Goal: Task Accomplishment & Management: Manage account settings

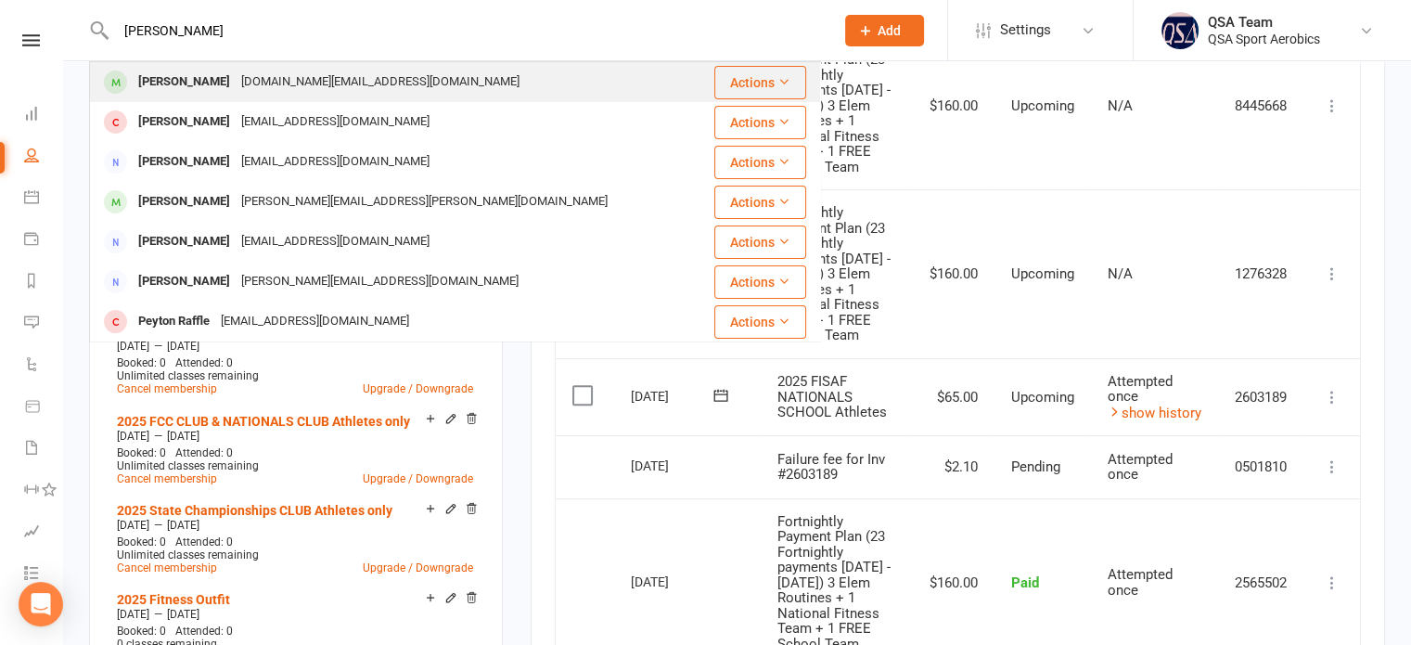
type input "[PERSON_NAME]"
click at [249, 84] on div "[DOMAIN_NAME][EMAIL_ADDRESS][DOMAIN_NAME]" at bounding box center [380, 82] width 289 height 27
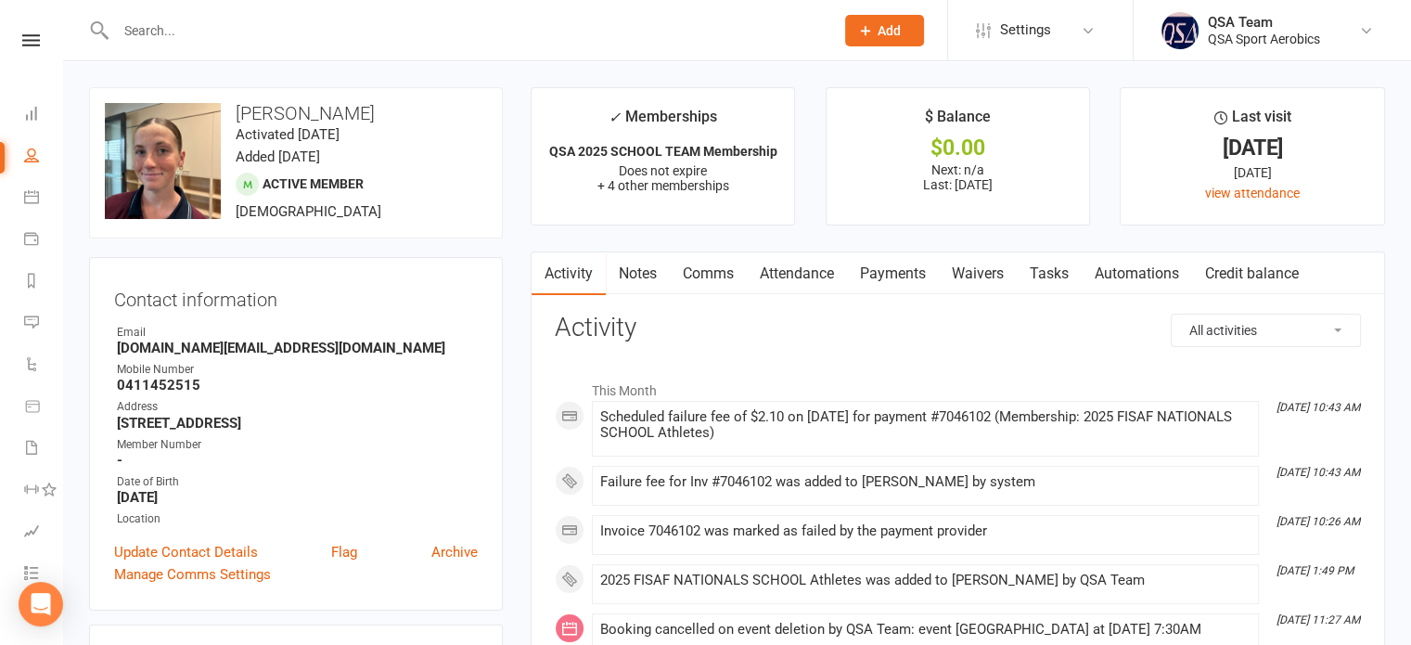
click at [999, 276] on link "Waivers" at bounding box center [978, 273] width 78 height 43
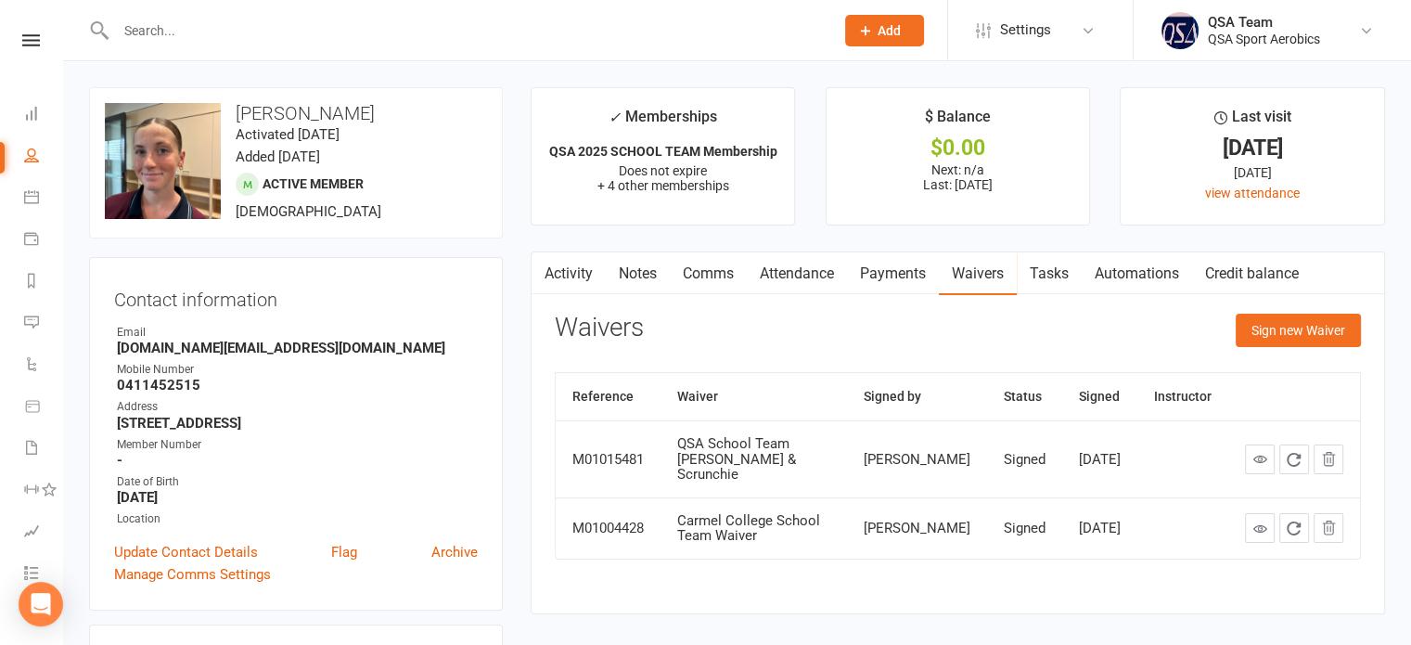
click at [905, 263] on link "Payments" at bounding box center [893, 273] width 92 height 43
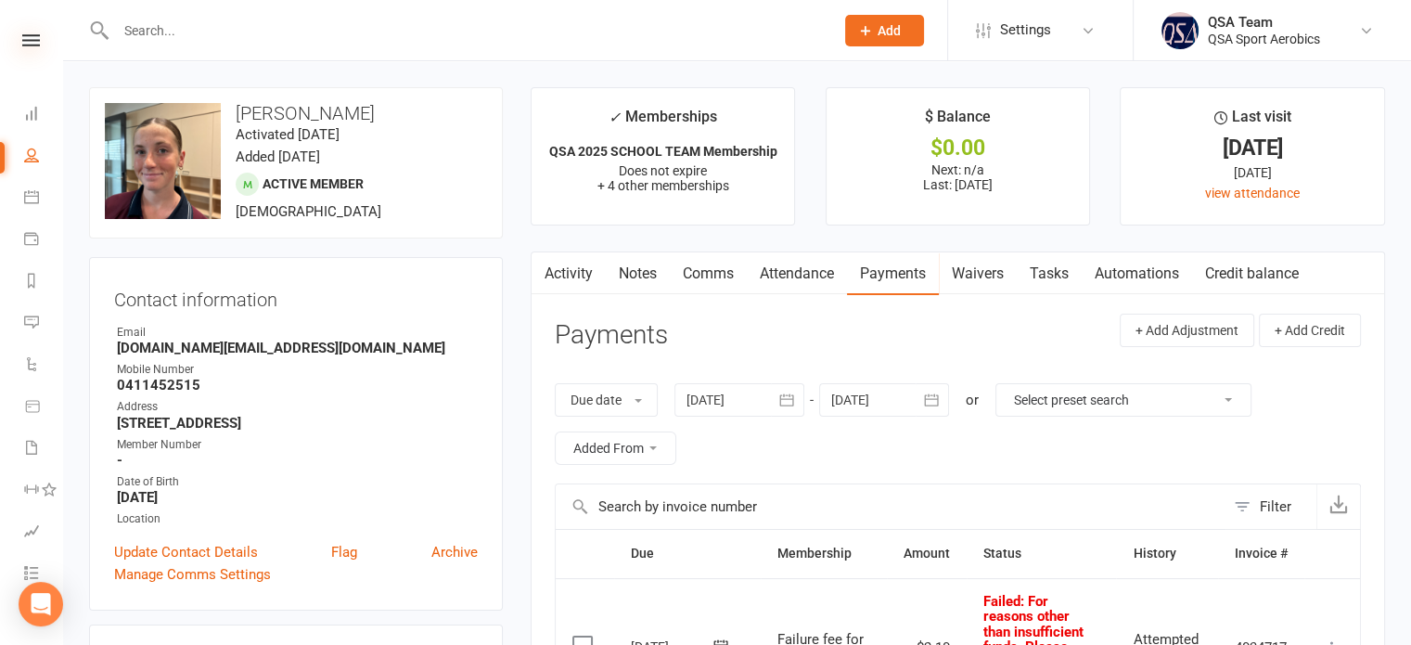
click at [30, 43] on icon at bounding box center [31, 40] width 18 height 12
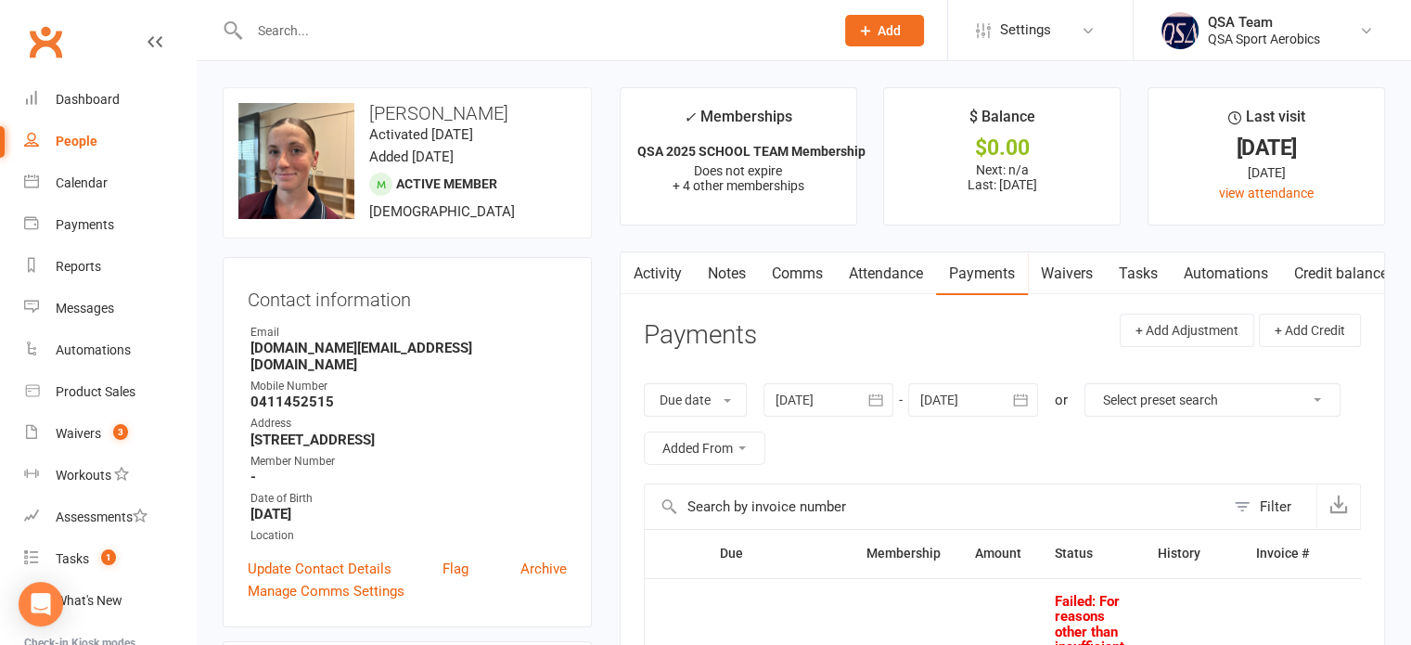
click at [675, 272] on link "Activity" at bounding box center [658, 273] width 74 height 43
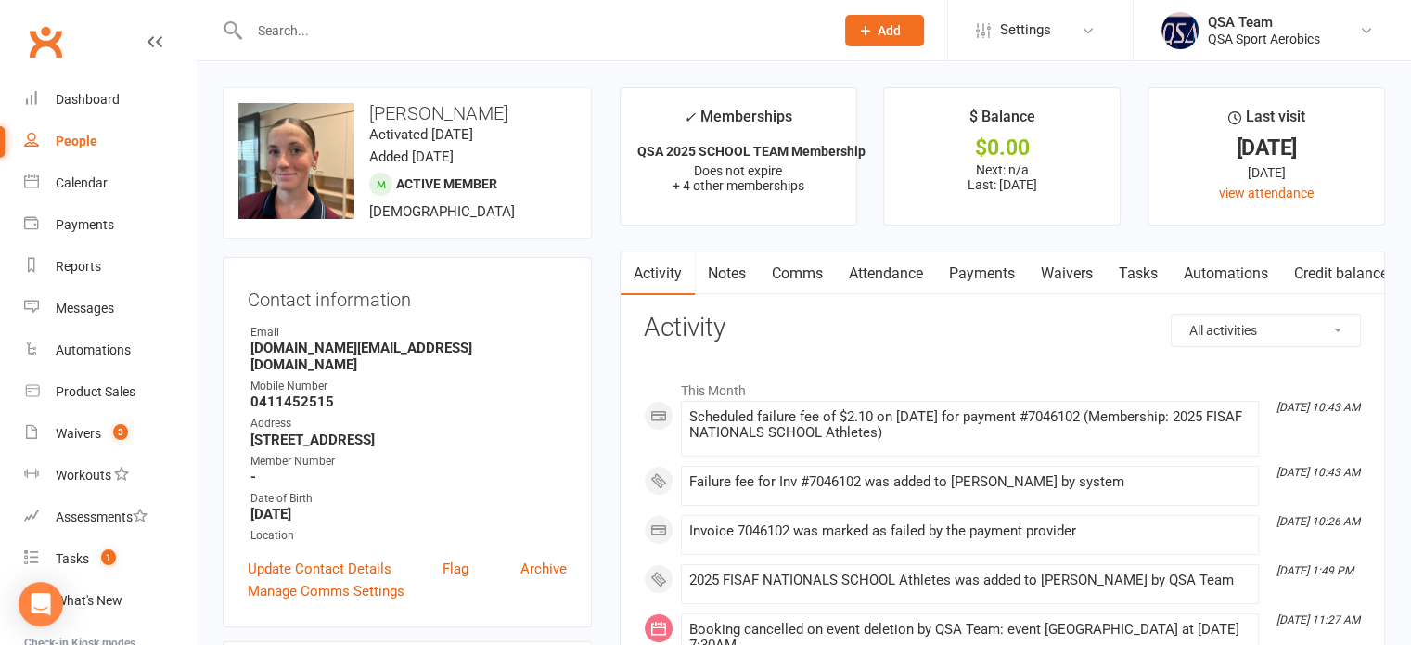
click at [971, 270] on link "Payments" at bounding box center [982, 273] width 92 height 43
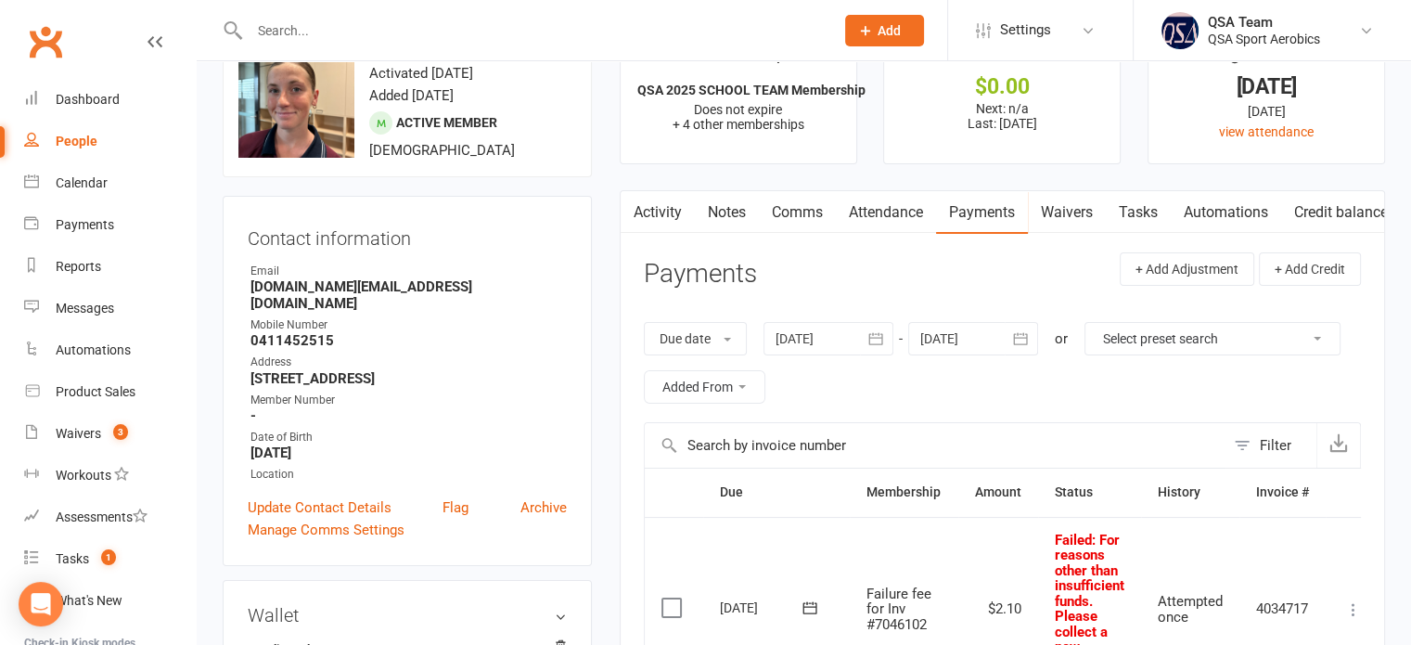
scroll to position [93, 0]
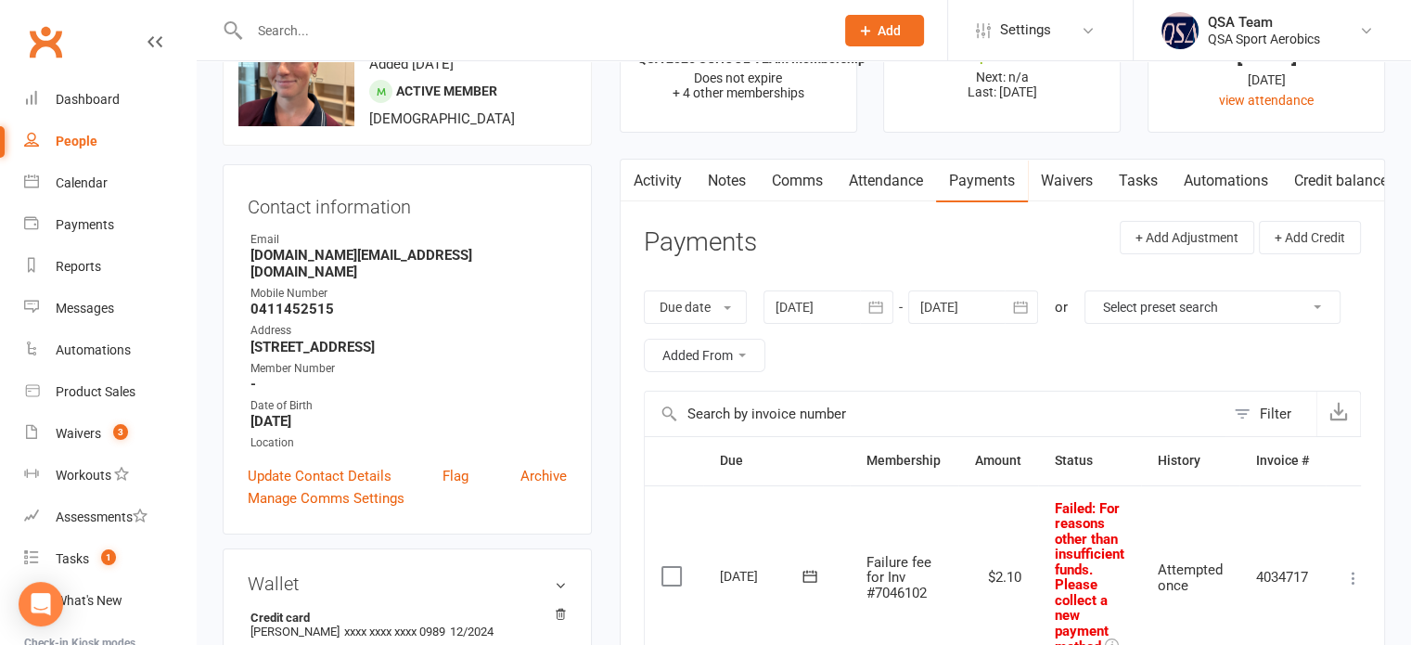
click at [802, 173] on link "Comms" at bounding box center [797, 181] width 77 height 43
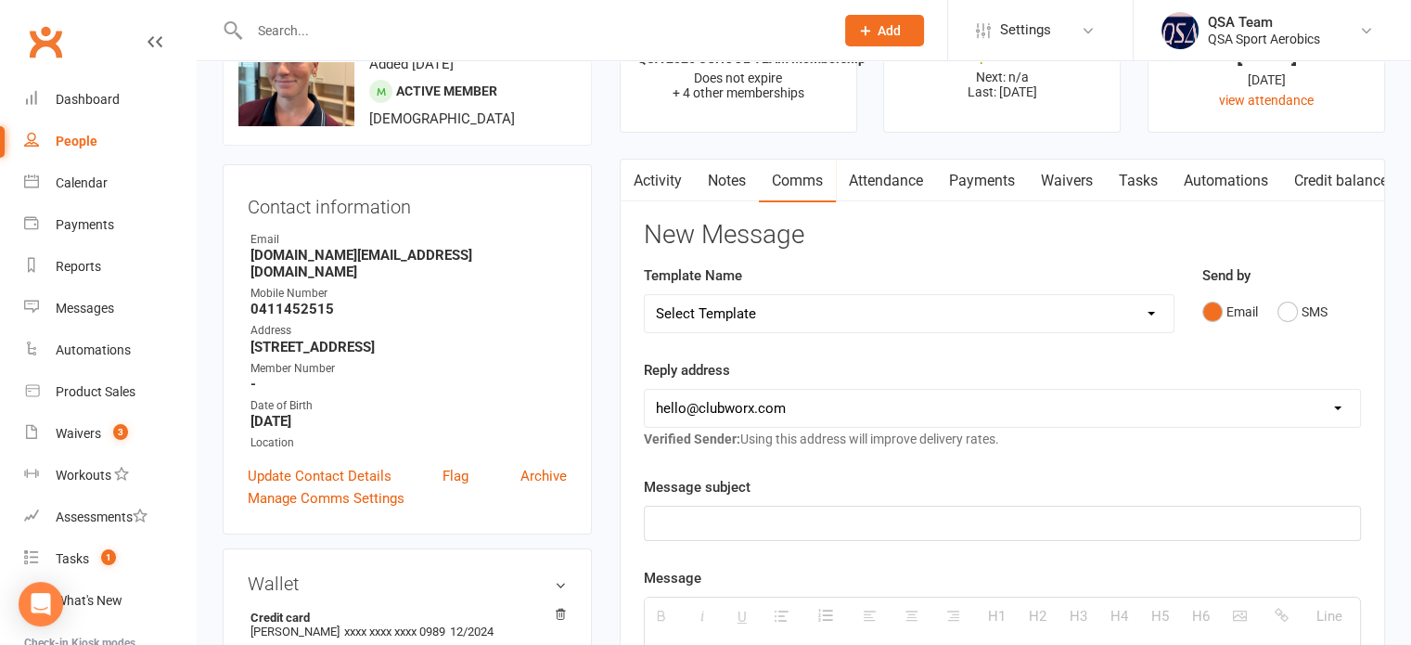
click at [784, 305] on select "Select Template [Email] 2024 FISAF Nationals Competition Debit [Email] All Star…" at bounding box center [909, 313] width 529 height 37
select select "14"
click at [645, 295] on select "Select Template [Email] 2024 FISAF Nationals Competition Debit [Email] All Star…" at bounding box center [909, 313] width 529 height 37
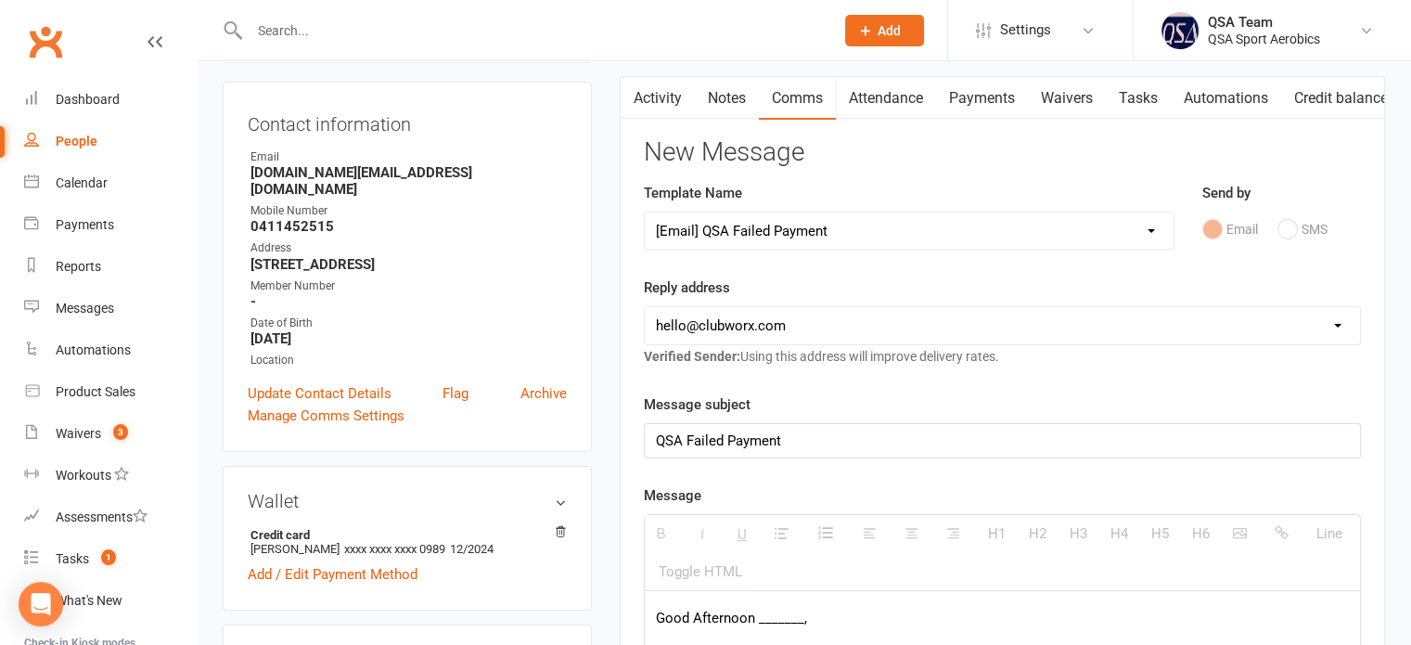
scroll to position [186, 0]
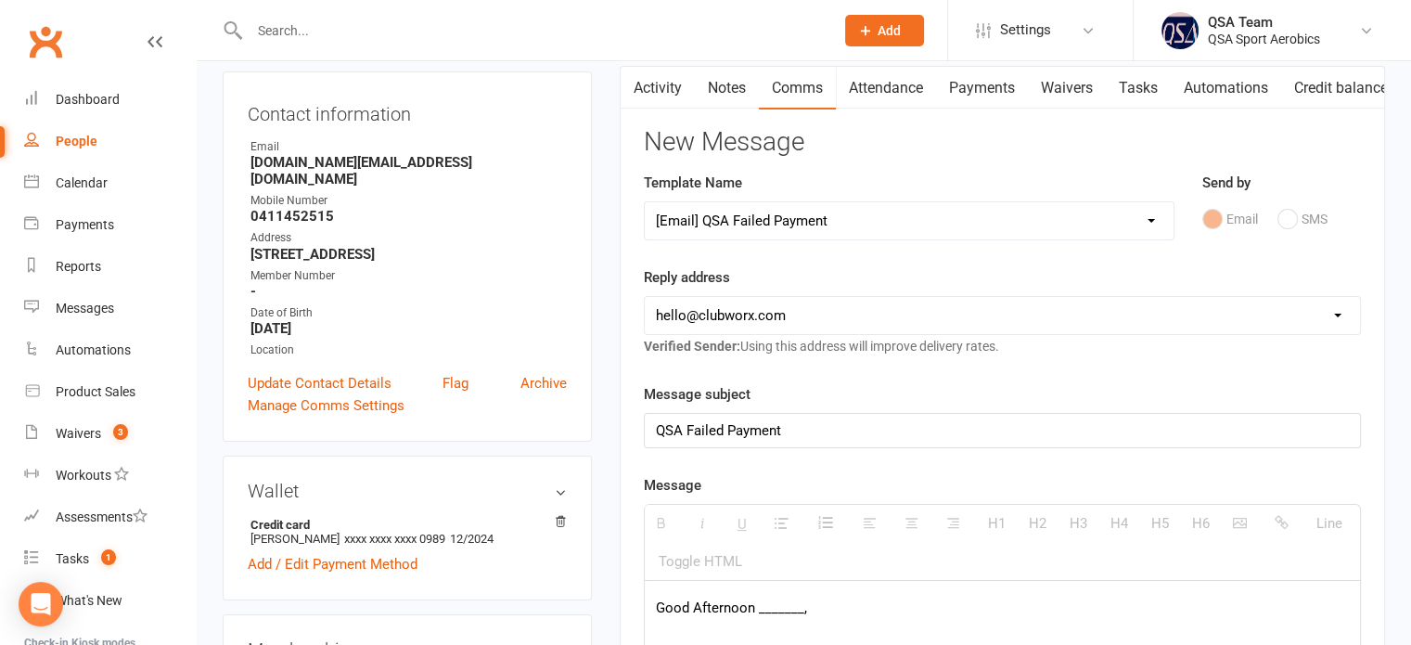
click at [781, 303] on select "[EMAIL_ADDRESS][DOMAIN_NAME] [EMAIL_ADDRESS][DOMAIN_NAME] [EMAIL_ADDRESS][DOMAI…" at bounding box center [1002, 315] width 715 height 37
select select "1"
click at [645, 297] on select "[EMAIL_ADDRESS][DOMAIN_NAME] [EMAIL_ADDRESS][DOMAIN_NAME] [EMAIL_ADDRESS][DOMAI…" at bounding box center [1002, 315] width 715 height 37
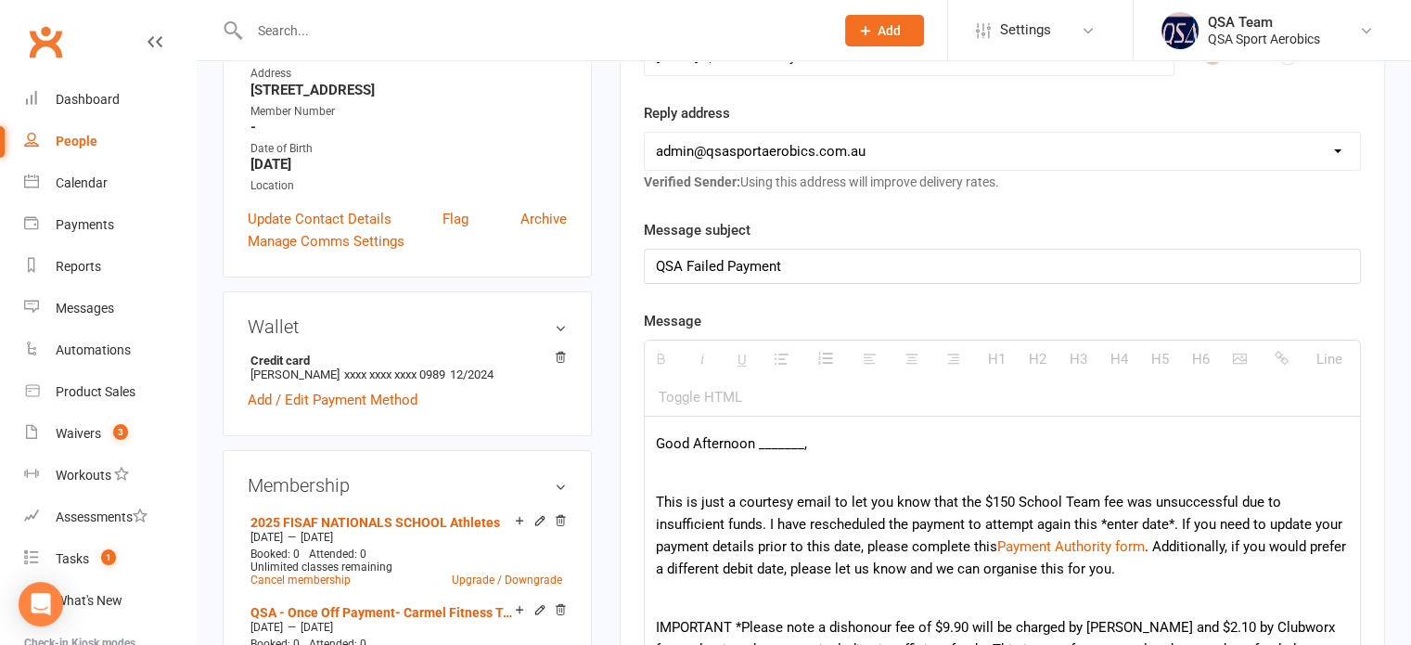
scroll to position [557, 0]
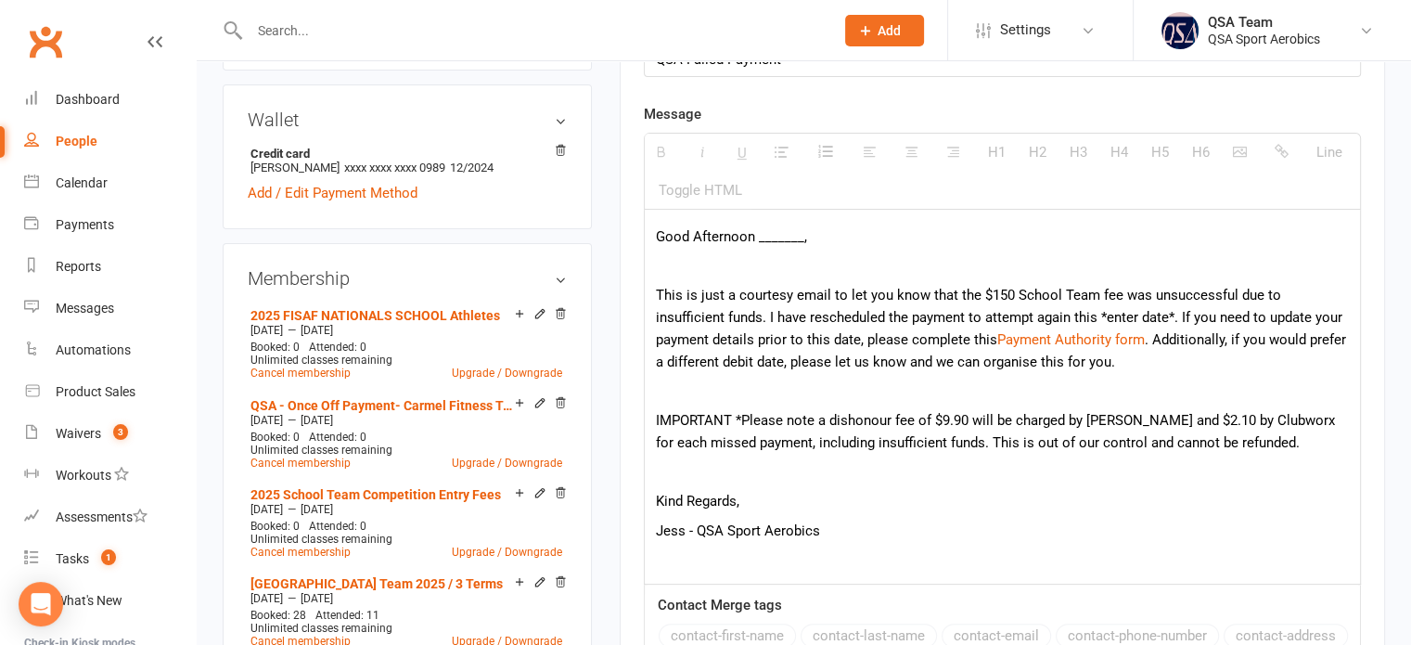
drag, startPoint x: 818, startPoint y: 229, endPoint x: 690, endPoint y: 222, distance: 128.2
click at [690, 223] on div "Good Afternoon _______, This is just a courtesy email to let you know that the …" at bounding box center [1002, 397] width 715 height 374
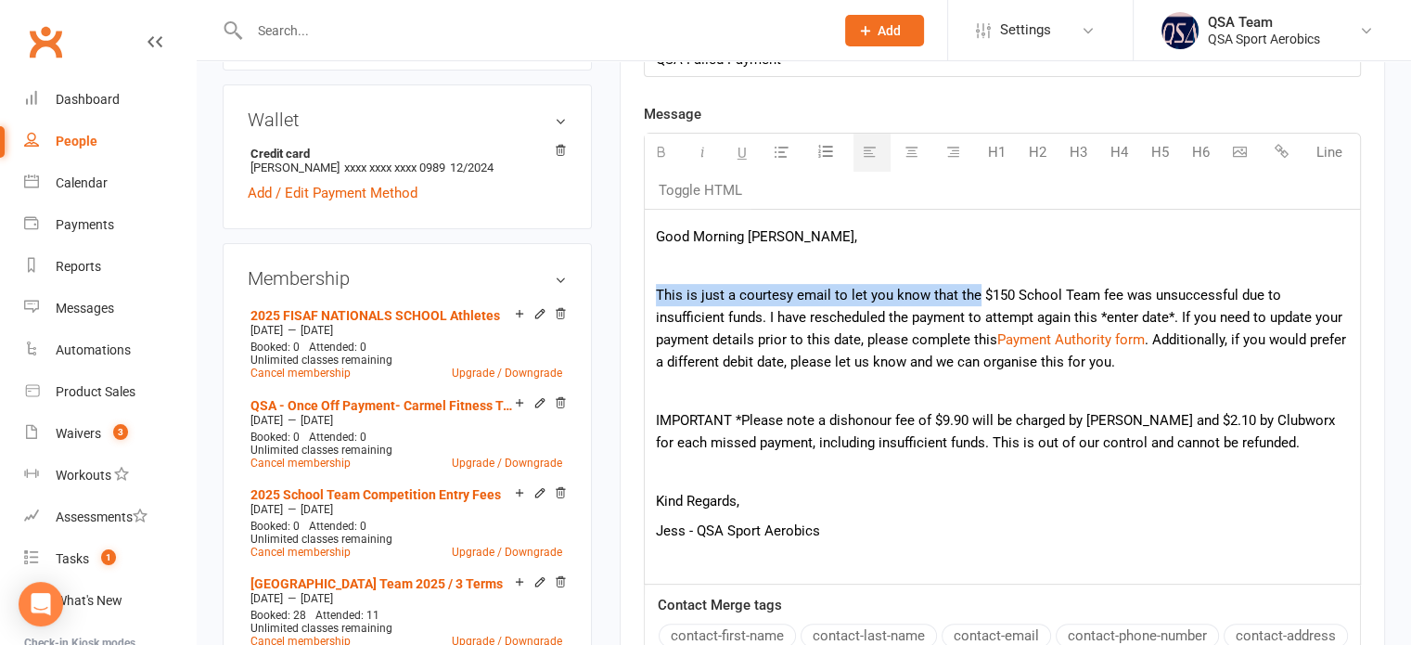
drag, startPoint x: 657, startPoint y: 289, endPoint x: 973, endPoint y: 285, distance: 316.4
click at [973, 285] on p "This is just a courtesy email to let you know that the $150 School Team fee was…" at bounding box center [1002, 328] width 693 height 89
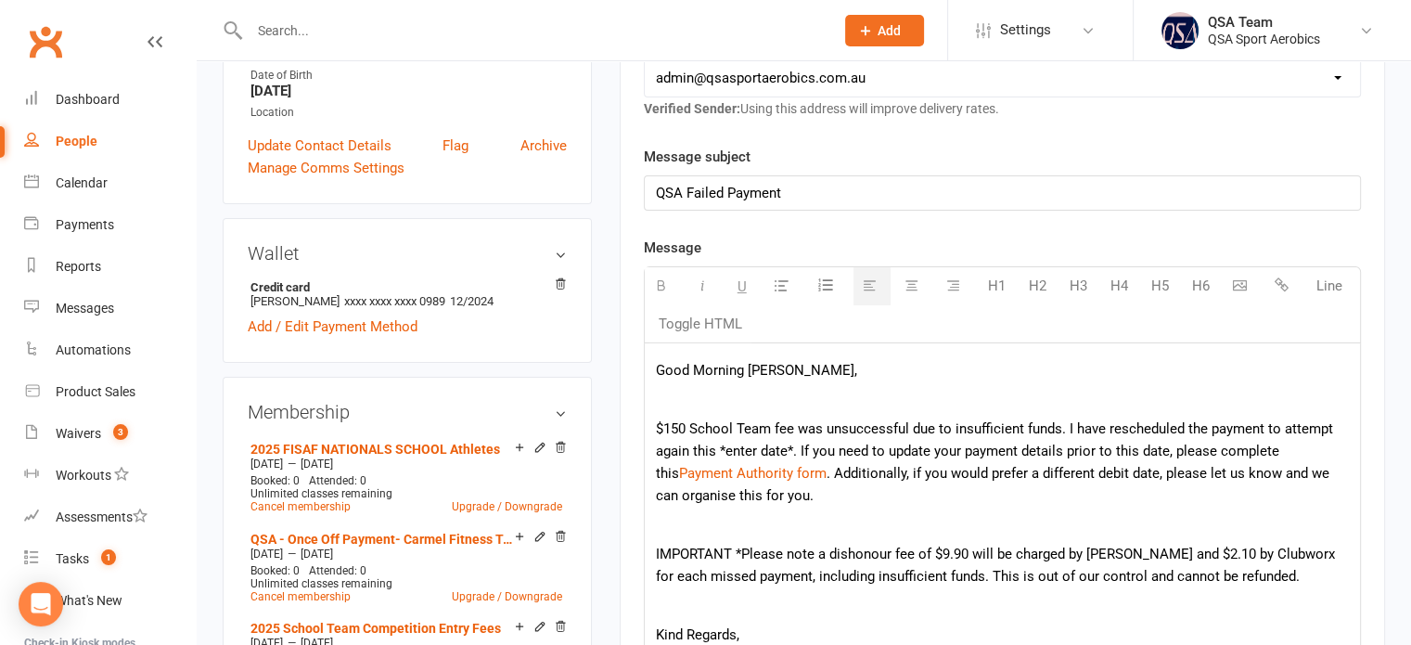
scroll to position [464, 0]
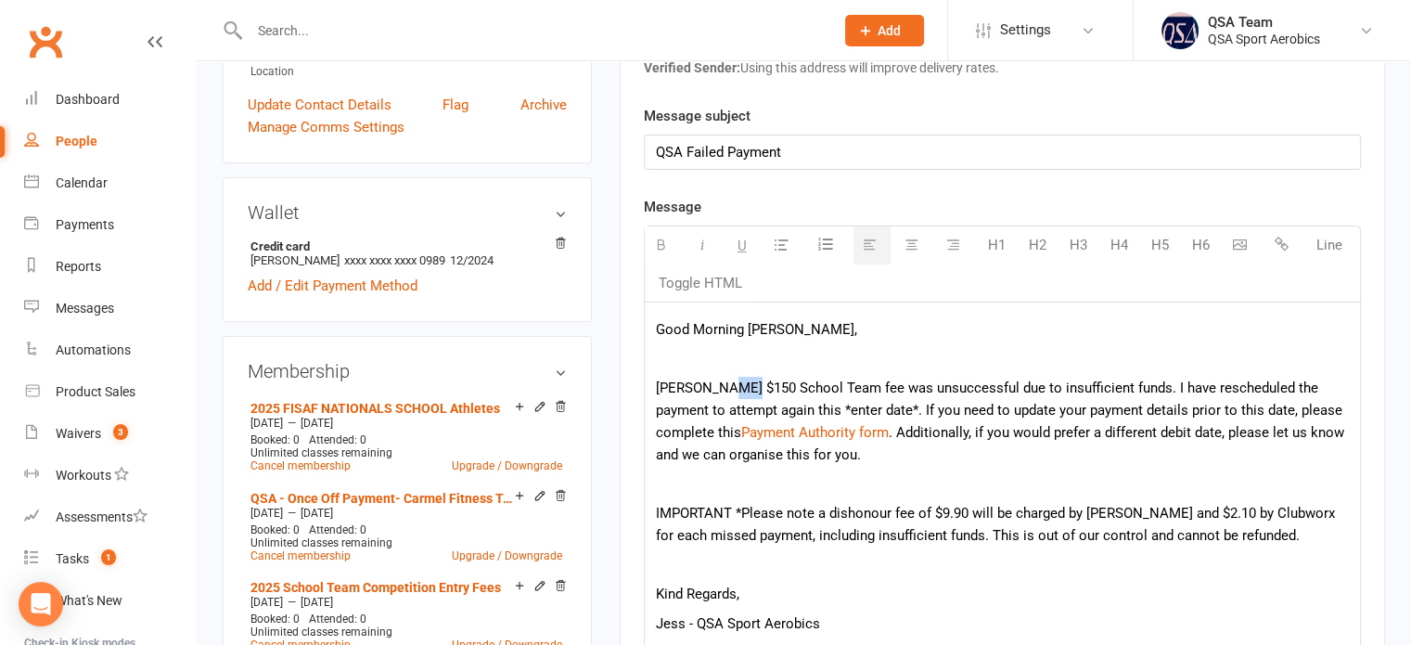
drag, startPoint x: 739, startPoint y: 385, endPoint x: 717, endPoint y: 385, distance: 22.3
click at [717, 385] on p "[PERSON_NAME] $150 School Team fee was unsuccessful due to insufficient funds. …" at bounding box center [1002, 421] width 693 height 89
drag, startPoint x: 736, startPoint y: 383, endPoint x: 816, endPoint y: 378, distance: 80.9
click at [816, 378] on p "[PERSON_NAME] $65 School Team fee was unsuccessful due to insufficient funds. I…" at bounding box center [1002, 421] width 693 height 89
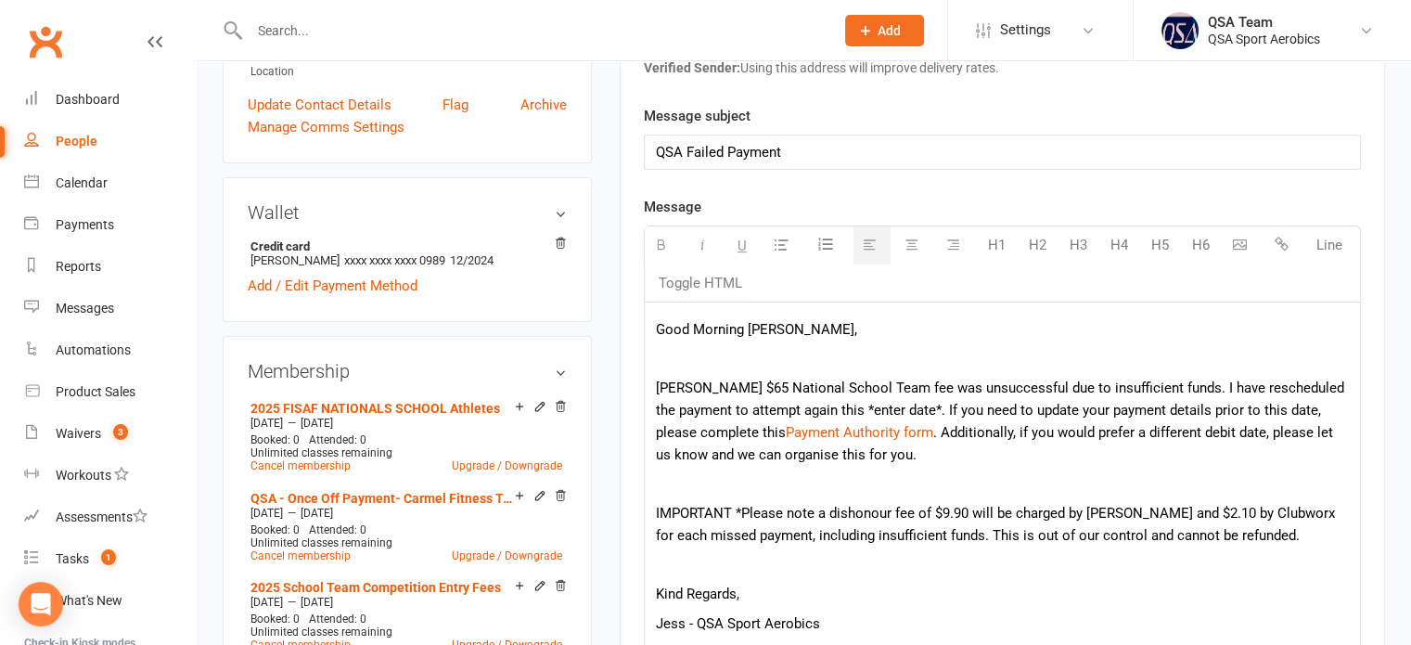
click at [672, 385] on p "[PERSON_NAME] $65 National School Team fee was unsuccessful due to insufficient…" at bounding box center [1002, 421] width 693 height 89
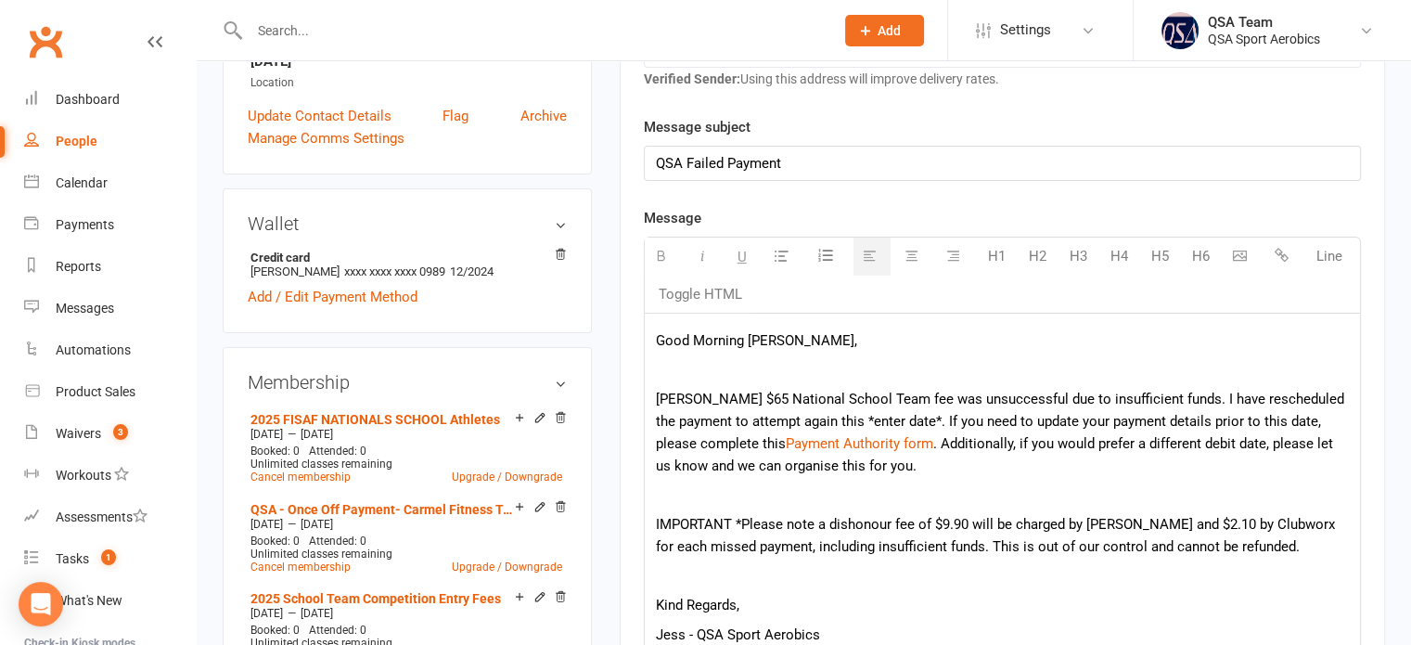
scroll to position [557, 0]
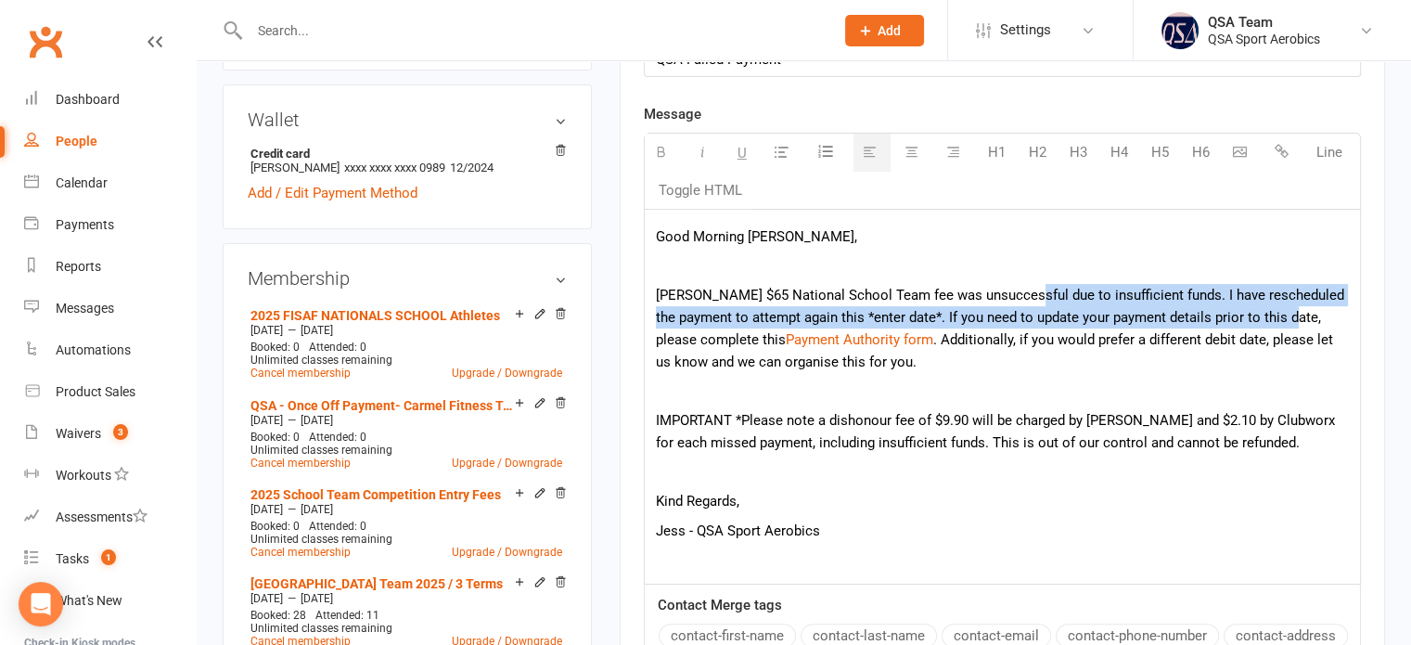
drag, startPoint x: 1011, startPoint y: 293, endPoint x: 1298, endPoint y: 311, distance: 287.2
click at [1298, 311] on p "[PERSON_NAME] $65 National School Team fee was unsuccessful due to insufficient…" at bounding box center [1002, 328] width 693 height 89
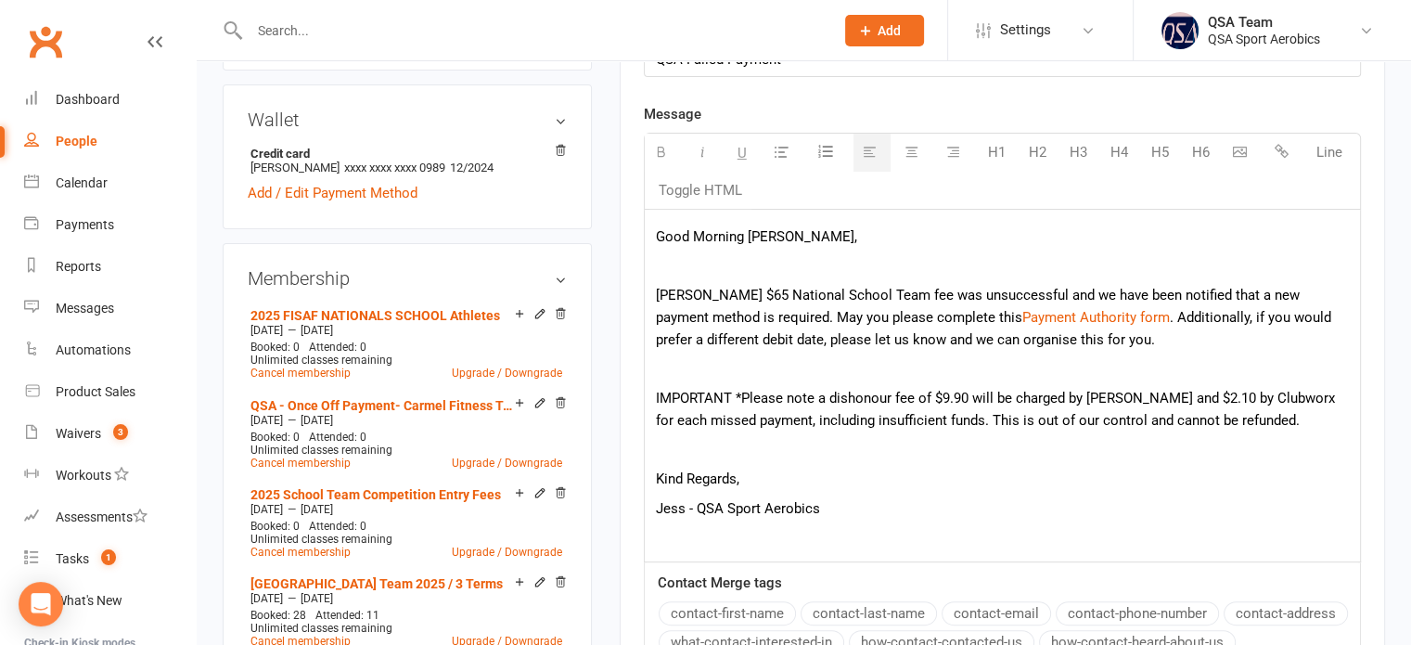
drag, startPoint x: 1112, startPoint y: 314, endPoint x: 1122, endPoint y: 339, distance: 25.8
click at [1122, 339] on p "[PERSON_NAME] $65 National School Team fee was unsuccessful and we have been no…" at bounding box center [1002, 317] width 693 height 67
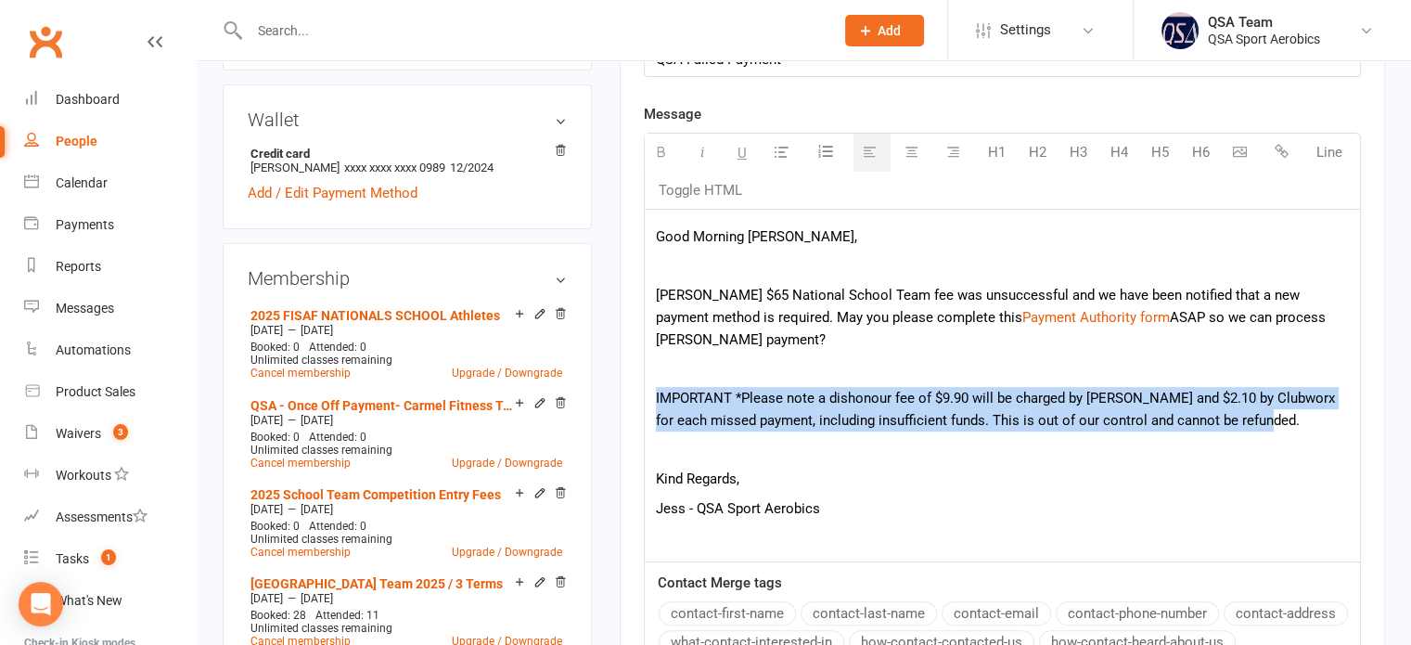
drag, startPoint x: 1247, startPoint y: 421, endPoint x: 635, endPoint y: 385, distance: 612.4
click at [635, 385] on div "Activity Notes Comms Attendance Payments Waivers Tasks Automations Credit balan…" at bounding box center [1002, 313] width 765 height 1236
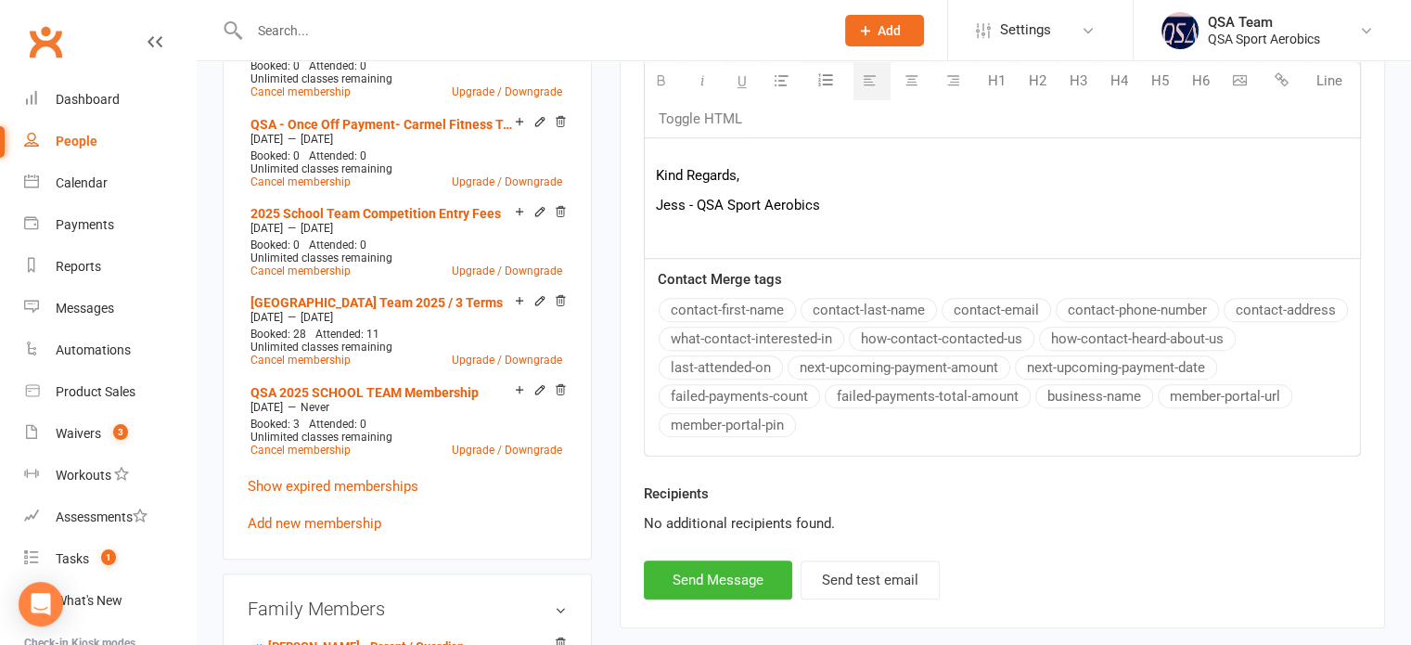
scroll to position [1020, 0]
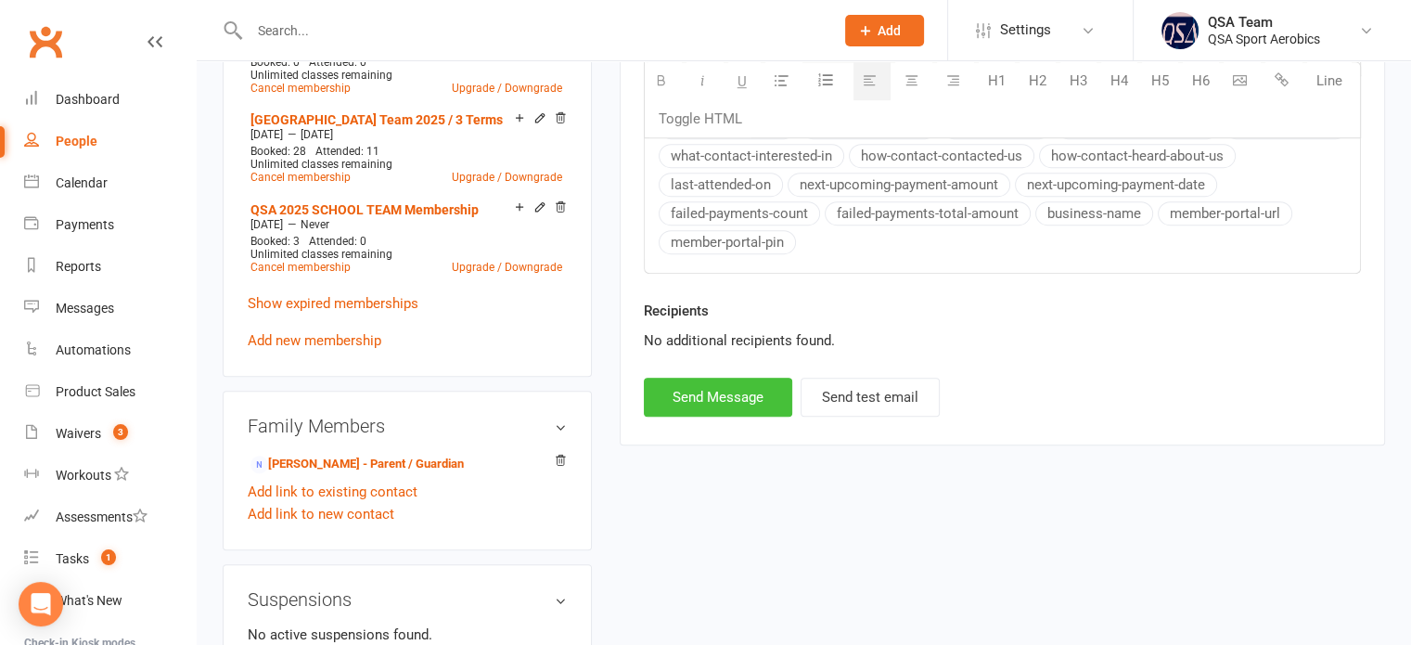
click at [709, 404] on button "Send Message" at bounding box center [718, 397] width 148 height 39
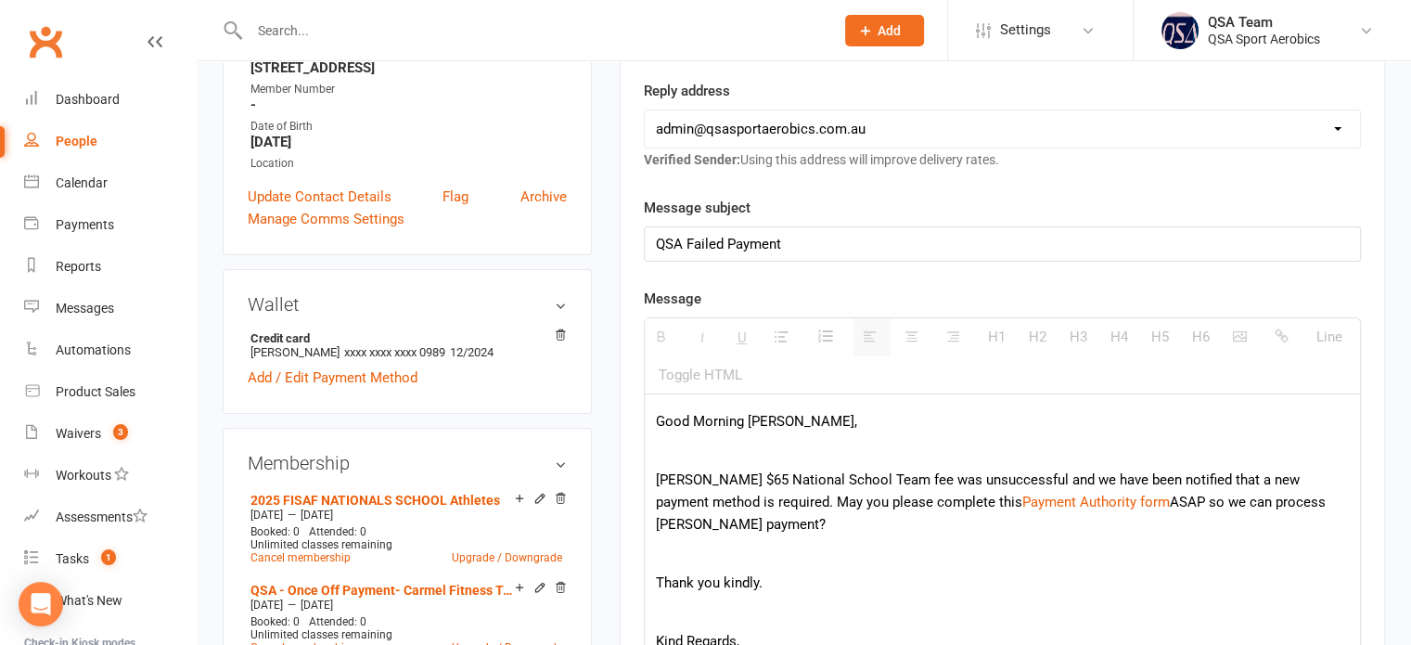
scroll to position [371, 0]
select select
select select "0"
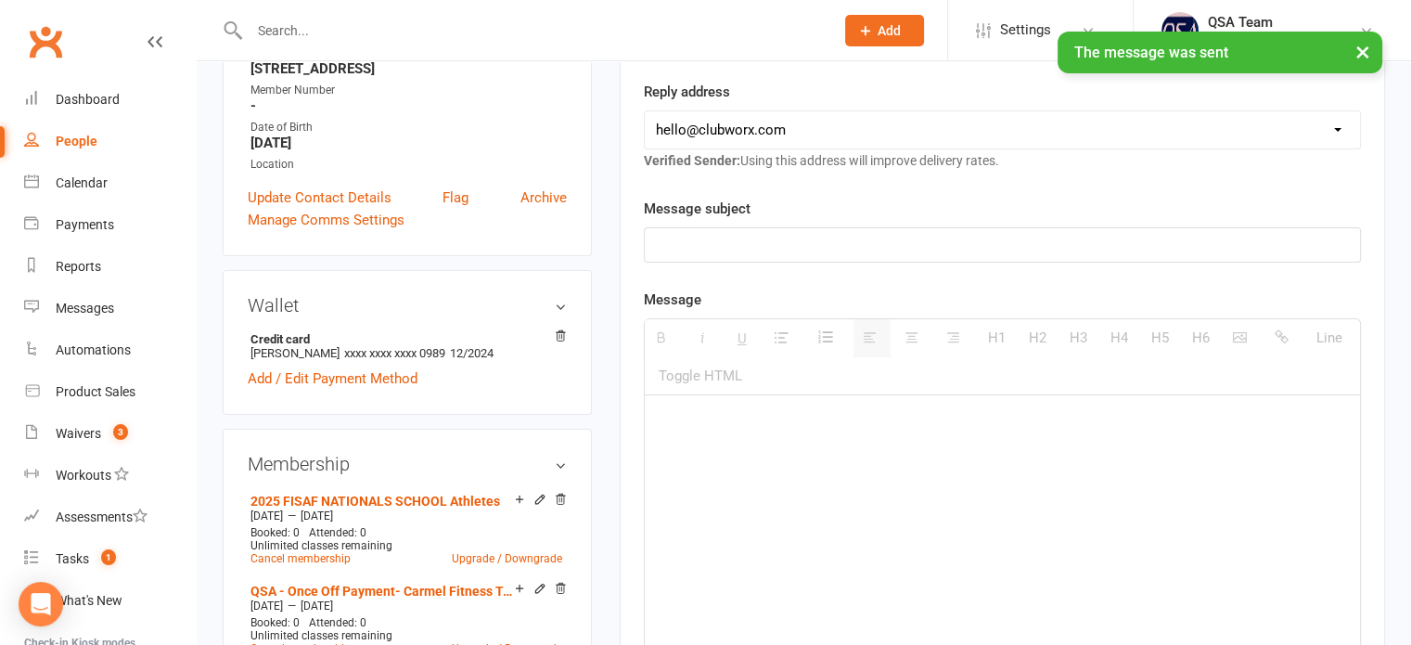
scroll to position [0, 0]
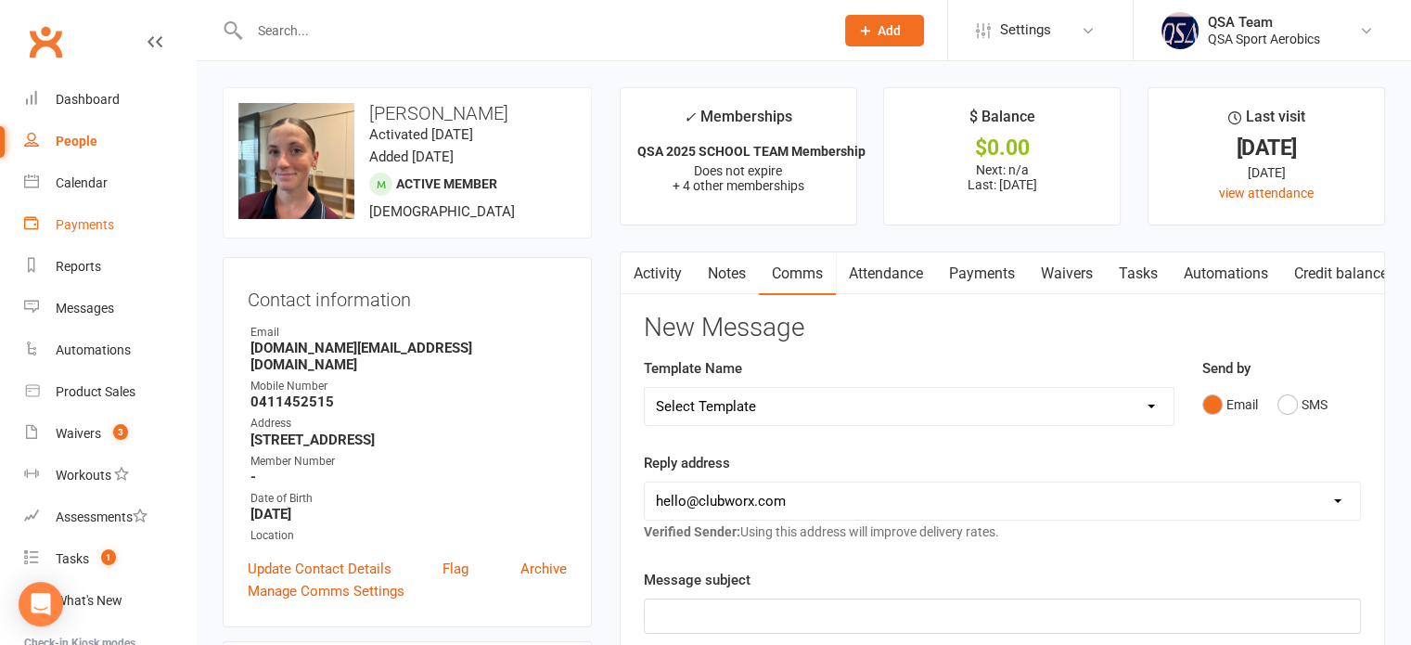
click at [77, 231] on div "Payments" at bounding box center [85, 224] width 58 height 15
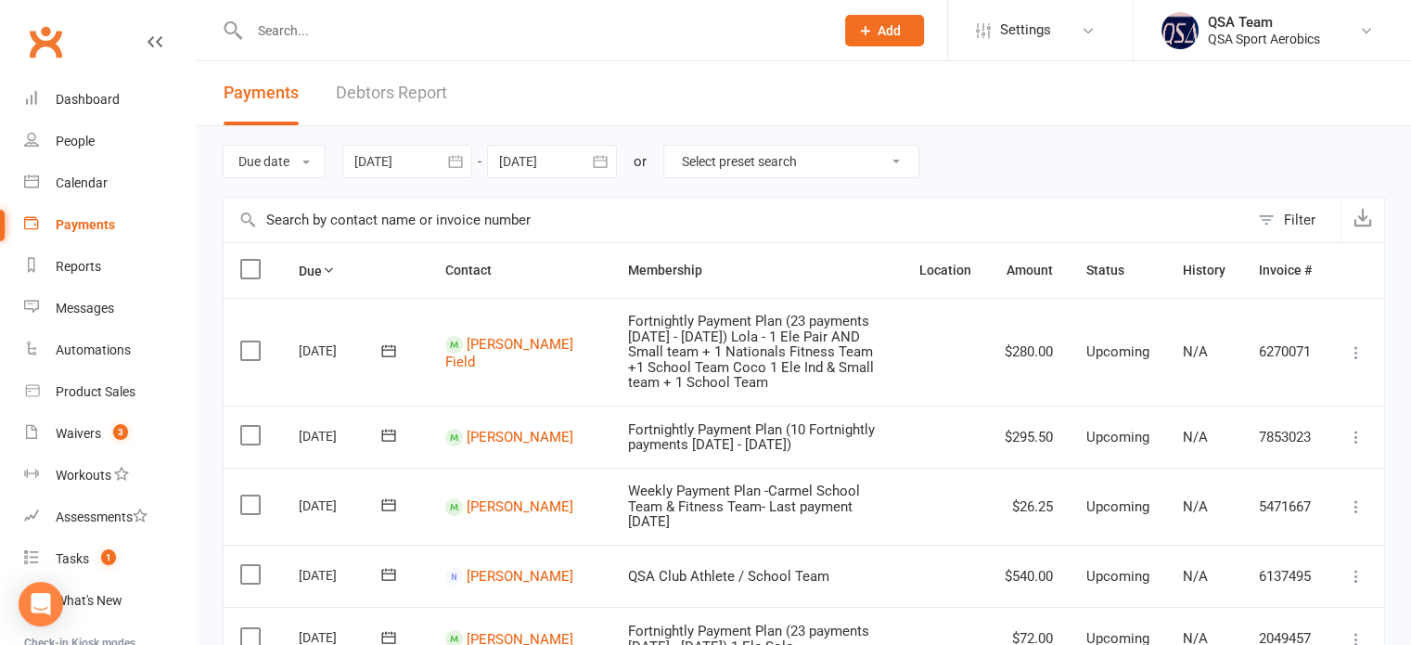
click at [380, 94] on link "Debtors Report" at bounding box center [391, 93] width 111 height 64
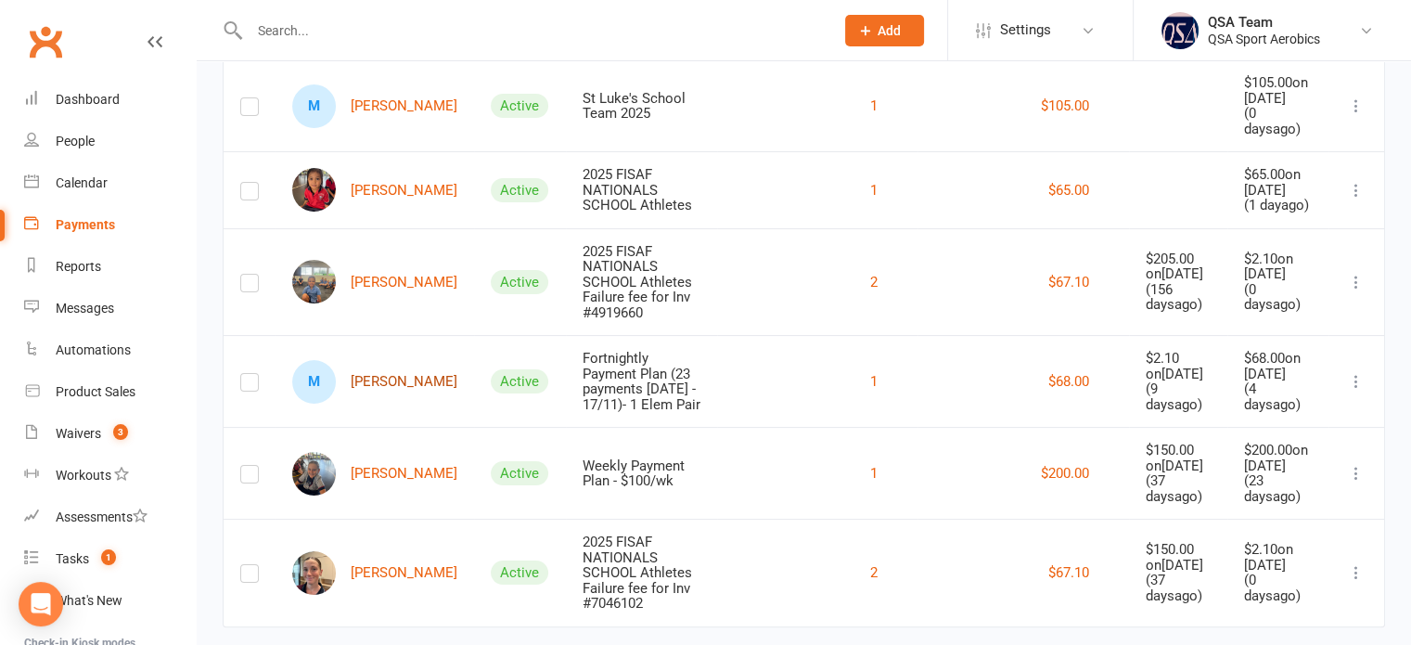
scroll to position [368, 0]
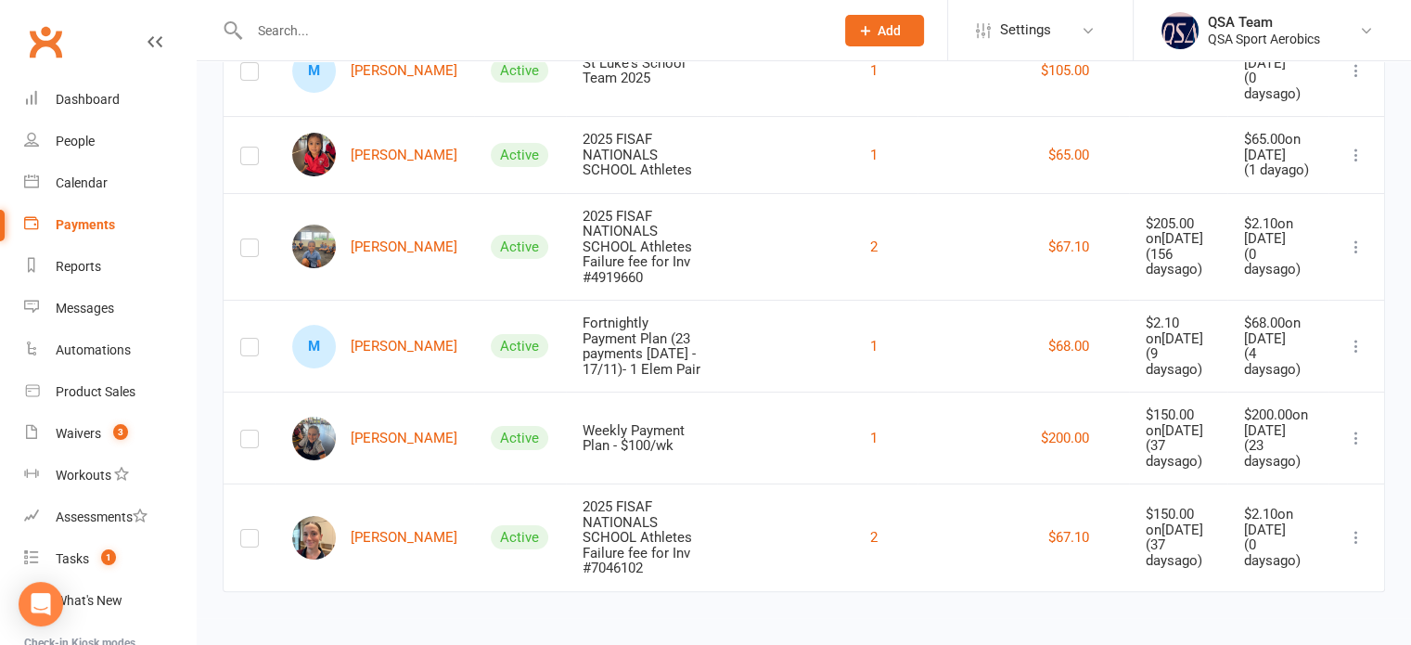
click at [371, 31] on input "text" at bounding box center [532, 31] width 577 height 26
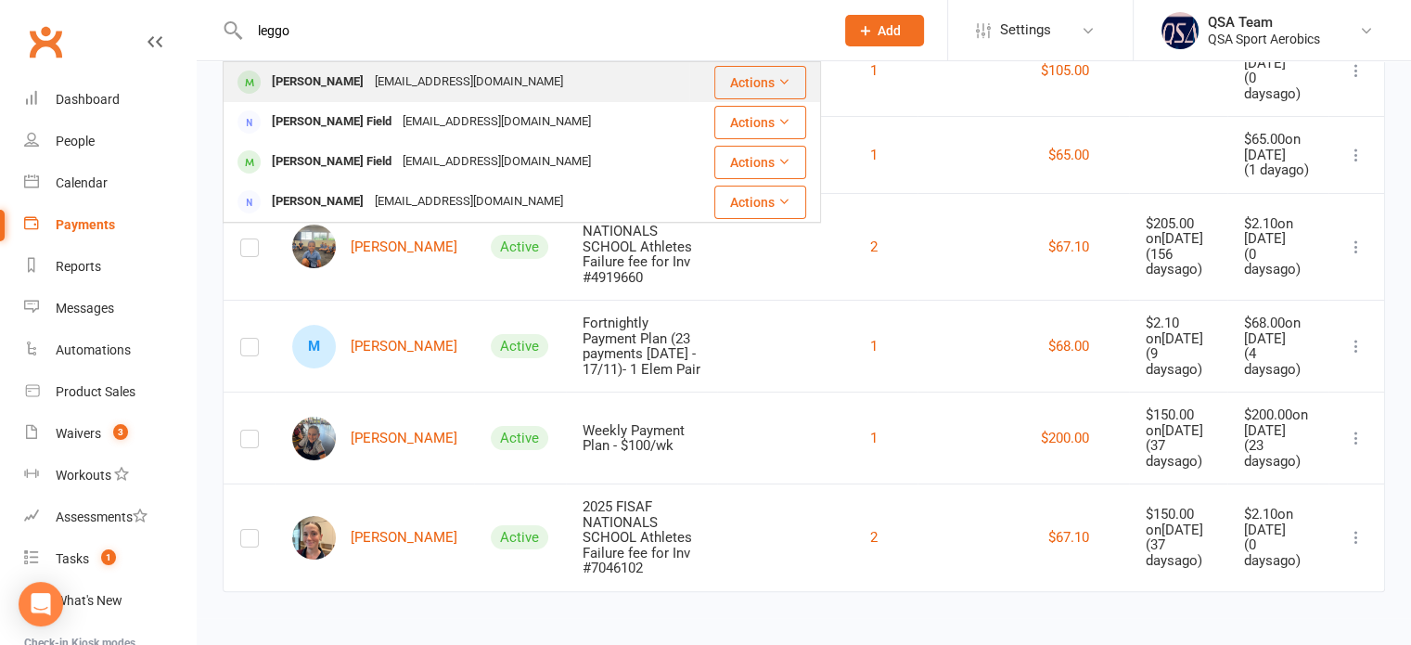
type input "leggo"
click at [371, 77] on div "[EMAIL_ADDRESS][DOMAIN_NAME]" at bounding box center [468, 82] width 199 height 27
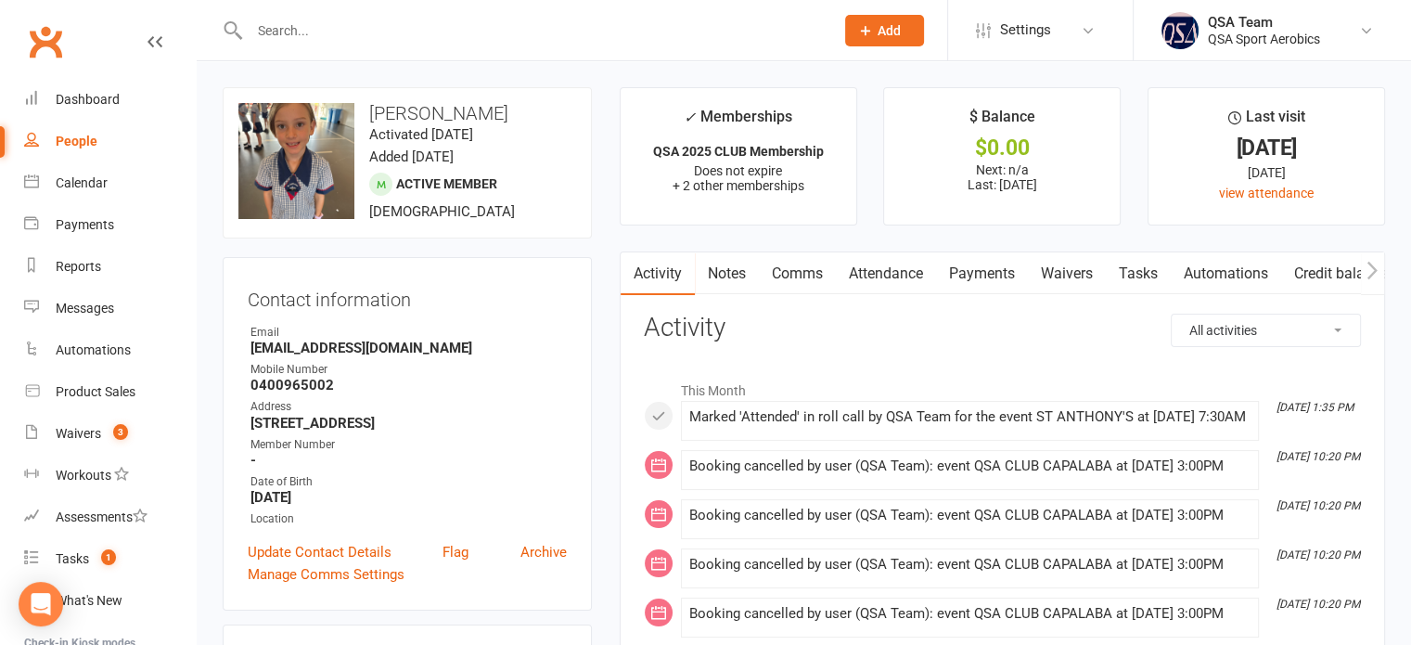
click at [994, 276] on link "Payments" at bounding box center [982, 273] width 92 height 43
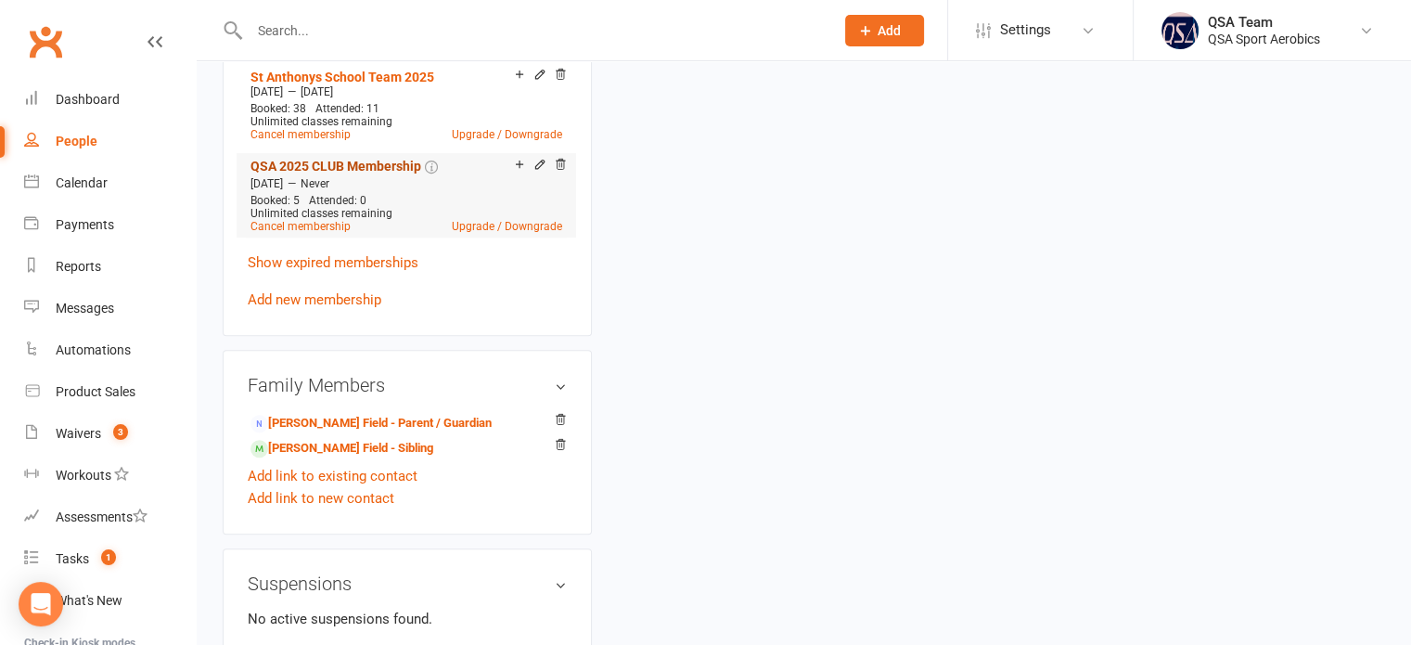
scroll to position [928, 0]
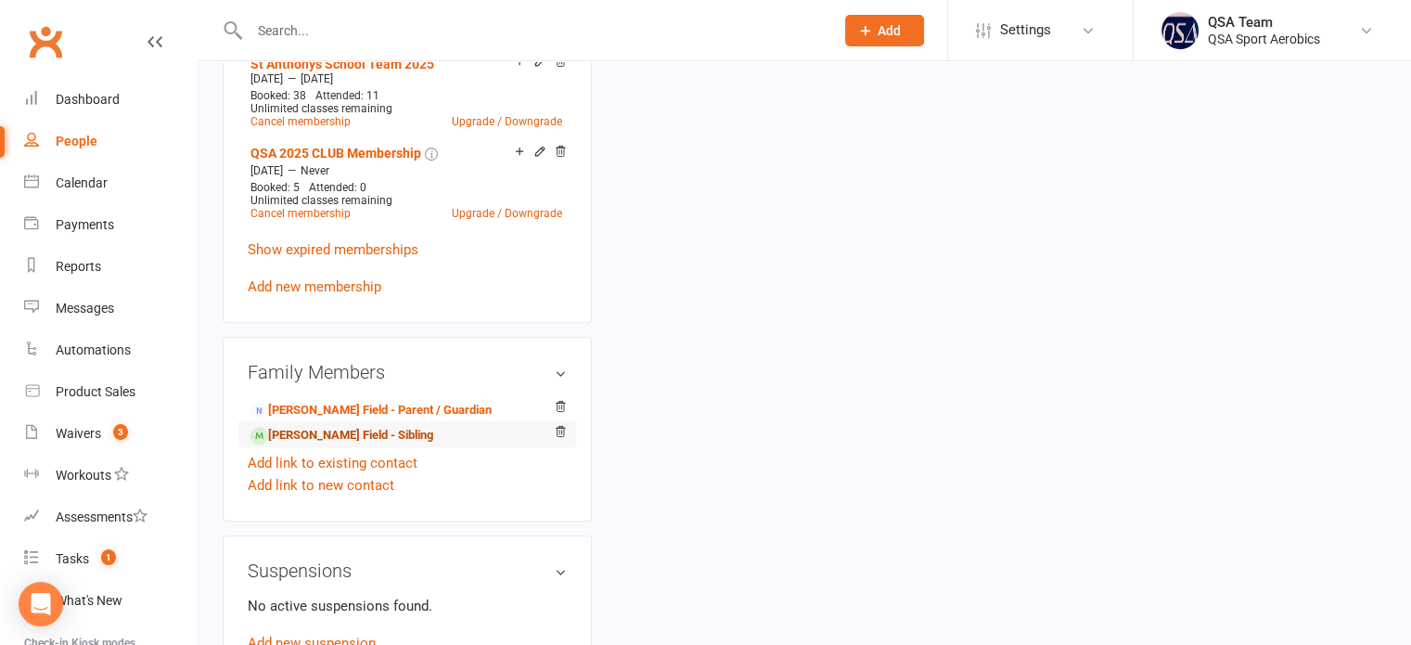
click at [295, 444] on link "[PERSON_NAME] Field - Sibling" at bounding box center [341, 435] width 183 height 19
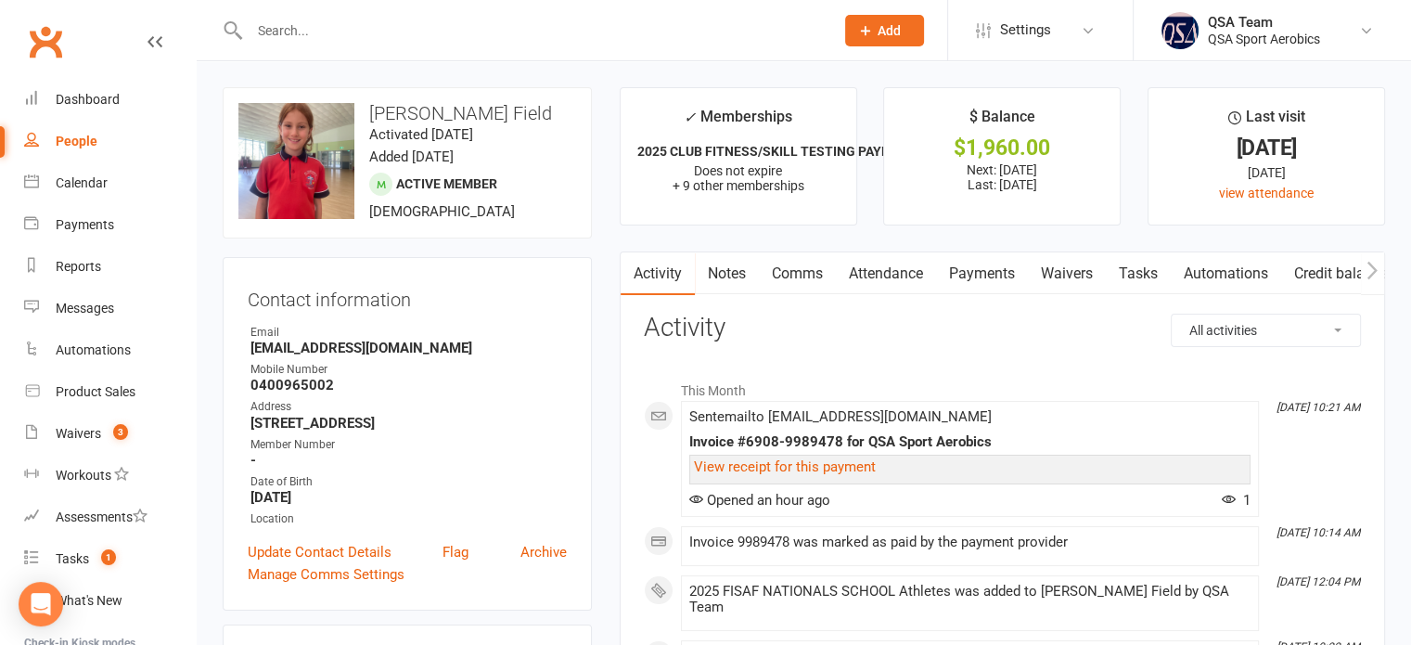
click at [1005, 274] on link "Payments" at bounding box center [982, 273] width 92 height 43
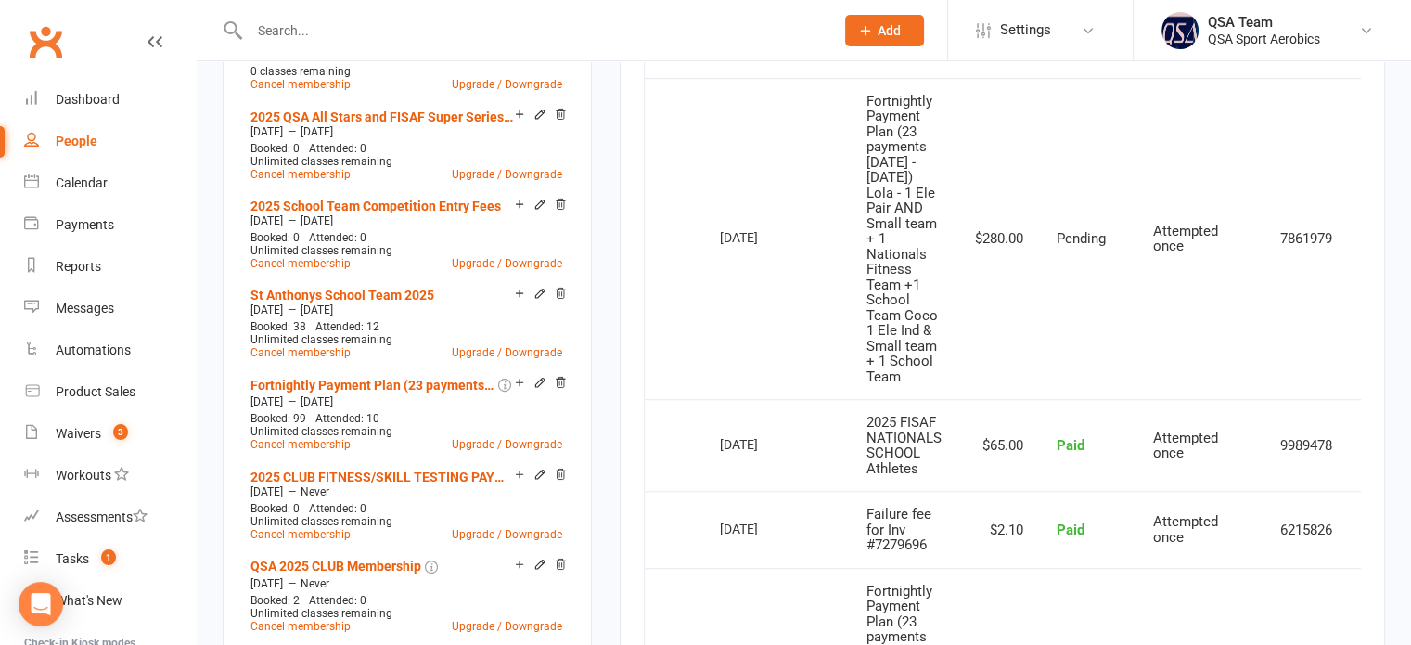
scroll to position [928, 0]
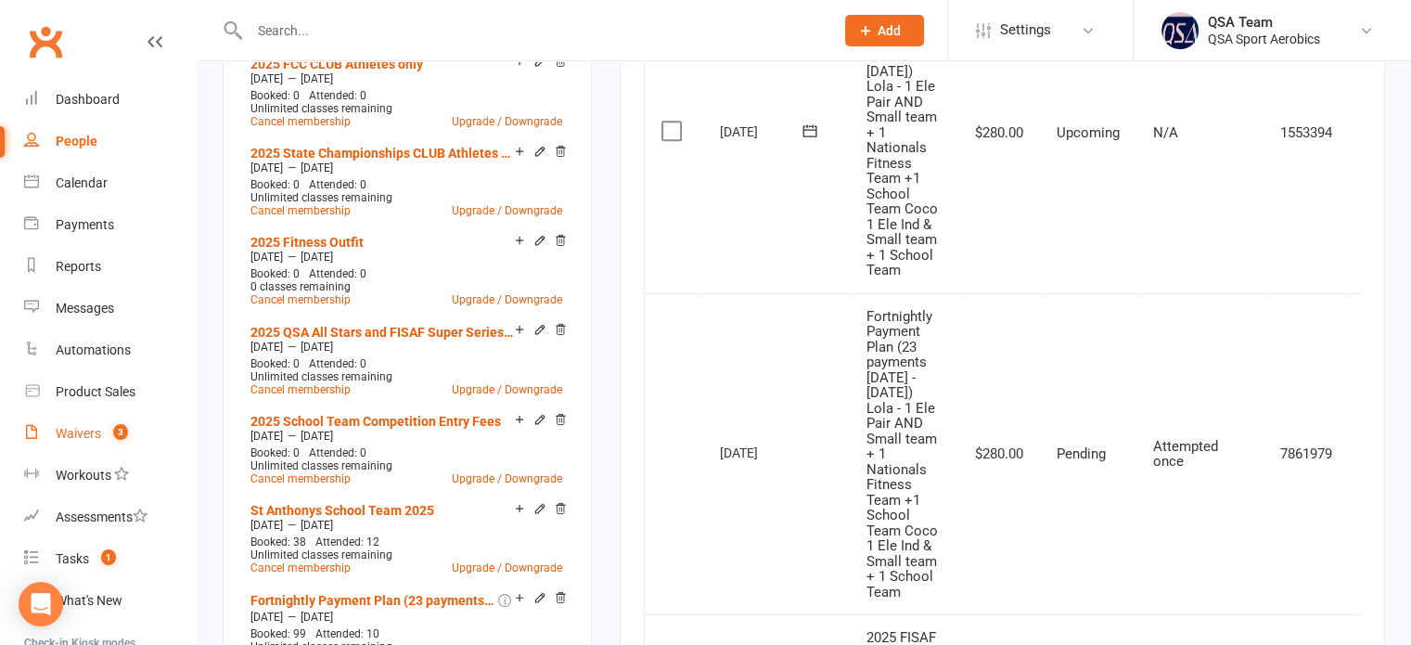
click at [79, 431] on div "Waivers" at bounding box center [78, 433] width 45 height 15
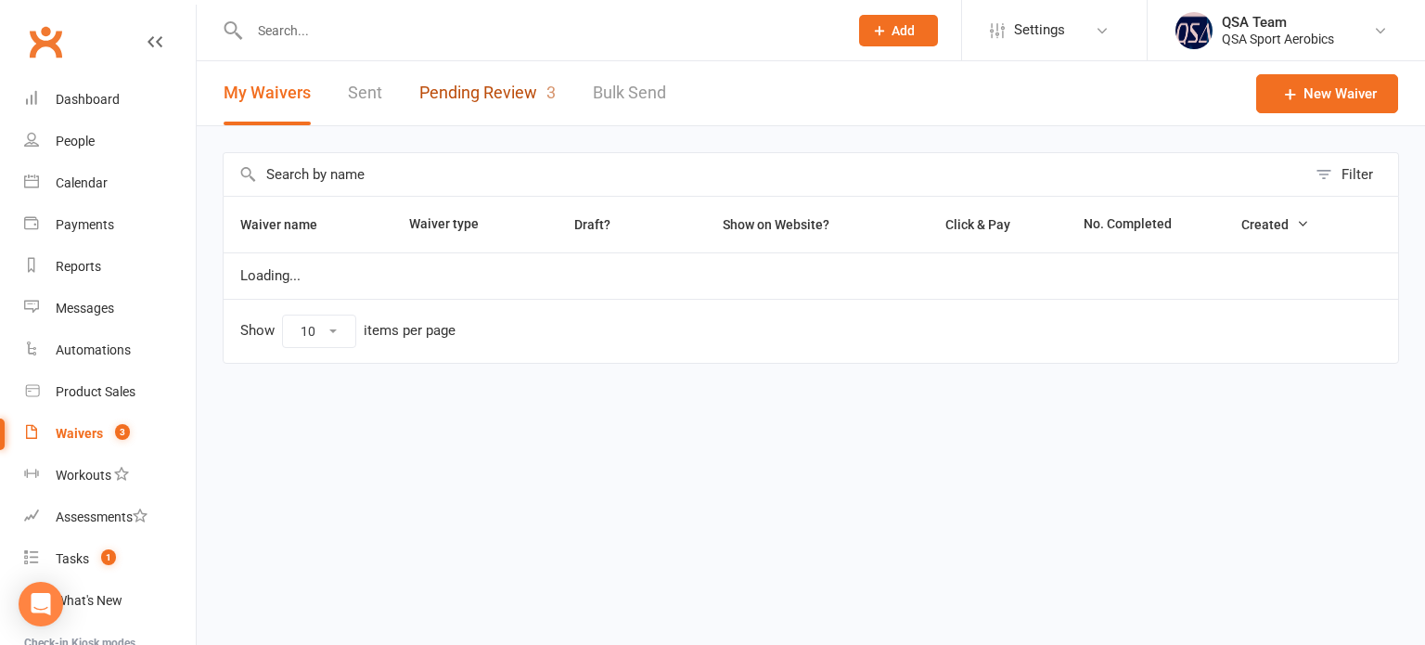
click at [482, 83] on link "Pending Review 3" at bounding box center [487, 93] width 136 height 64
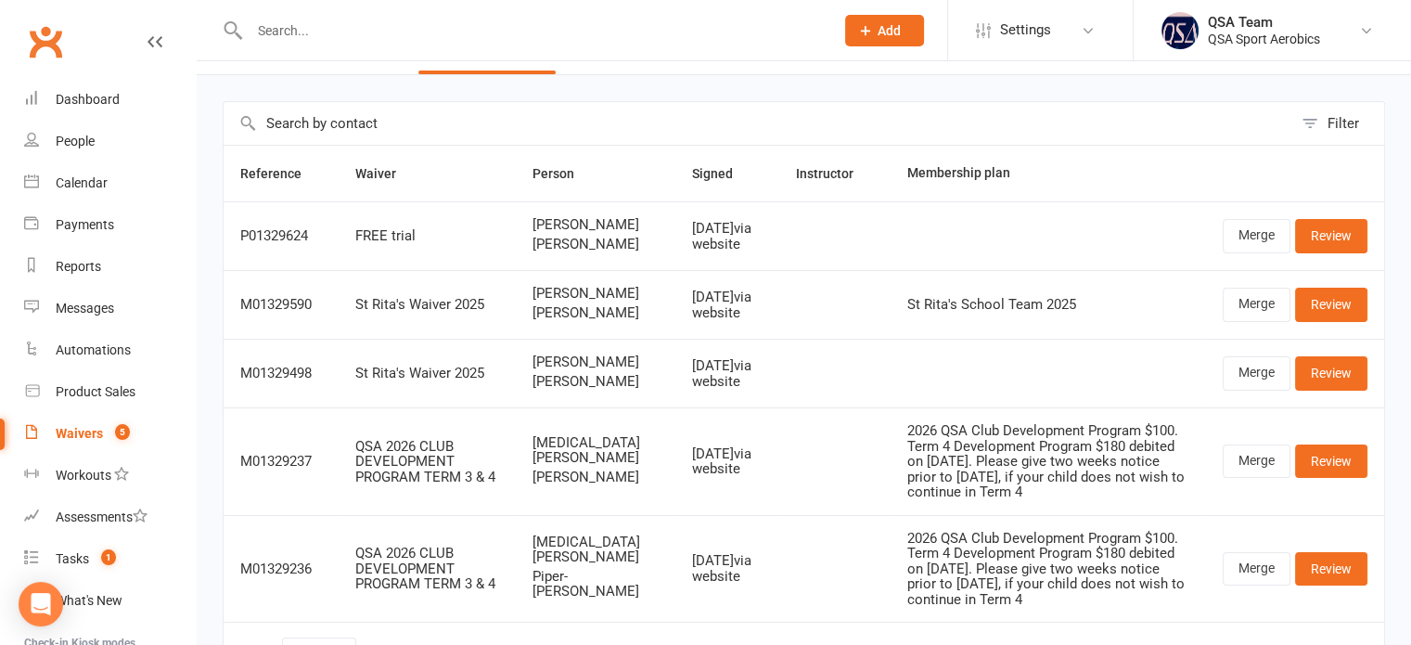
scroll to position [93, 0]
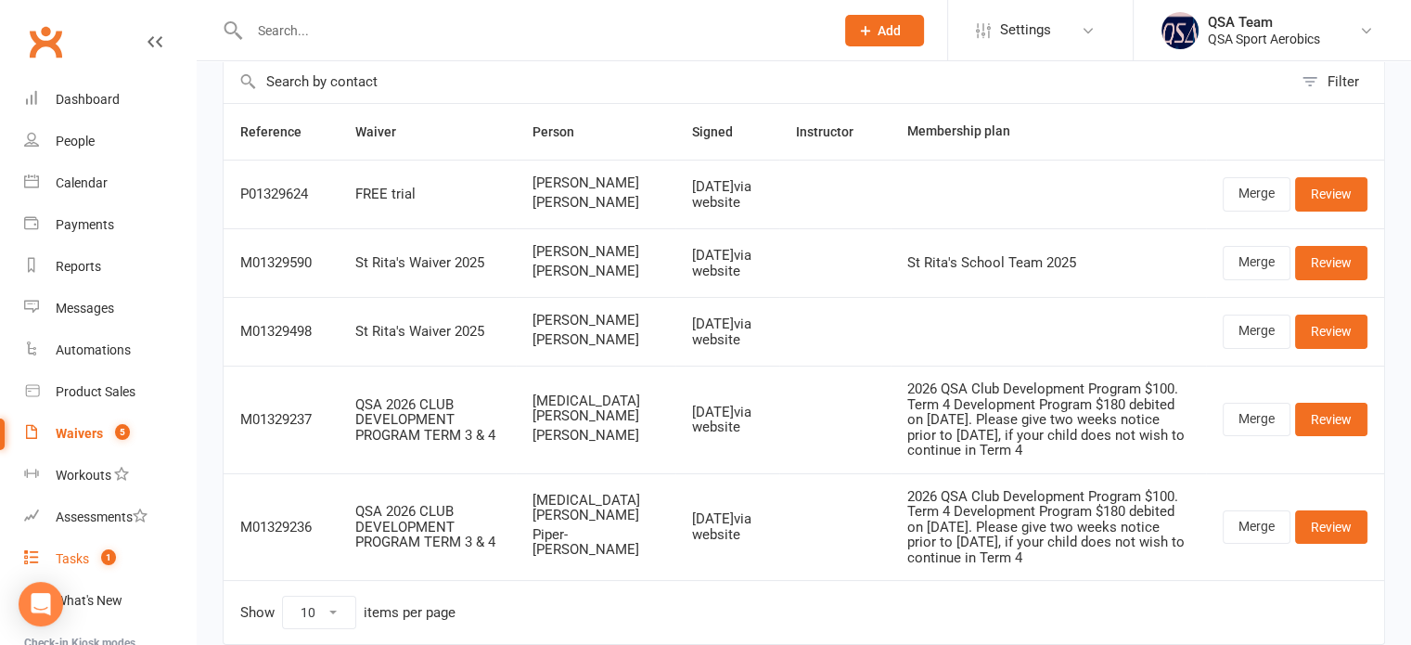
click at [91, 558] on link "Tasks 1" at bounding box center [110, 559] width 172 height 42
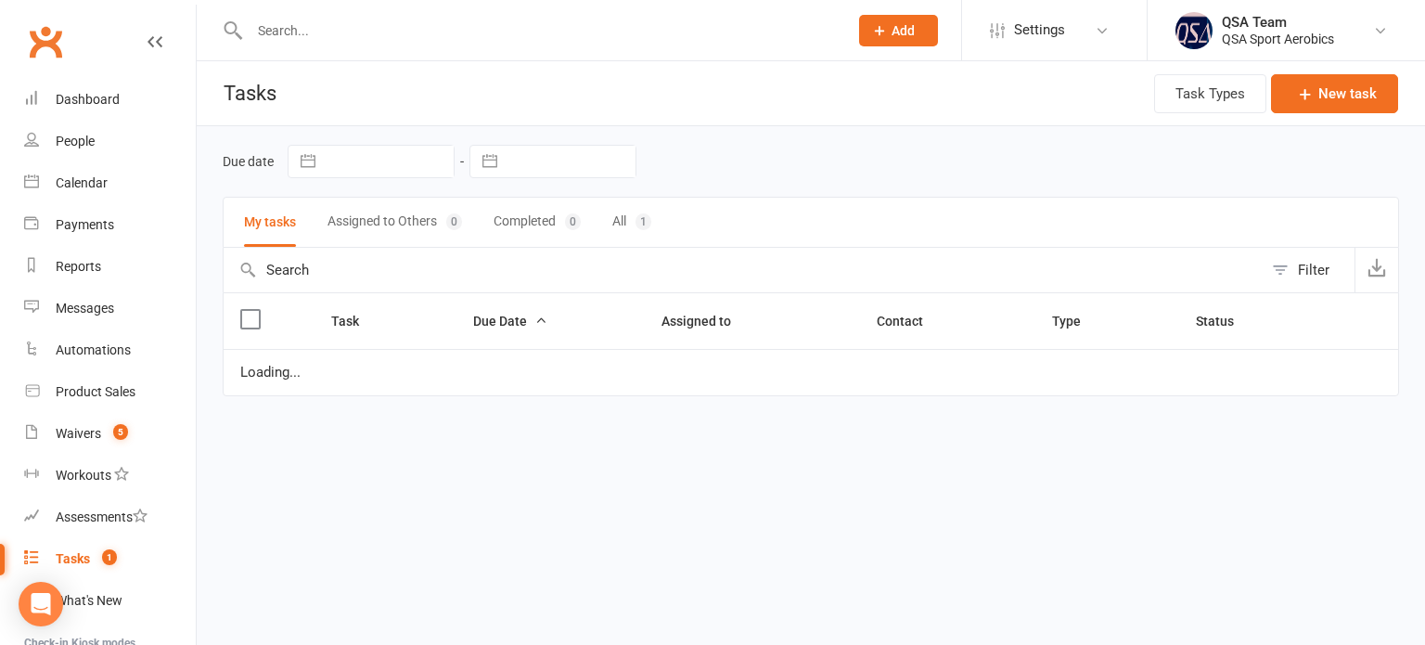
select select "started"
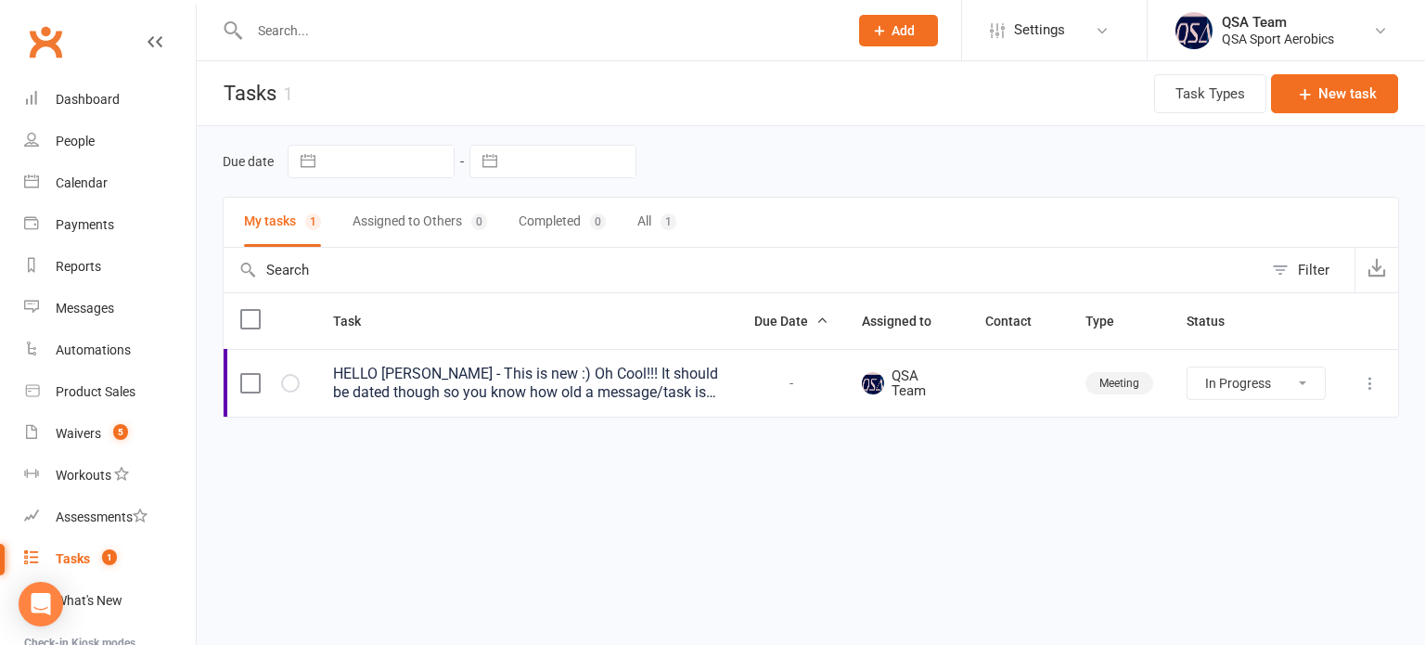
click at [636, 225] on div "My tasks 1 Assigned to Others 0 Completed 0 All 1" at bounding box center [811, 222] width 1176 height 51
click at [93, 233] on link "Payments" at bounding box center [110, 225] width 172 height 42
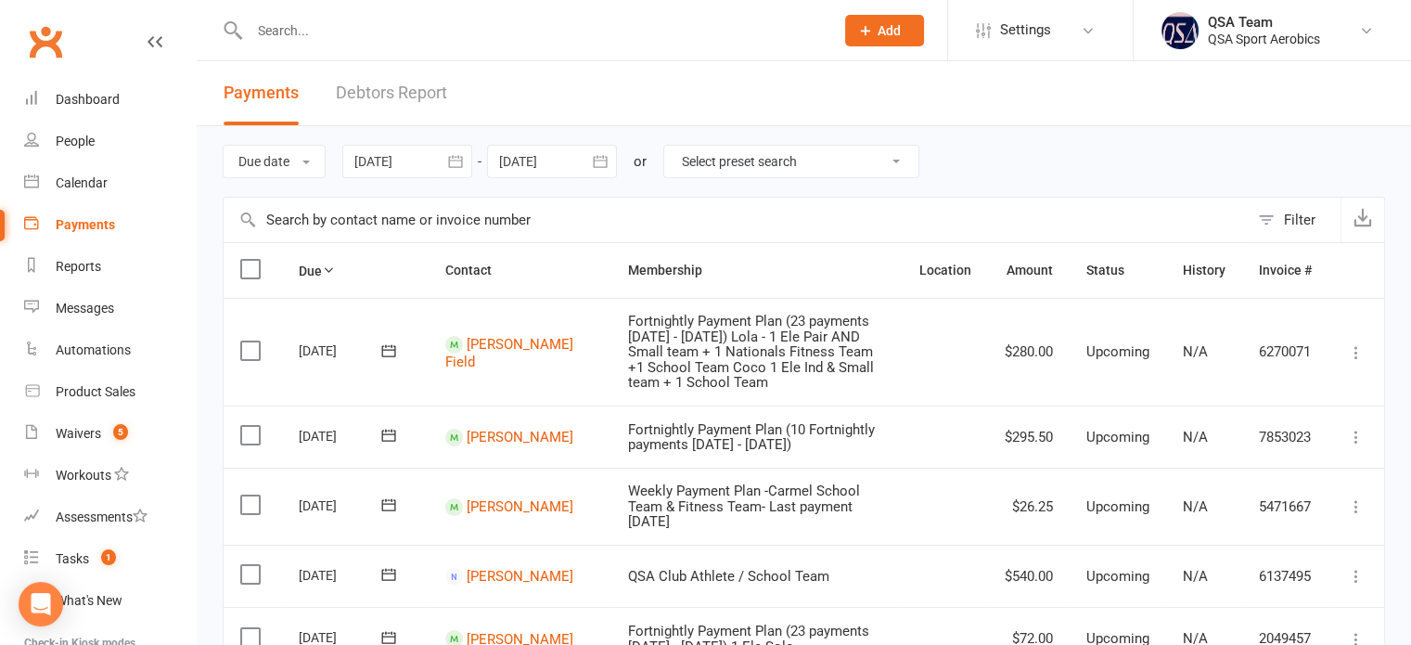
click at [390, 79] on link "Debtors Report" at bounding box center [391, 93] width 111 height 64
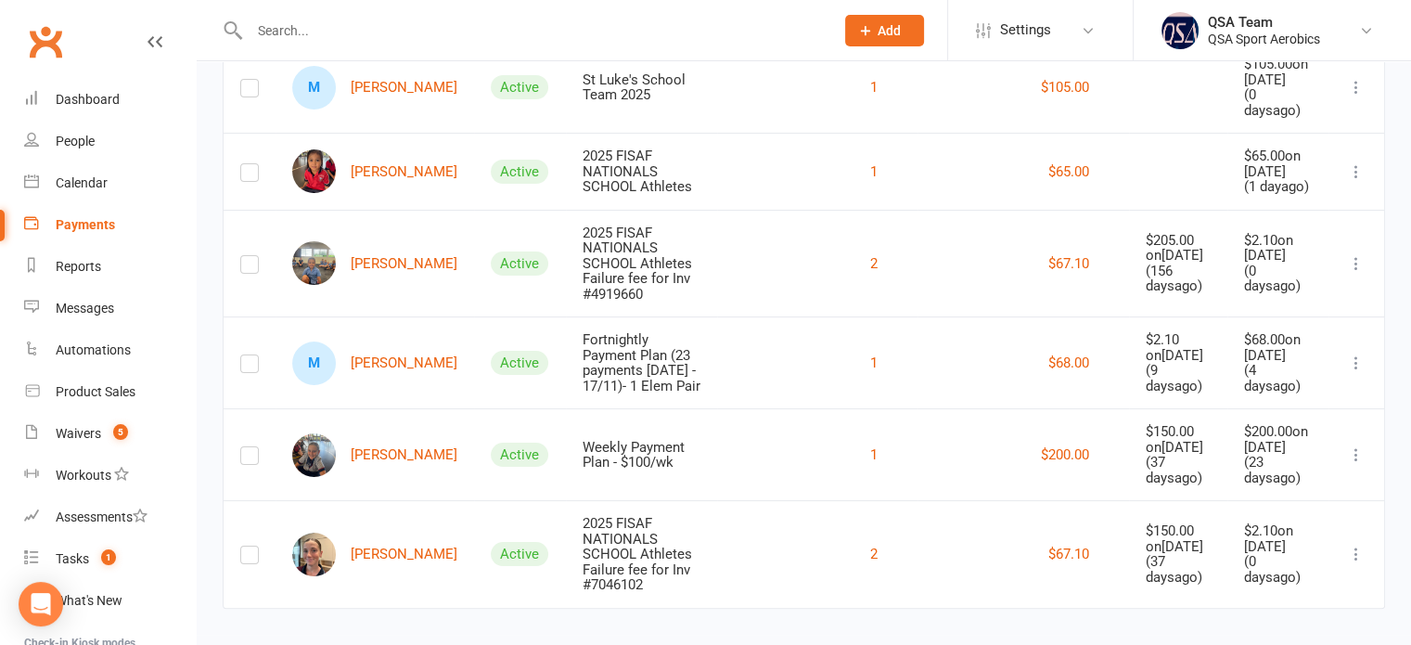
scroll to position [368, 0]
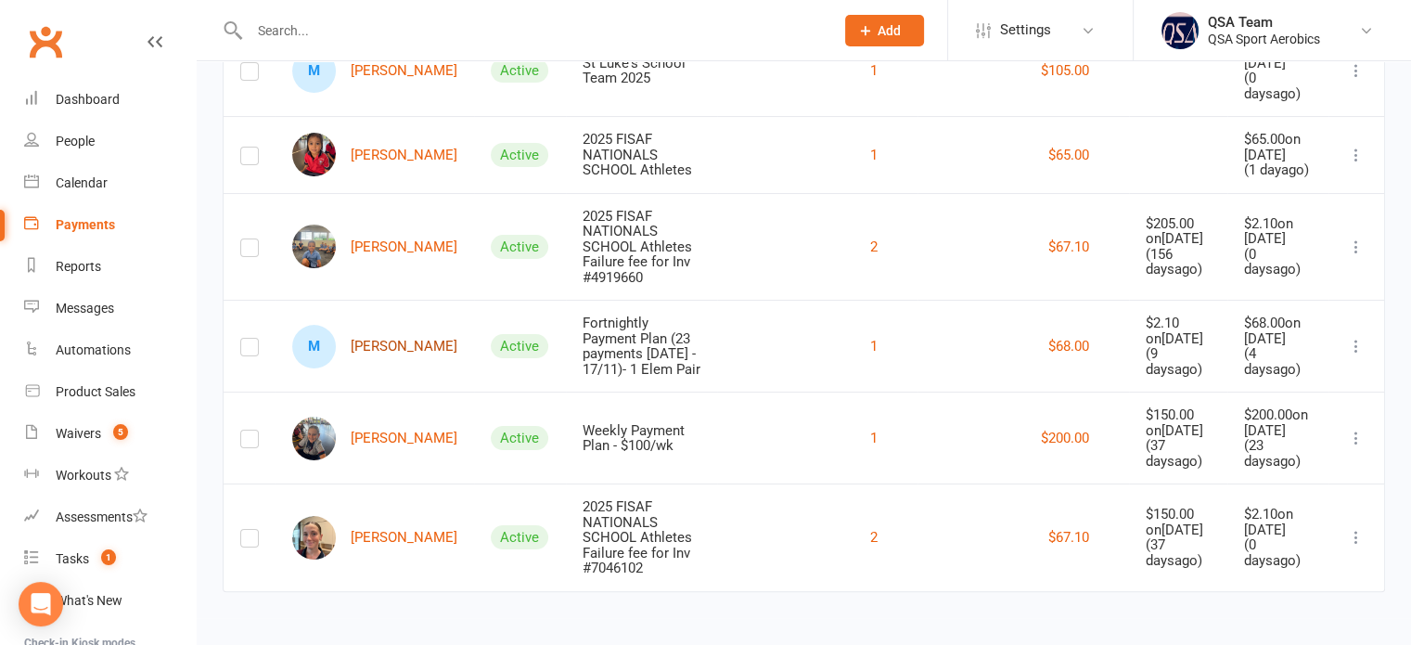
click at [357, 325] on link "M [PERSON_NAME]" at bounding box center [374, 347] width 165 height 44
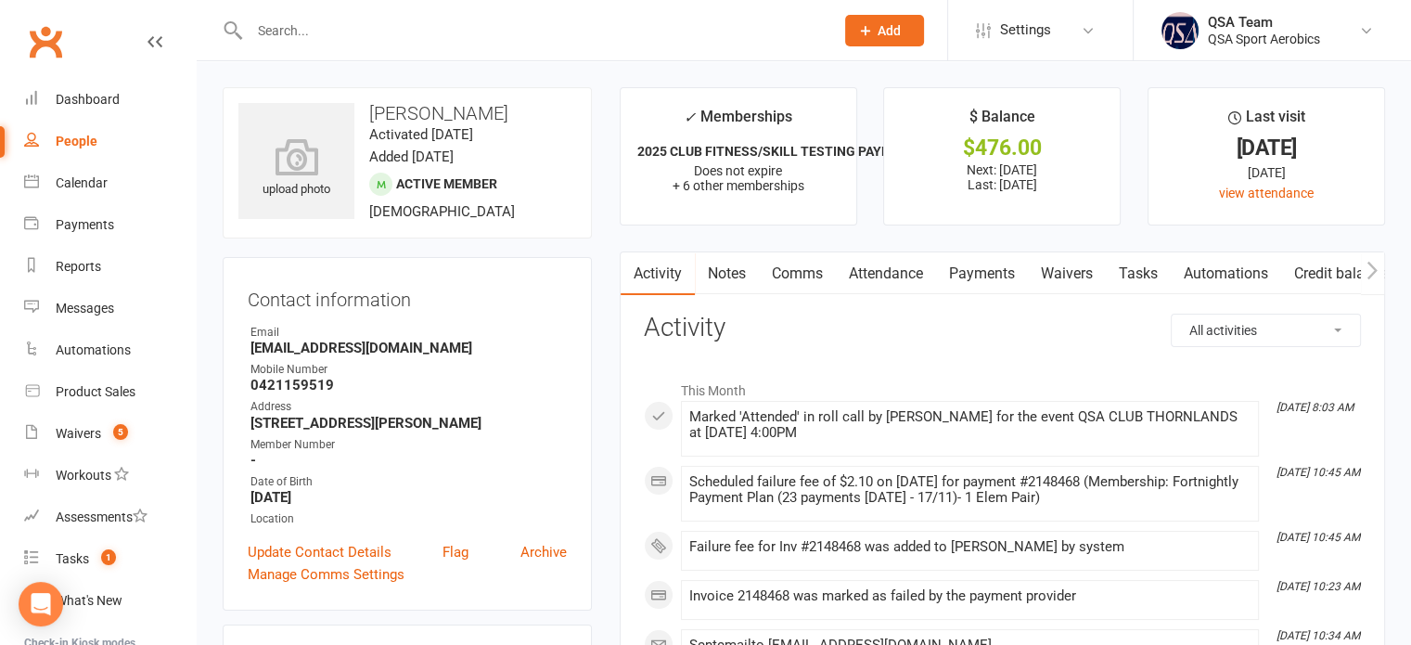
click at [983, 281] on link "Payments" at bounding box center [982, 273] width 92 height 43
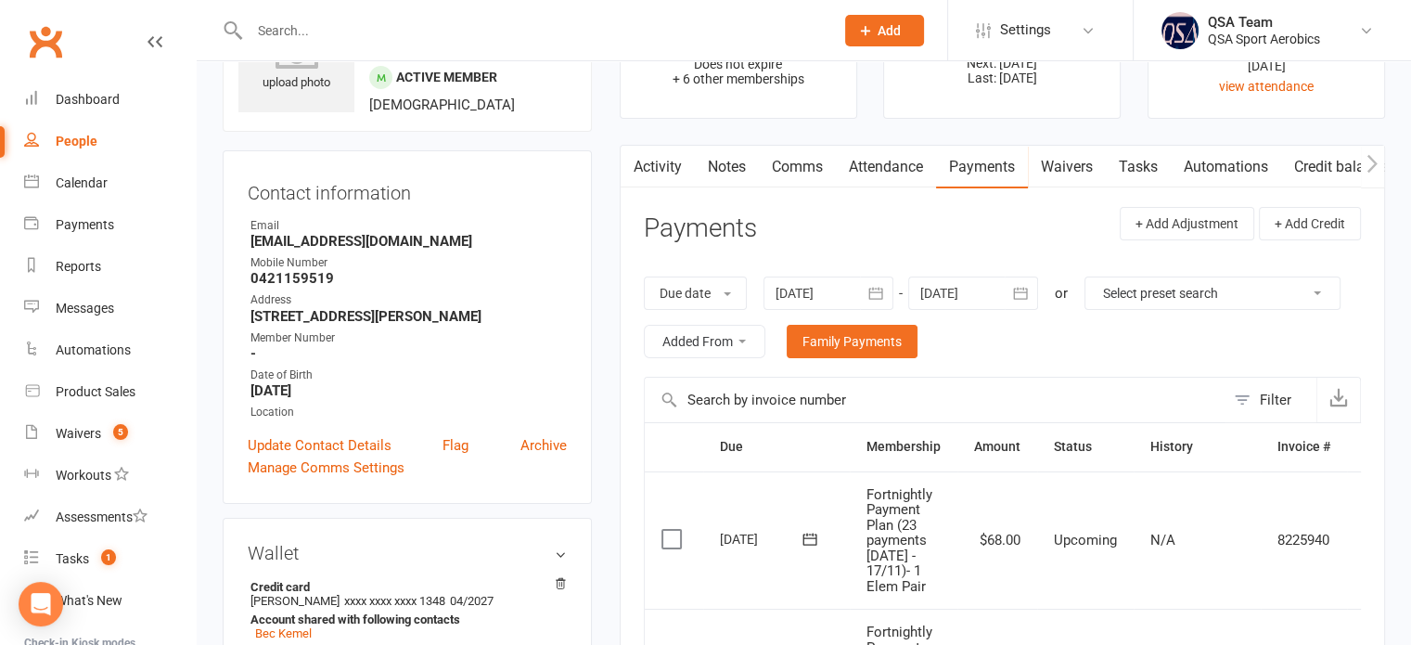
scroll to position [93, 0]
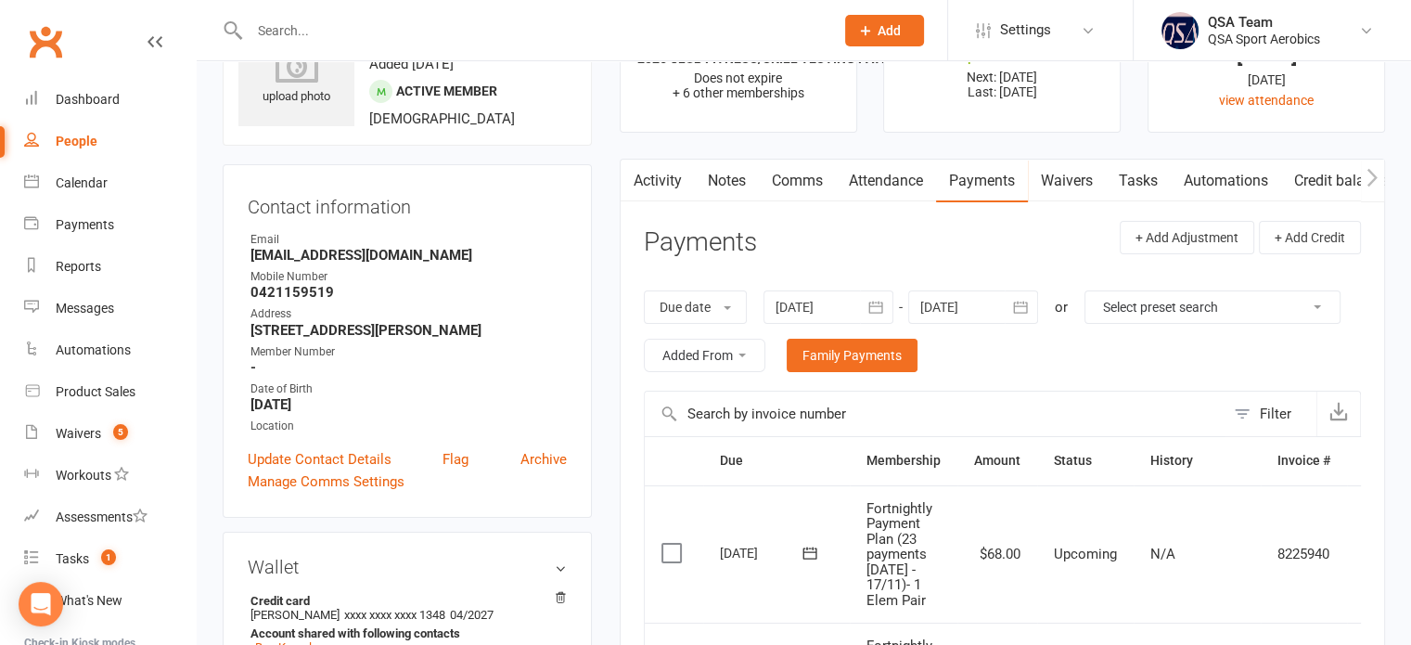
click at [781, 176] on link "Comms" at bounding box center [797, 181] width 77 height 43
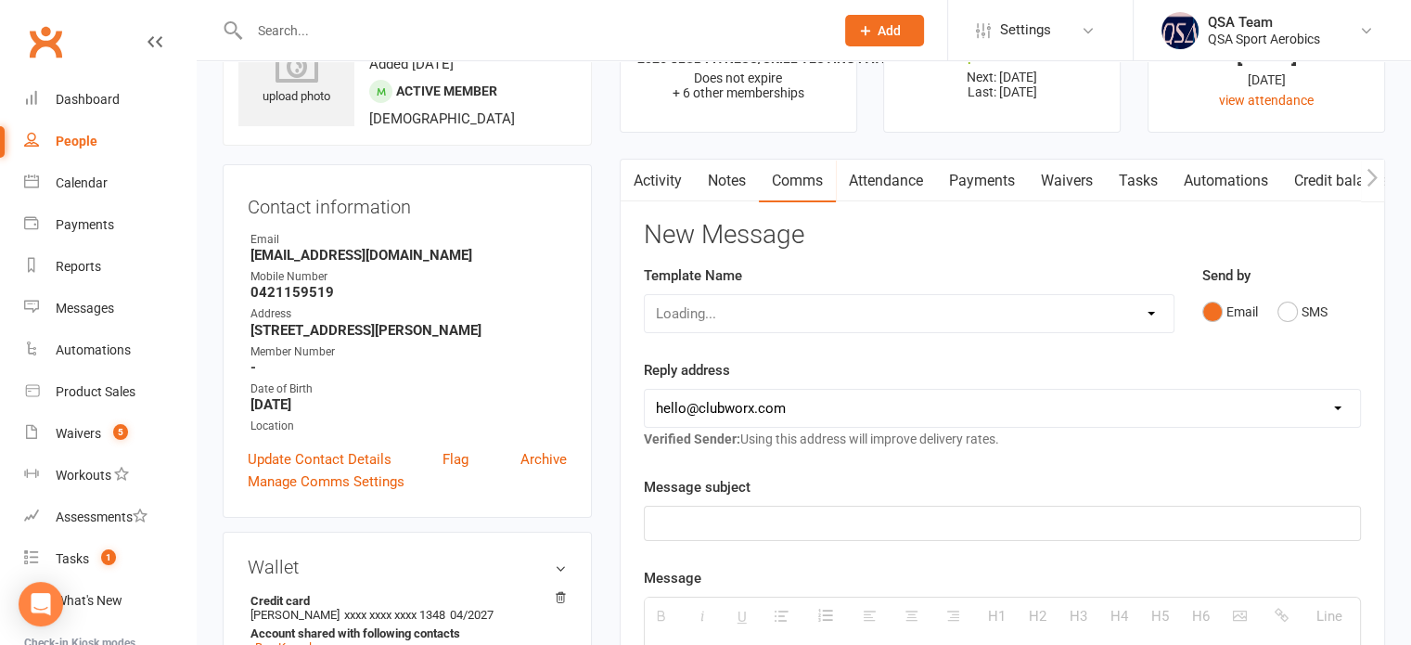
click at [742, 317] on div "Loading..." at bounding box center [909, 313] width 531 height 39
click at [742, 317] on select "Select Template [Email] 2024 FISAF Nationals Competition Debit [Email] All Star…" at bounding box center [909, 313] width 529 height 37
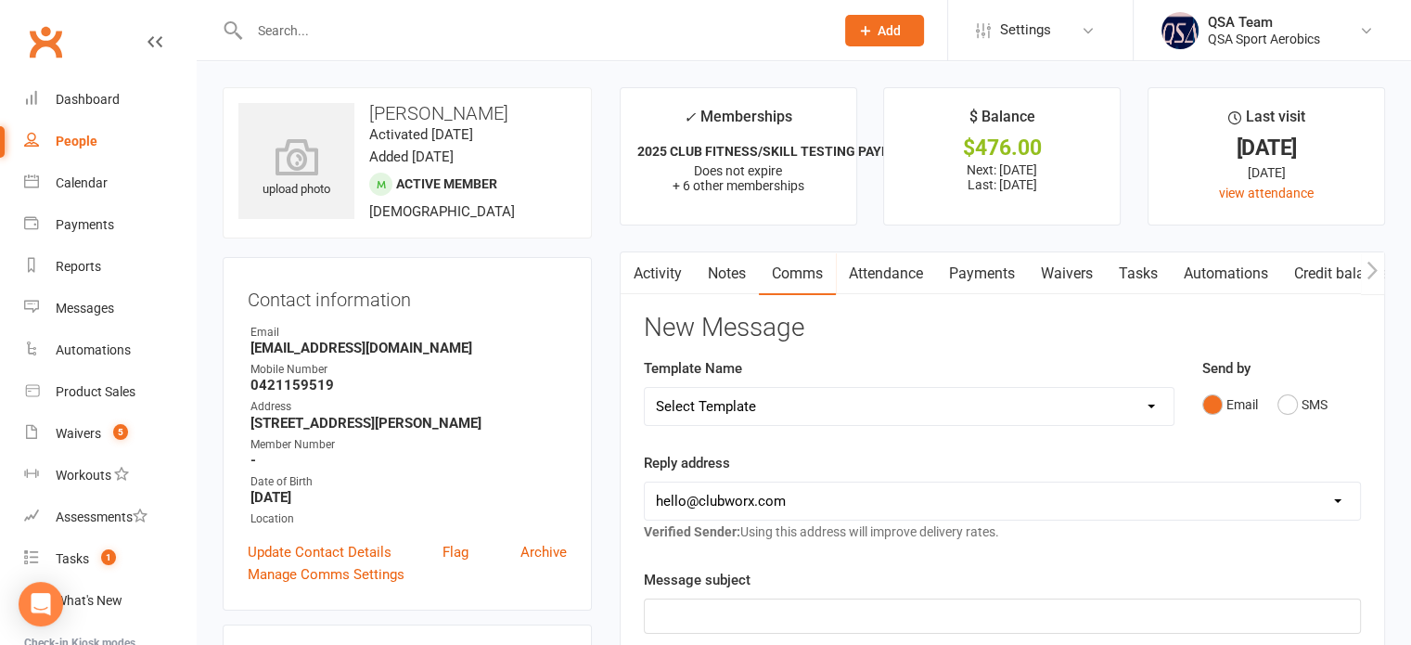
drag, startPoint x: 717, startPoint y: 404, endPoint x: 724, endPoint y: 391, distance: 14.5
click at [717, 404] on select "Select Template [Email] 2024 FISAF Nationals Competition Debit [Email] All Star…" at bounding box center [909, 406] width 529 height 37
select select "14"
click at [645, 388] on select "Select Template [Email] 2024 FISAF Nationals Competition Debit [Email] All Star…" at bounding box center [909, 406] width 529 height 37
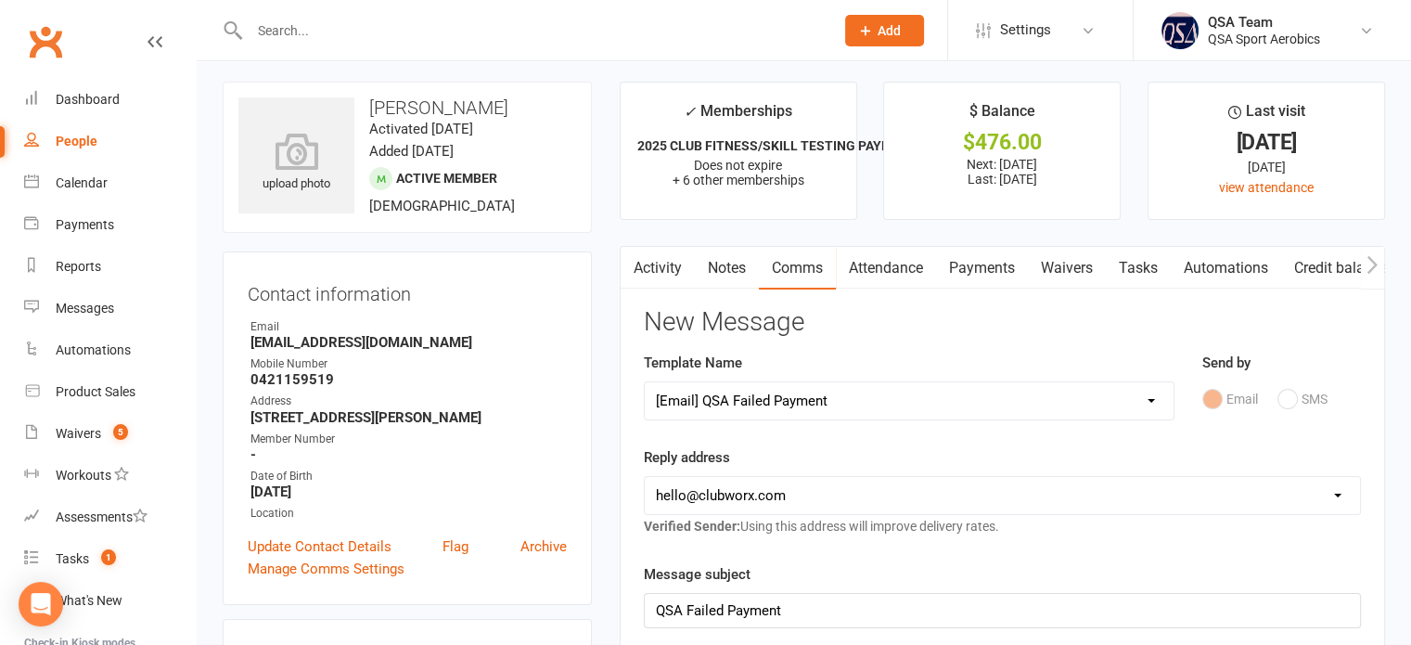
scroll to position [186, 0]
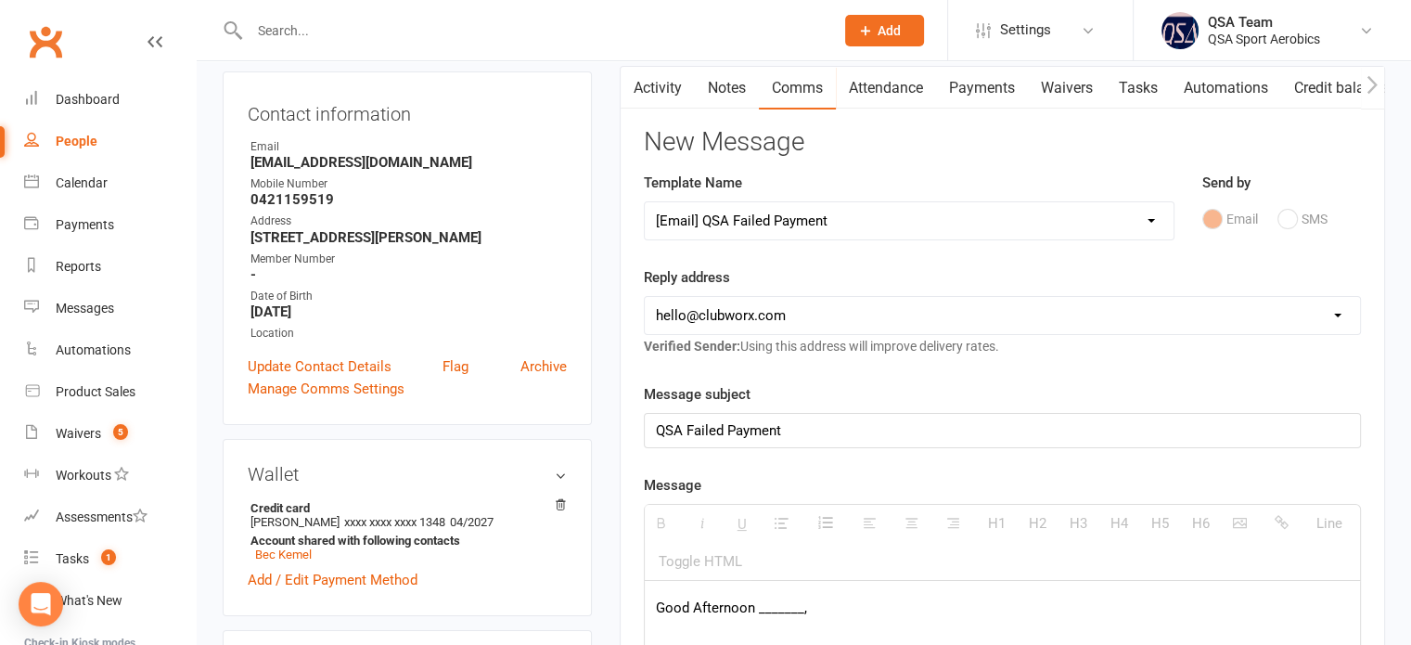
click at [772, 307] on select "[EMAIL_ADDRESS][DOMAIN_NAME] [EMAIL_ADDRESS][DOMAIN_NAME] [EMAIL_ADDRESS][DOMAI…" at bounding box center [1002, 315] width 715 height 37
select select "1"
click at [645, 297] on select "[EMAIL_ADDRESS][DOMAIN_NAME] [EMAIL_ADDRESS][DOMAIN_NAME] [EMAIL_ADDRESS][DOMAI…" at bounding box center [1002, 315] width 715 height 37
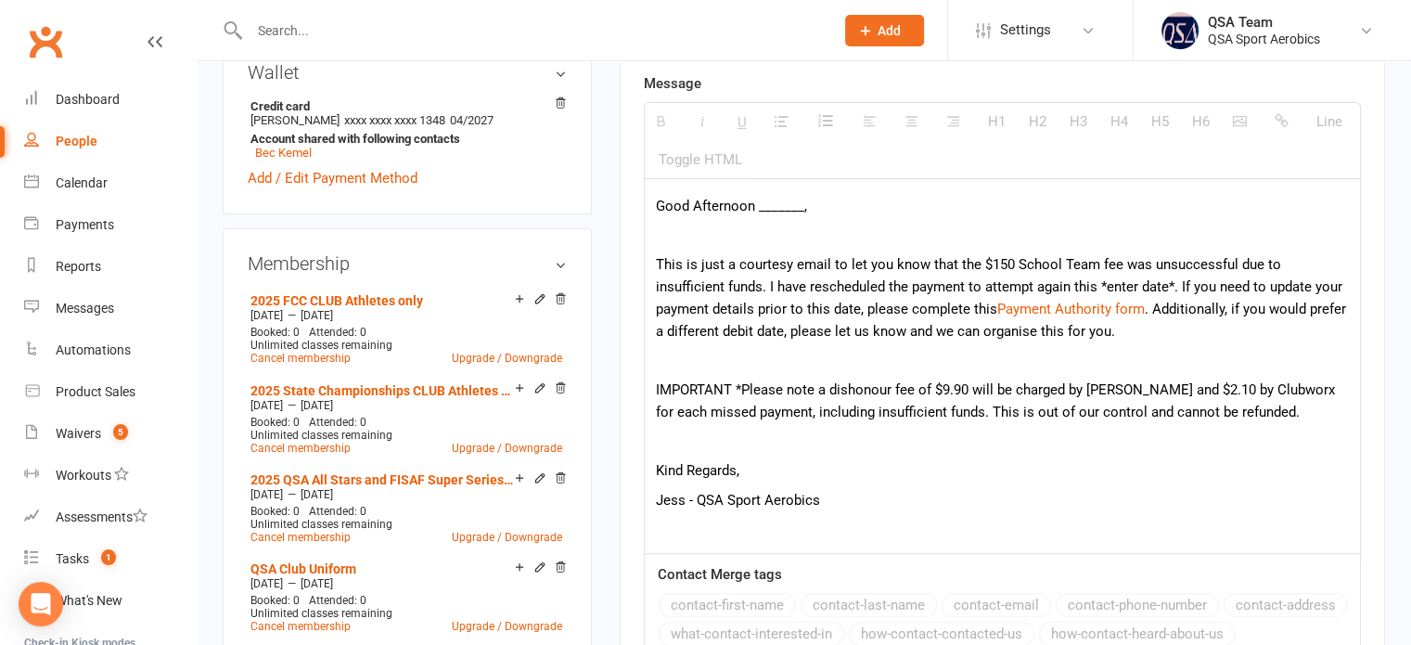
scroll to position [557, 0]
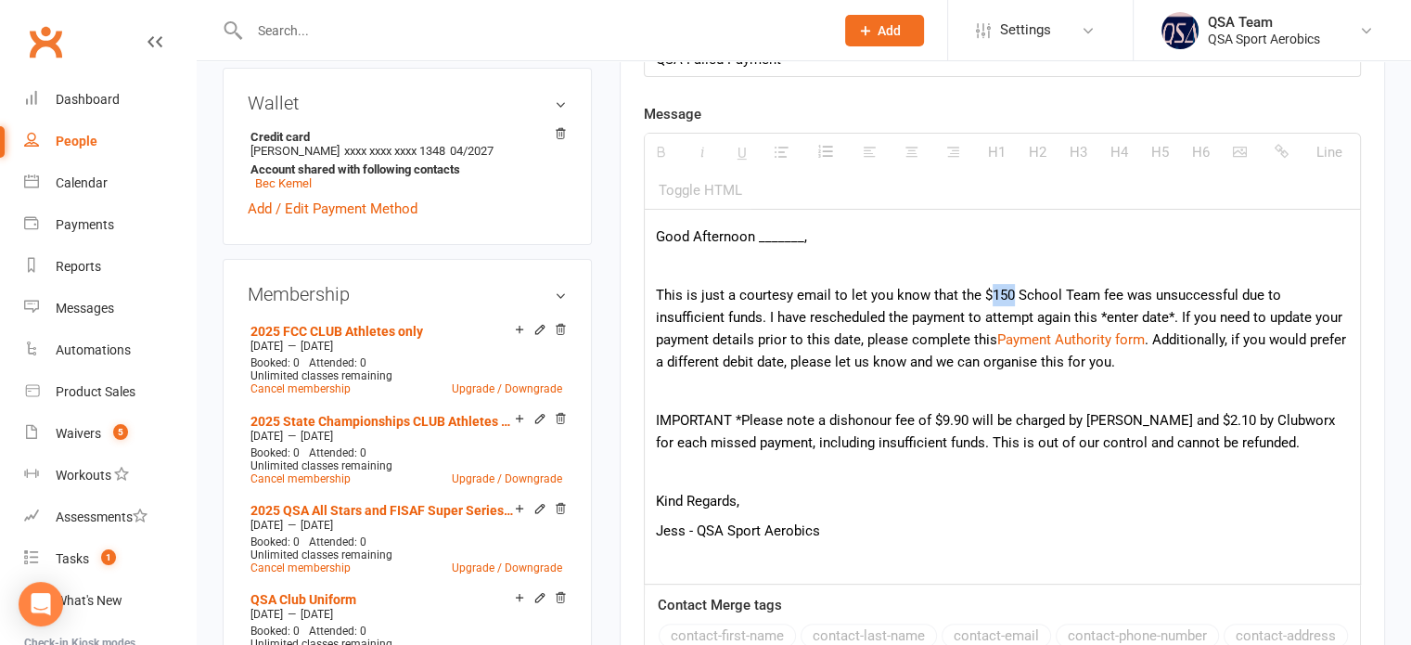
drag, startPoint x: 1006, startPoint y: 286, endPoint x: 990, endPoint y: 286, distance: 15.8
click at [990, 286] on p "This is just a courtesy email to let you know that the $150 School Team fee was…" at bounding box center [1002, 328] width 693 height 89
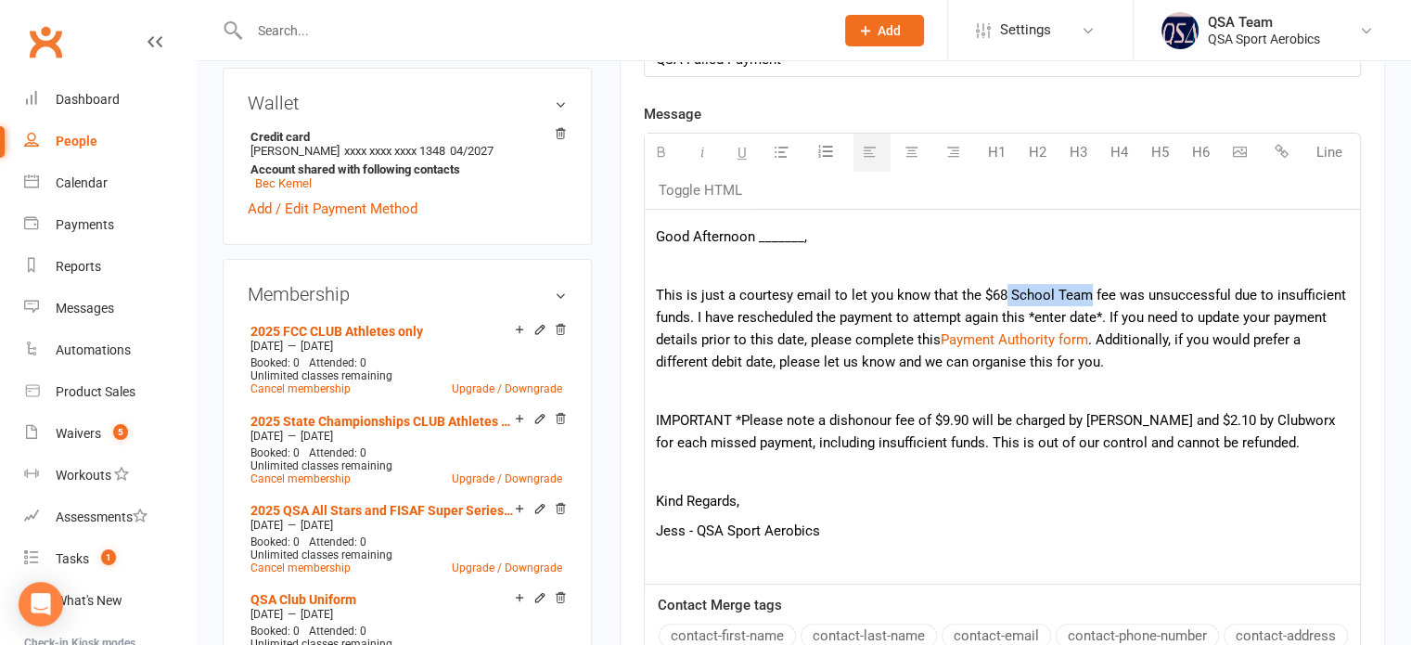
drag, startPoint x: 1010, startPoint y: 292, endPoint x: 1081, endPoint y: 289, distance: 70.6
click at [1081, 289] on p "This is just a courtesy email to let you know that the $68 School Team fee was …" at bounding box center [1002, 328] width 693 height 89
click at [1092, 285] on p "This is just a courtesy email to let you know that the $68 Fortnightly fee was …" at bounding box center [1002, 328] width 693 height 89
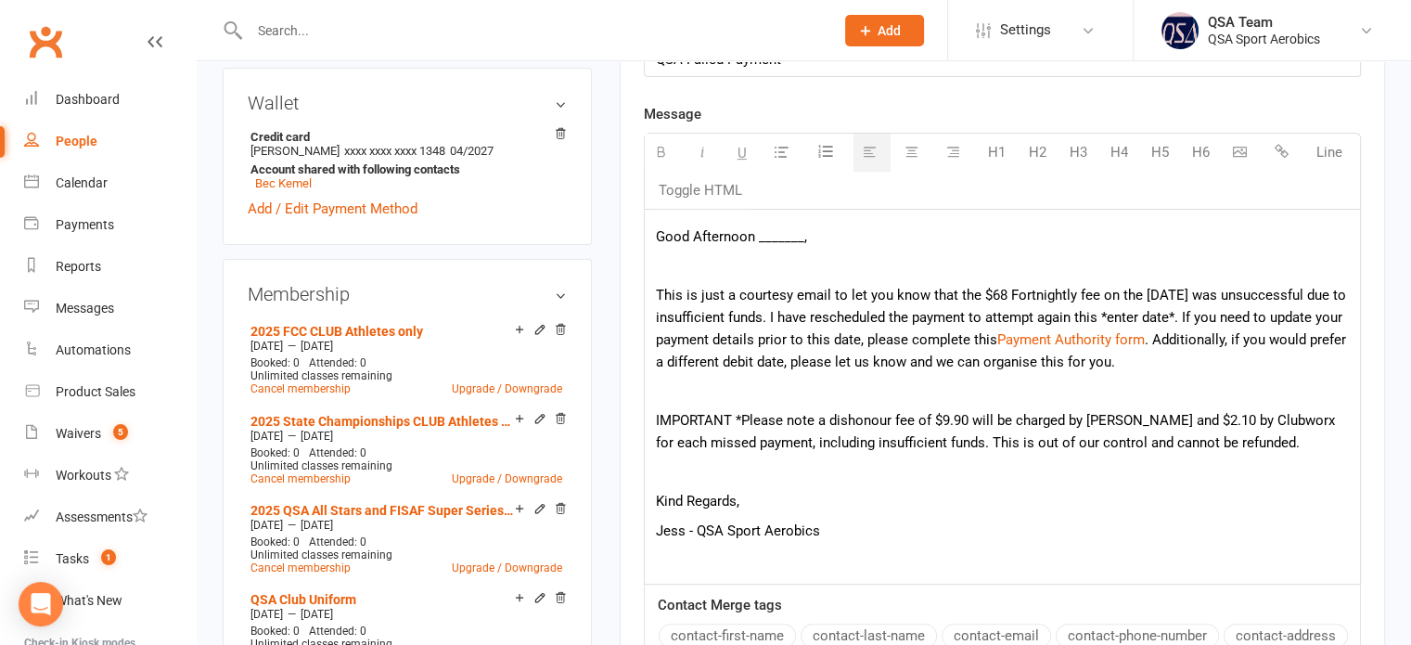
click at [936, 309] on p "This is just a courtesy email to let you know that the $68 Fortnightly fee on t…" at bounding box center [1002, 328] width 693 height 89
drag, startPoint x: 1187, startPoint y: 310, endPoint x: 1120, endPoint y: 314, distance: 67.8
click at [1120, 314] on p "This is just a courtesy email to let you know that the $68 Fortnightly fee on t…" at bounding box center [1002, 328] width 693 height 89
drag, startPoint x: 817, startPoint y: 235, endPoint x: 686, endPoint y: 229, distance: 130.9
click at [686, 229] on p "Good Afternoon _______," at bounding box center [1002, 236] width 693 height 22
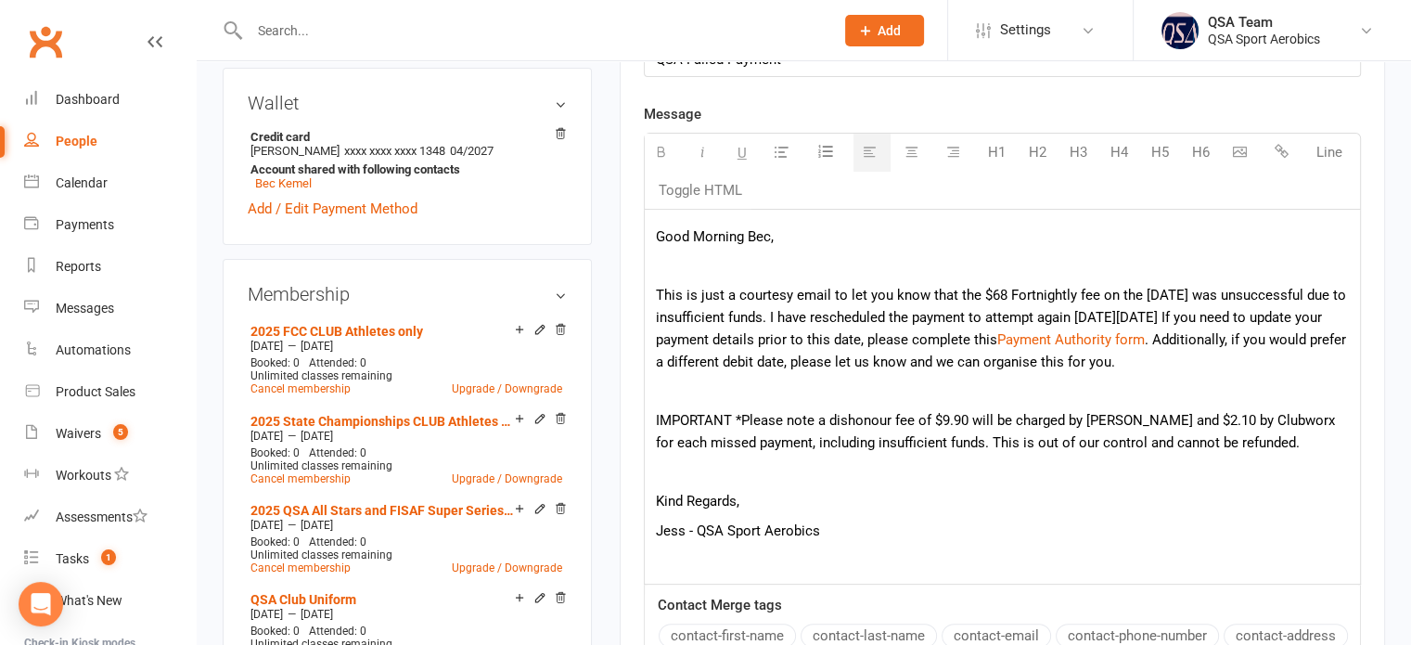
click at [906, 397] on p at bounding box center [1002, 391] width 693 height 22
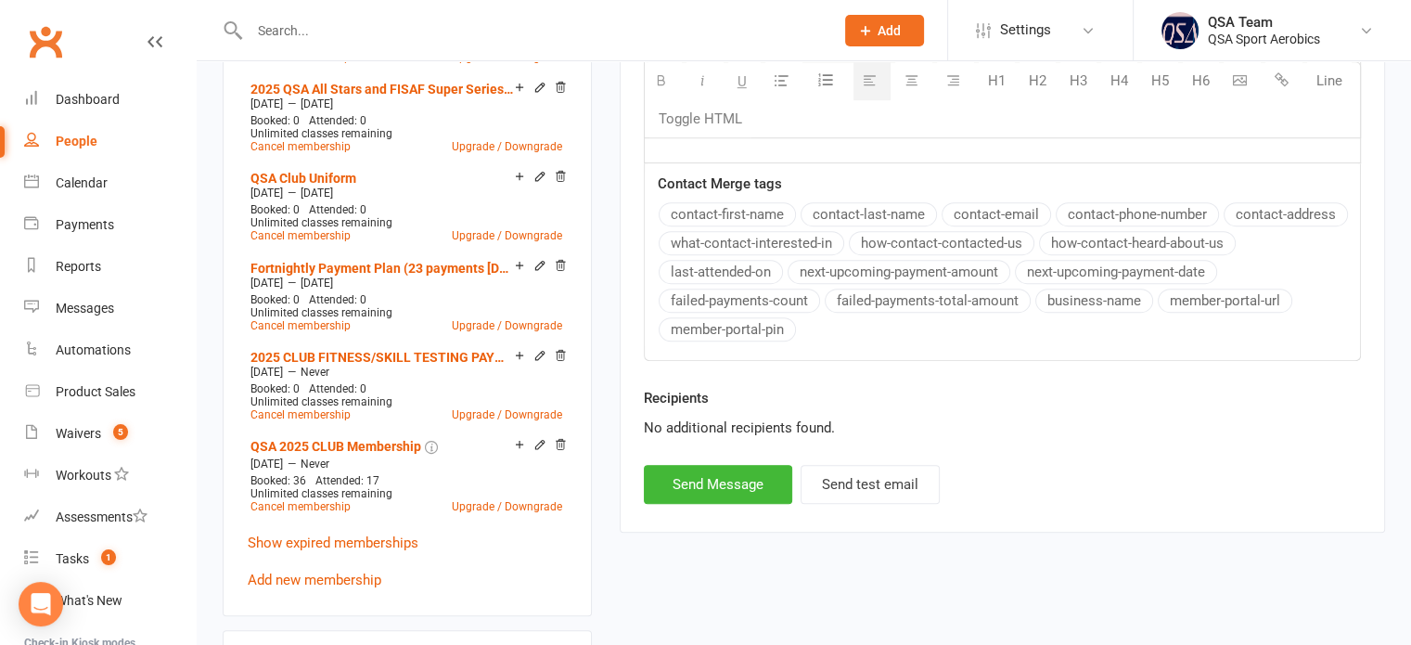
scroll to position [1020, 0]
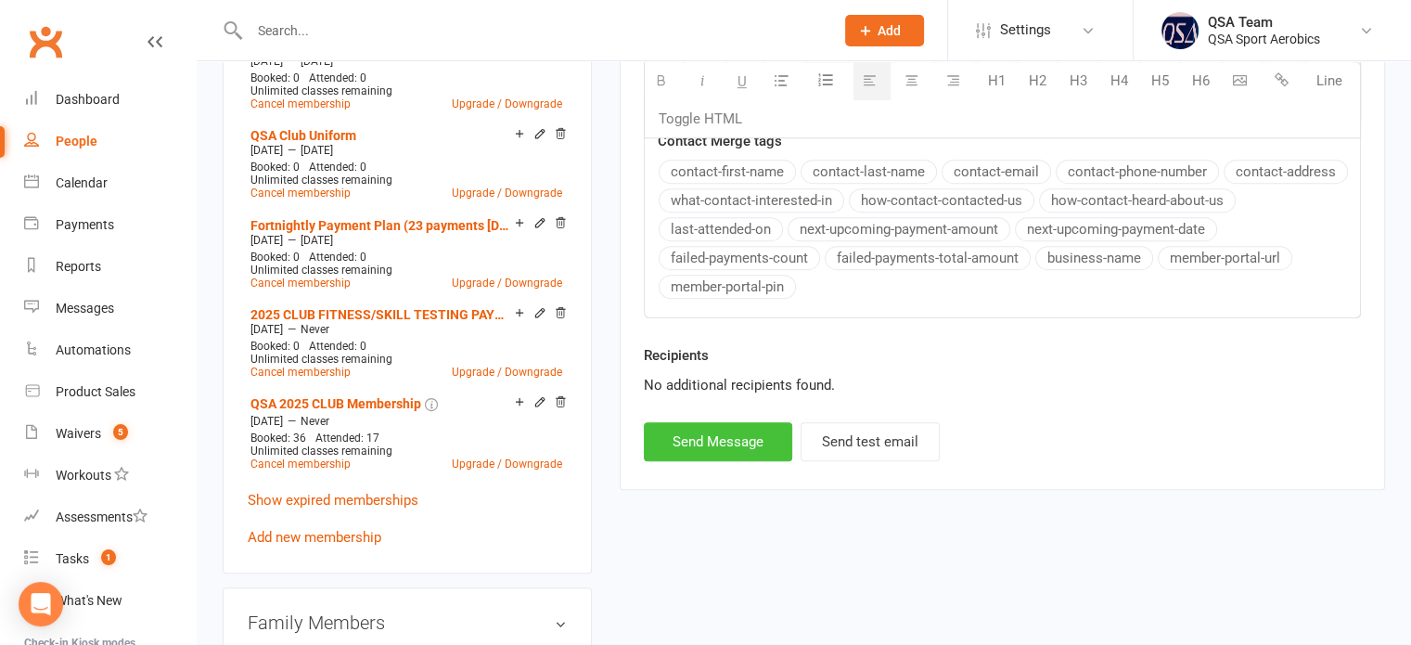
click at [725, 439] on button "Send Message" at bounding box center [718, 441] width 148 height 39
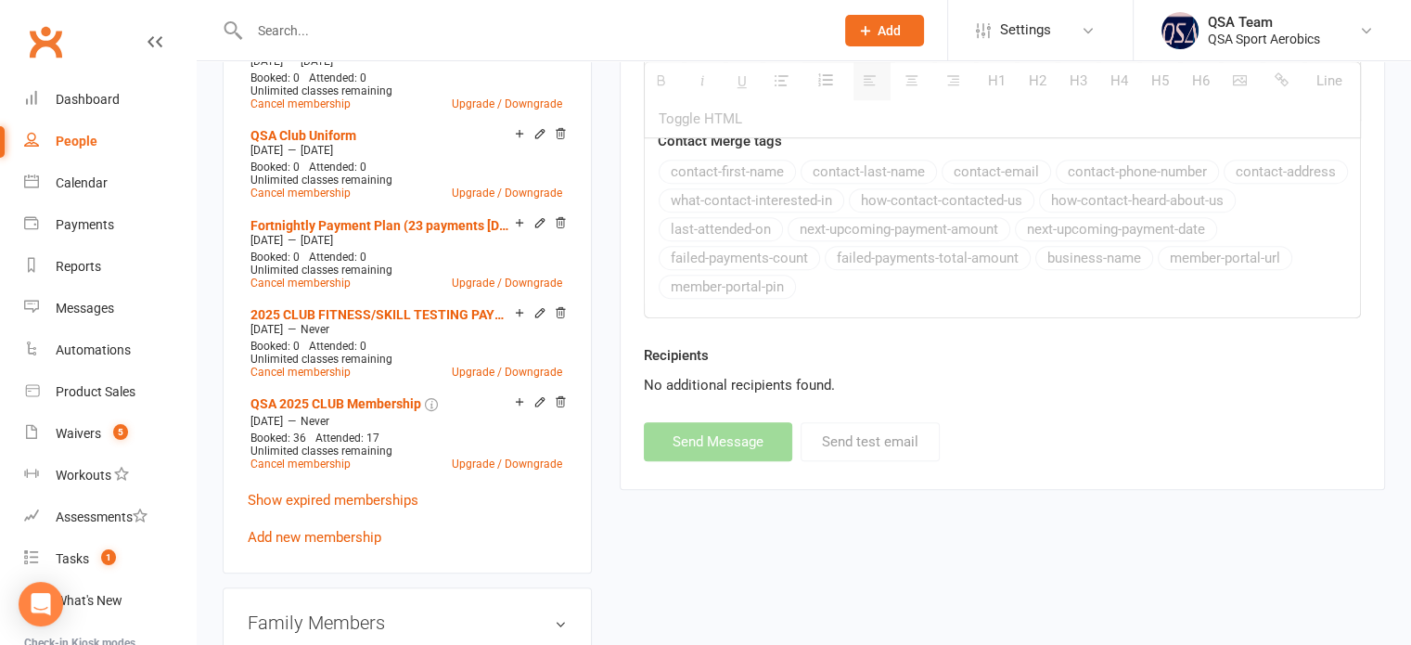
select select
select select "0"
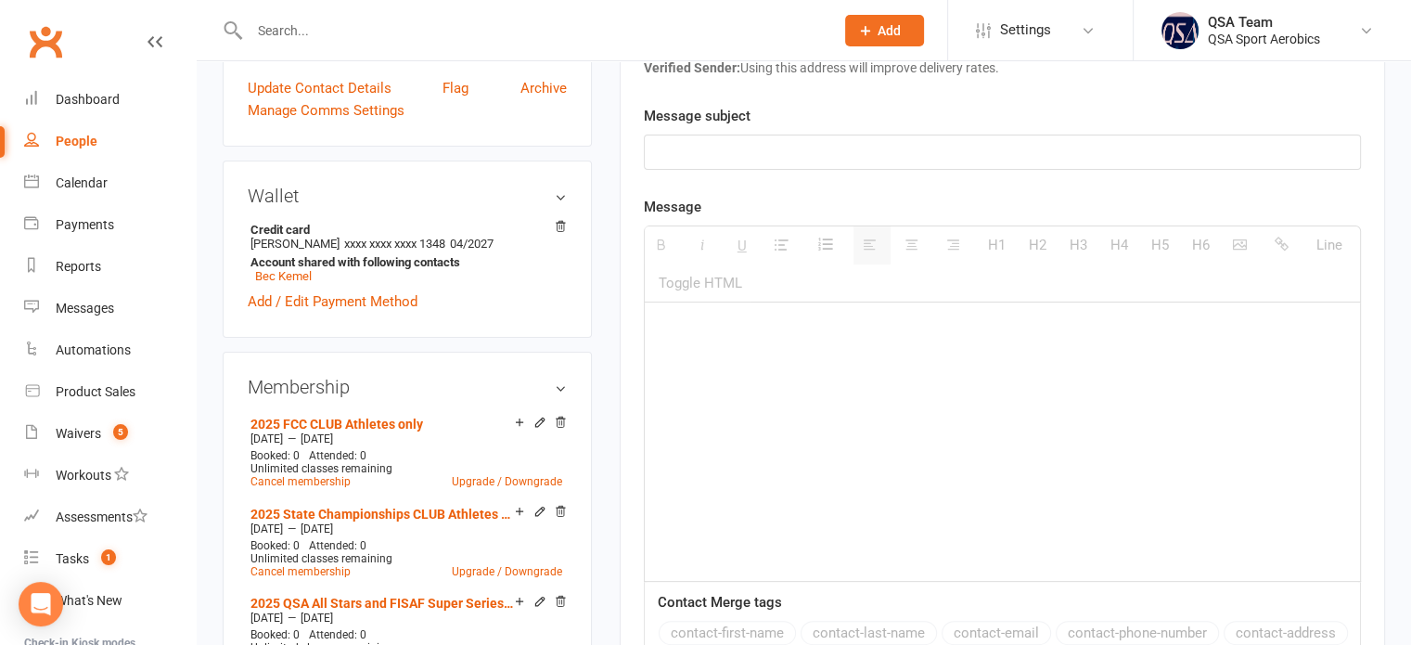
scroll to position [0, 0]
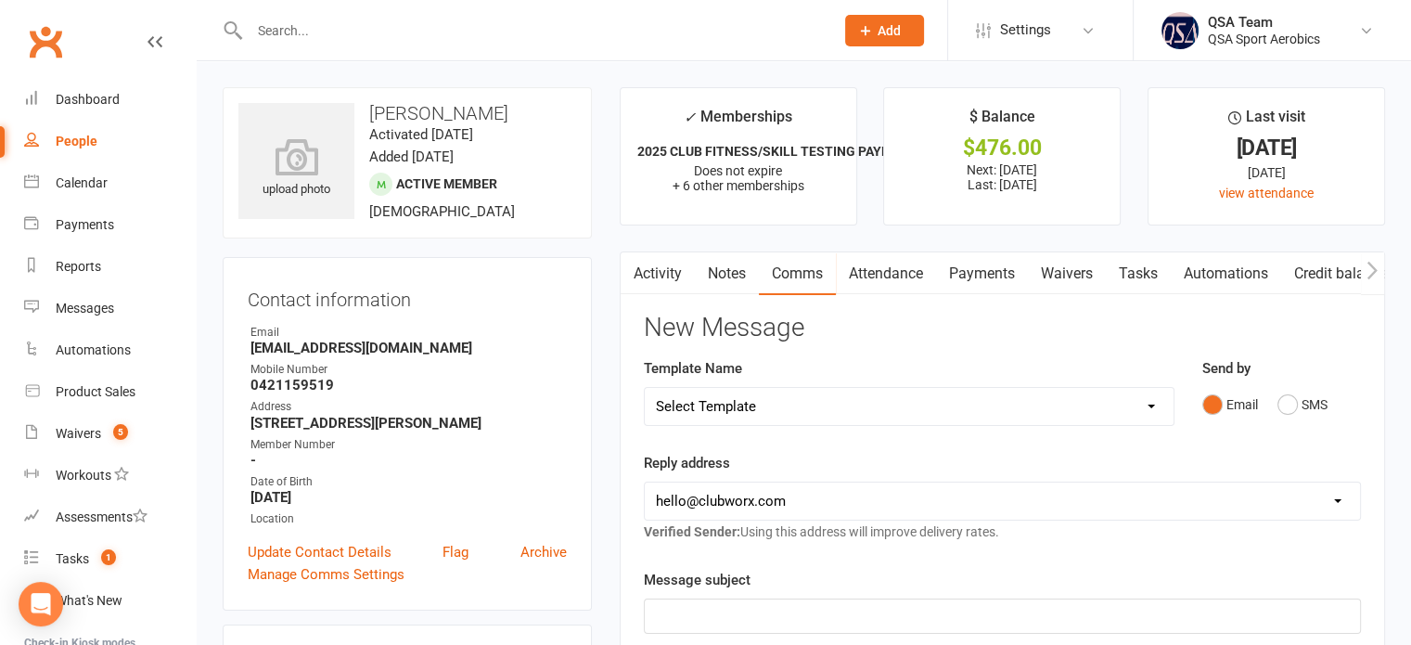
click at [977, 270] on link "Payments" at bounding box center [982, 273] width 92 height 43
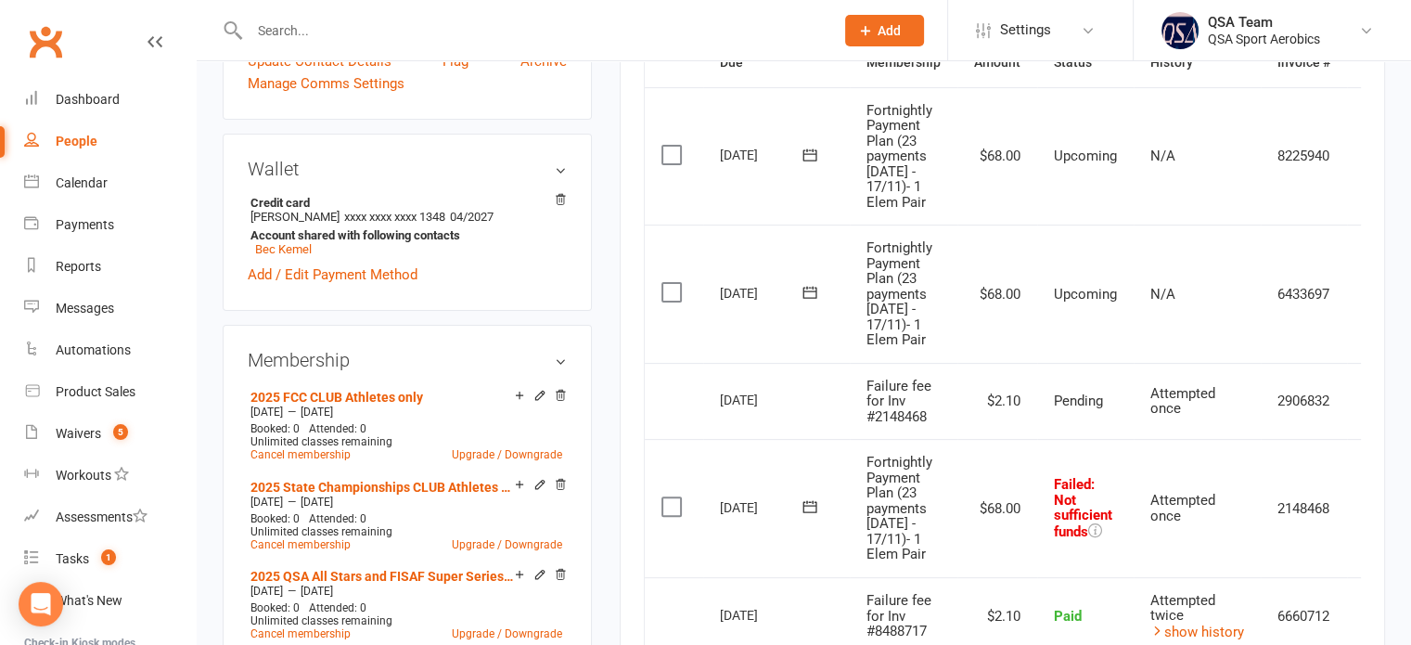
scroll to position [742, 0]
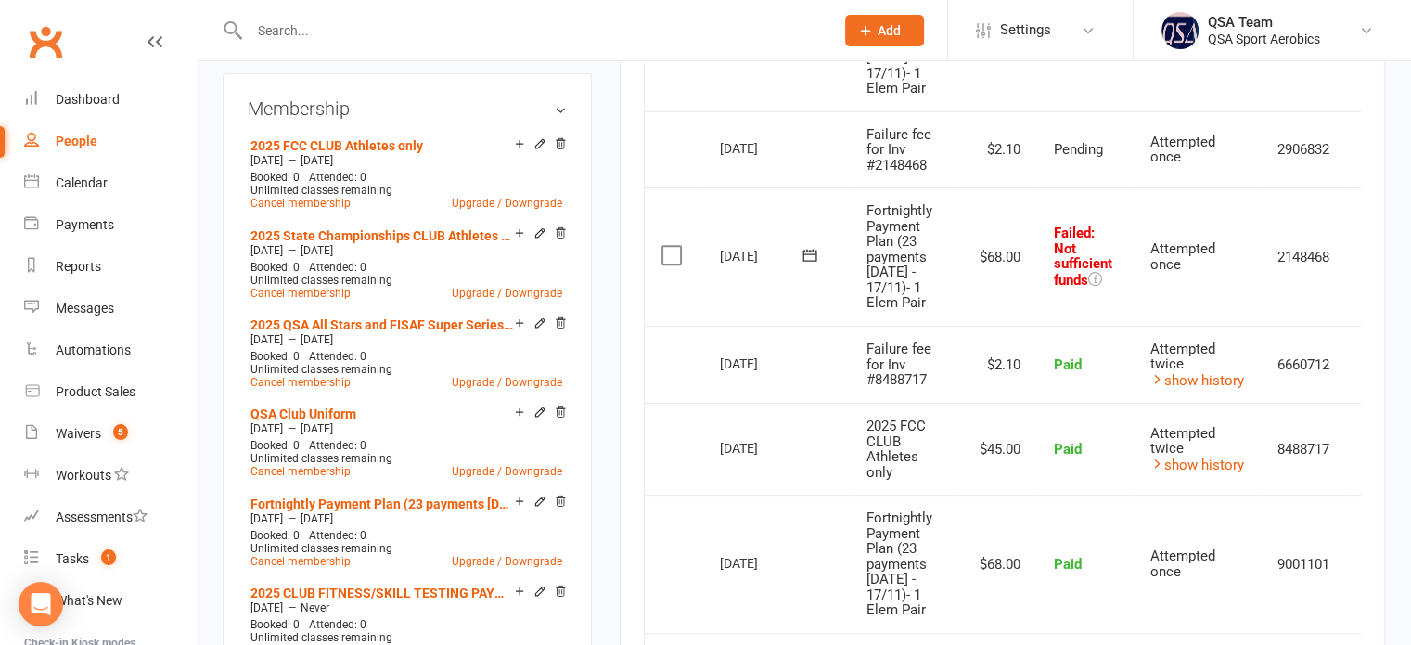
click at [795, 265] on button at bounding box center [809, 255] width 37 height 19
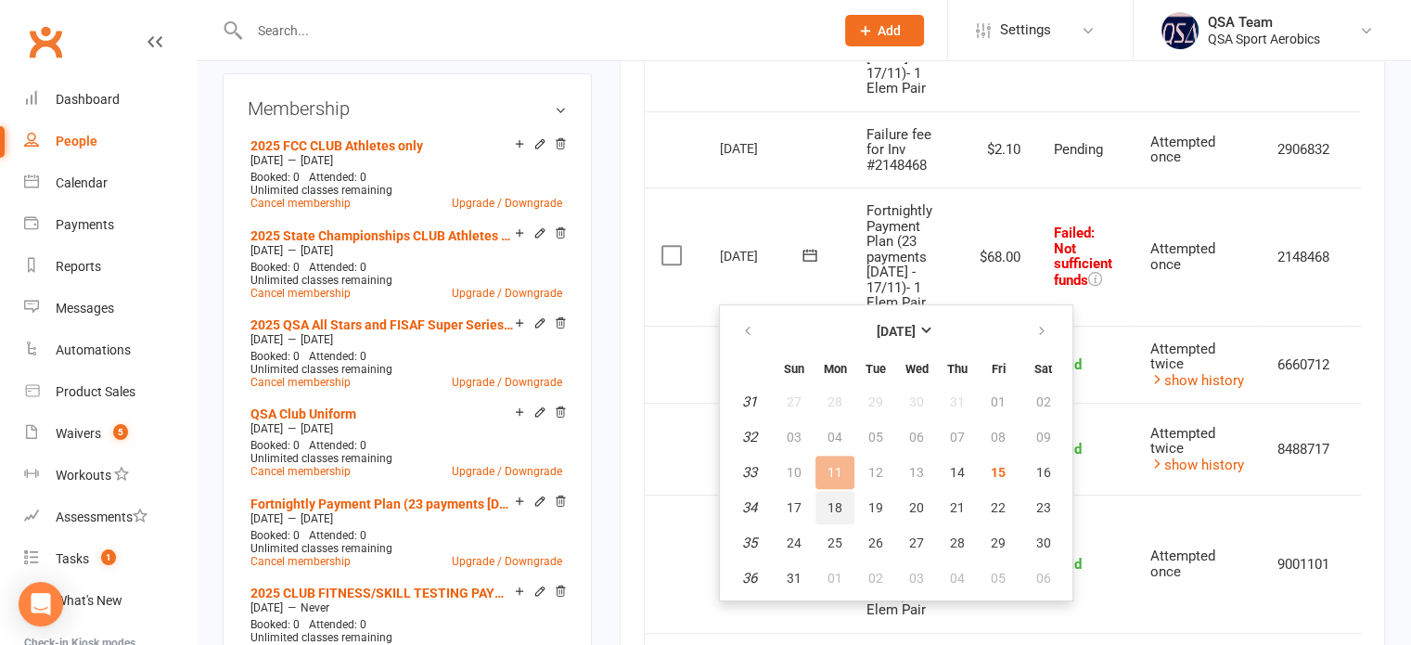
click at [837, 502] on span "18" at bounding box center [834, 507] width 15 height 15
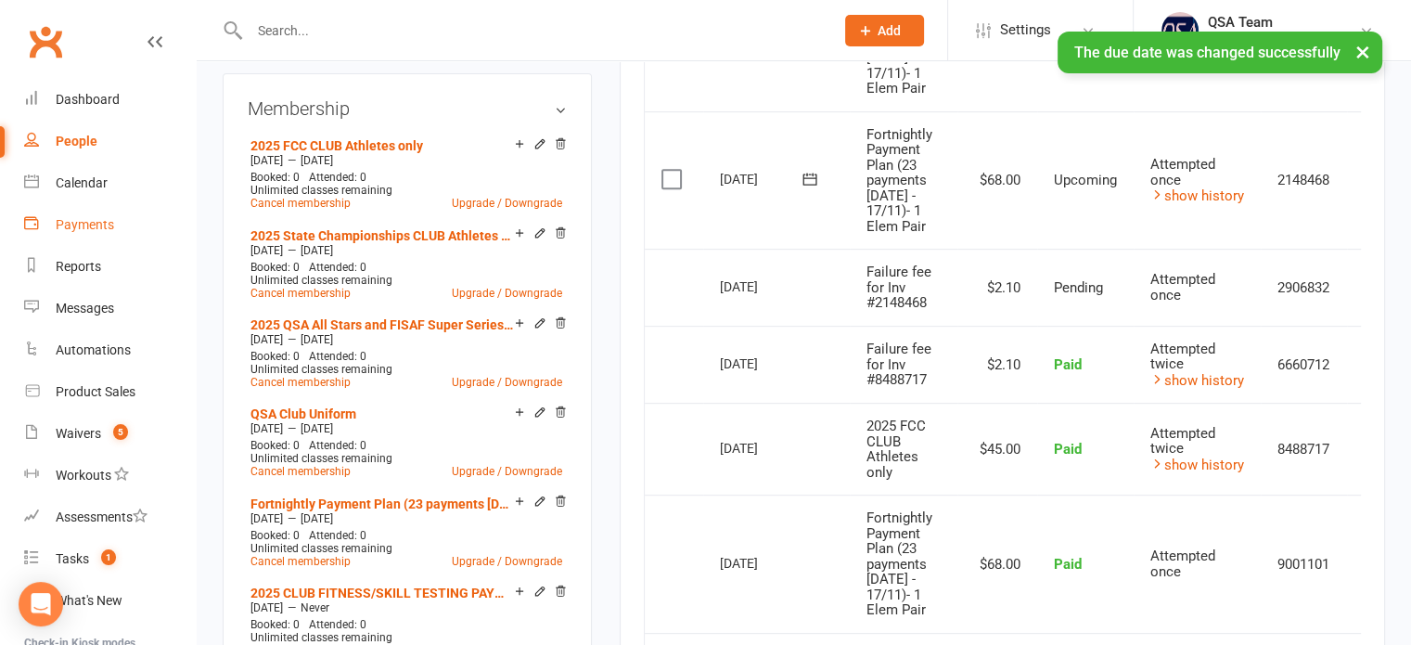
click at [83, 224] on div "Payments" at bounding box center [85, 224] width 58 height 15
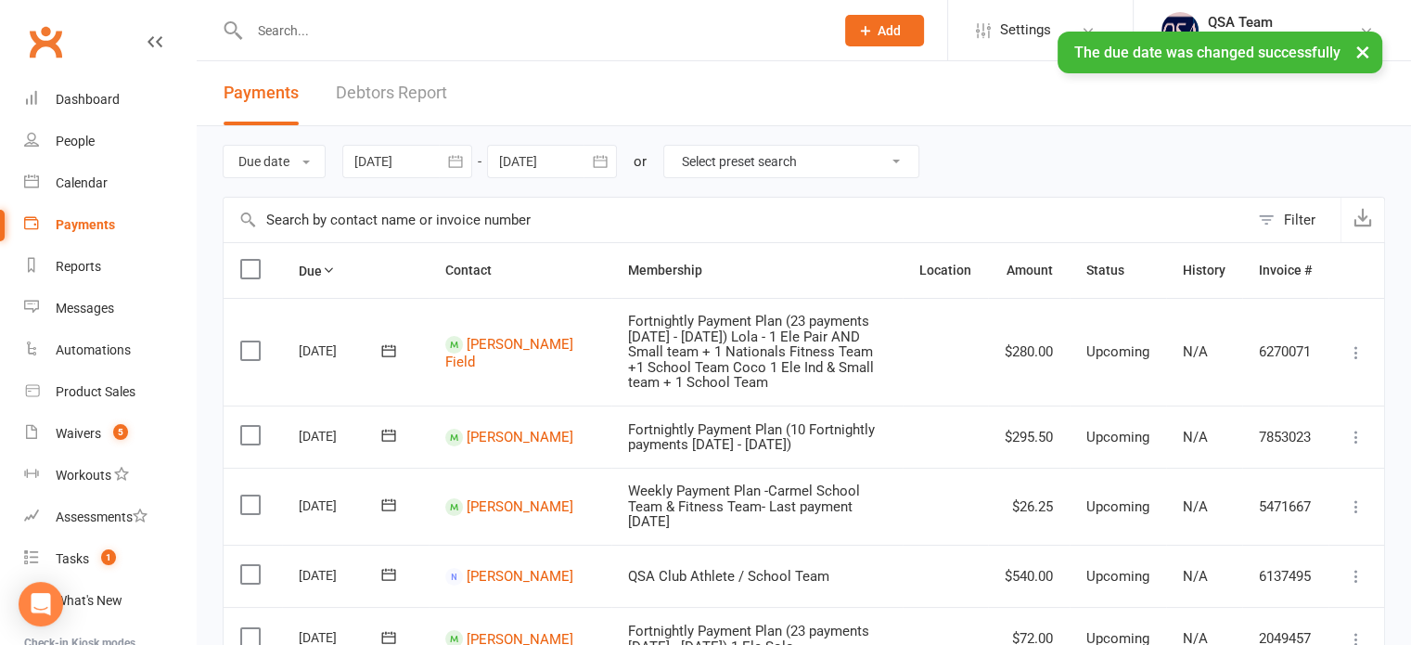
click at [389, 93] on link "Debtors Report" at bounding box center [391, 93] width 111 height 64
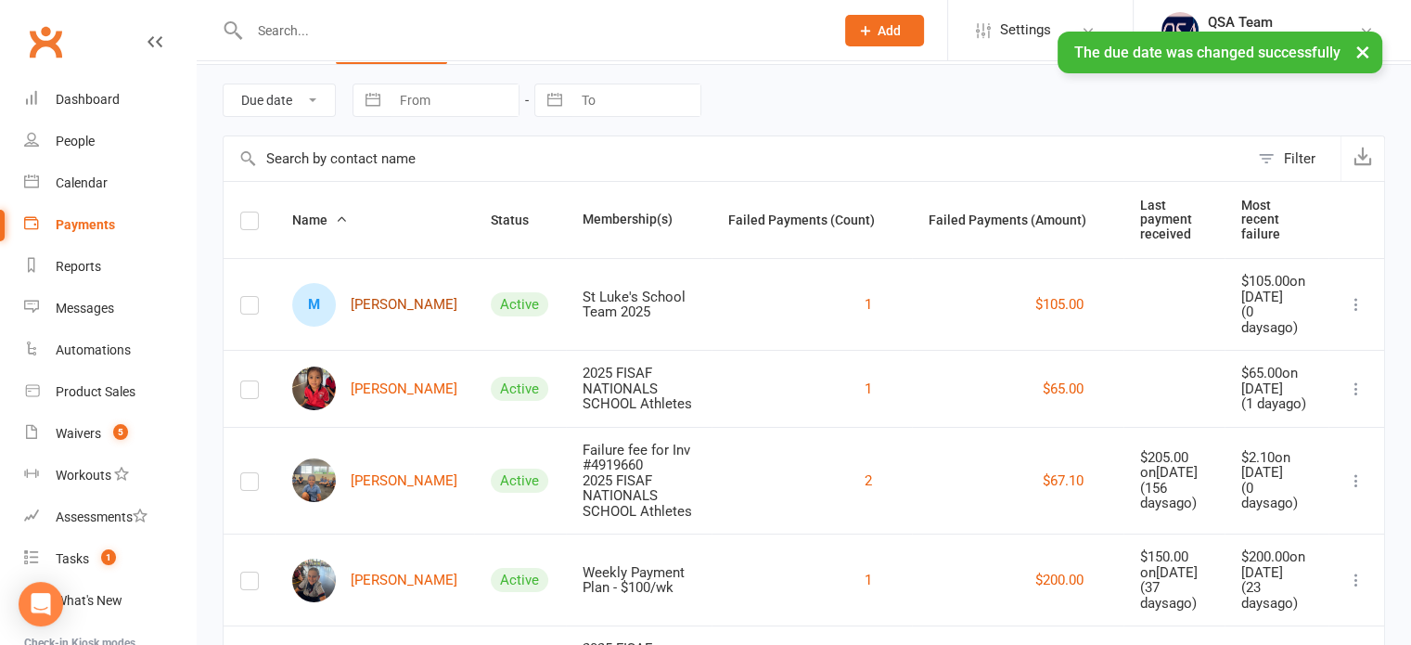
scroll to position [93, 0]
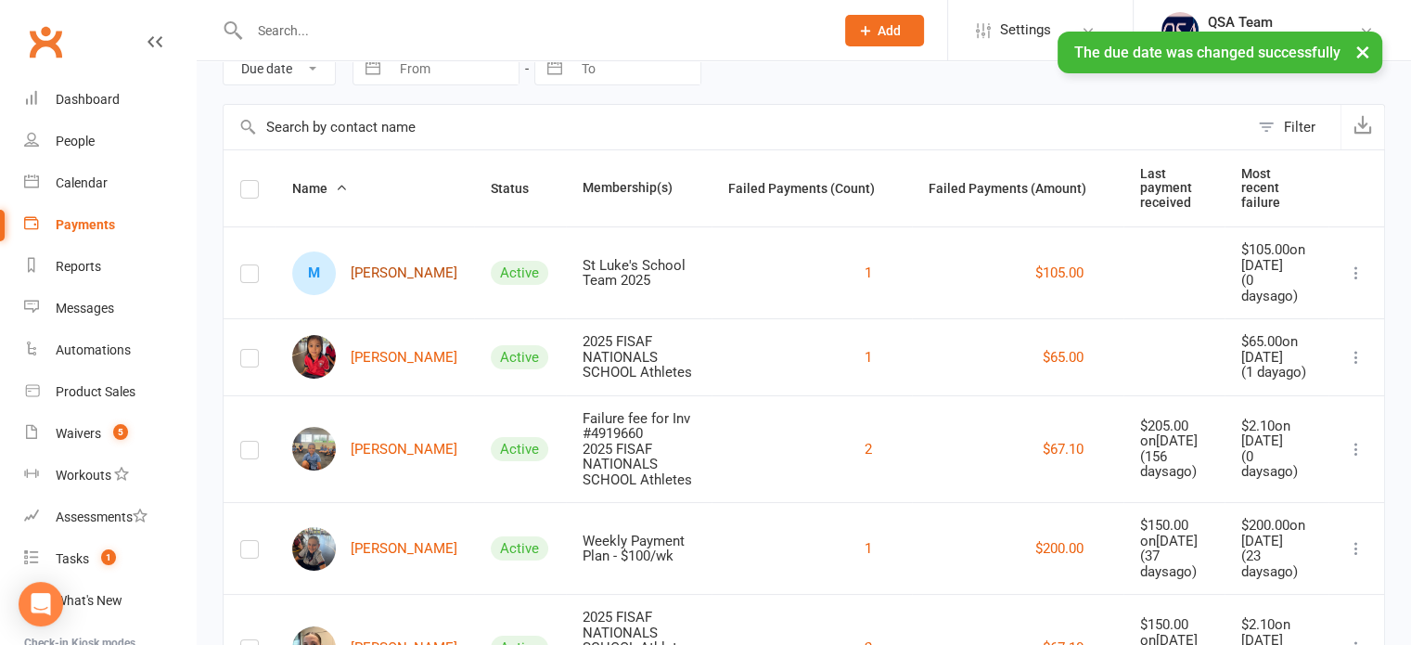
click at [383, 275] on link "M [PERSON_NAME]" at bounding box center [374, 273] width 165 height 44
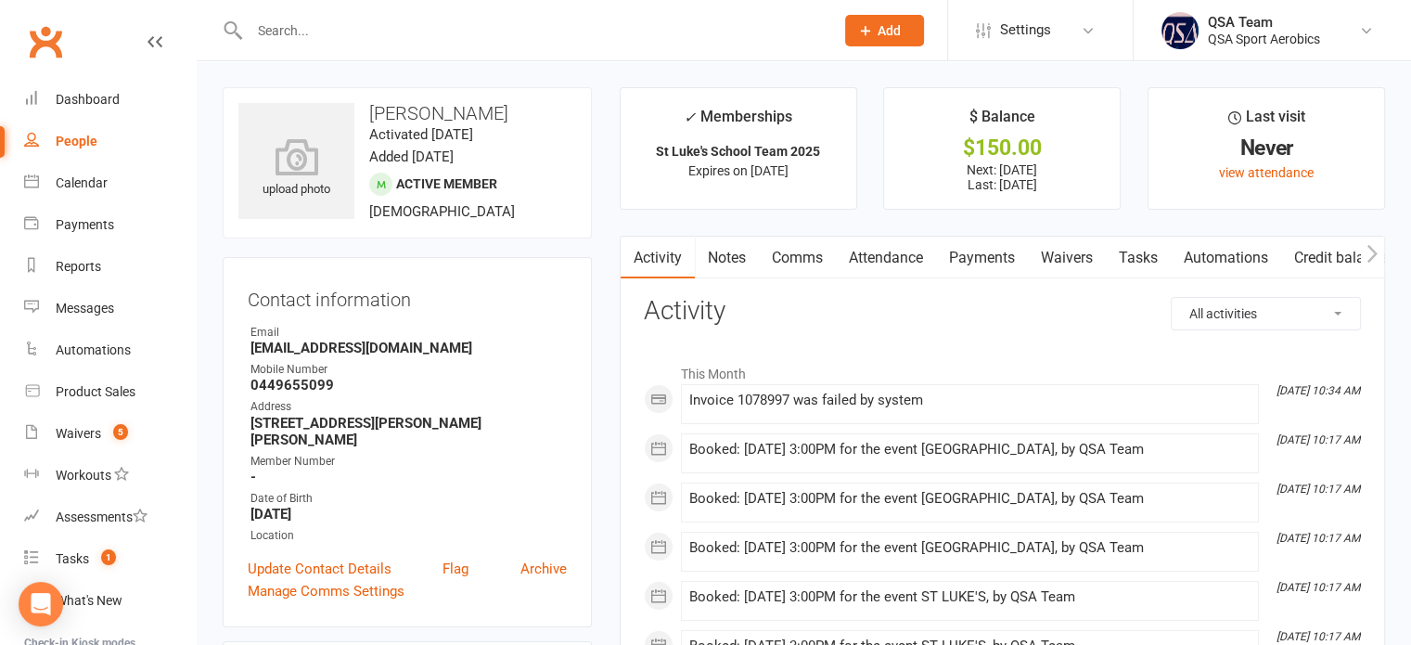
click at [975, 244] on link "Payments" at bounding box center [982, 258] width 92 height 43
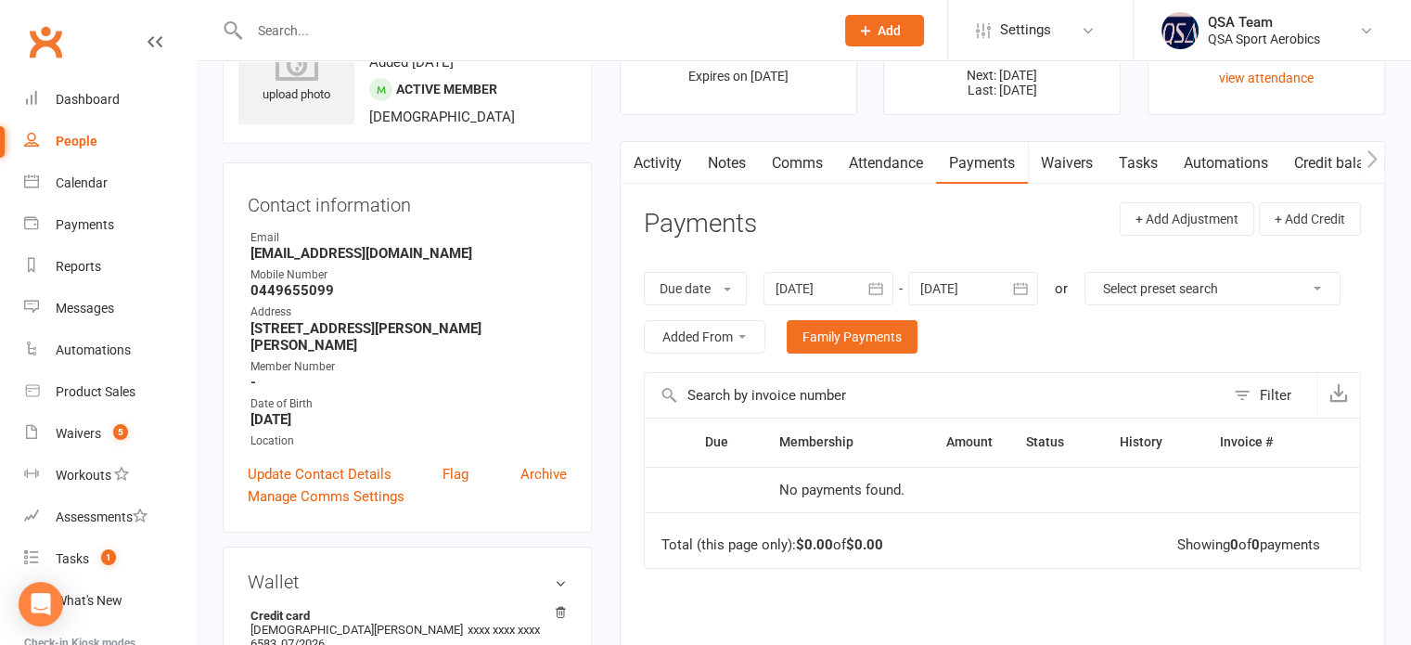
scroll to position [93, 0]
click at [853, 290] on div at bounding box center [828, 290] width 130 height 33
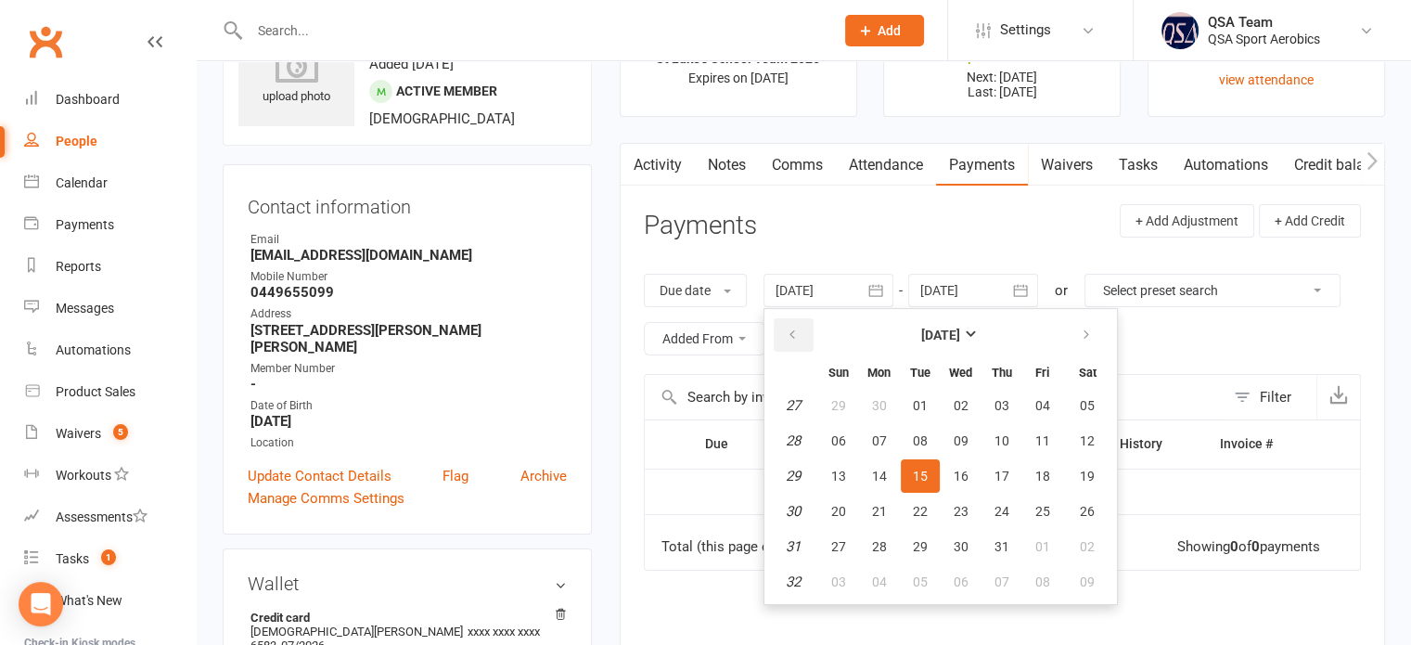
click at [792, 339] on icon "button" at bounding box center [792, 334] width 13 height 15
click at [849, 436] on button "08" at bounding box center [838, 440] width 39 height 33
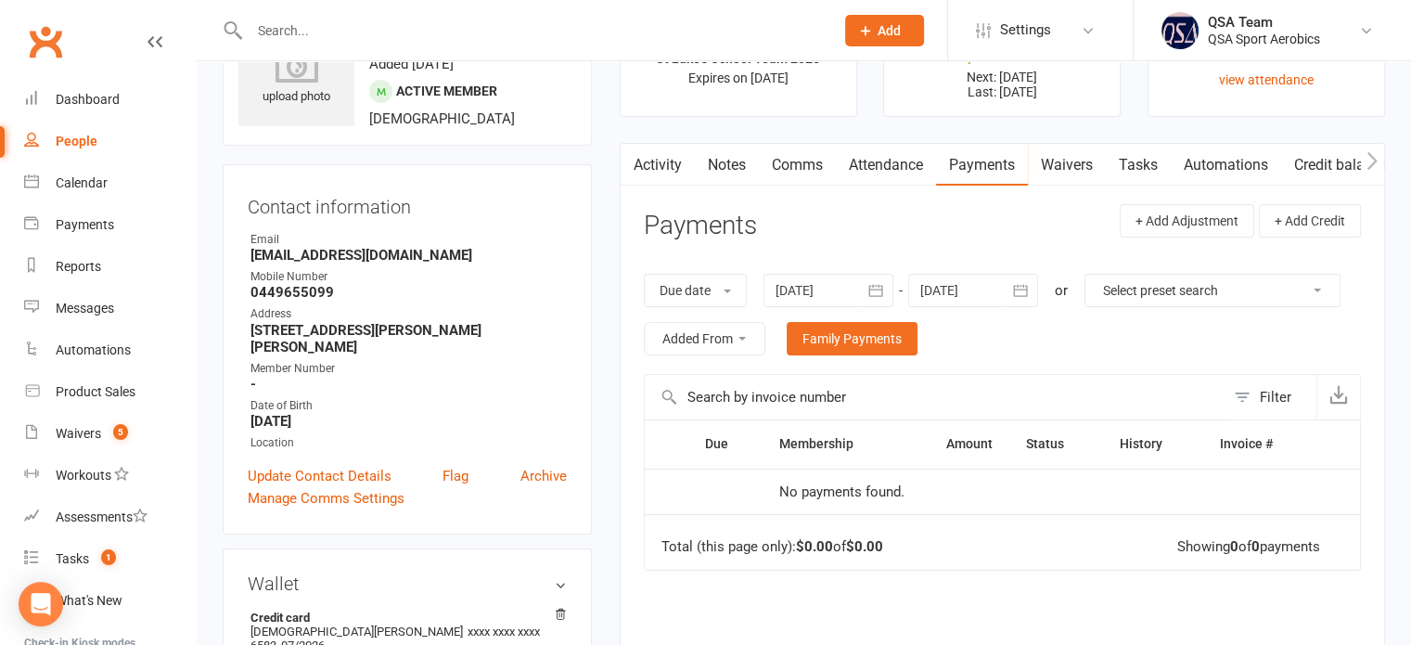
click at [998, 291] on div at bounding box center [973, 290] width 130 height 33
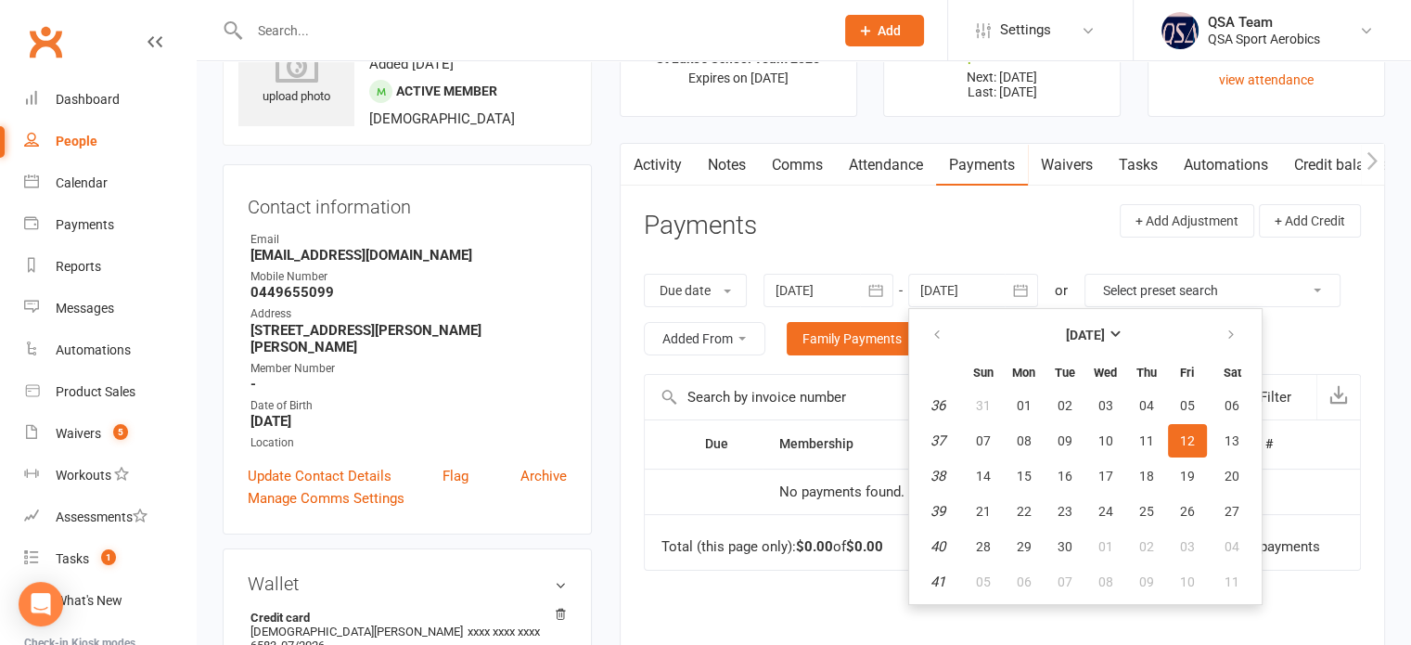
click at [928, 255] on div "Due date Due date Date paid Date failed Date settled [DATE] [DATE] Sun Mon Tue …" at bounding box center [1002, 314] width 717 height 119
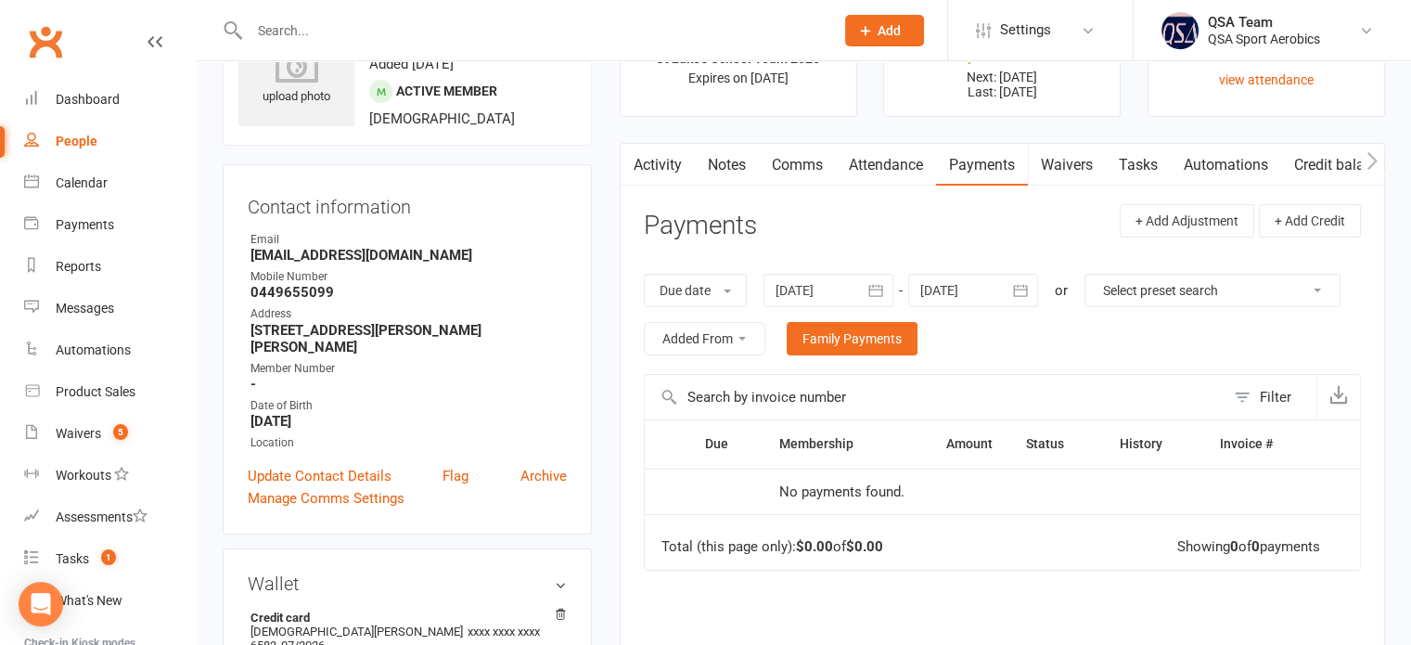
drag, startPoint x: 823, startPoint y: 312, endPoint x: 826, endPoint y: 302, distance: 9.7
click at [825, 304] on div "Due date Due date Date paid Date failed Date settled [DATE] [DATE] Sun Mon Tue …" at bounding box center [1002, 314] width 717 height 119
click at [827, 294] on div at bounding box center [828, 290] width 130 height 33
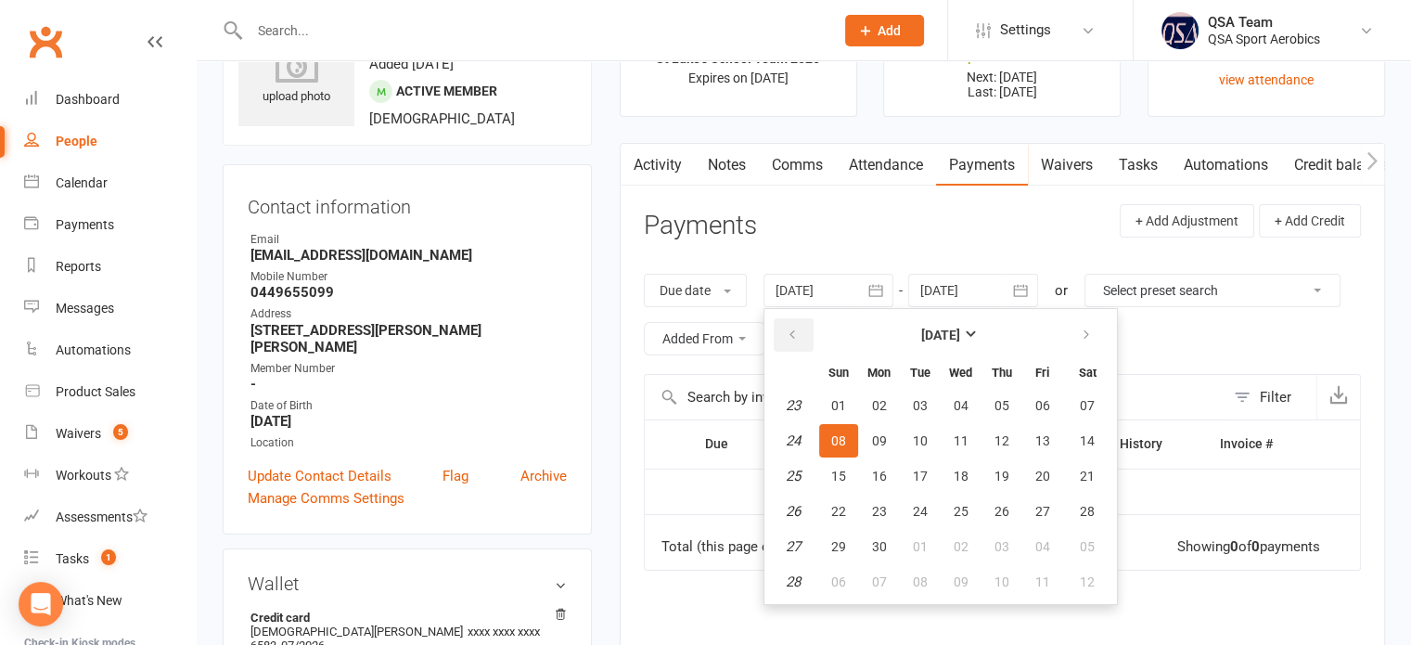
click at [790, 332] on icon "button" at bounding box center [792, 334] width 13 height 15
click at [830, 437] on button "02" at bounding box center [838, 440] width 39 height 33
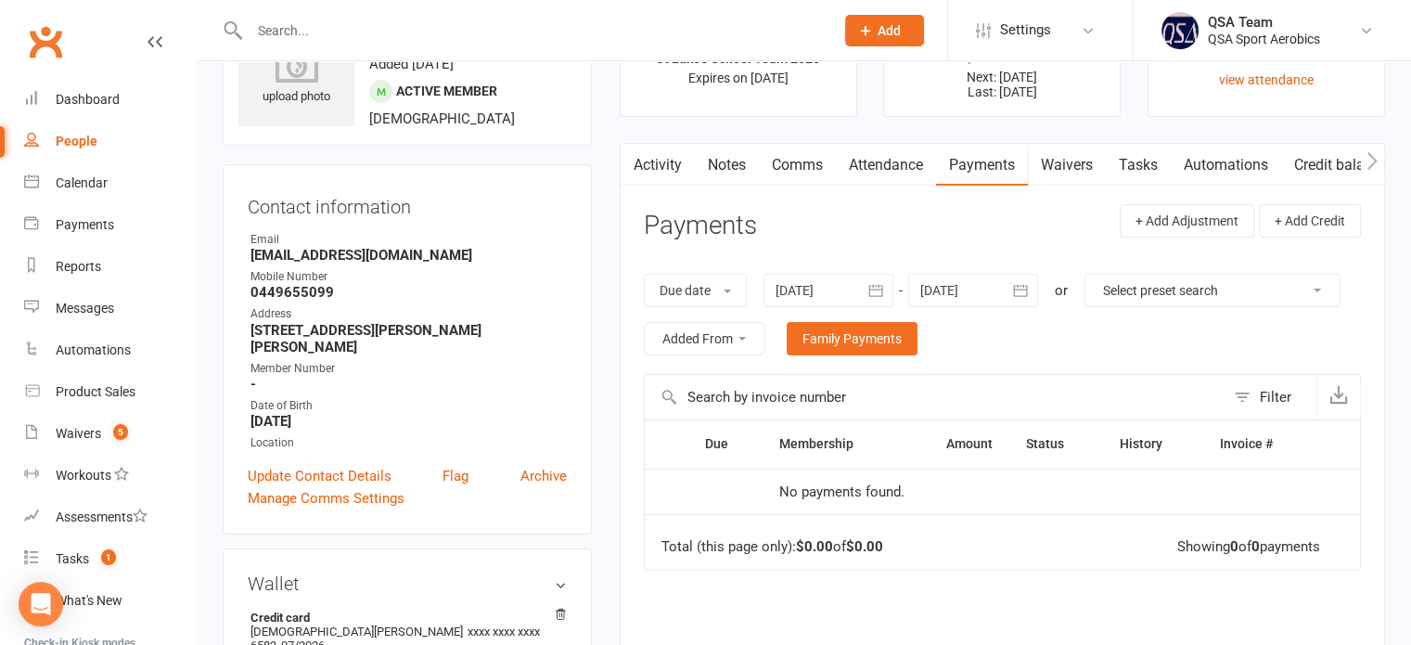
click at [796, 292] on div at bounding box center [828, 290] width 130 height 33
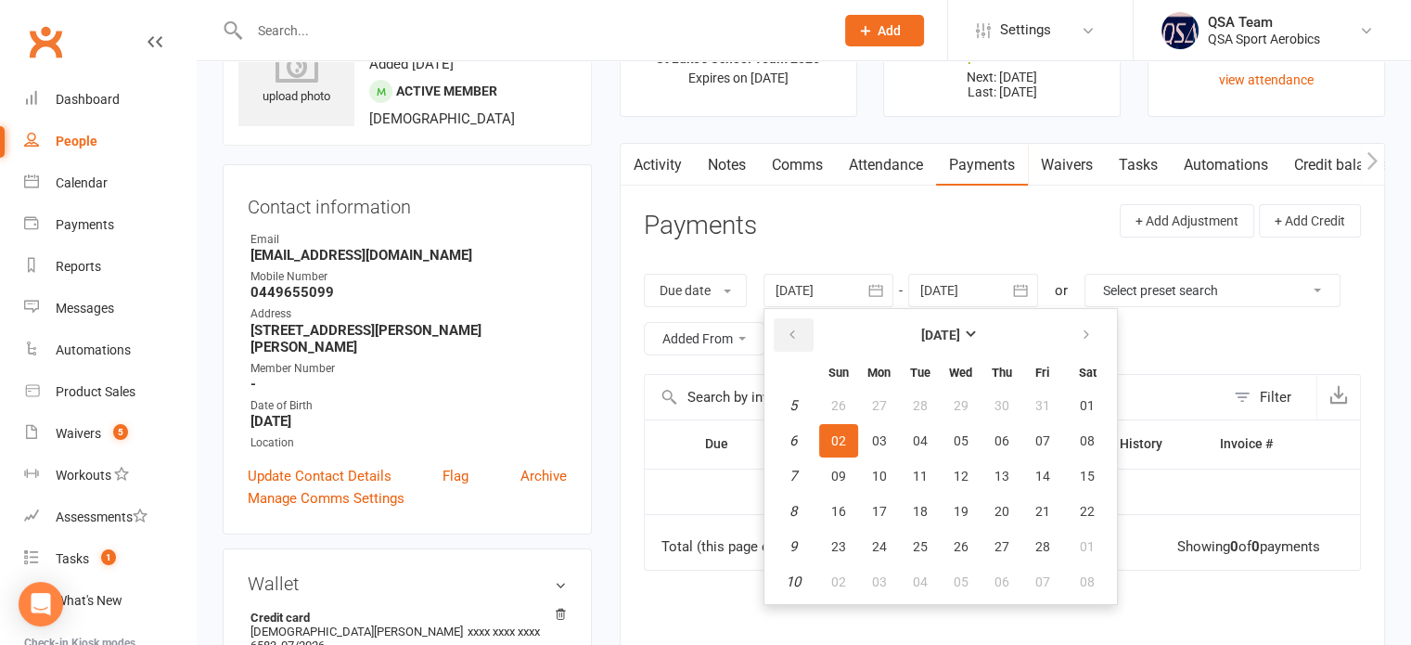
click at [789, 344] on button "button" at bounding box center [794, 334] width 40 height 33
click at [842, 433] on span "05" at bounding box center [838, 440] width 15 height 15
type input "[DATE]"
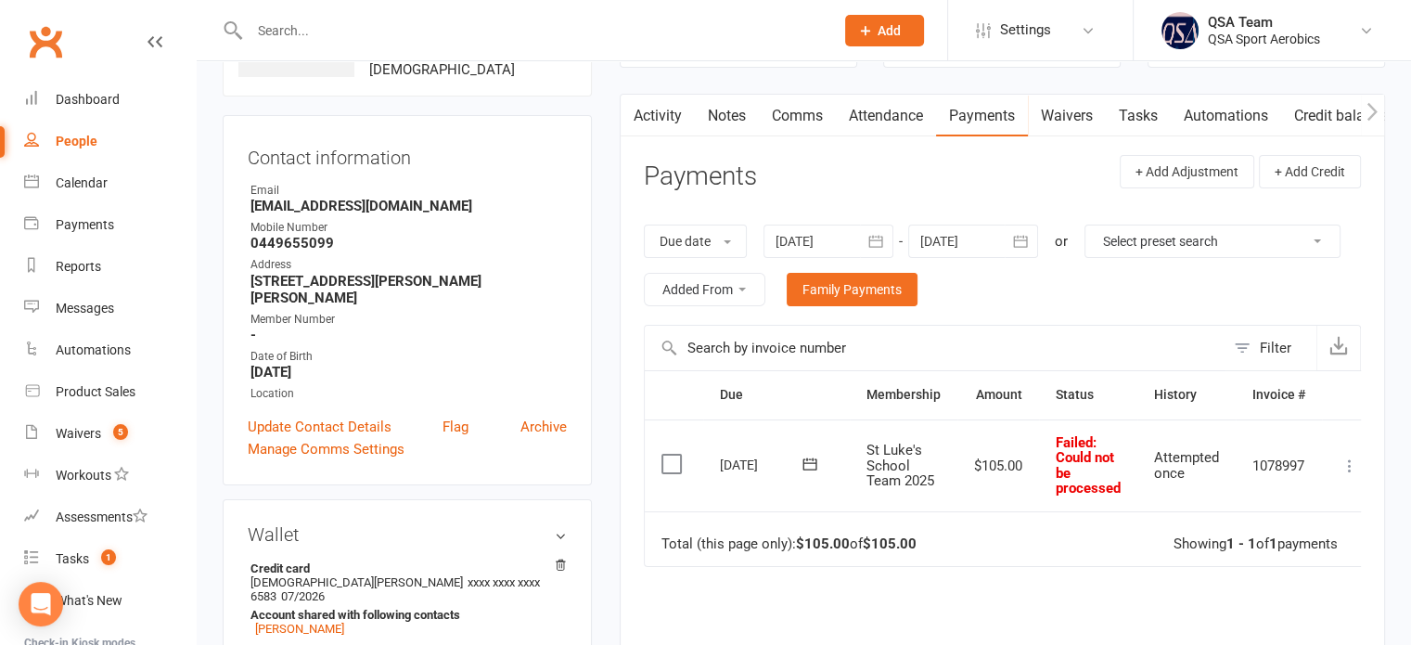
scroll to position [186, 0]
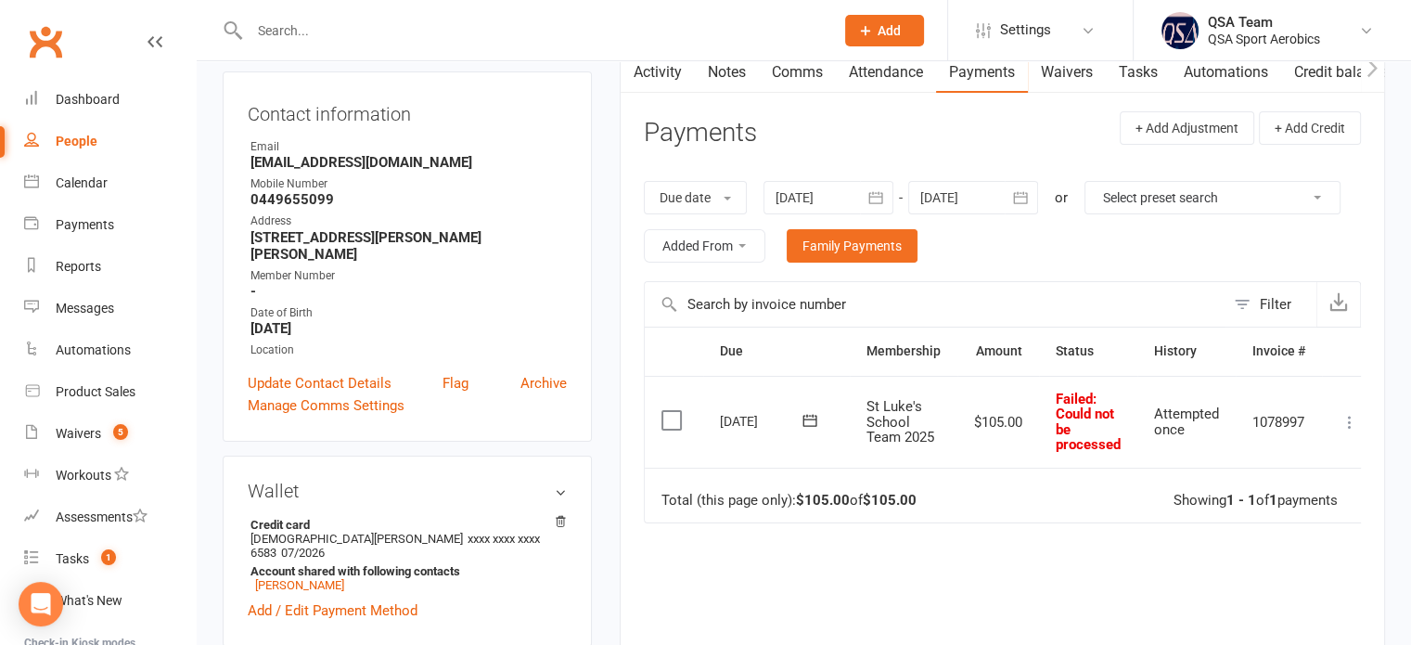
click at [805, 414] on icon at bounding box center [809, 420] width 14 height 12
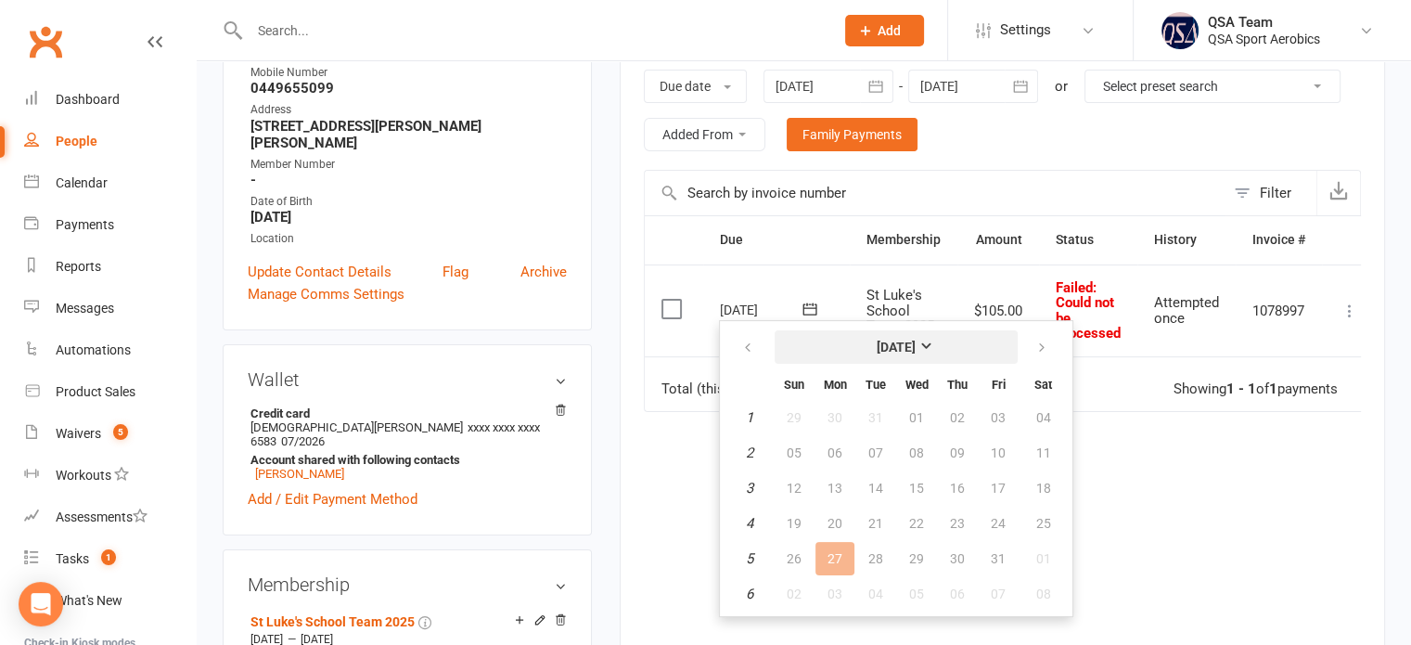
scroll to position [278, 0]
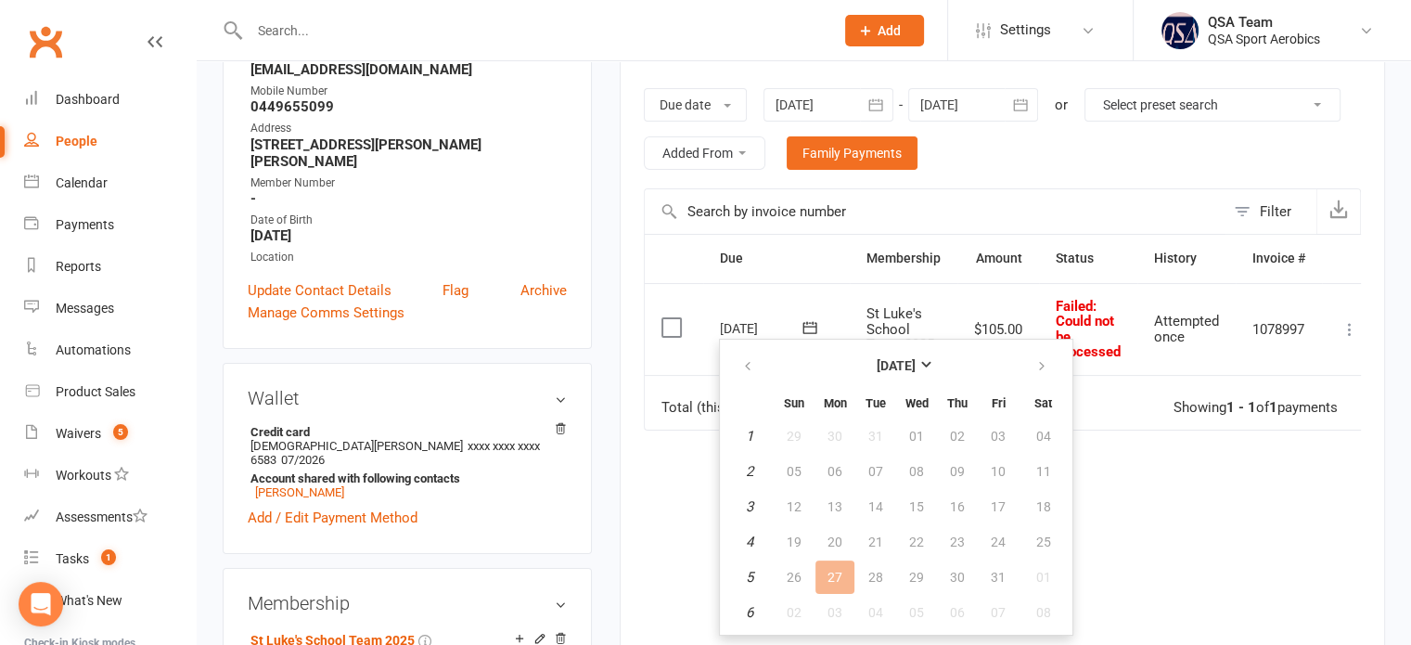
click at [691, 243] on th at bounding box center [674, 258] width 58 height 47
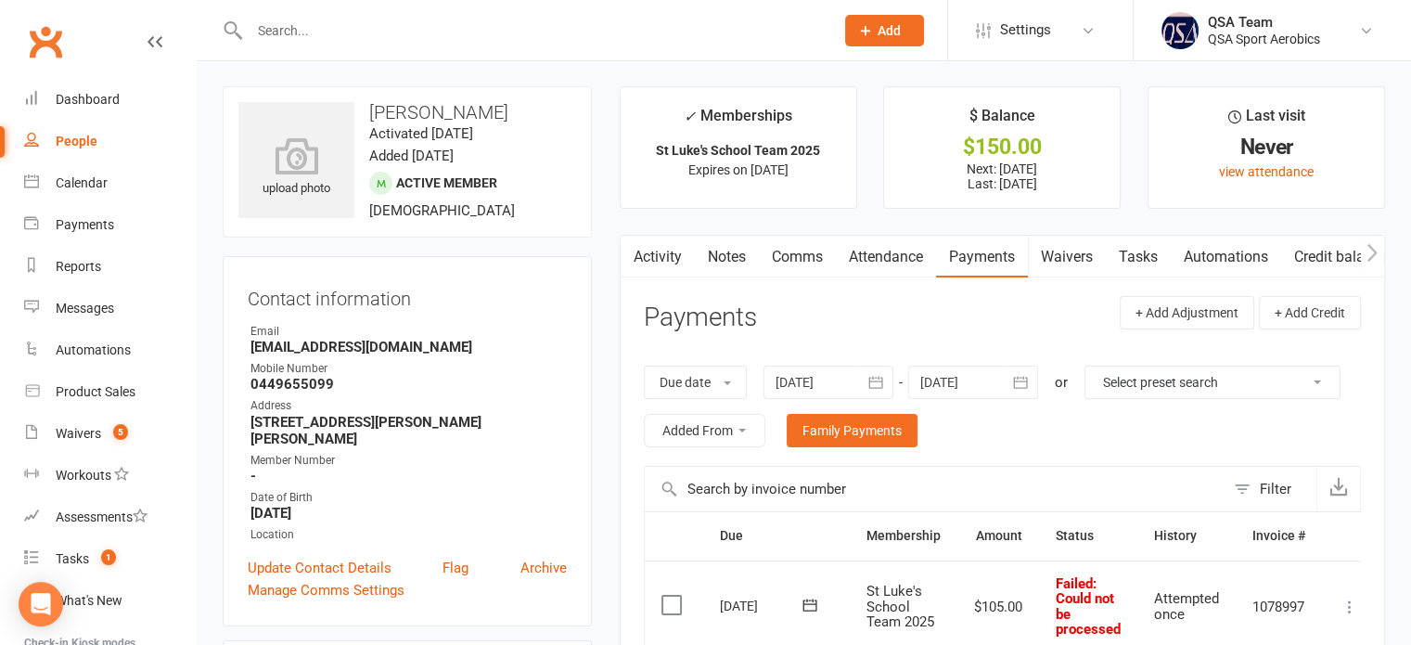
scroll to position [0, 0]
click at [656, 259] on link "Activity" at bounding box center [658, 258] width 74 height 43
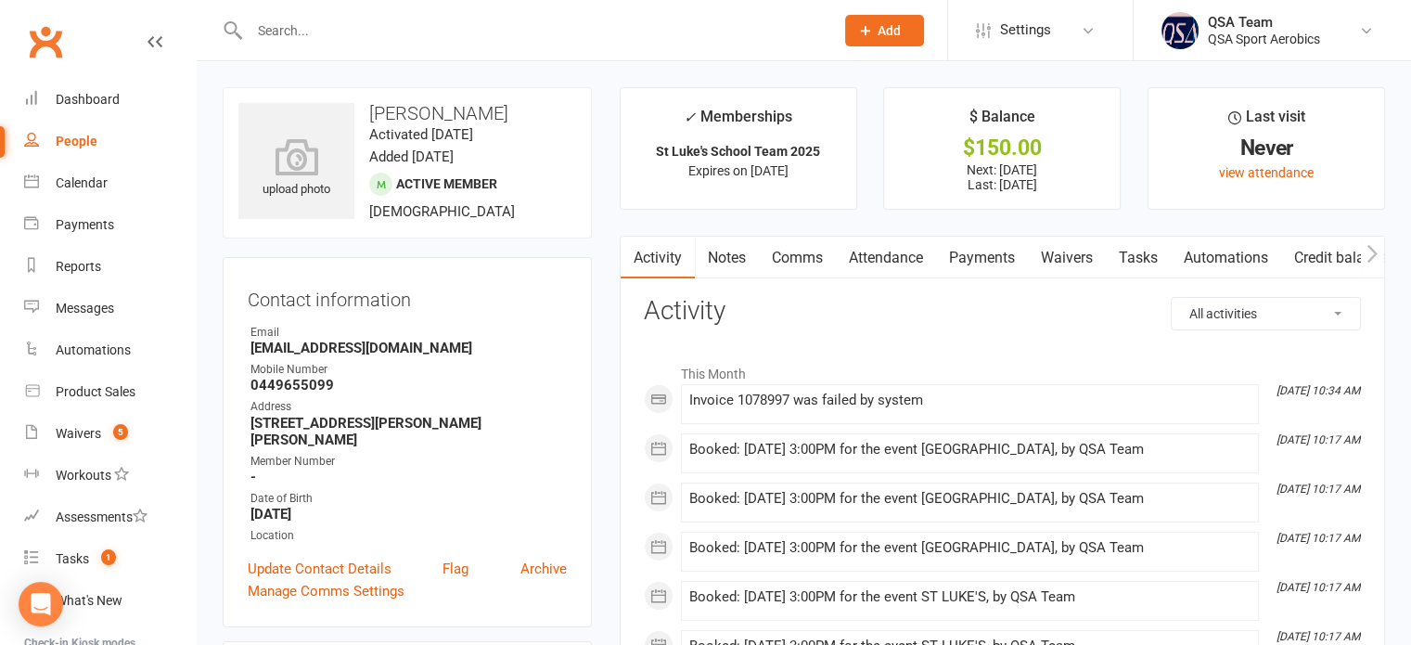
click at [986, 254] on link "Payments" at bounding box center [982, 258] width 92 height 43
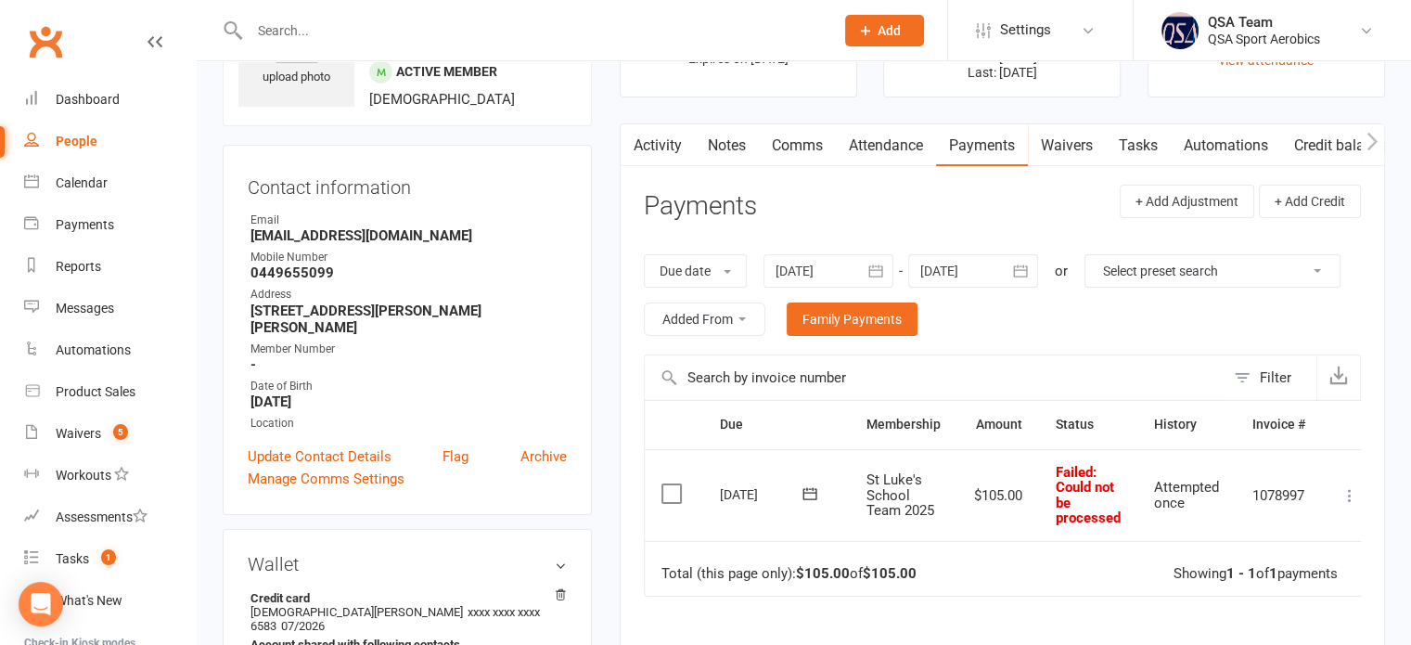
scroll to position [278, 0]
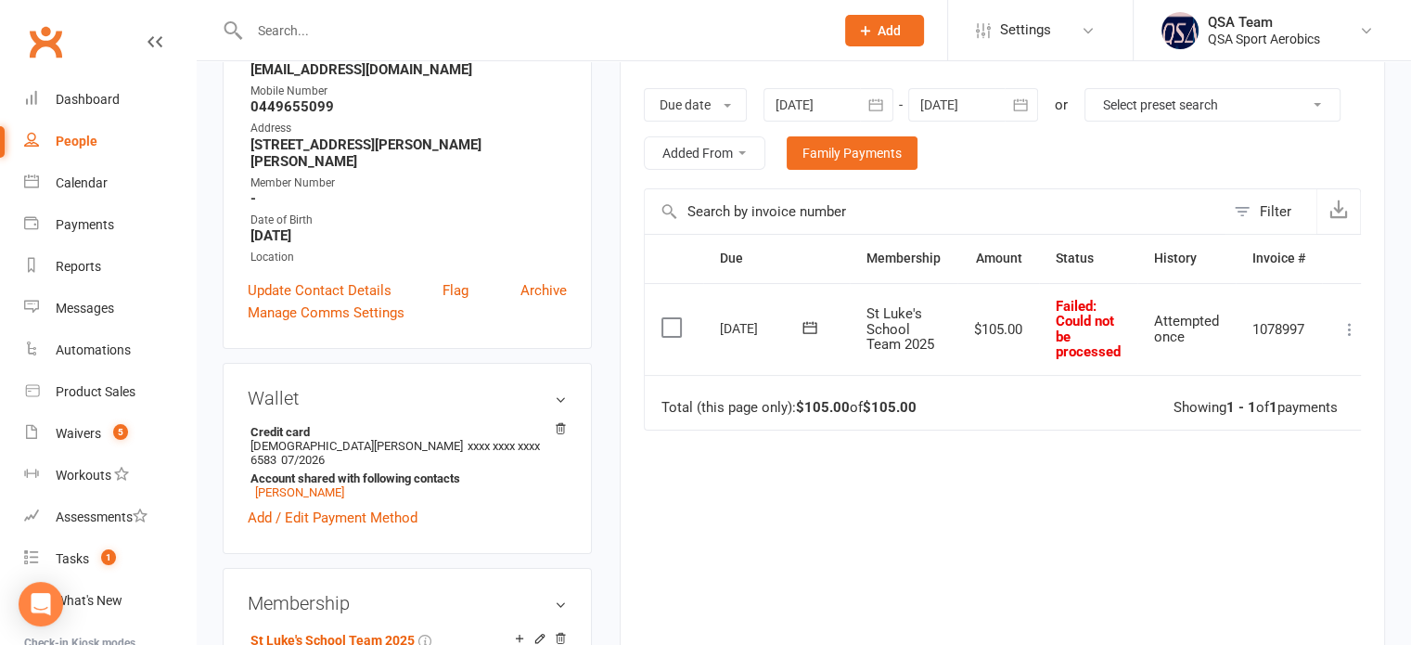
click at [856, 99] on div at bounding box center [828, 104] width 130 height 33
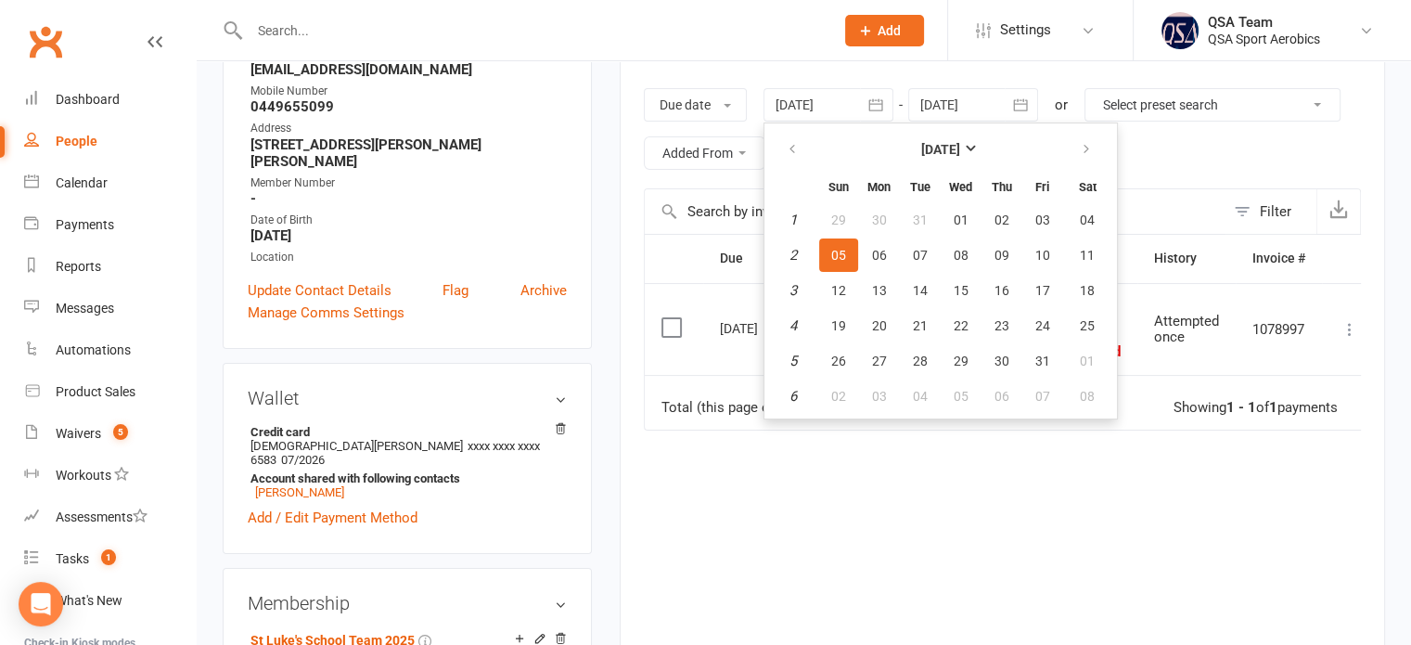
click at [1191, 77] on div "Due date Due date Date paid Date failed Date settled [DATE] [DATE] Sun Mon Tue …" at bounding box center [1002, 129] width 717 height 119
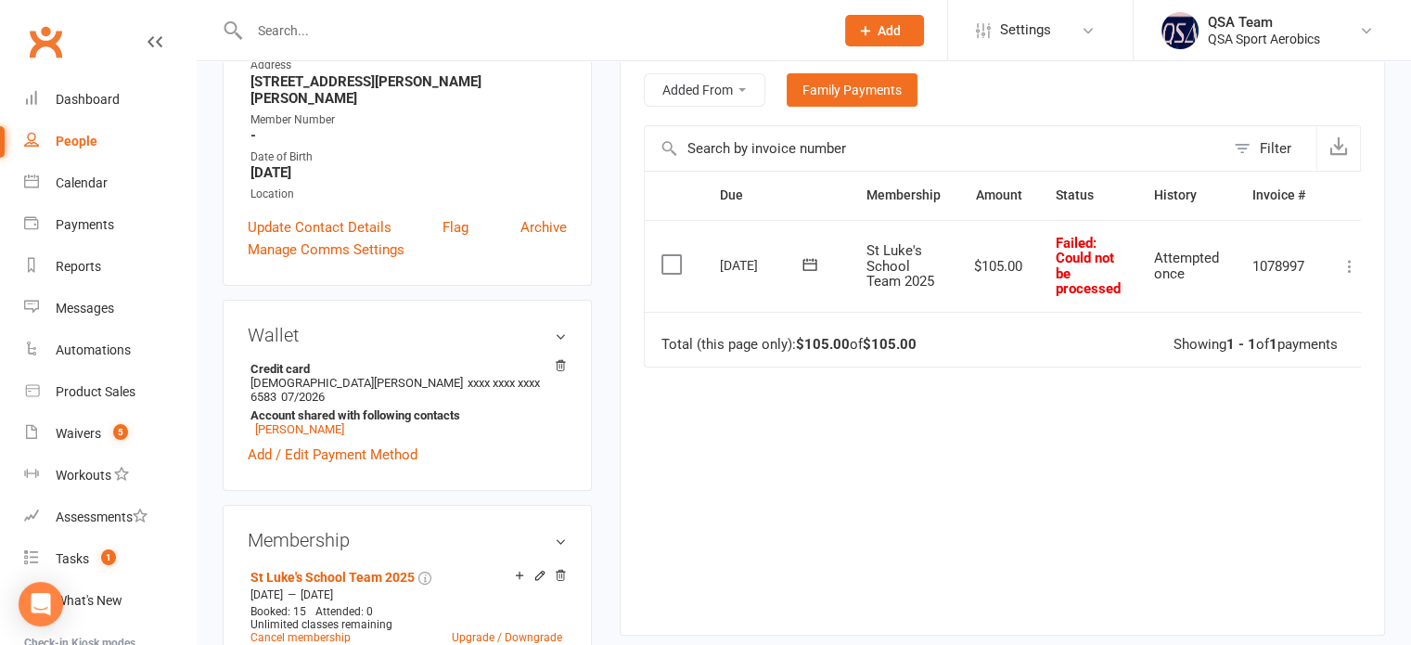
scroll to position [464, 0]
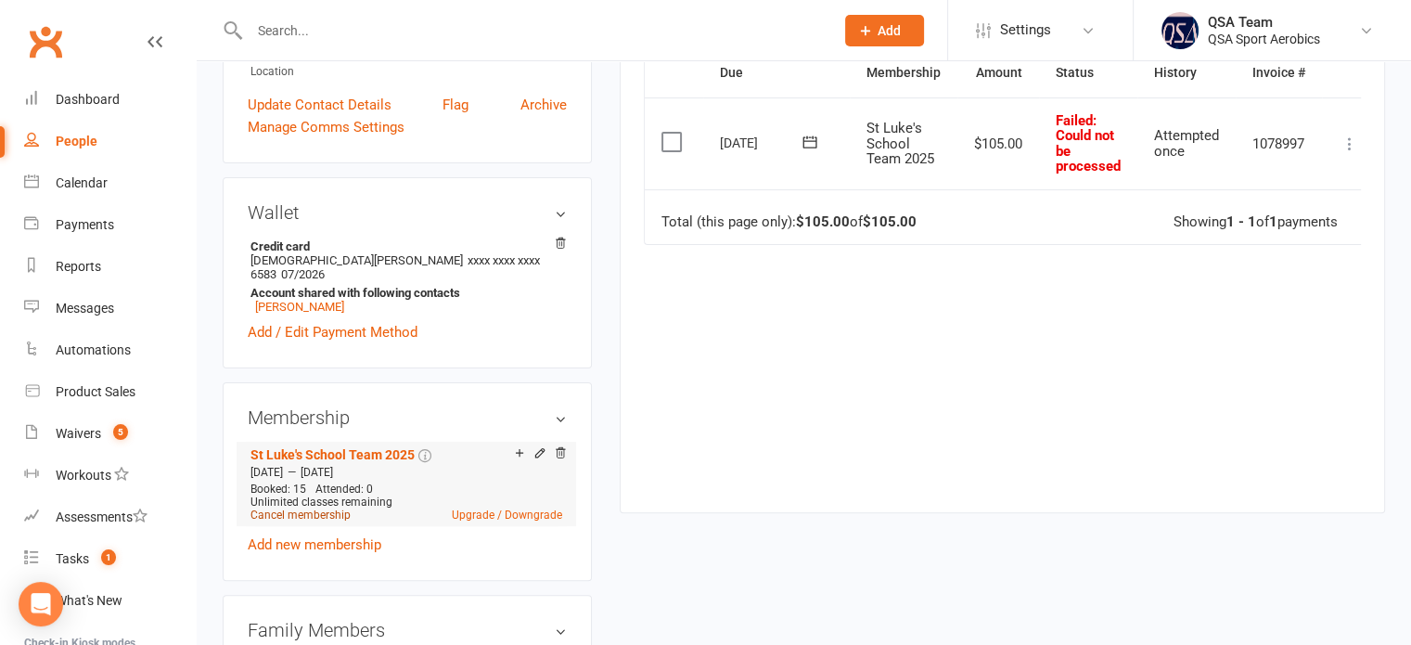
click at [323, 508] on link "Cancel membership" at bounding box center [300, 514] width 100 height 13
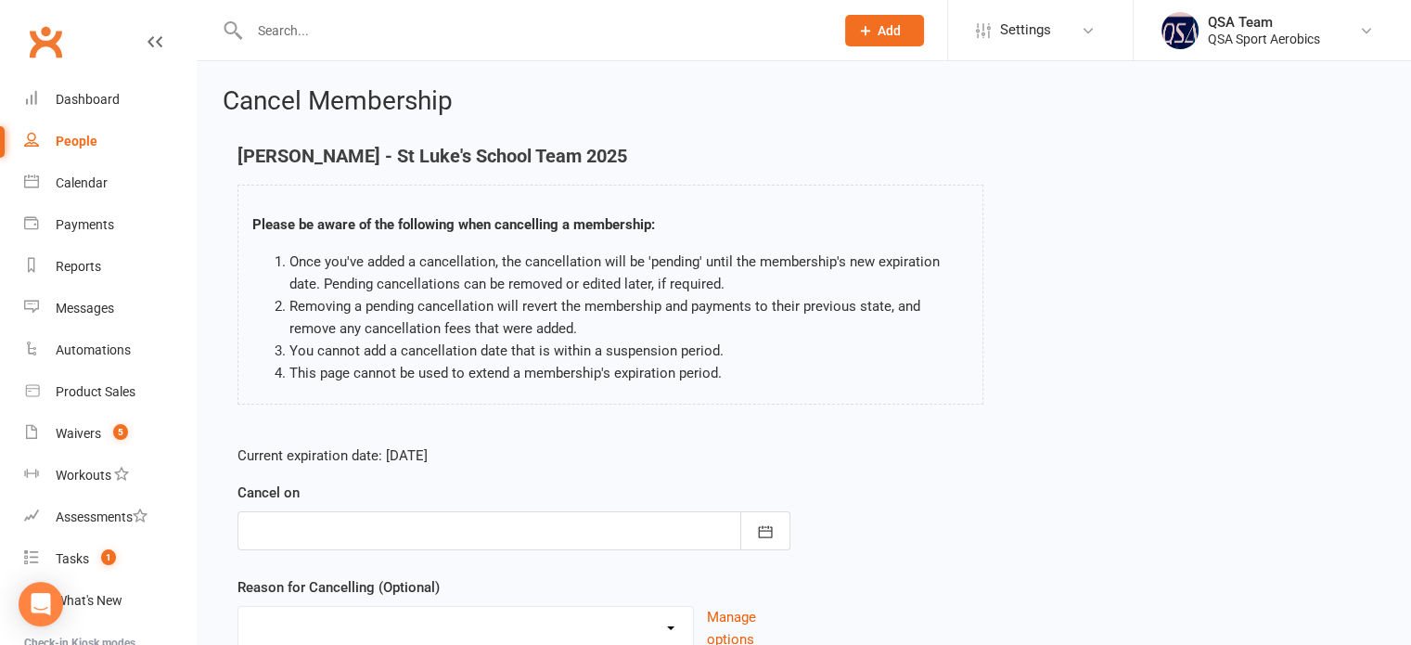
scroll to position [155, 0]
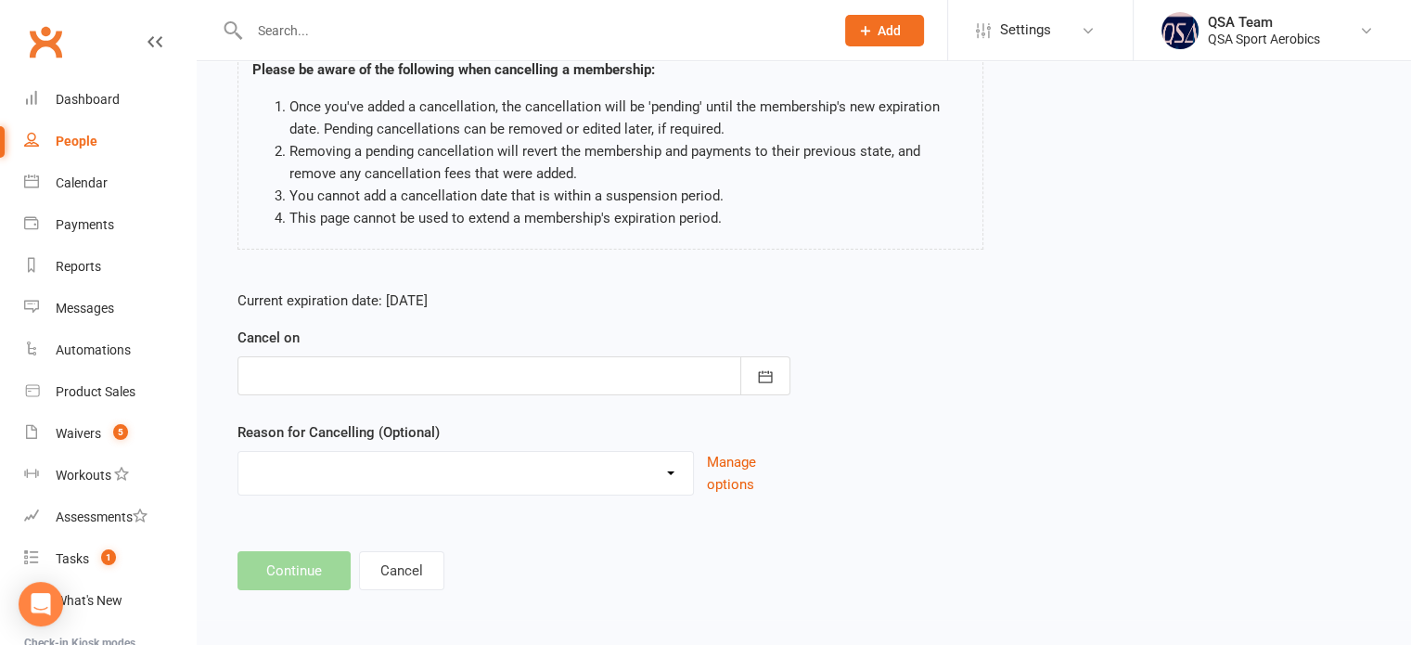
click at [583, 363] on div at bounding box center [513, 375] width 553 height 39
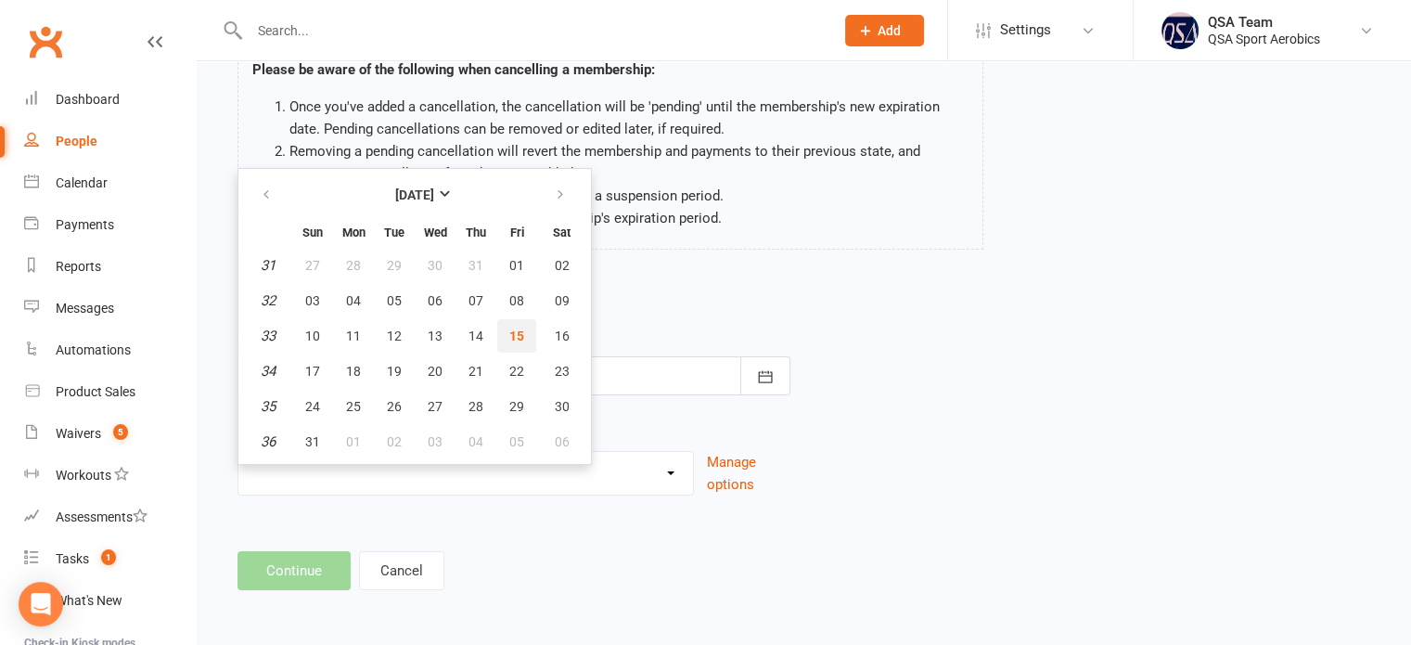
click at [509, 329] on span "15" at bounding box center [516, 335] width 15 height 15
type input "[DATE]"
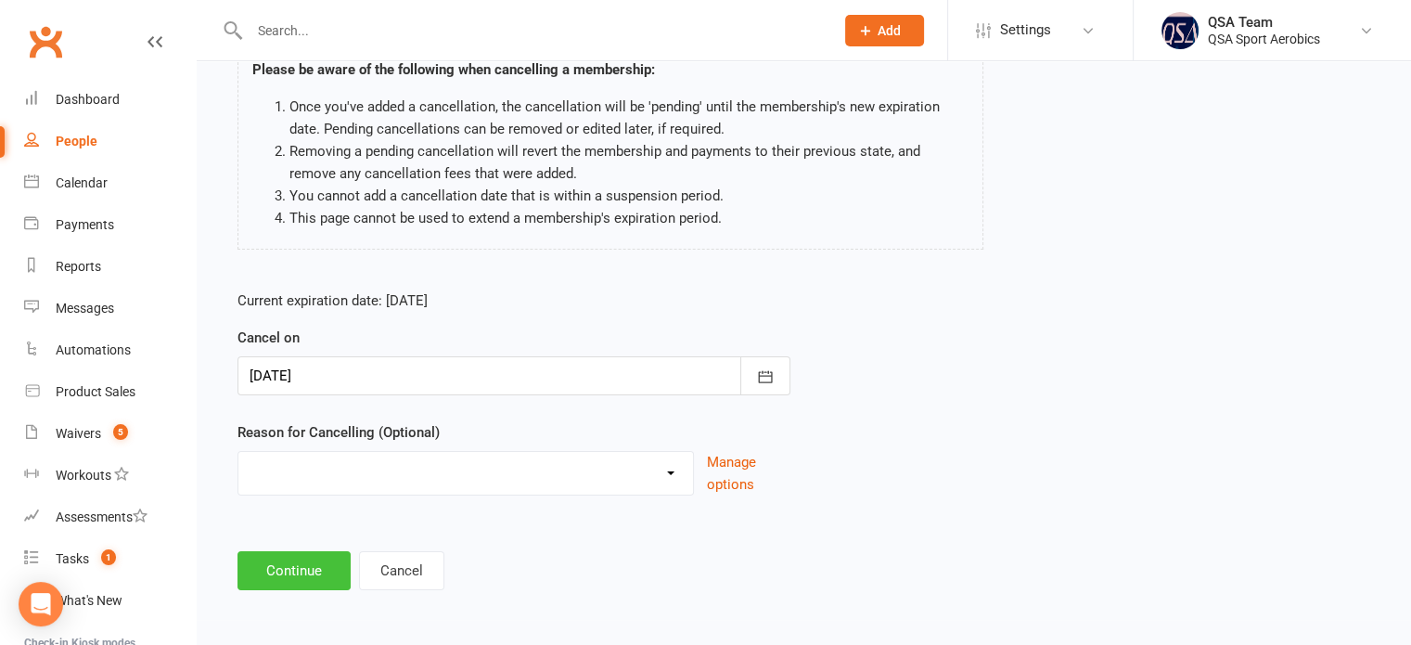
click at [294, 563] on button "Continue" at bounding box center [293, 570] width 113 height 39
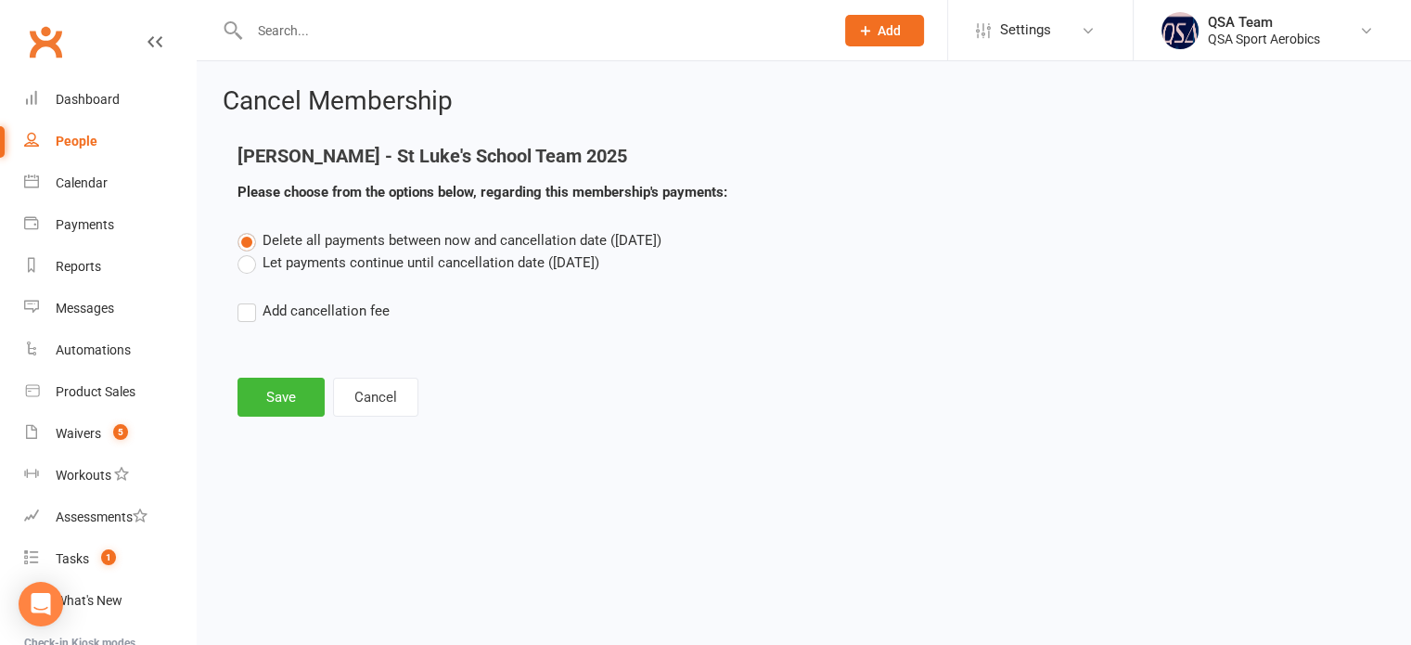
scroll to position [0, 0]
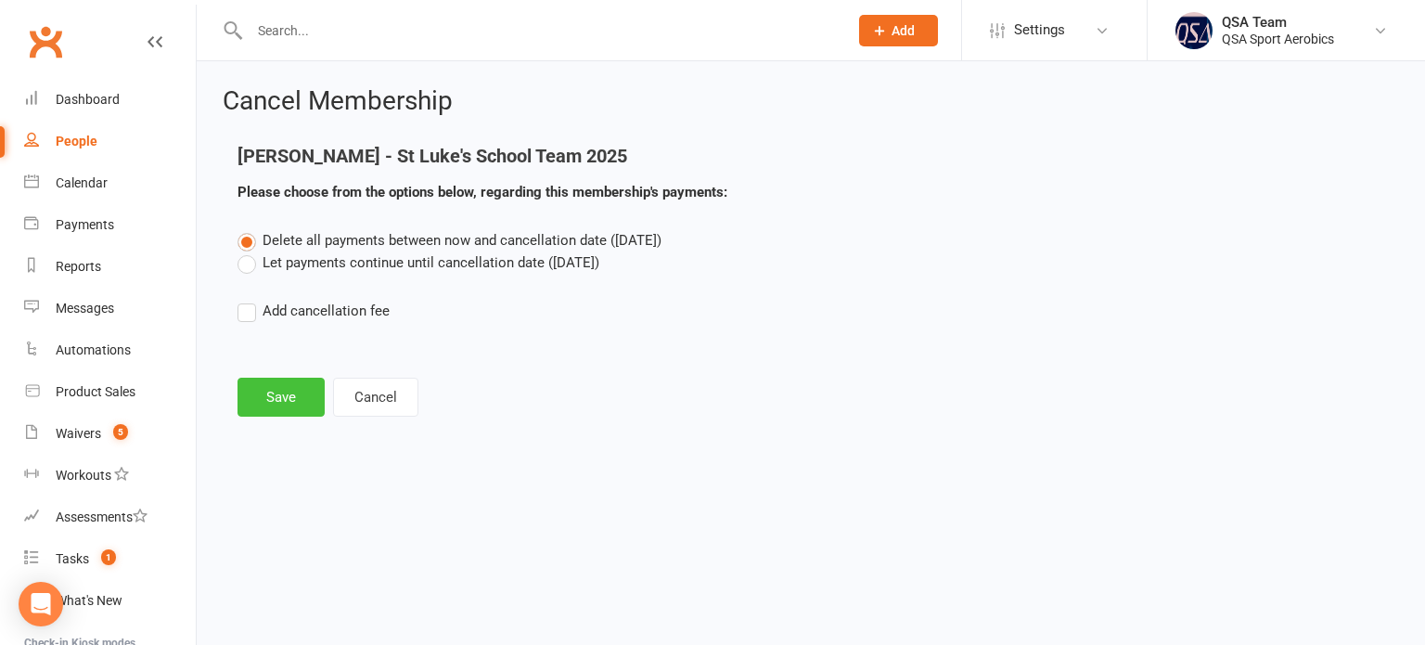
click at [289, 403] on button "Save" at bounding box center [280, 397] width 87 height 39
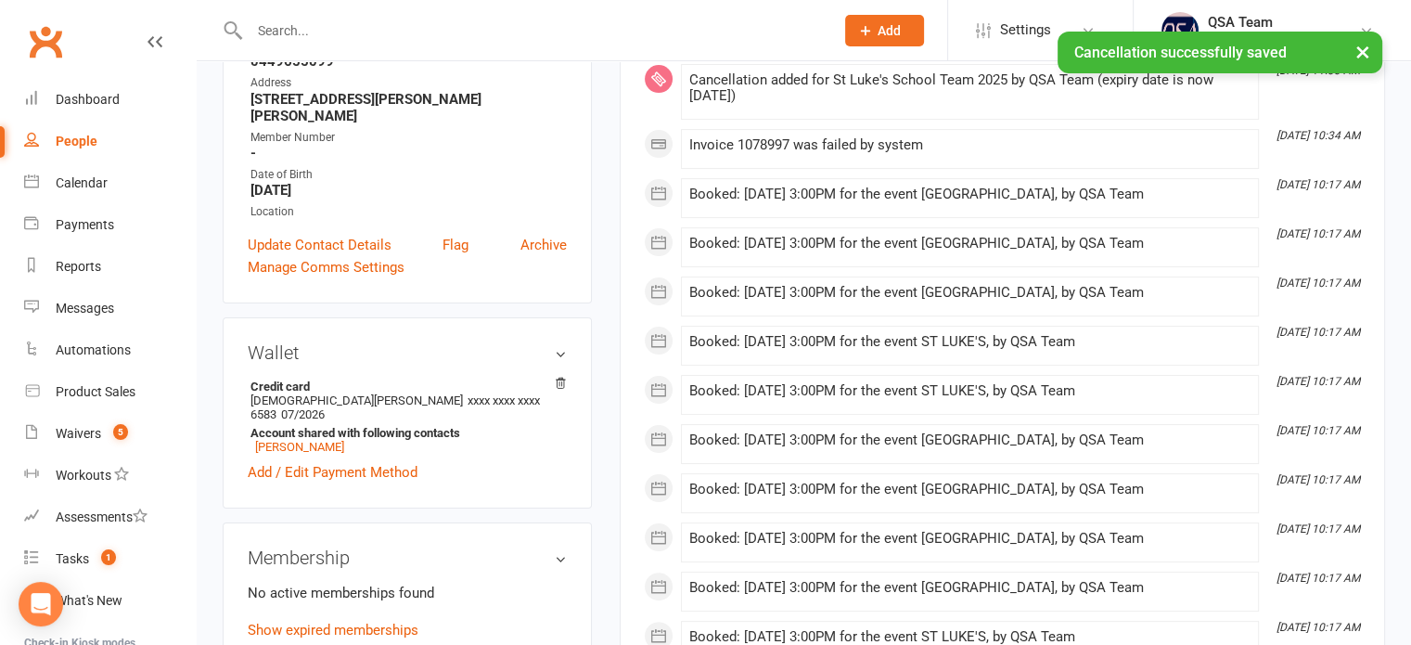
scroll to position [557, 0]
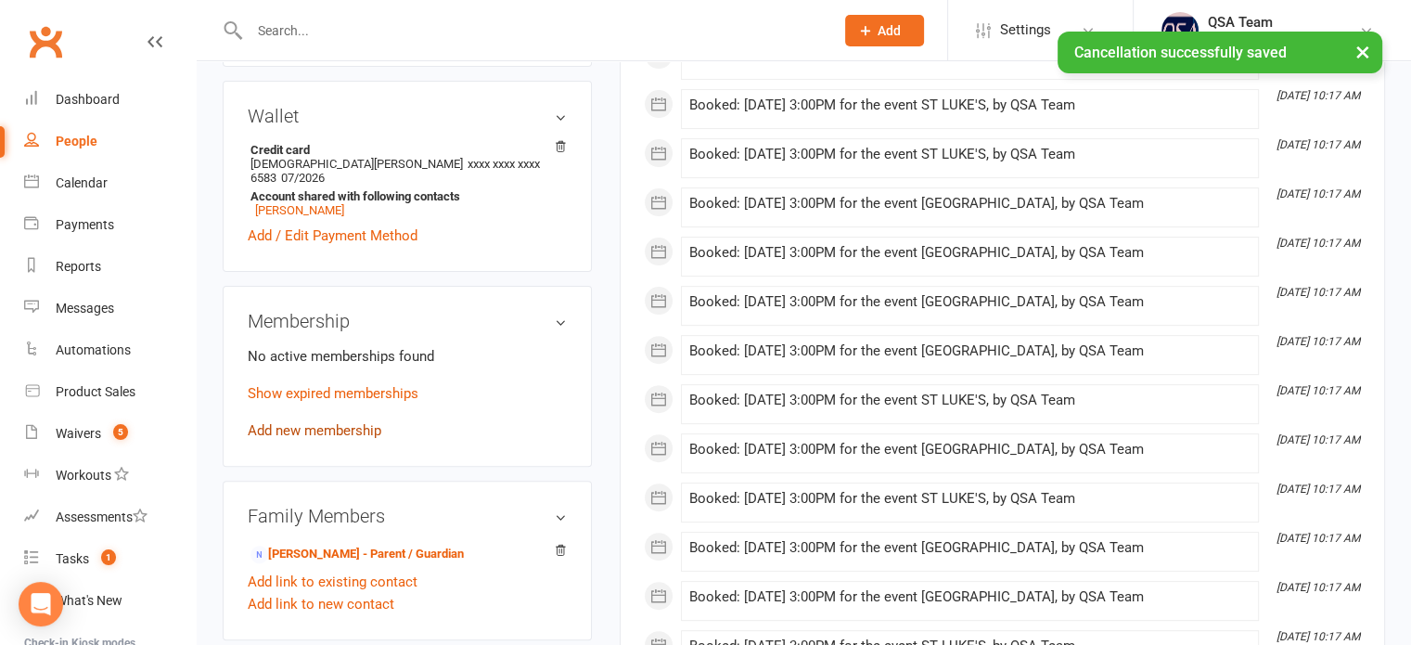
click at [353, 422] on link "Add new membership" at bounding box center [315, 430] width 134 height 17
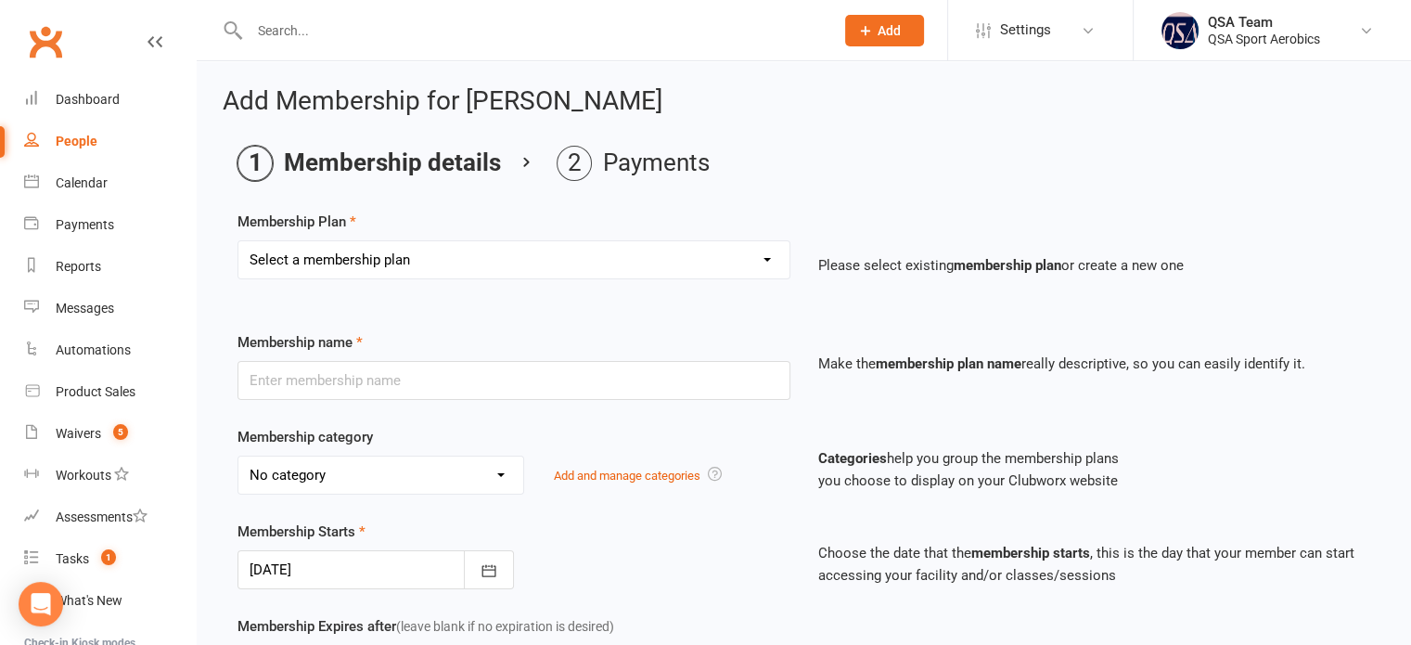
click at [322, 266] on select "Select a membership plan Create new Membership Plan QSA Membership Thornlands S…" at bounding box center [513, 259] width 551 height 37
select select "51"
click at [238, 241] on select "Select a membership plan Create new Membership Plan QSA Membership Thornlands S…" at bounding box center [513, 259] width 551 height 37
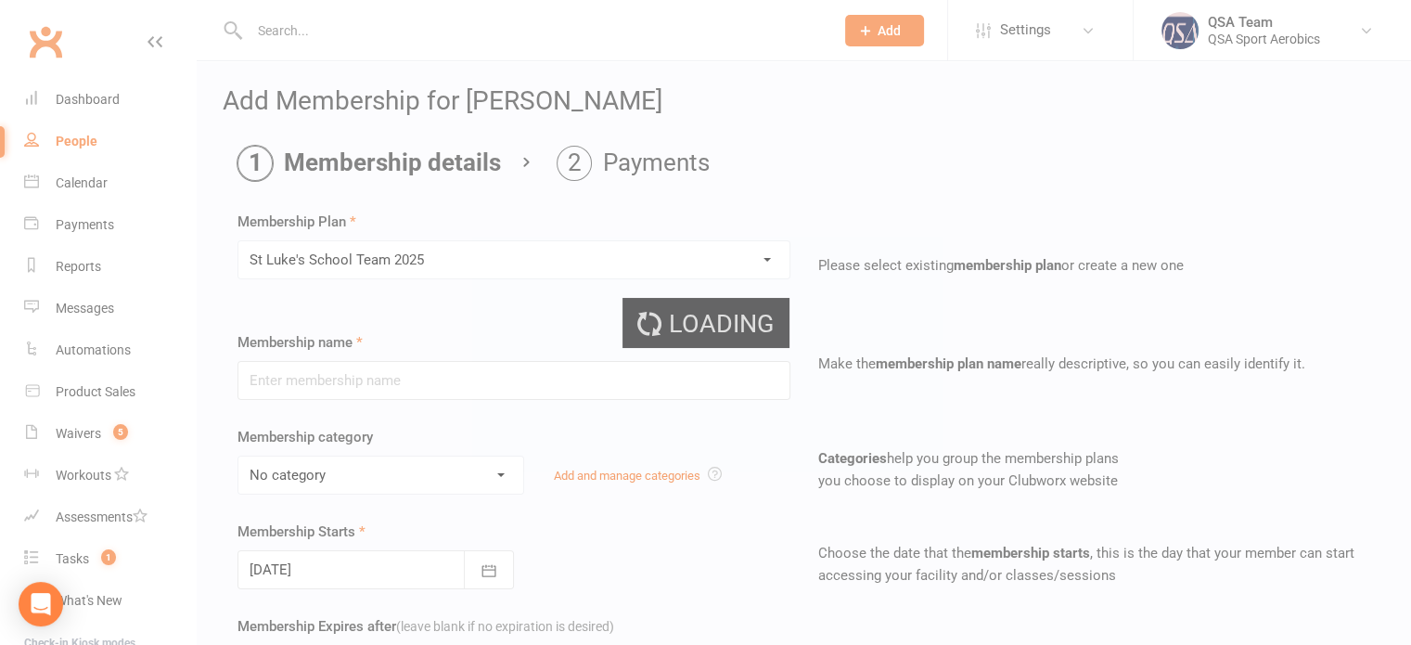
type input "St Luke's School Team 2025"
select select "26"
type input "[DATE]"
type input "47"
select select "1"
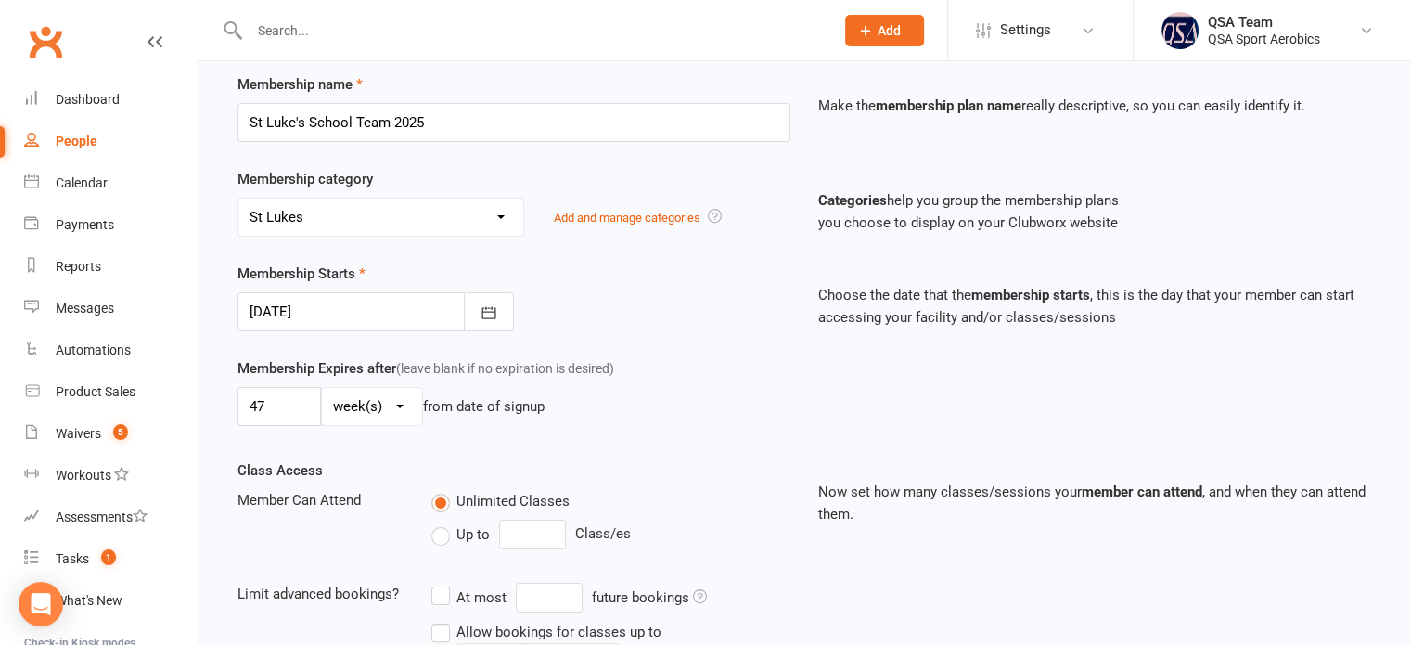
scroll to position [278, 0]
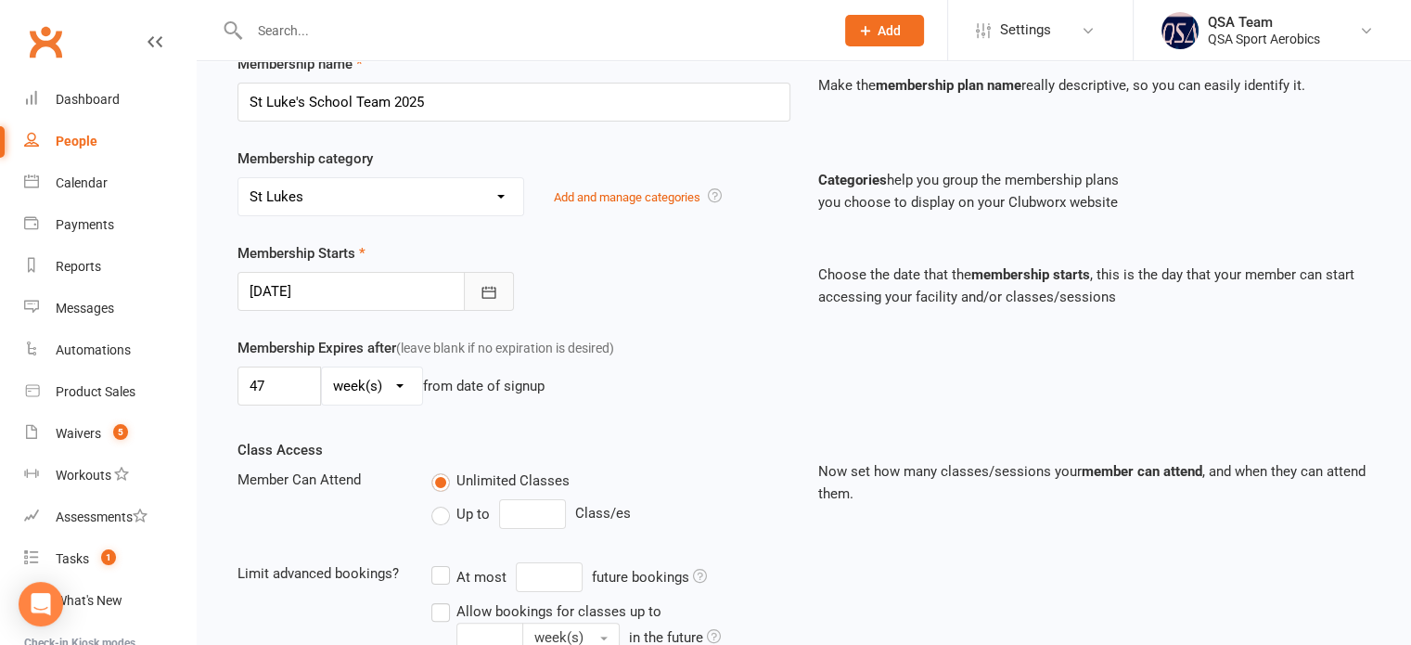
click at [480, 285] on icon "button" at bounding box center [489, 292] width 19 height 19
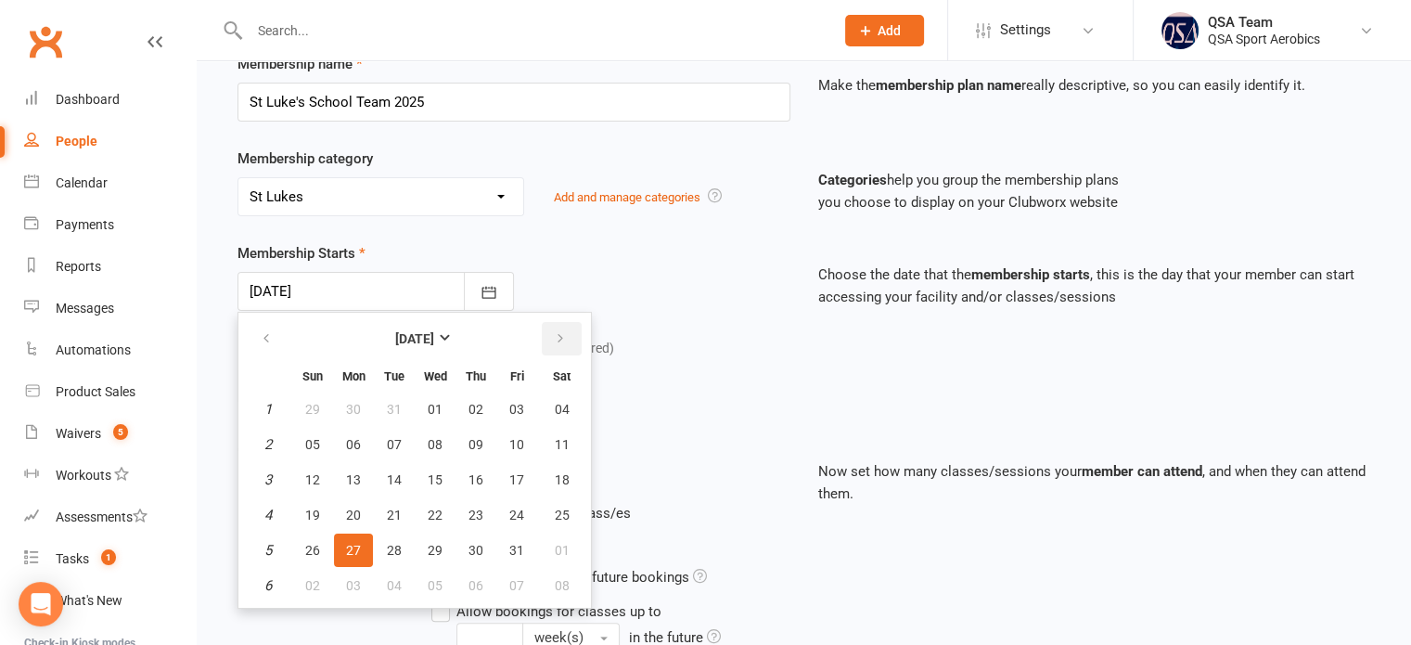
click at [556, 333] on icon "button" at bounding box center [560, 338] width 13 height 15
click at [555, 333] on icon "button" at bounding box center [560, 338] width 13 height 15
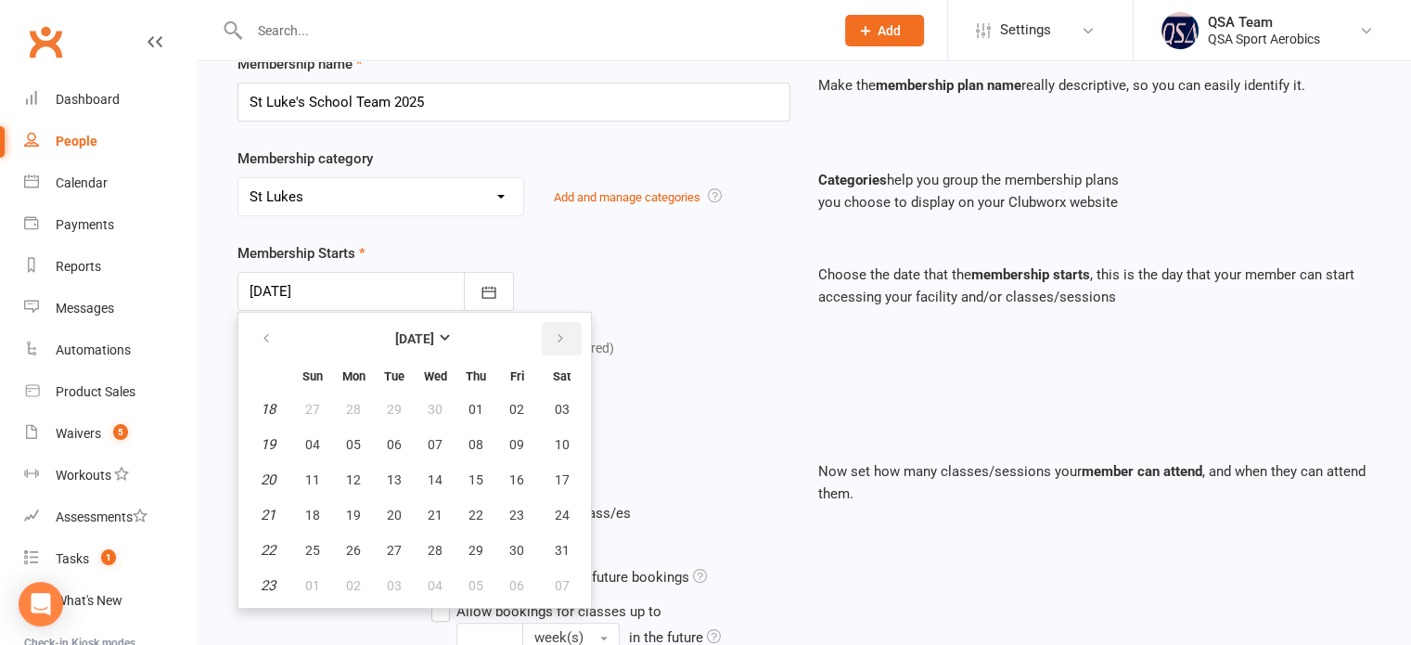
click at [555, 333] on icon "button" at bounding box center [560, 338] width 13 height 15
click at [263, 334] on icon "button" at bounding box center [266, 338] width 13 height 15
click at [517, 474] on span "15" at bounding box center [516, 479] width 15 height 15
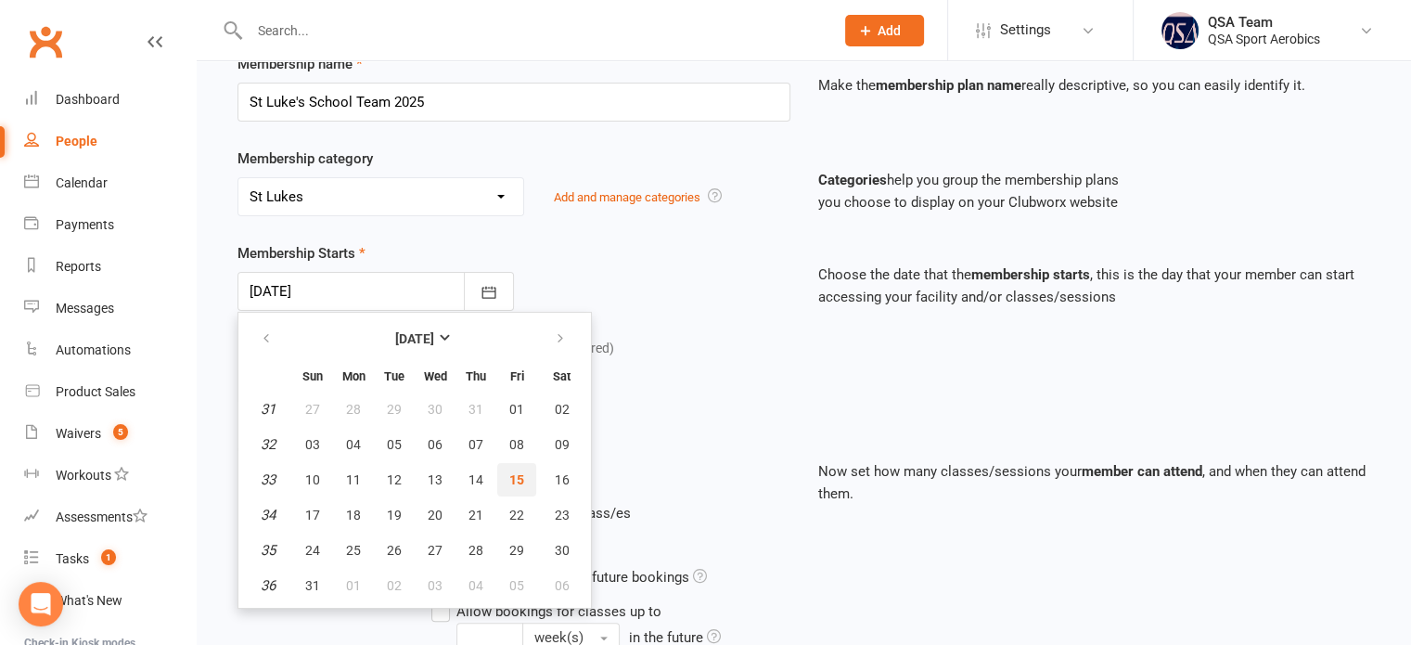
type input "[DATE]"
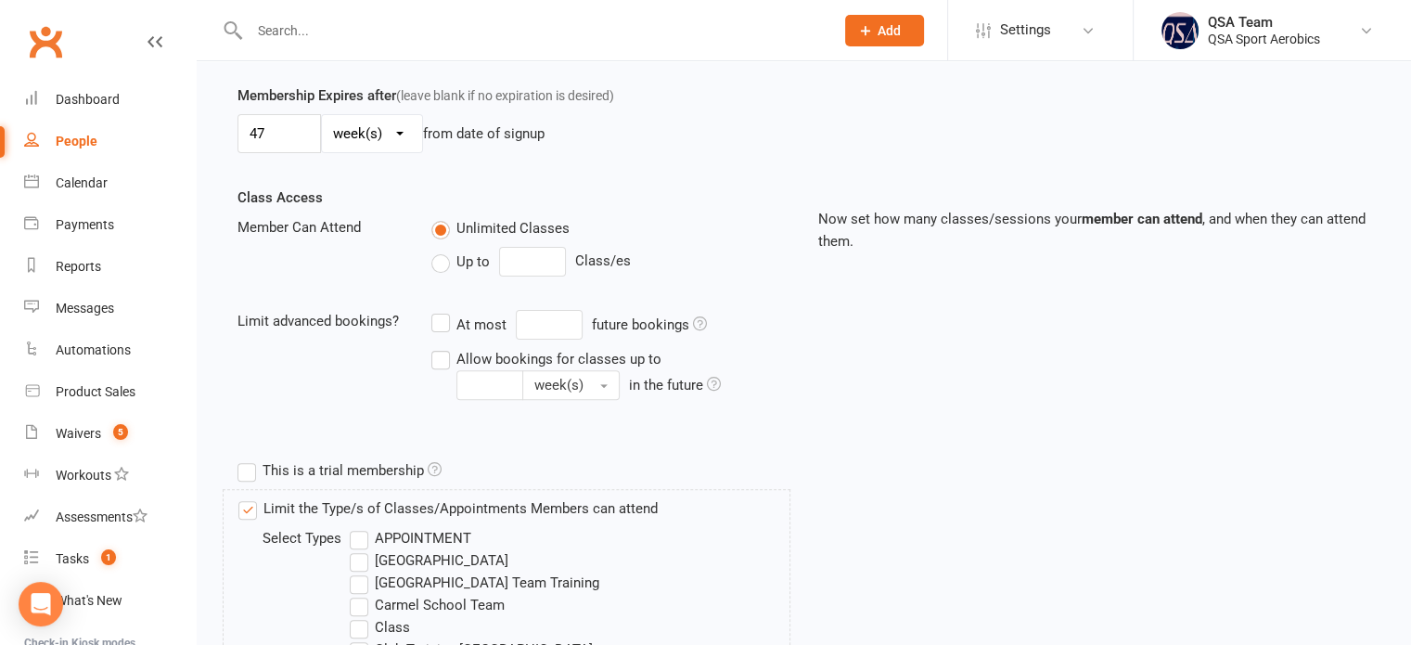
scroll to position [371, 0]
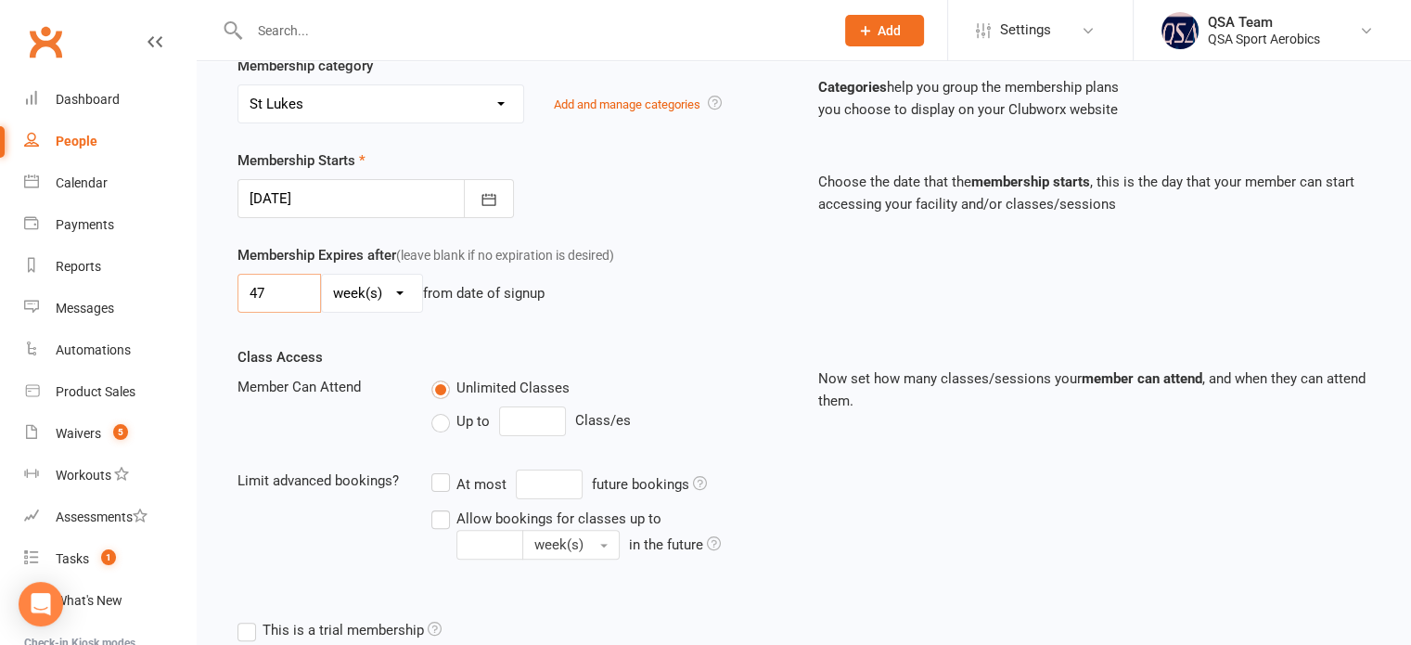
drag, startPoint x: 275, startPoint y: 292, endPoint x: 205, endPoint y: 289, distance: 69.7
click at [205, 289] on div "Add Membership for [PERSON_NAME] Membership details Payments Membership Plan Se…" at bounding box center [804, 529] width 1214 height 1679
type input "20"
click at [620, 310] on div "20 day(s) week(s) month(s) year(s) from date of signup" at bounding box center [513, 293] width 553 height 39
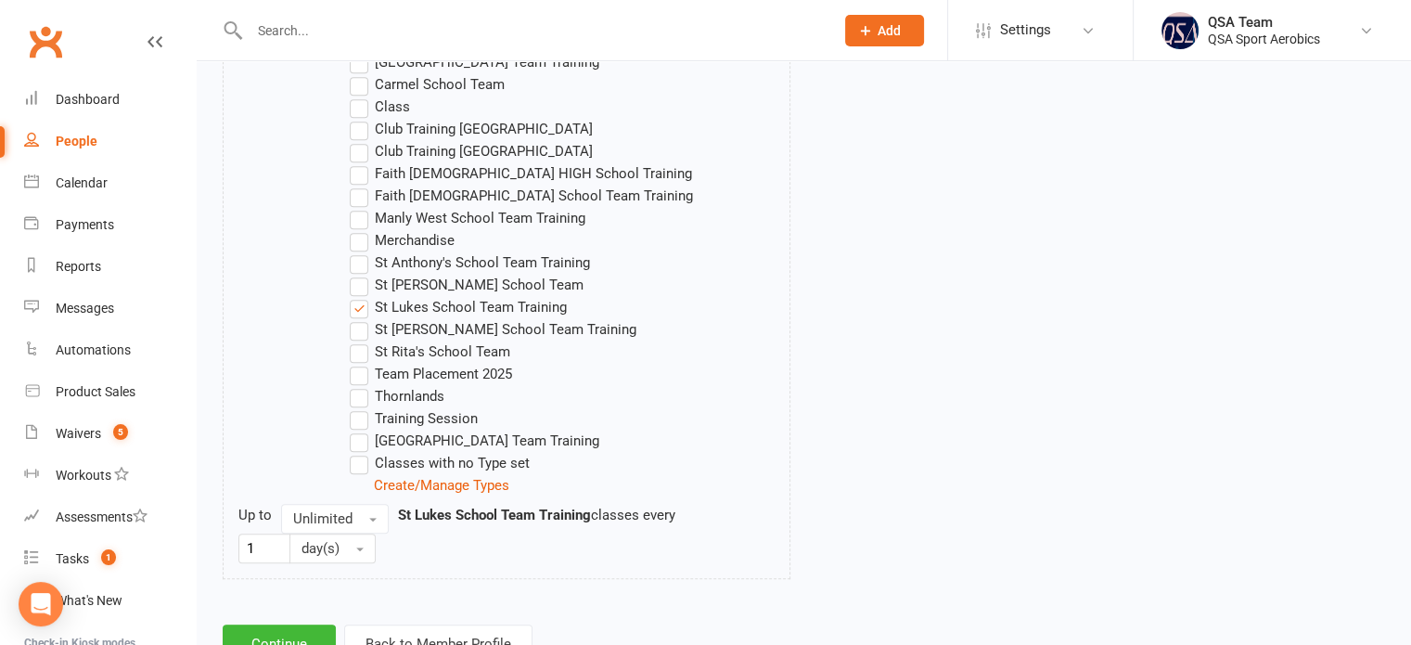
scroll to position [1118, 0]
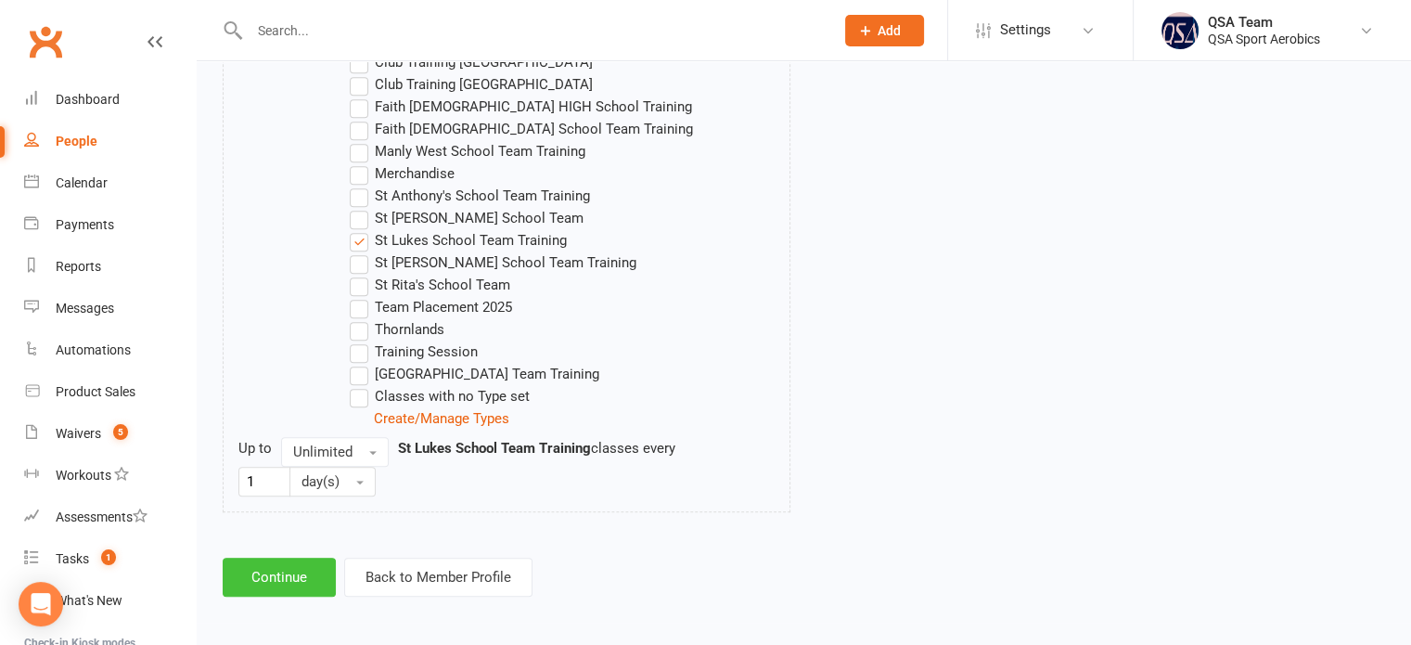
click at [269, 578] on button "Continue" at bounding box center [279, 577] width 113 height 39
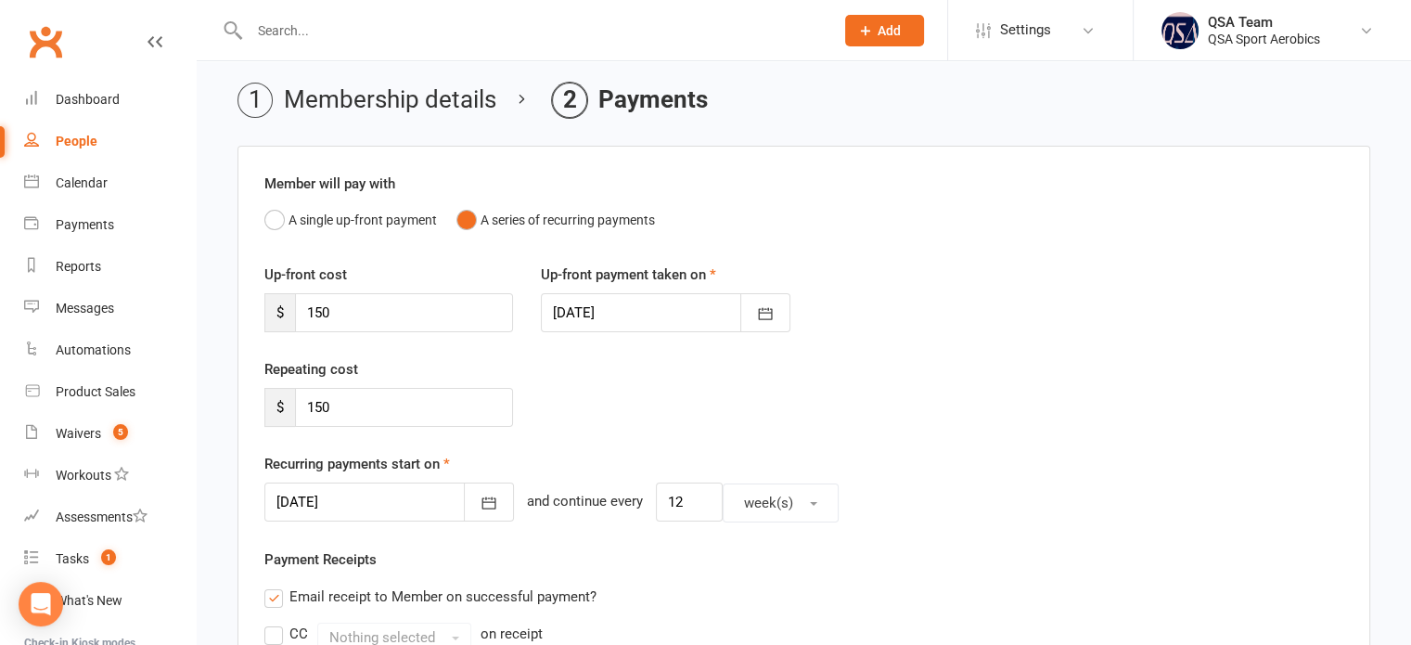
scroll to position [186, 0]
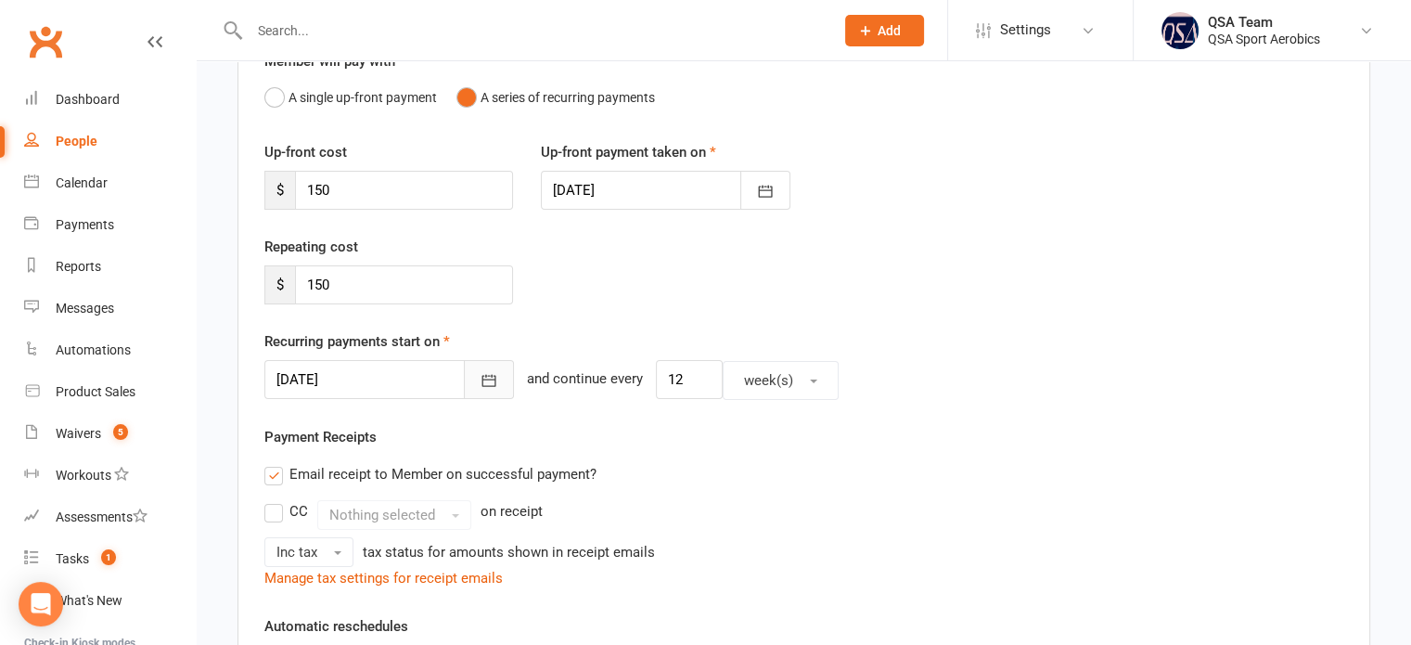
click at [480, 375] on icon "button" at bounding box center [489, 380] width 19 height 19
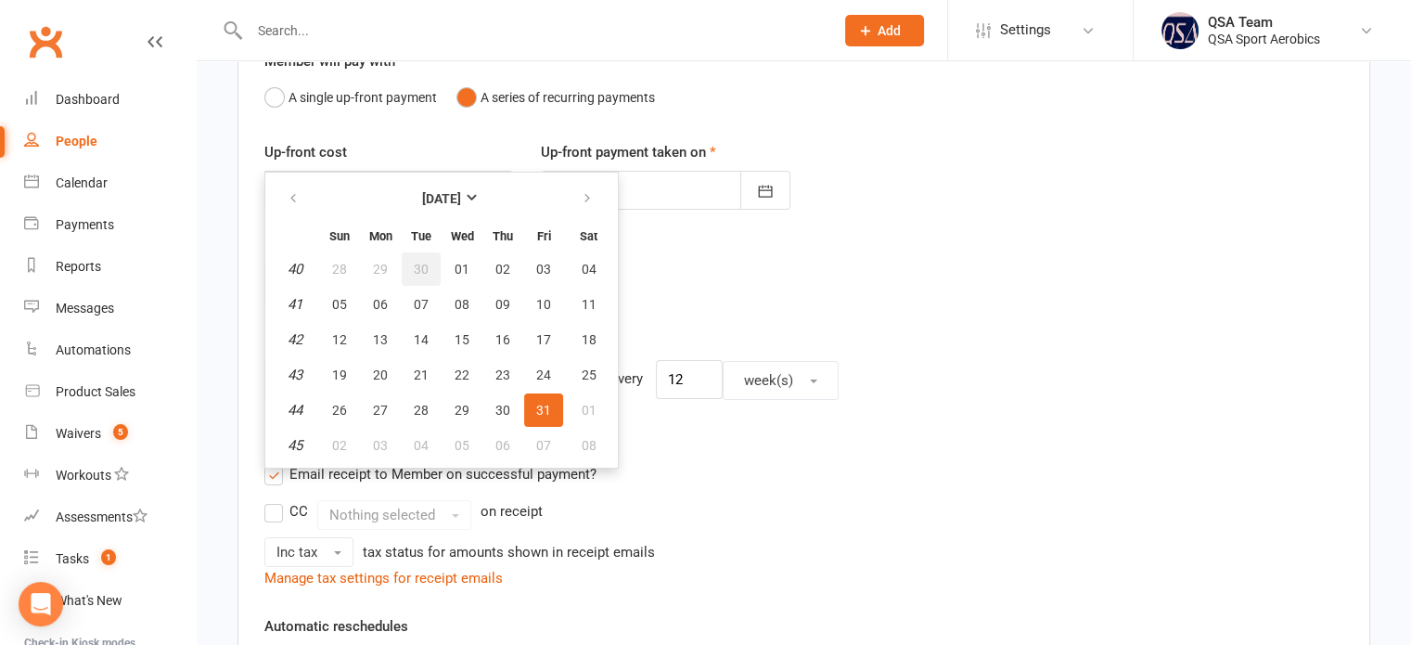
click at [418, 270] on span "30" at bounding box center [421, 269] width 15 height 15
type input "[DATE]"
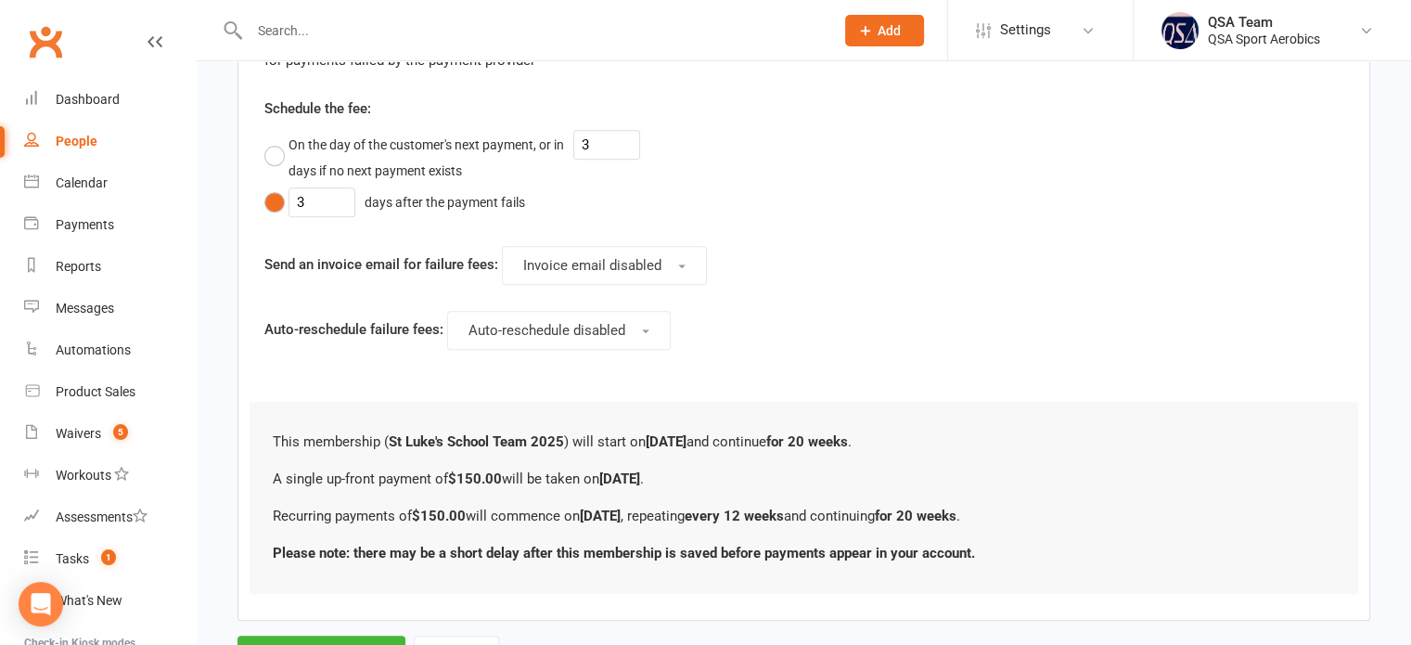
scroll to position [1101, 0]
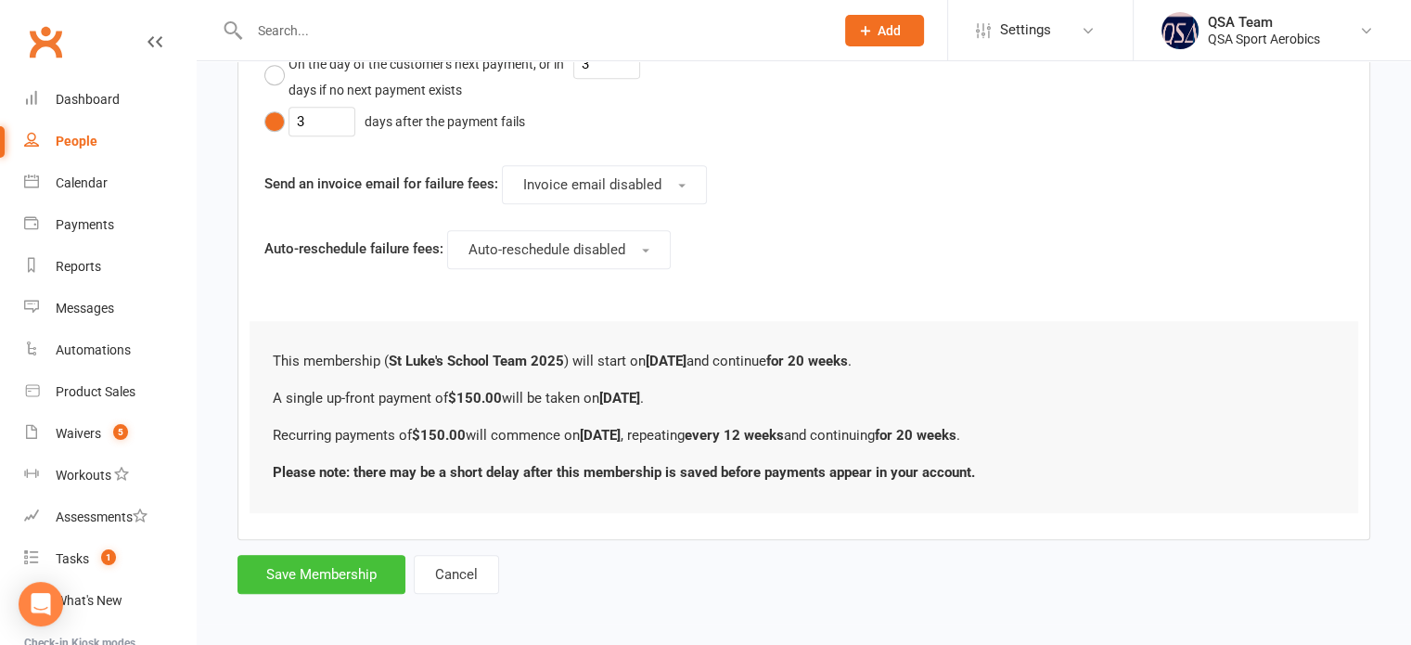
click at [319, 559] on button "Save Membership" at bounding box center [321, 574] width 168 height 39
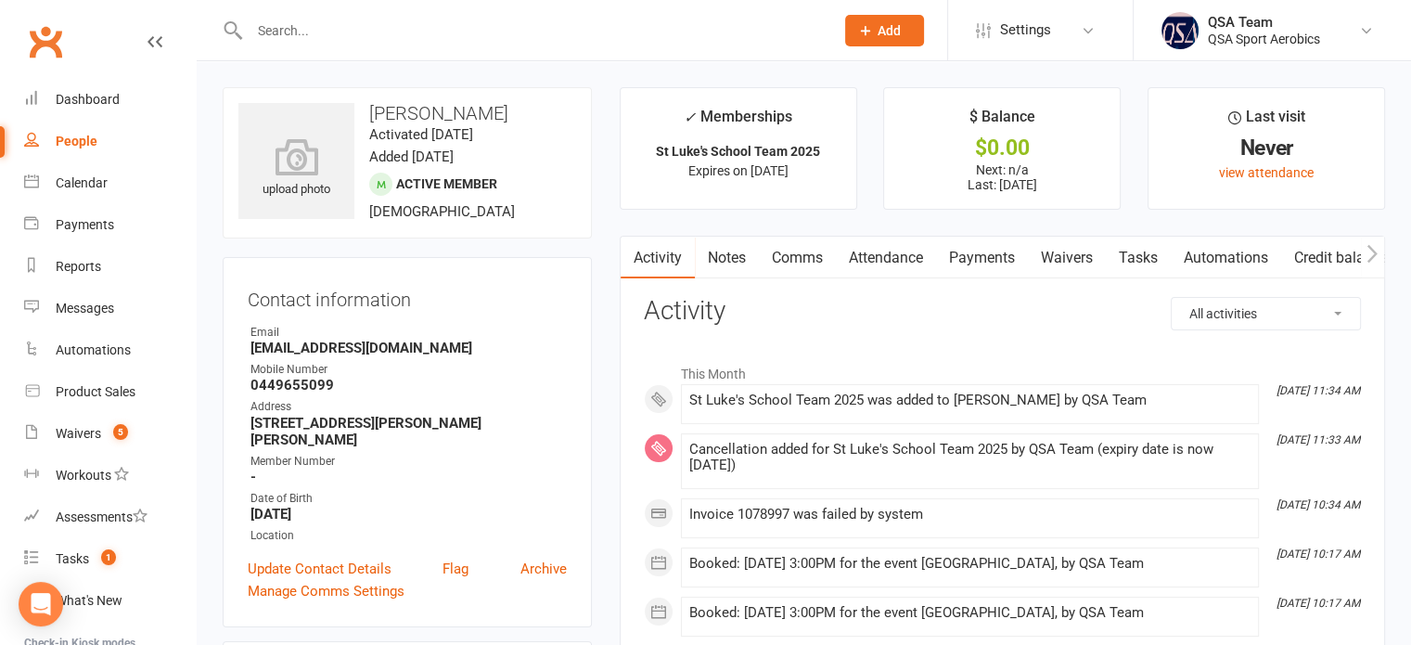
click at [999, 245] on link "Payments" at bounding box center [982, 258] width 92 height 43
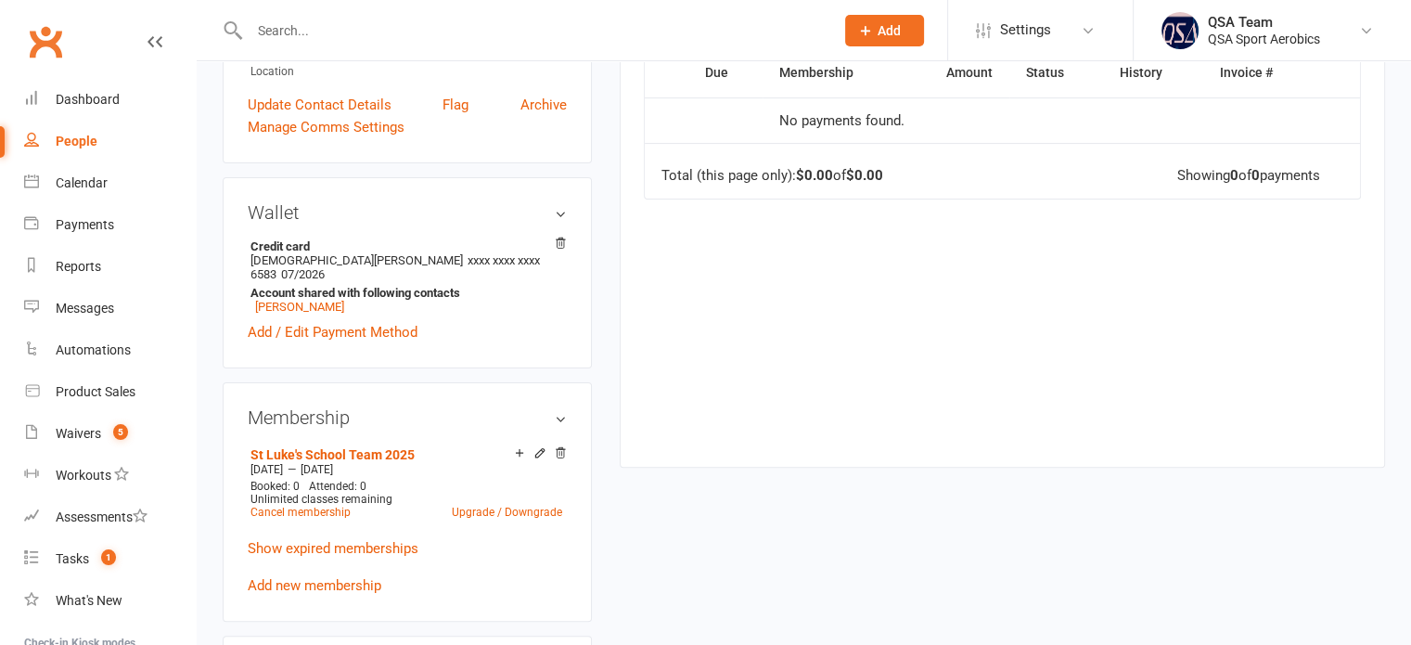
scroll to position [464, 0]
click at [312, 506] on link "Cancel membership" at bounding box center [300, 512] width 100 height 13
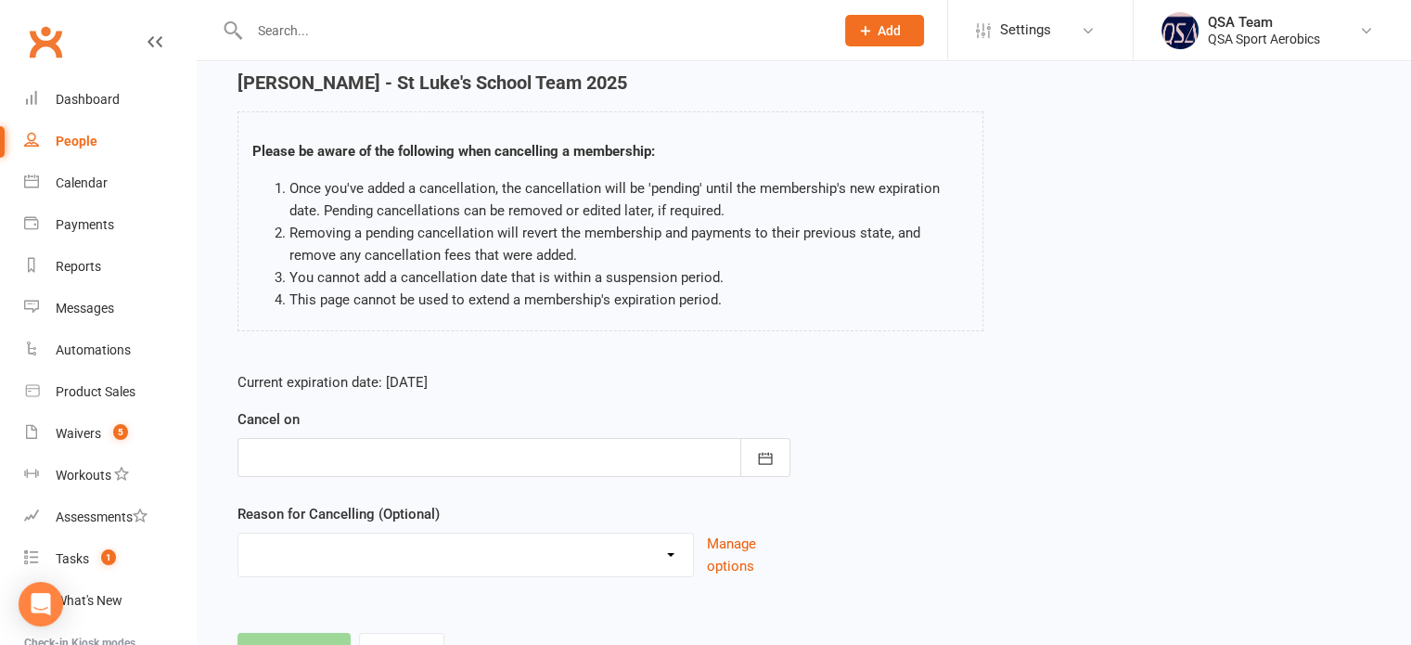
scroll to position [155, 0]
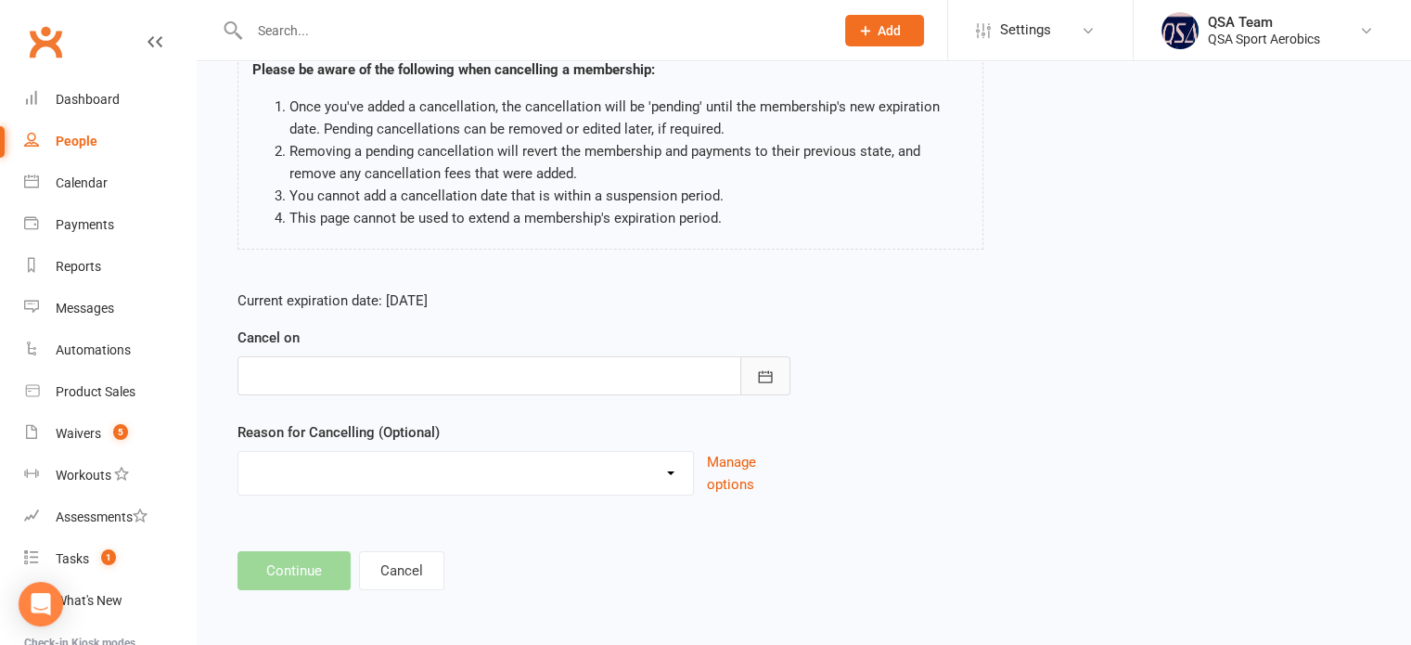
click at [769, 376] on icon "button" at bounding box center [765, 376] width 19 height 19
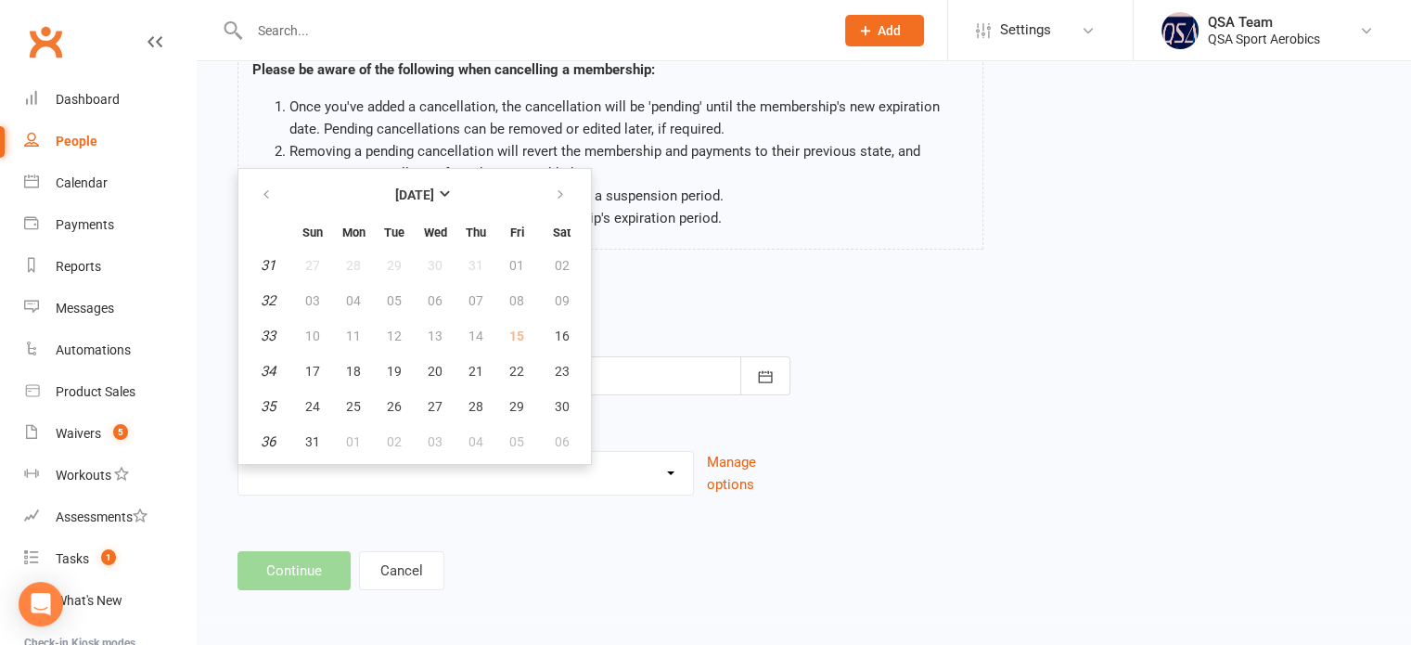
click at [508, 330] on td "15" at bounding box center [516, 335] width 39 height 33
click at [555, 330] on span "16" at bounding box center [562, 335] width 15 height 15
type input "[DATE]"
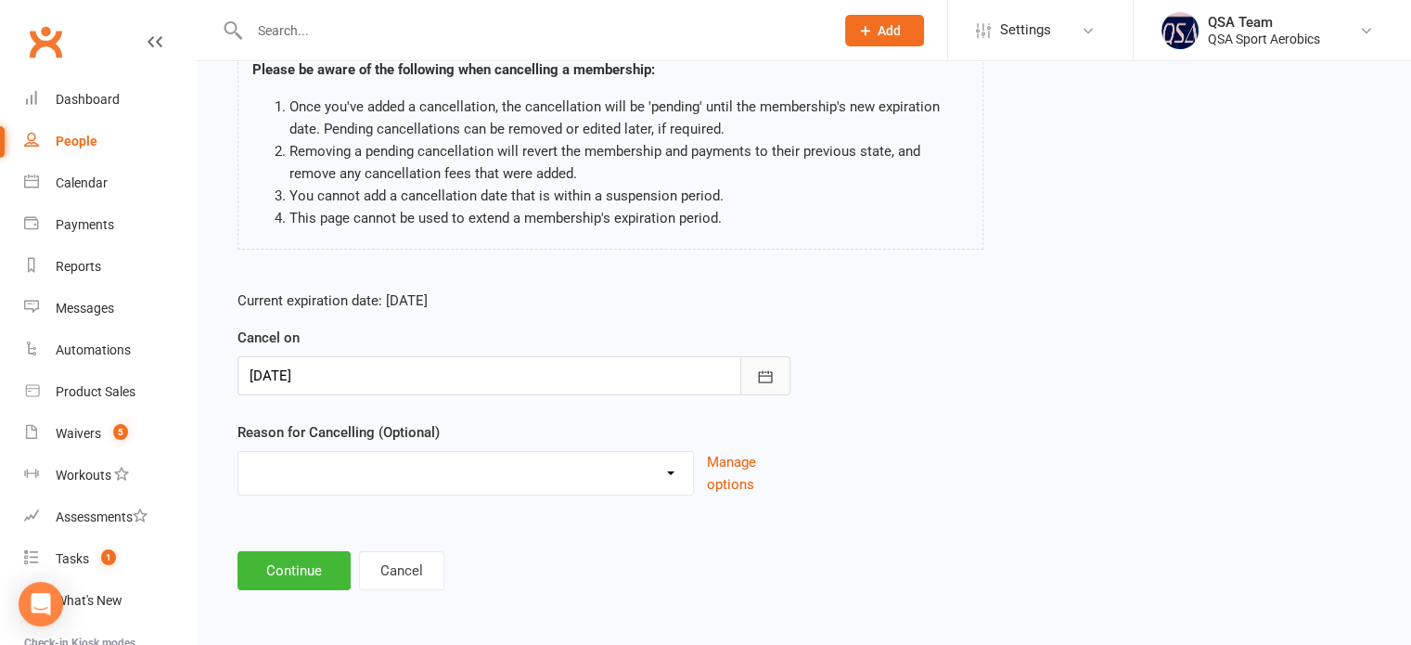
click at [783, 376] on button "button" at bounding box center [765, 375] width 50 height 39
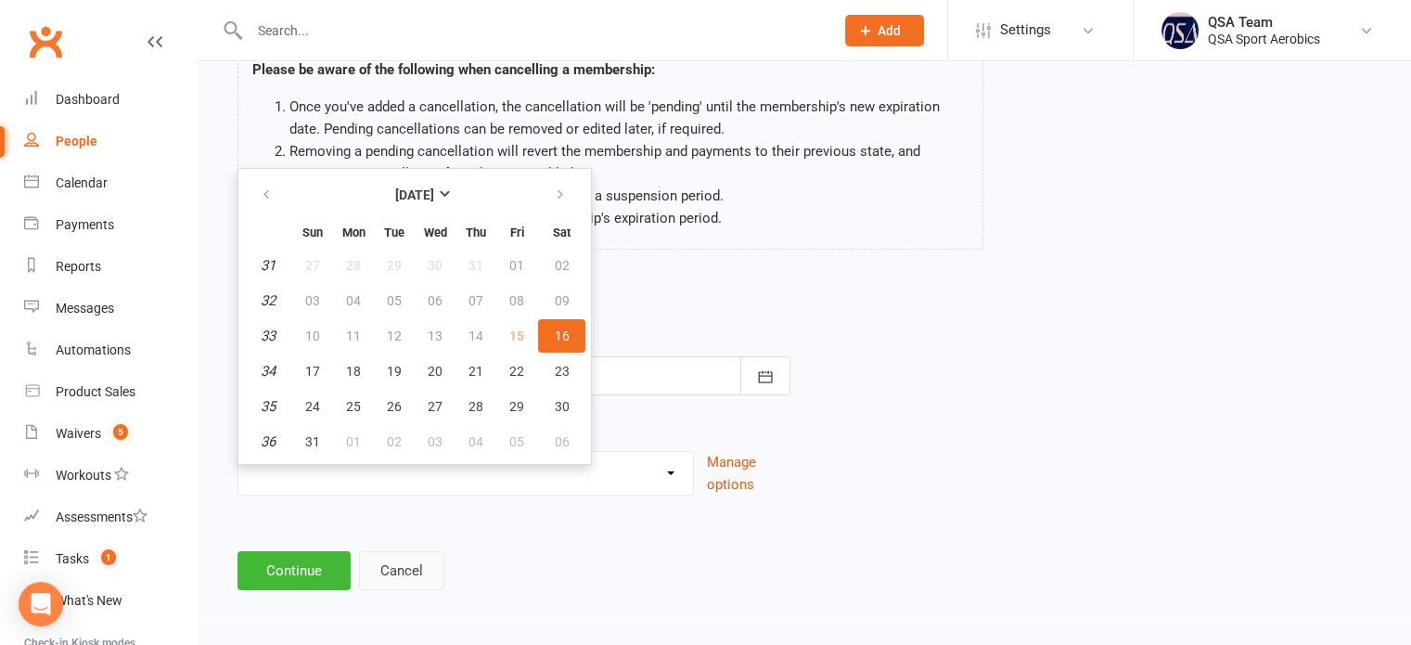
click at [400, 566] on button "Cancel" at bounding box center [401, 570] width 85 height 39
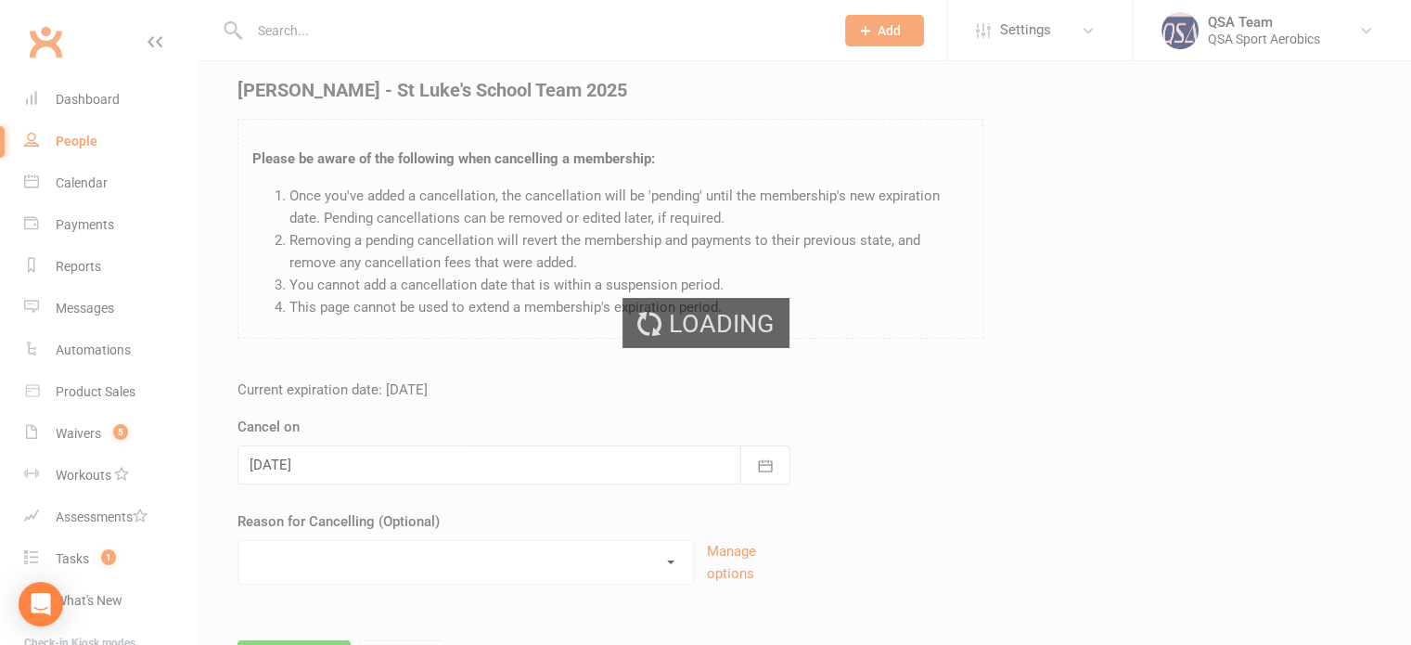
scroll to position [0, 0]
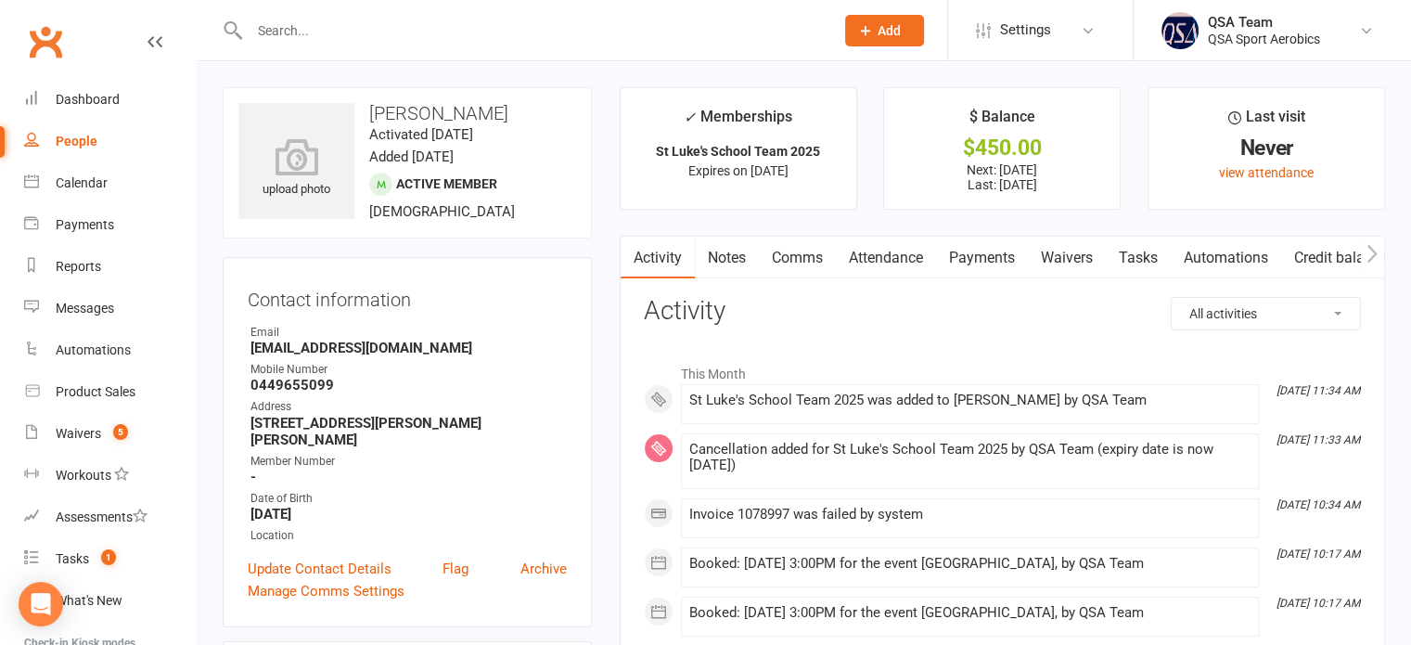
click at [969, 251] on link "Payments" at bounding box center [982, 258] width 92 height 43
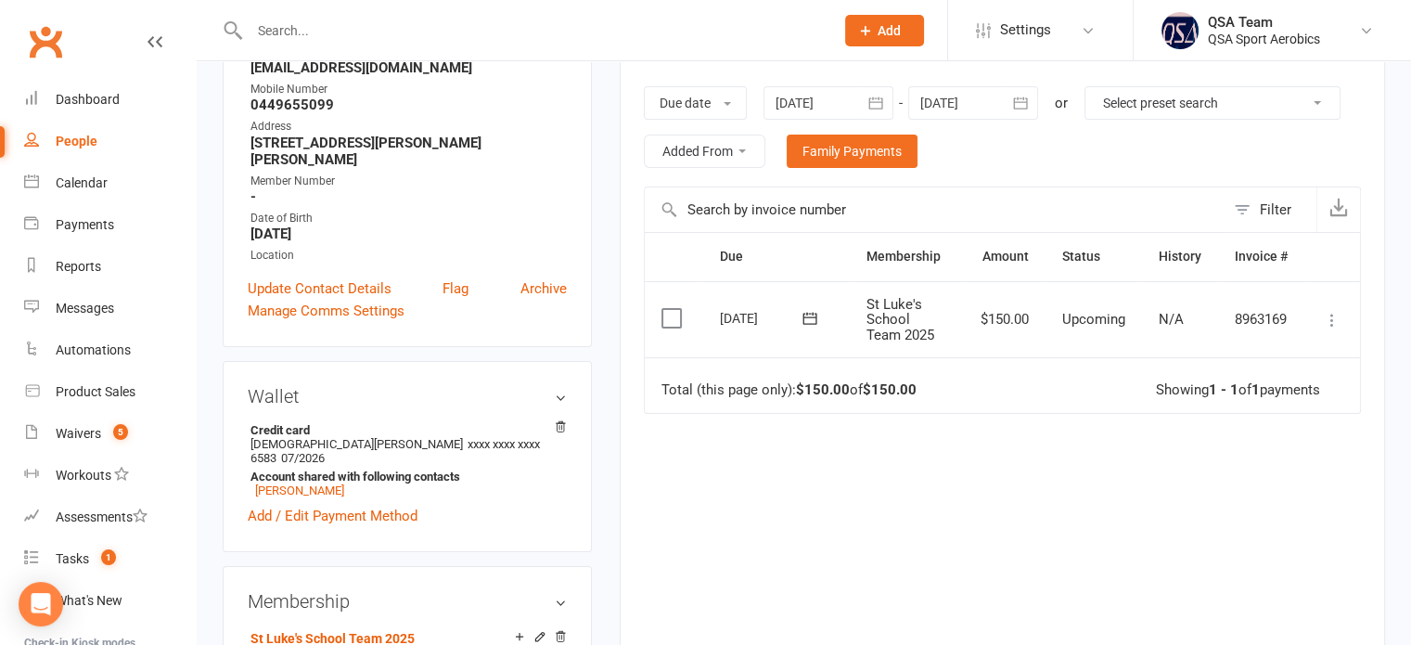
scroll to position [278, 0]
click at [802, 314] on icon at bounding box center [810, 320] width 19 height 19
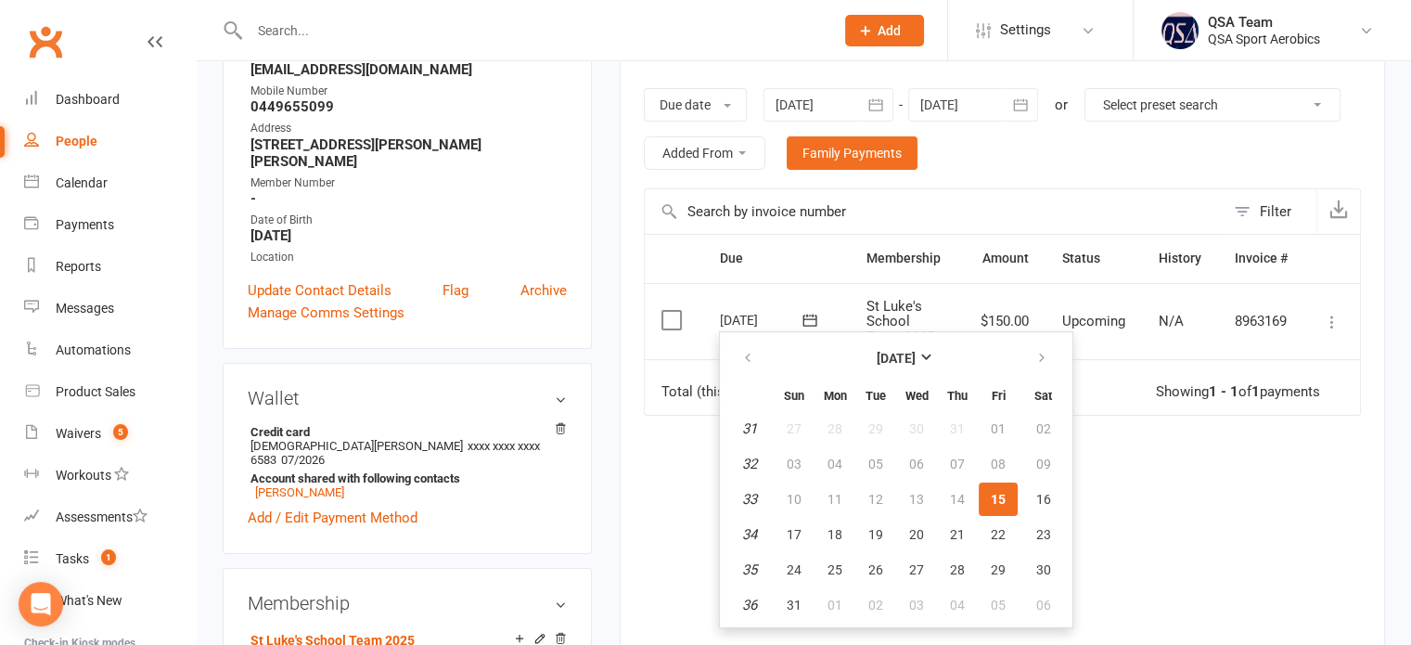
click at [834, 291] on td "15 Aug 2025 2025-08-15" at bounding box center [776, 321] width 147 height 77
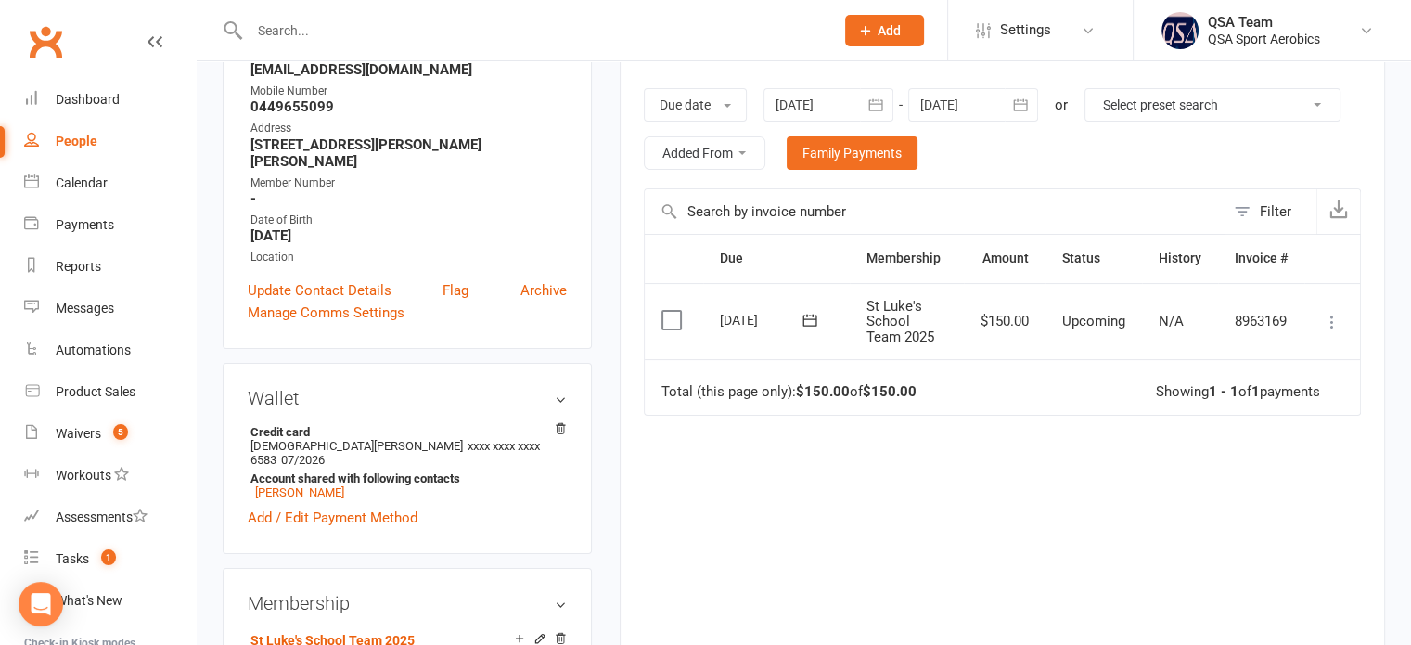
click at [1330, 314] on icon at bounding box center [1332, 322] width 19 height 19
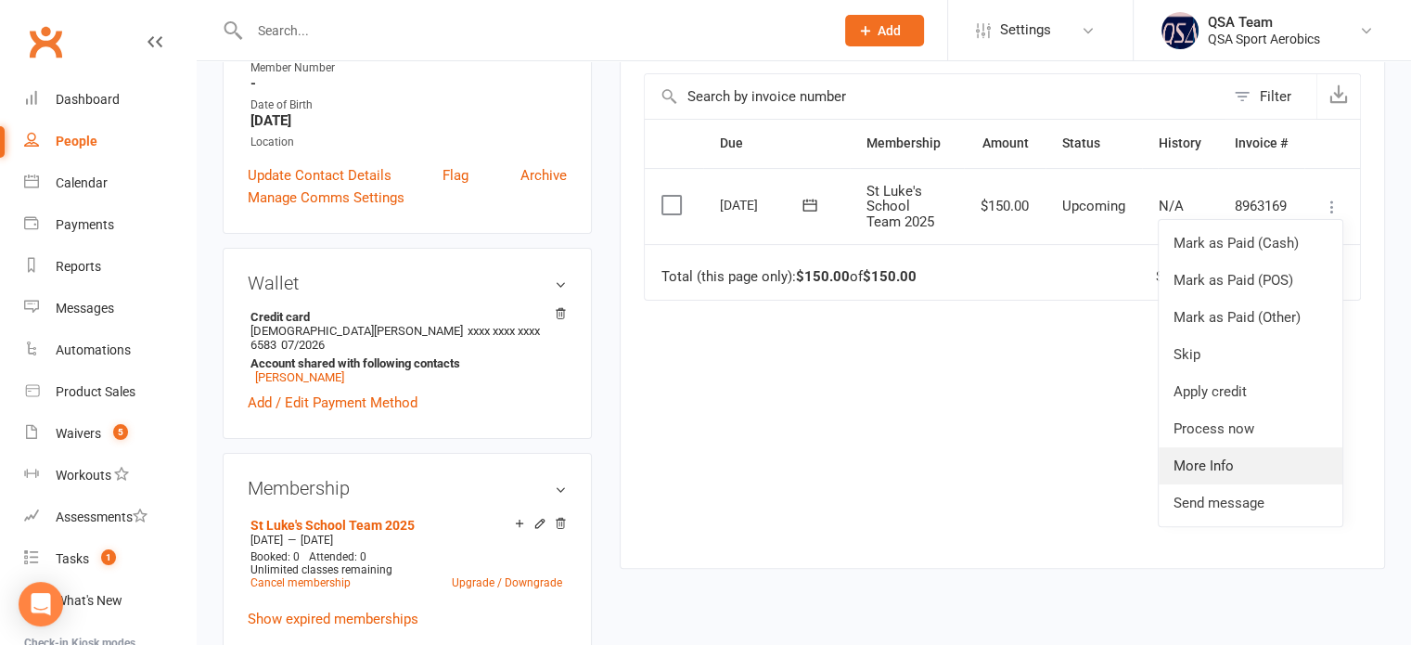
scroll to position [464, 0]
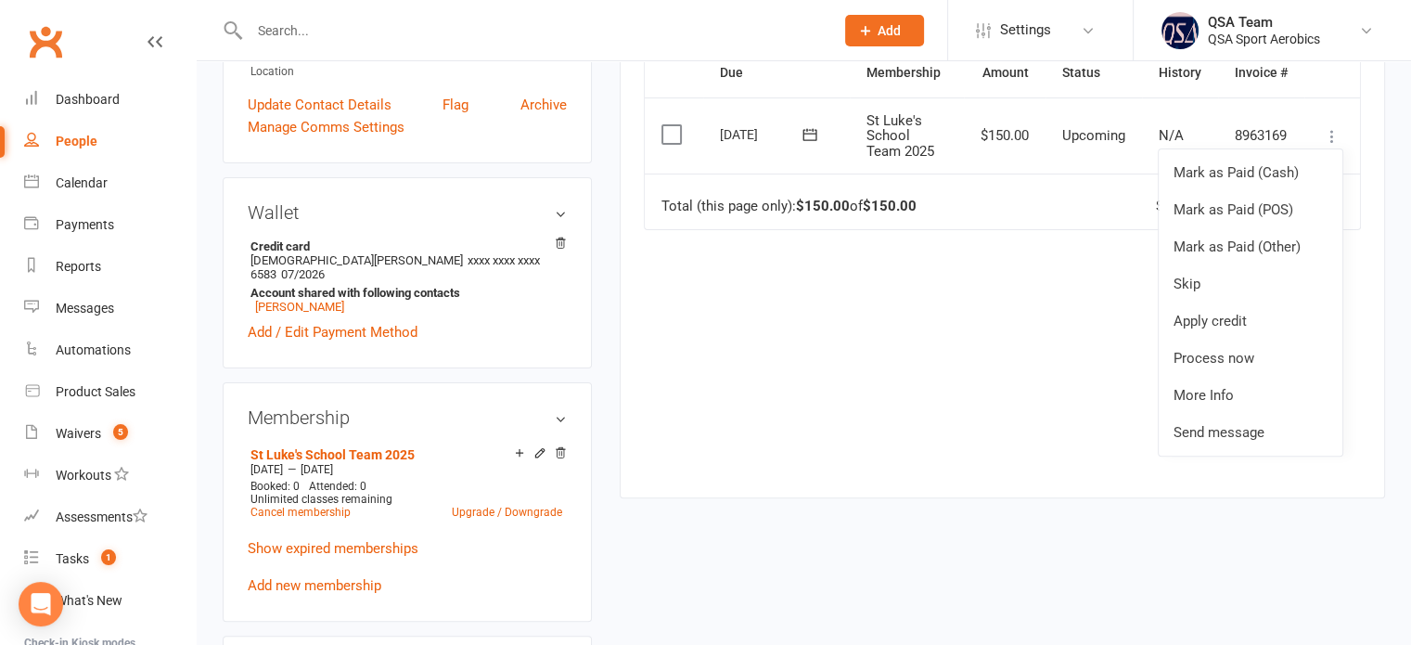
click at [639, 131] on div "Activity Notes Comms Attendance Payments Waivers Tasks Automations Credit balan…" at bounding box center [1002, 135] width 765 height 726
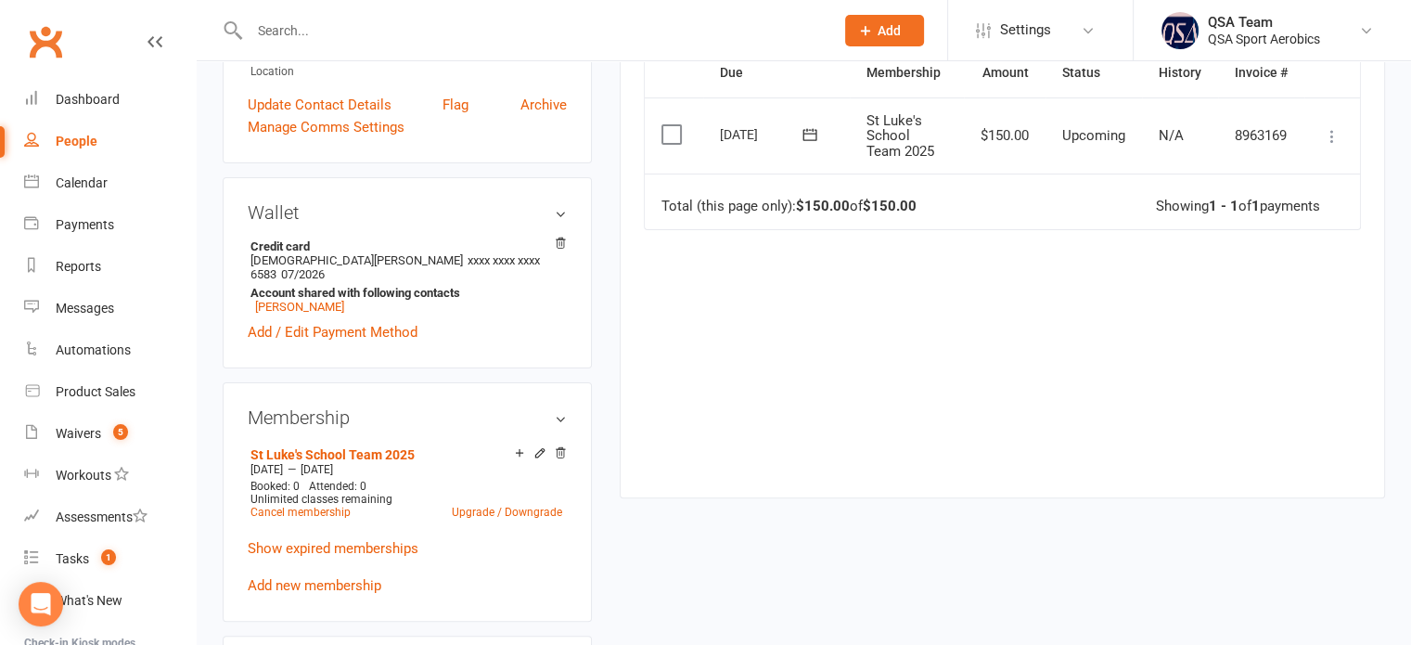
click at [668, 132] on label at bounding box center [673, 134] width 25 height 19
click at [668, 125] on input "checkbox" at bounding box center [667, 125] width 12 height 0
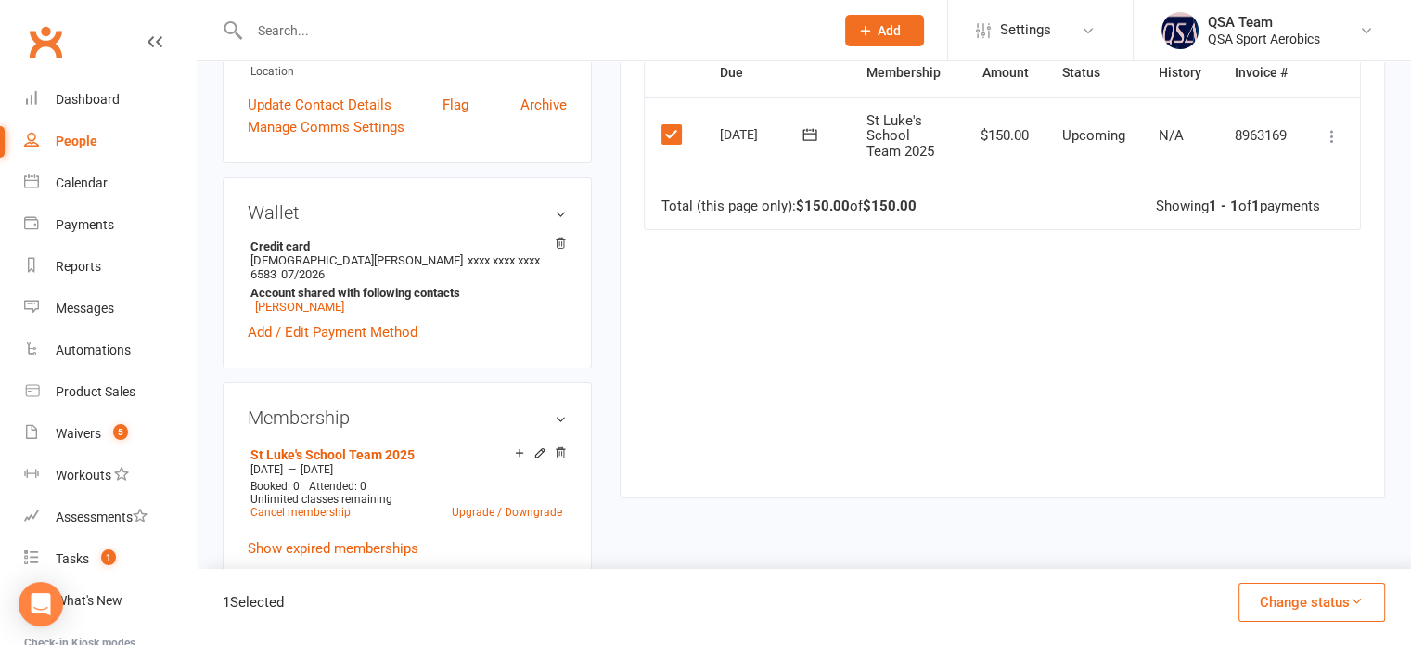
click at [1314, 585] on button "Change status" at bounding box center [1311, 602] width 147 height 39
click at [1294, 543] on link "Skipped" at bounding box center [1292, 551] width 184 height 37
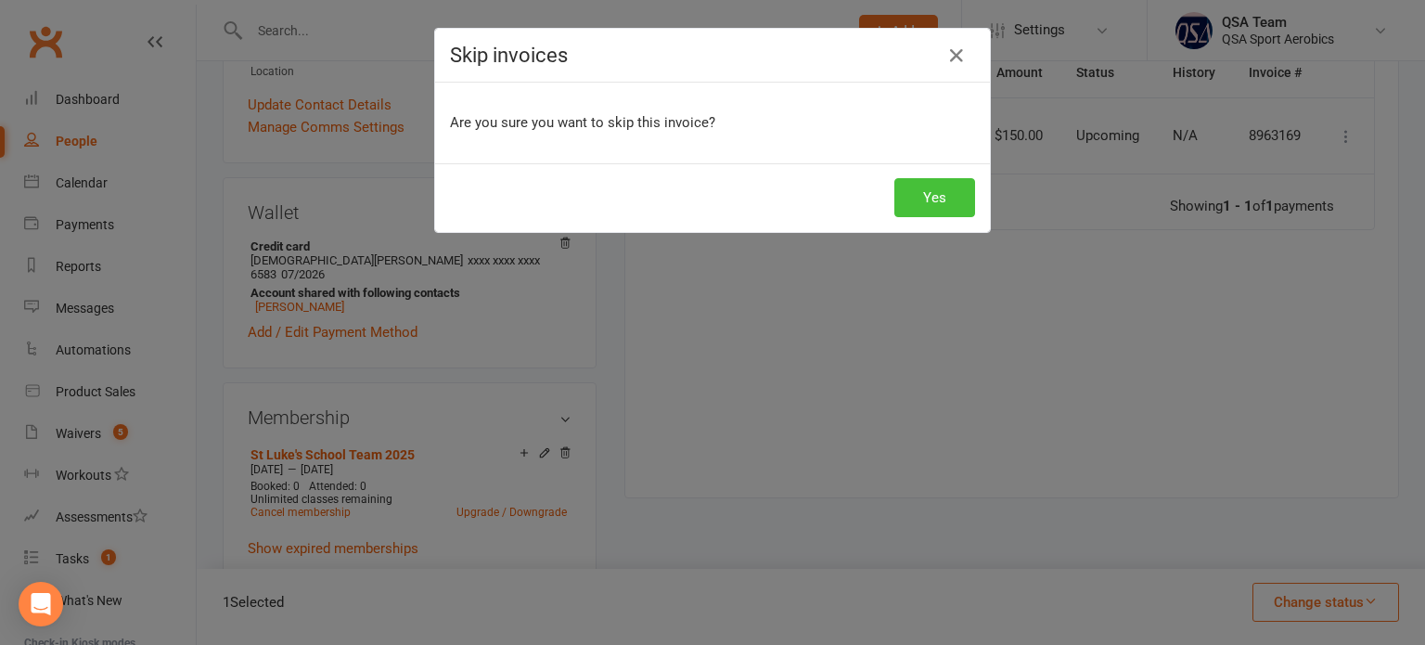
click at [909, 201] on button "Yes" at bounding box center [934, 197] width 81 height 39
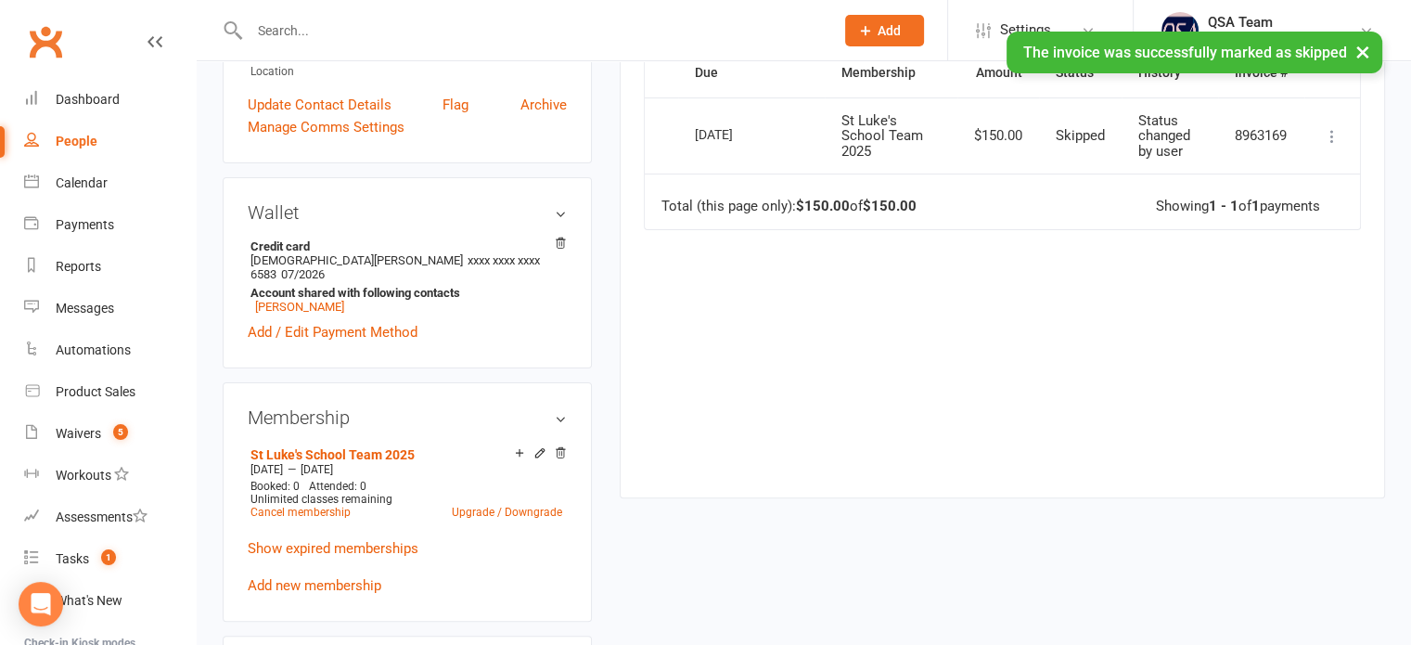
click at [857, 402] on div "Due Contact Membership Amount Status History Invoice # Select this 15 Aug 2025 …" at bounding box center [1002, 258] width 717 height 420
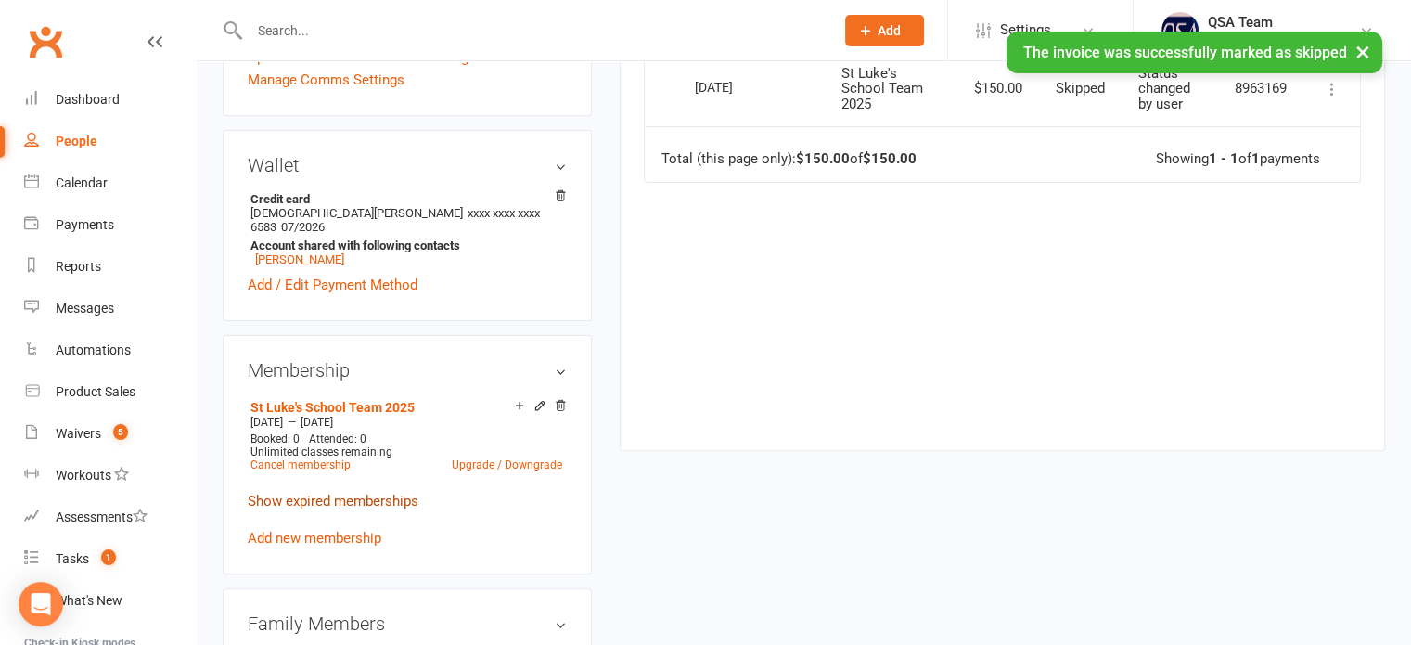
scroll to position [557, 0]
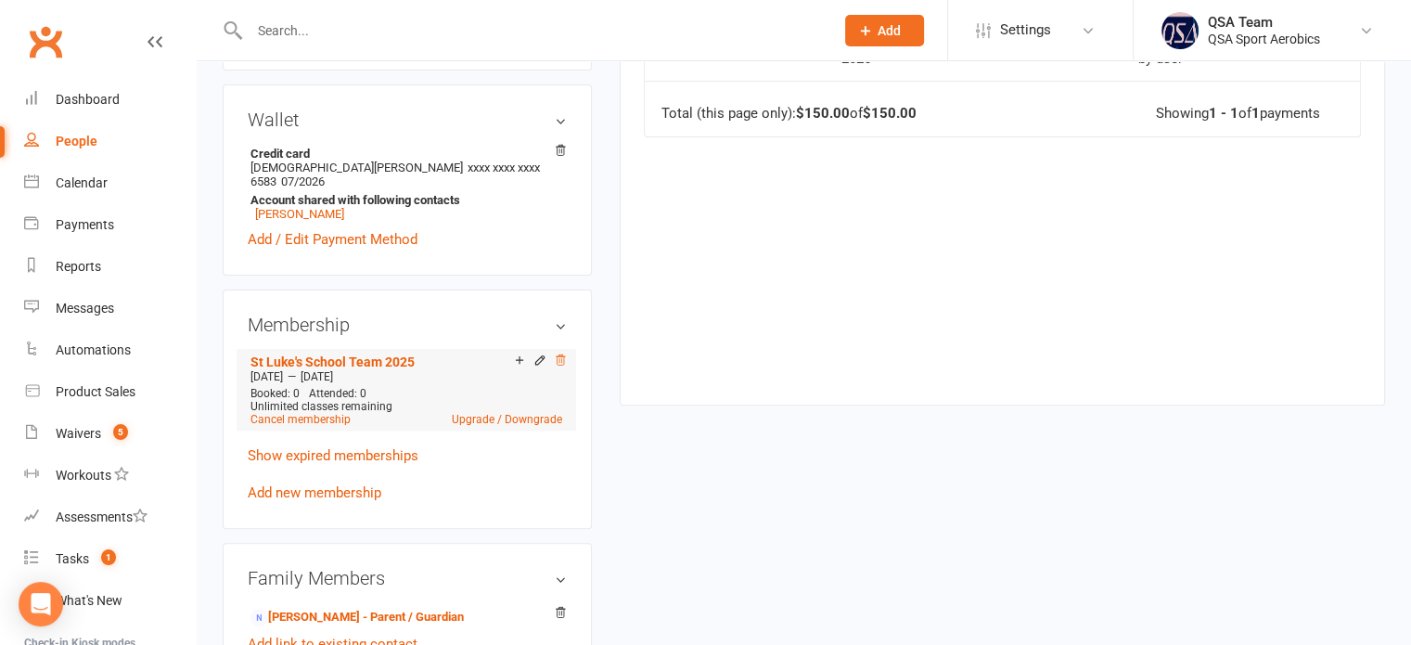
click at [560, 354] on icon at bounding box center [560, 359] width 9 height 10
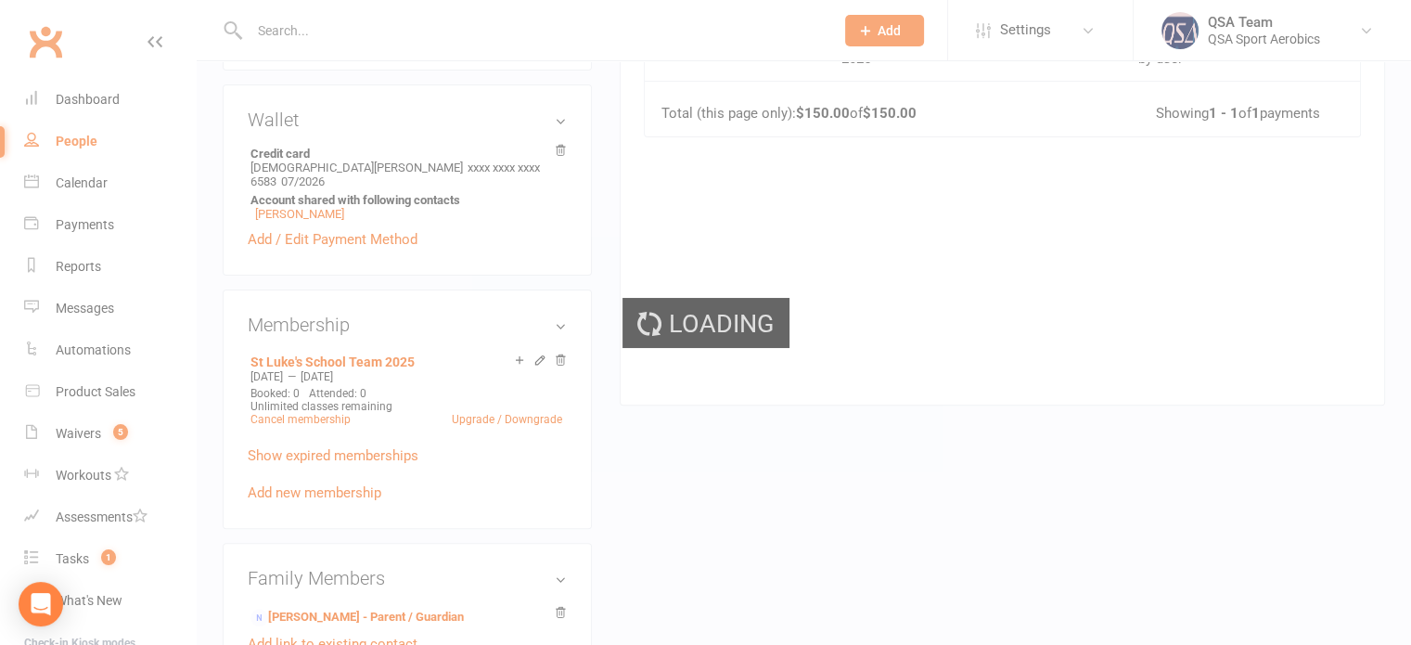
scroll to position [553, 0]
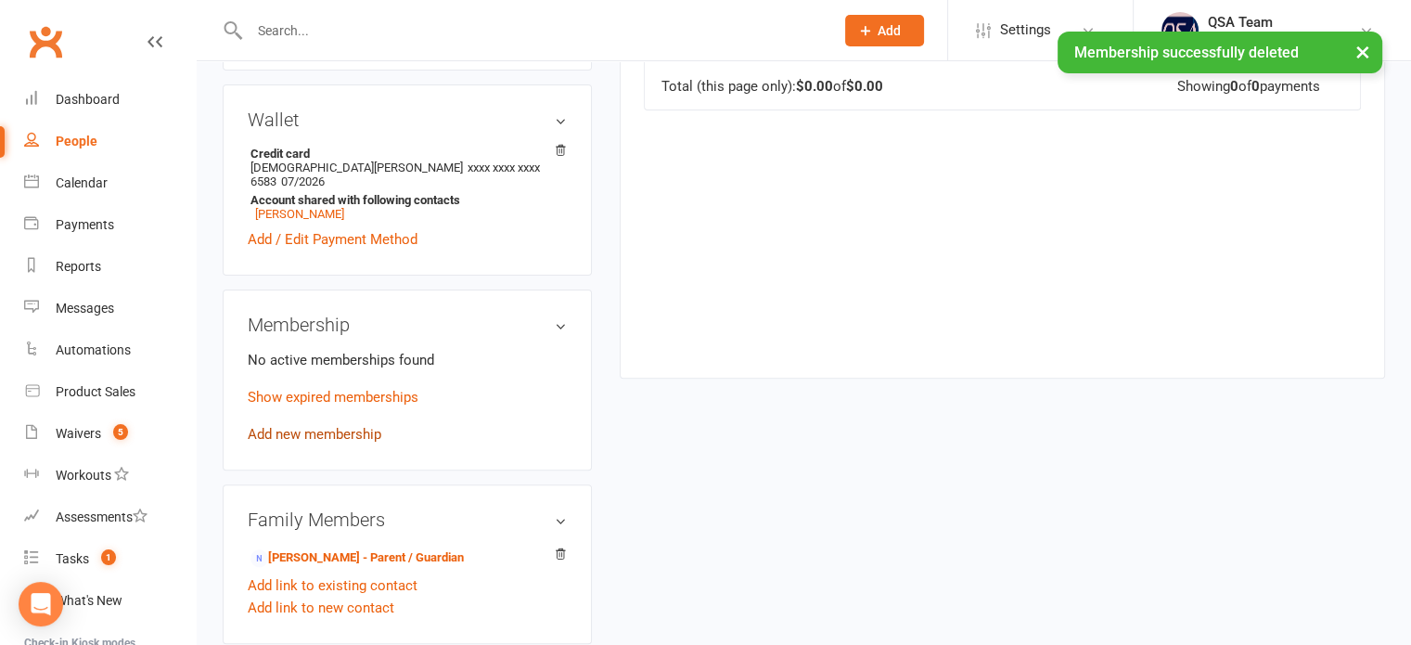
click at [301, 426] on link "Add new membership" at bounding box center [315, 434] width 134 height 17
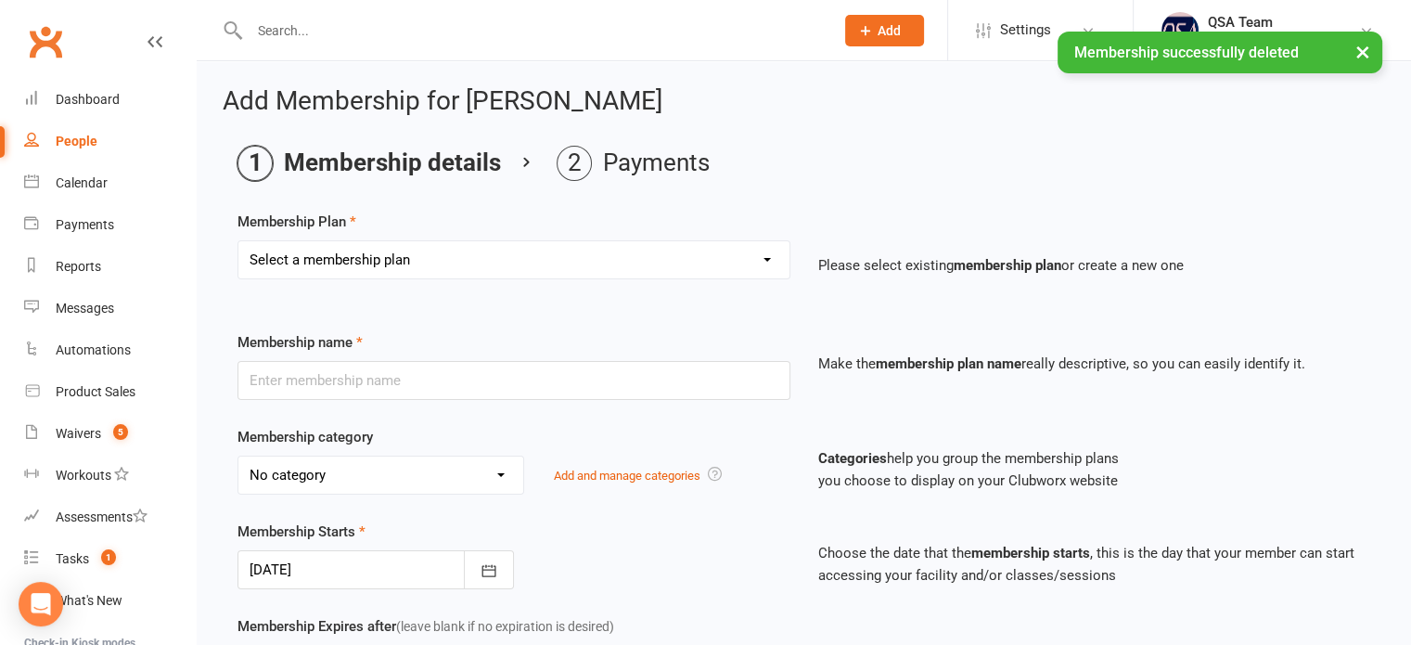
click at [353, 252] on select "Select a membership plan Create new Membership Plan QSA Membership Thornlands S…" at bounding box center [513, 259] width 551 height 37
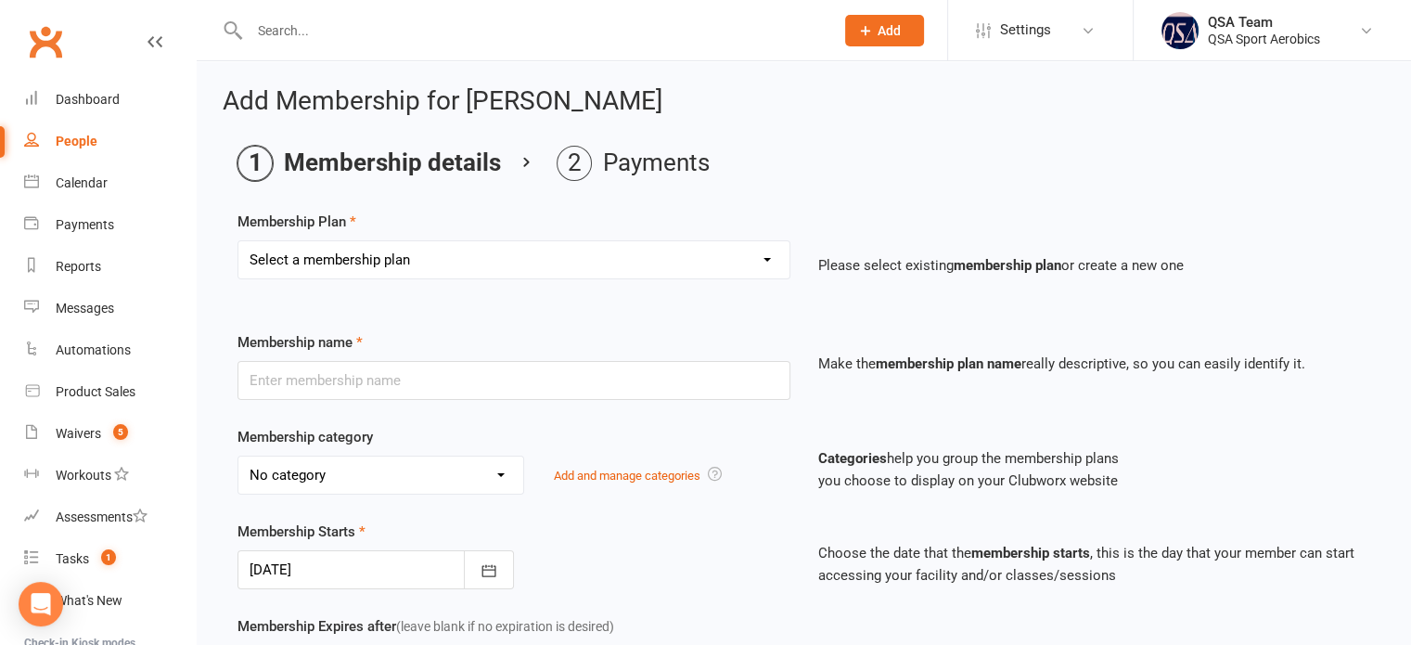
select select "51"
click at [238, 241] on select "Select a membership plan Create new Membership Plan QSA Membership Thornlands S…" at bounding box center [513, 259] width 551 height 37
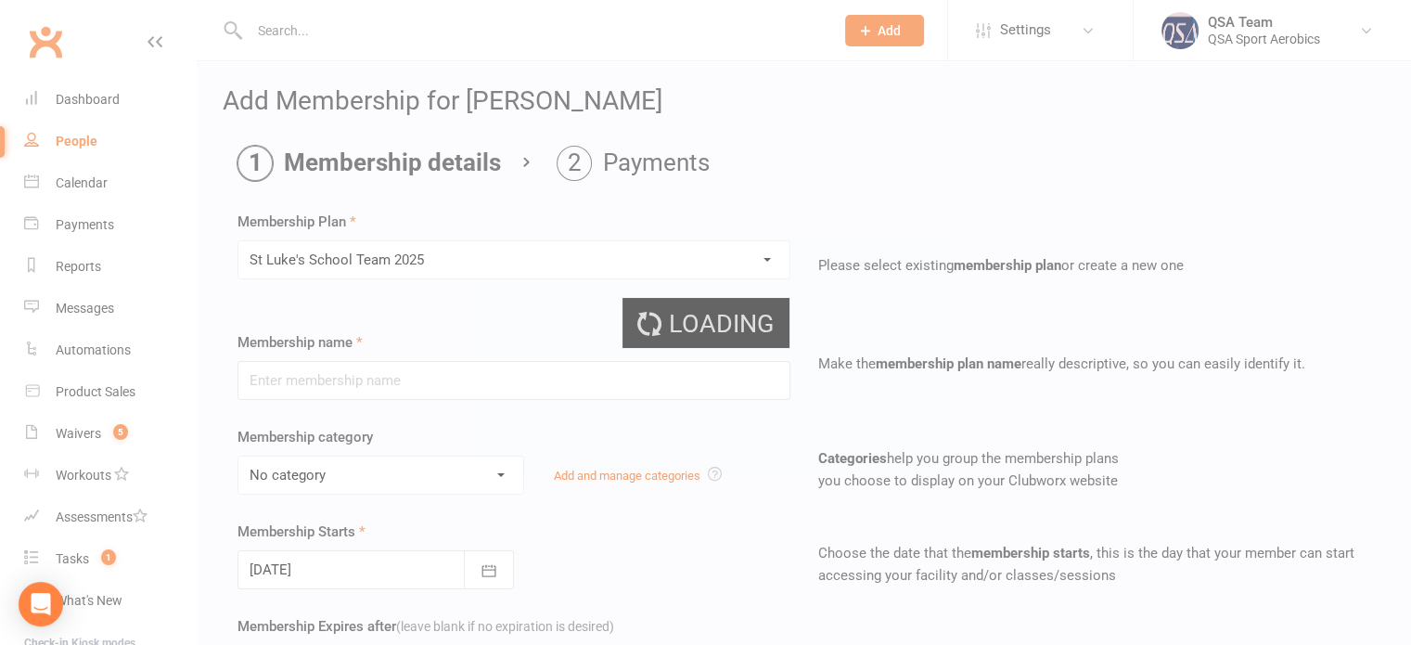
type input "St Luke's School Team 2025"
select select "26"
type input "[DATE]"
type input "47"
select select "1"
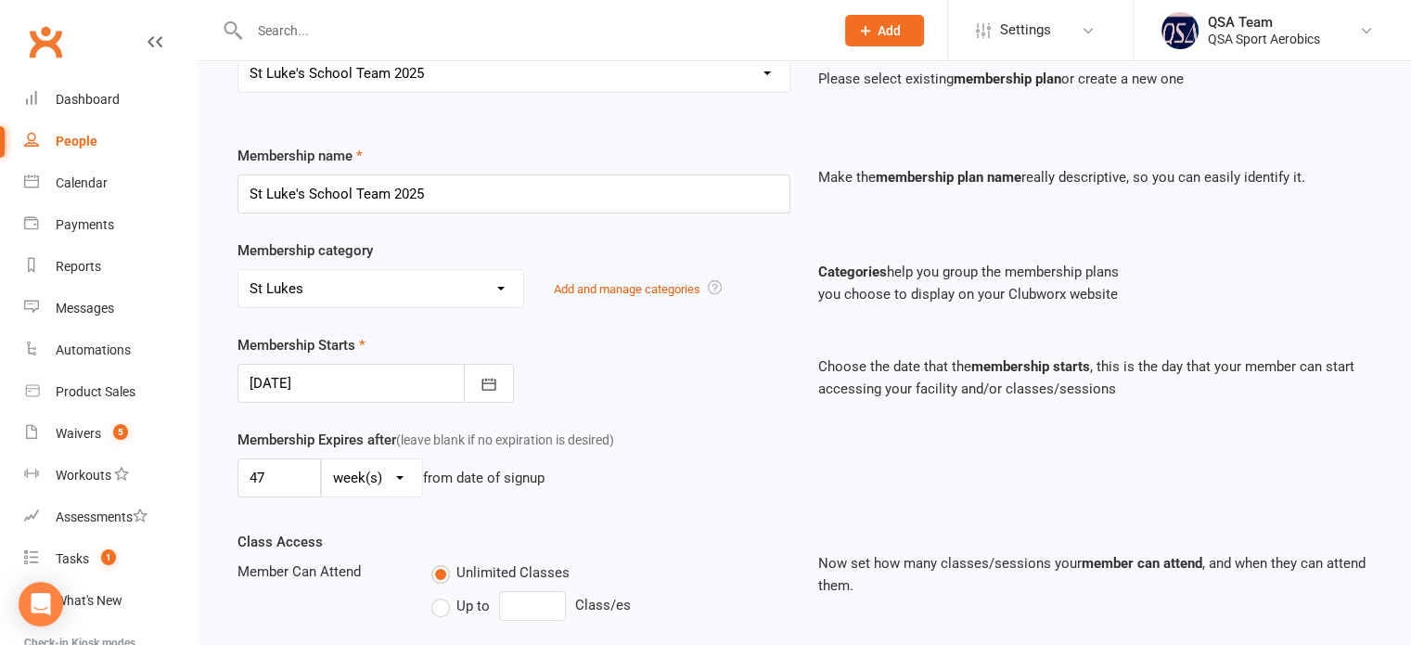
scroll to position [278, 0]
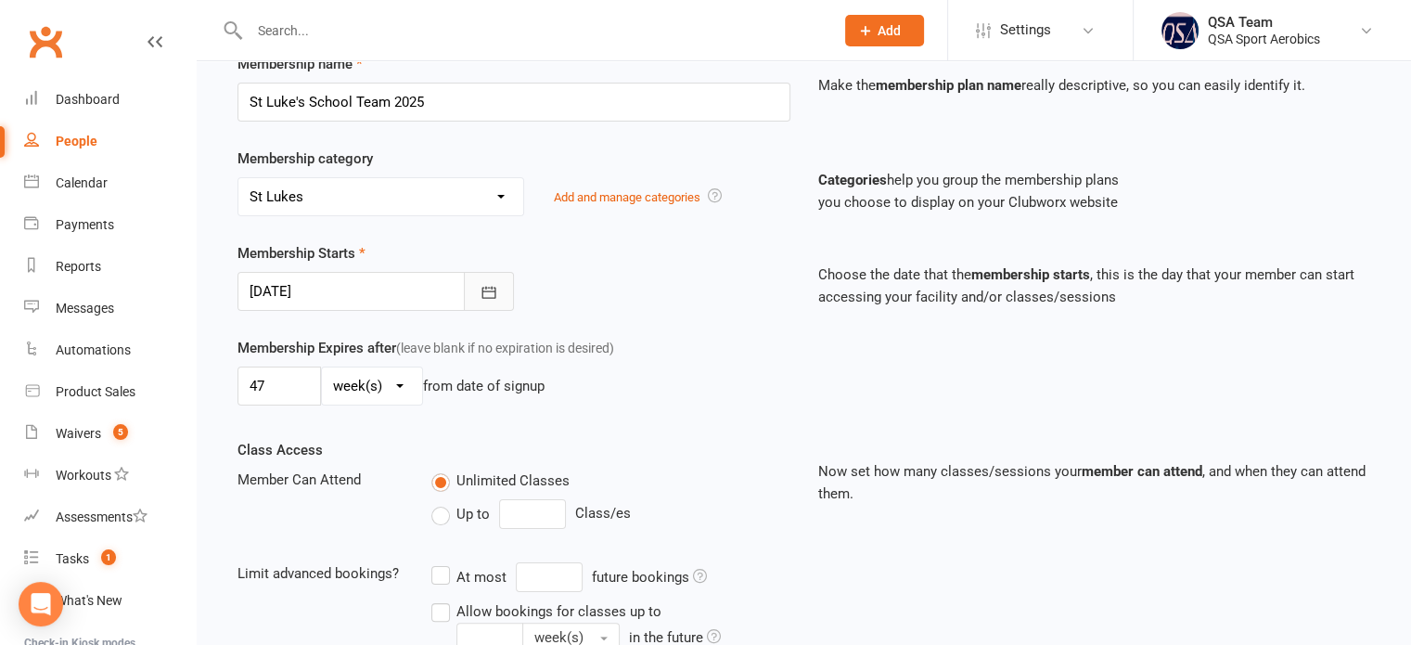
click at [492, 283] on icon "button" at bounding box center [489, 292] width 19 height 19
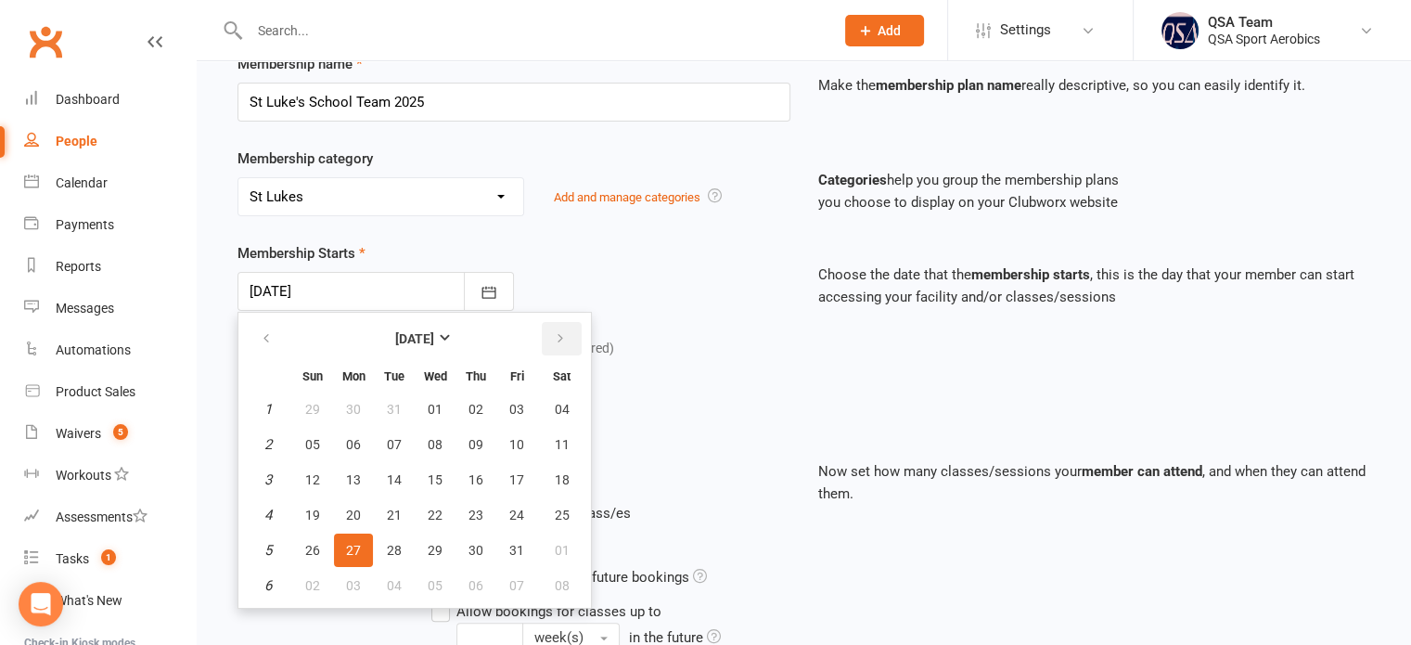
click at [551, 345] on button "button" at bounding box center [562, 338] width 40 height 33
click at [554, 342] on icon "button" at bounding box center [560, 338] width 13 height 15
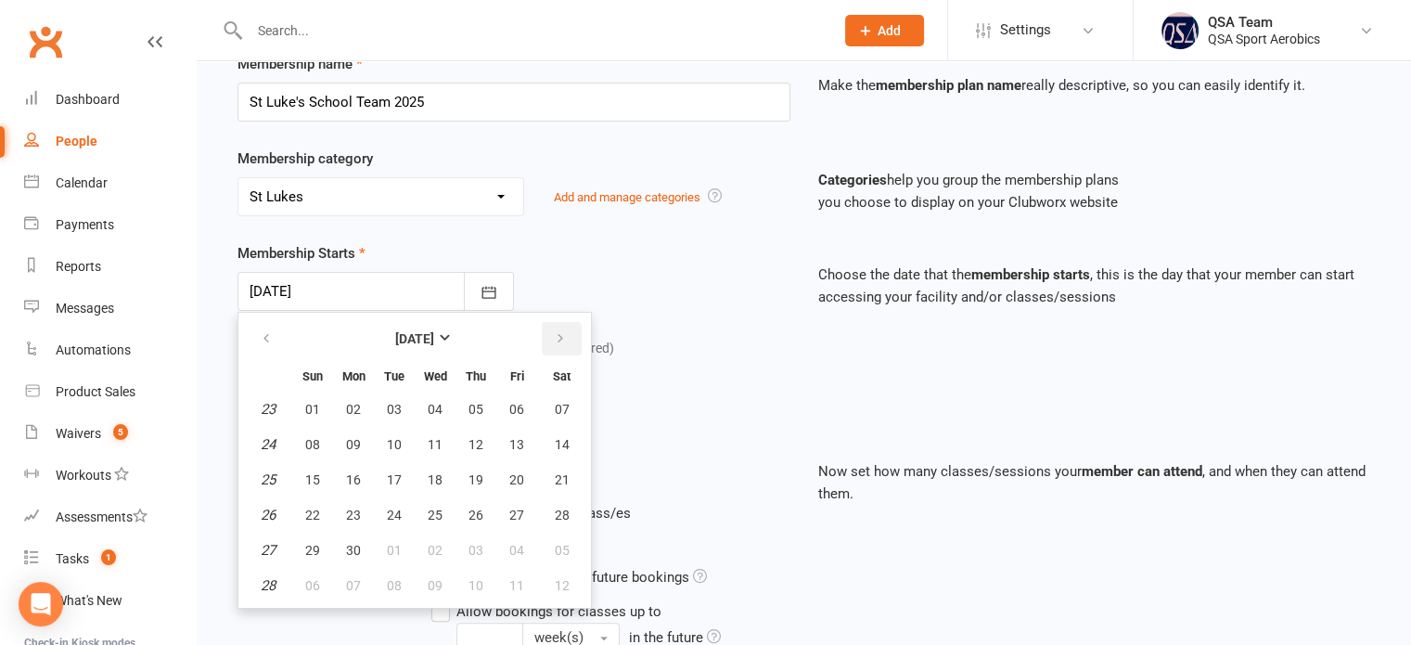
click at [554, 342] on icon "button" at bounding box center [560, 338] width 13 height 15
click at [516, 476] on span "15" at bounding box center [516, 479] width 15 height 15
type input "[DATE]"
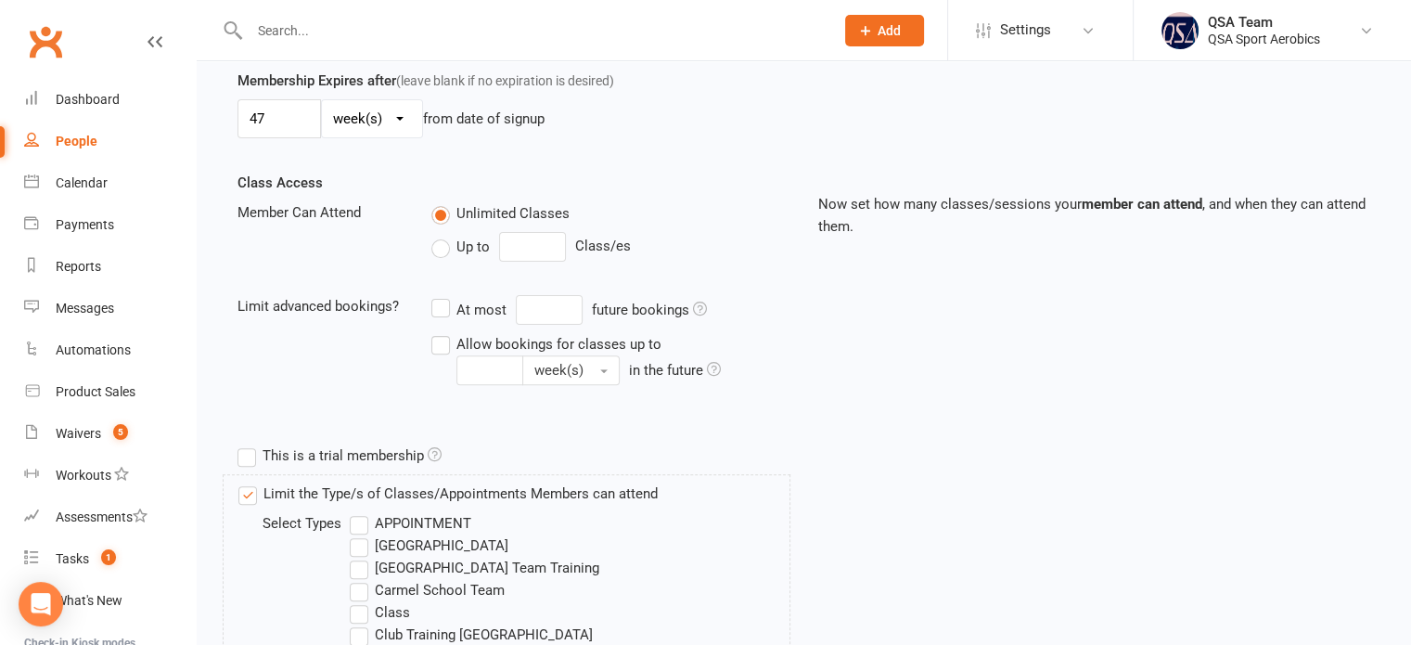
scroll to position [557, 0]
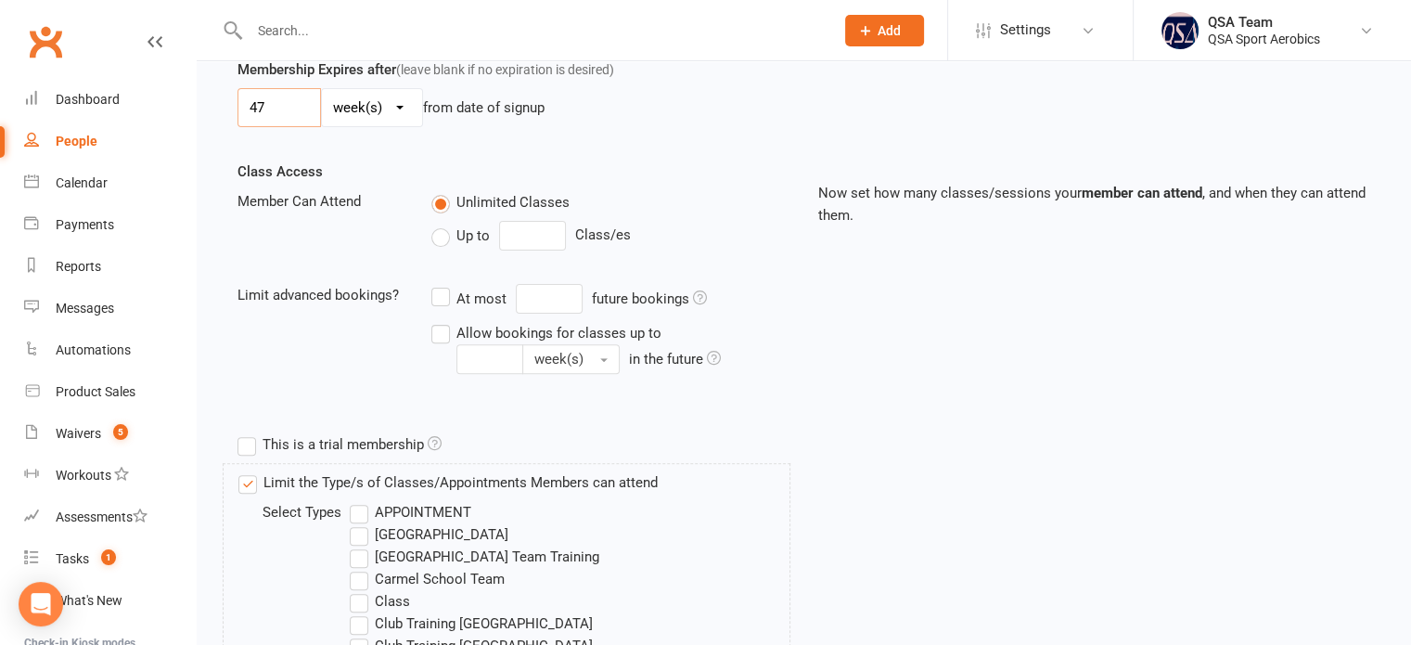
drag, startPoint x: 282, startPoint y: 94, endPoint x: 209, endPoint y: 97, distance: 73.4
click at [209, 97] on div "Add Membership for [PERSON_NAME] Membership details Payments Membership Plan Se…" at bounding box center [804, 344] width 1214 height 1679
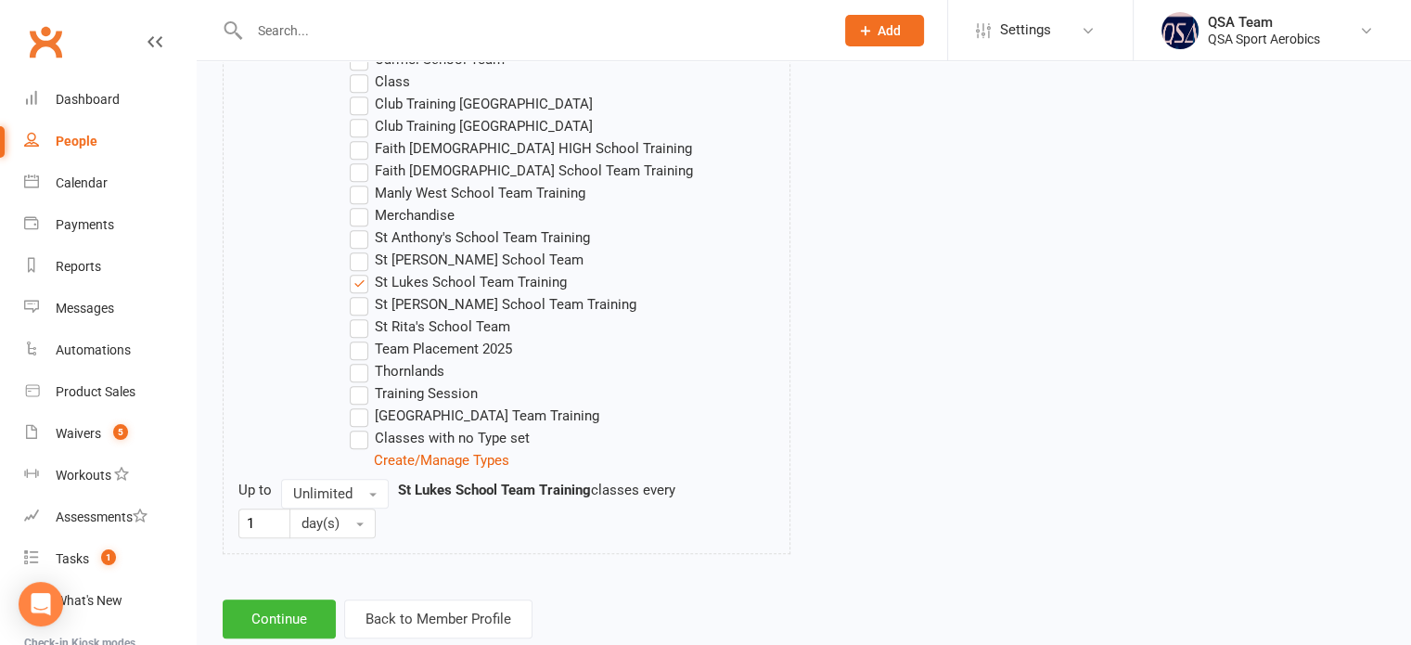
scroll to position [1118, 0]
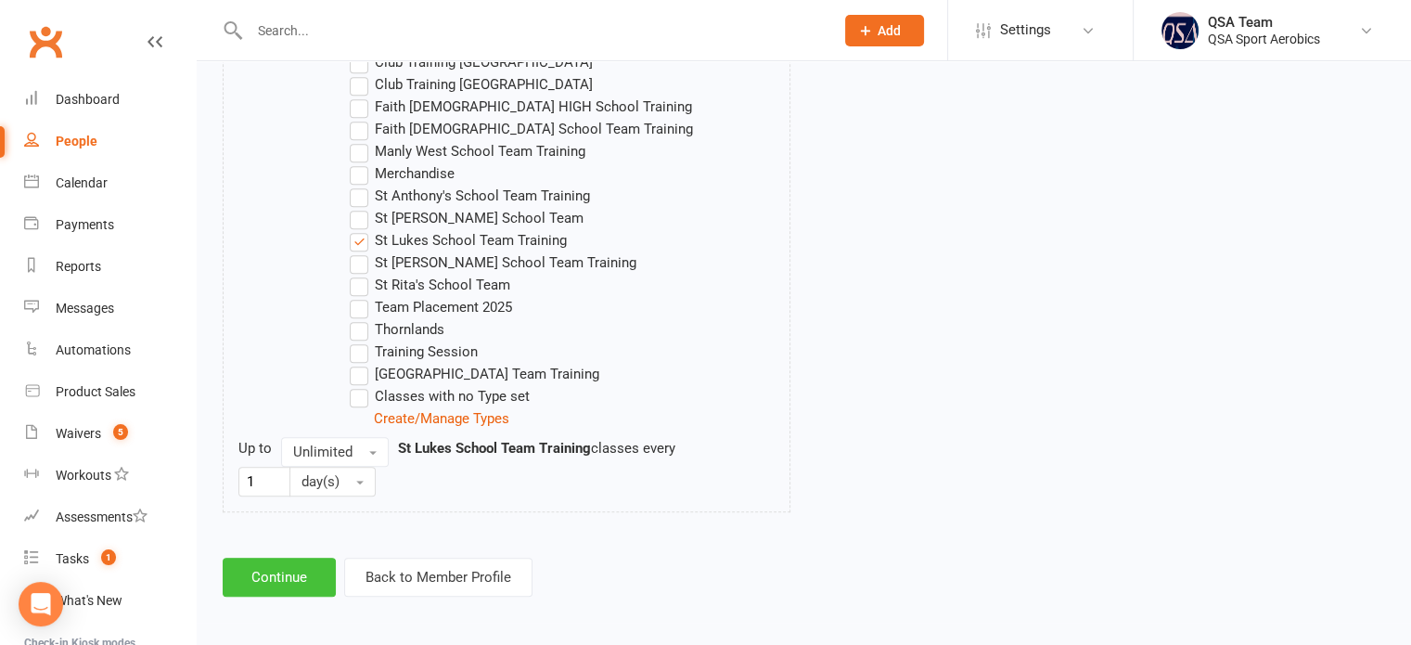
type input "20"
click at [289, 571] on button "Continue" at bounding box center [279, 577] width 113 height 39
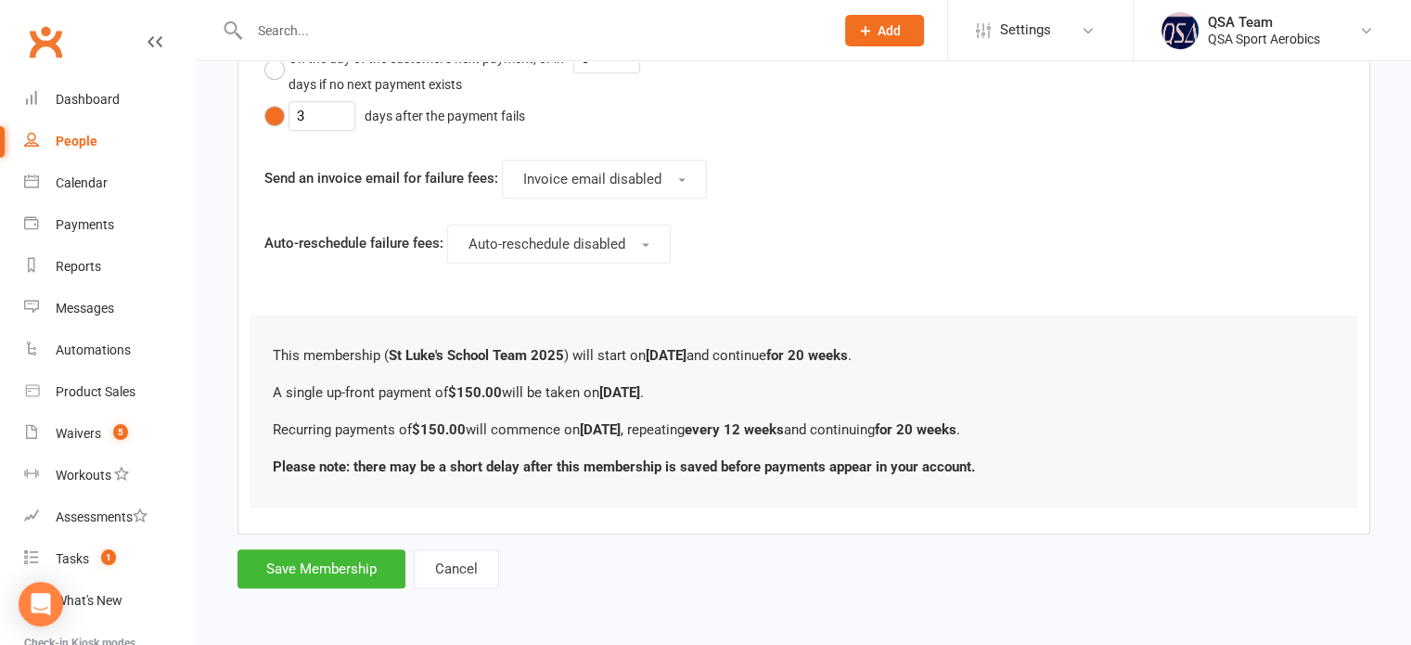
scroll to position [0, 0]
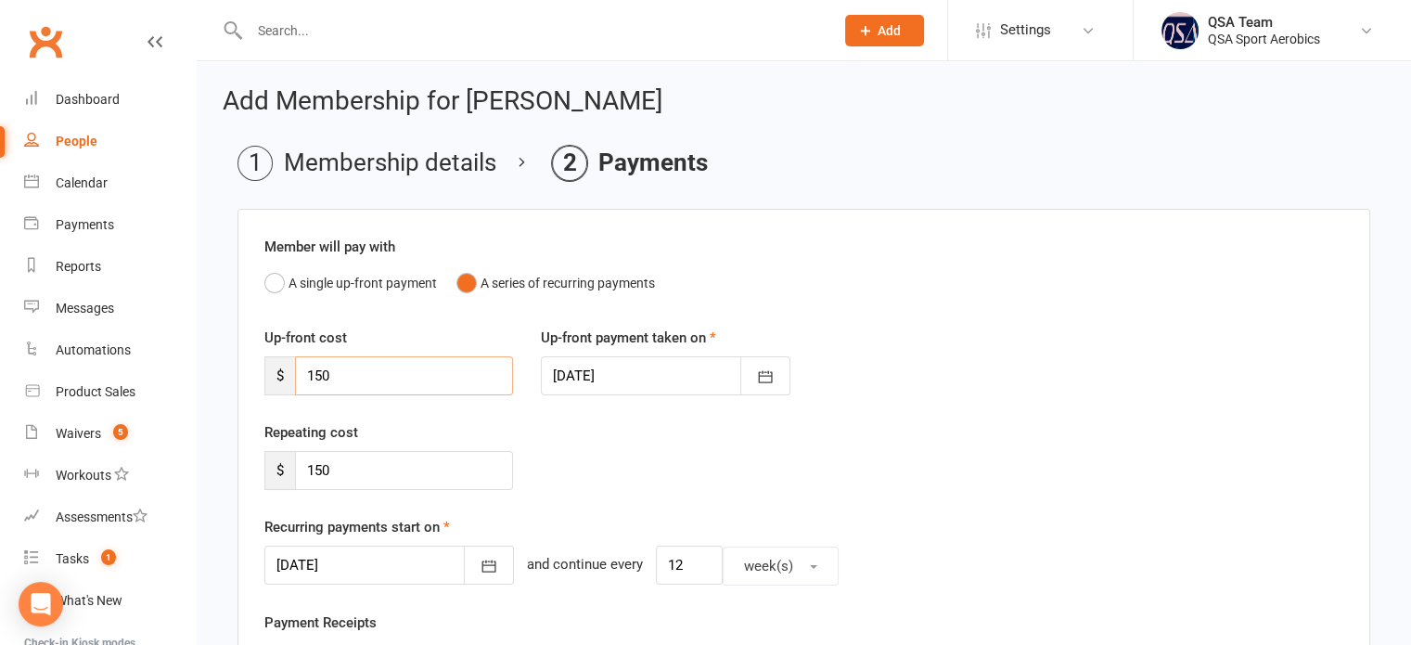
click at [357, 373] on input "150" at bounding box center [404, 375] width 218 height 39
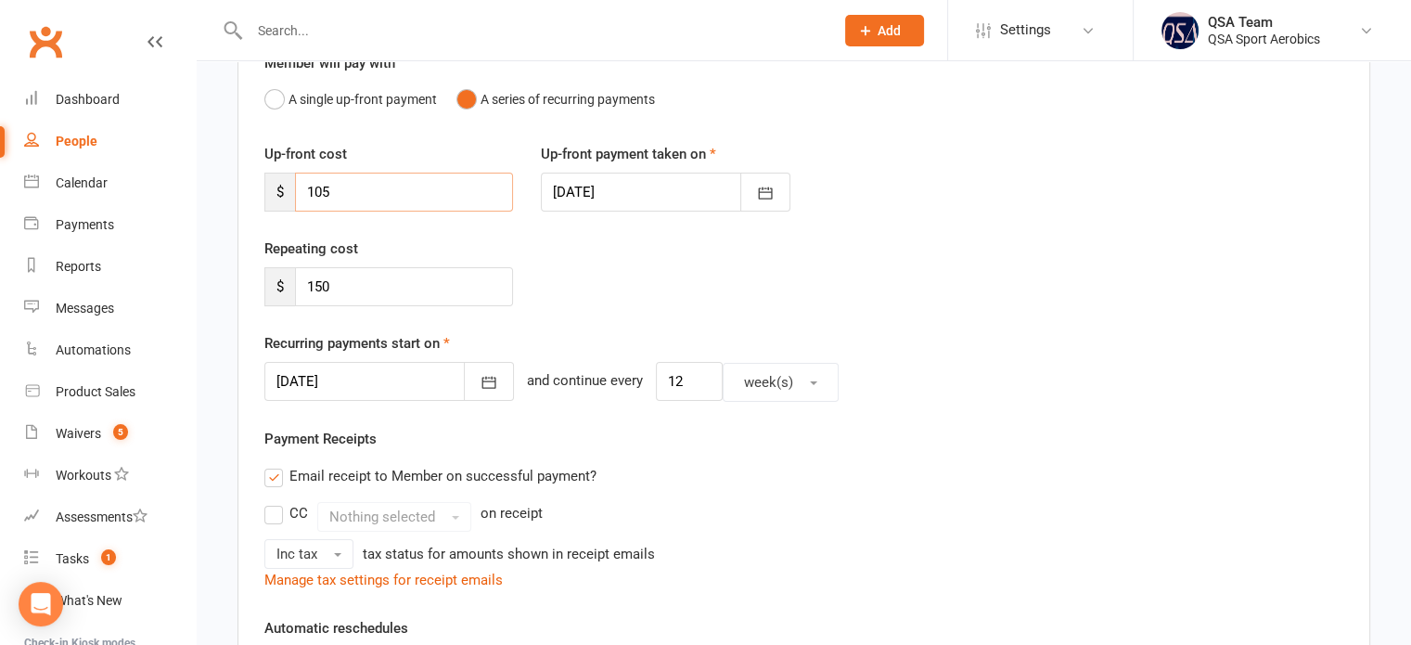
scroll to position [186, 0]
type input "105"
click at [395, 385] on div at bounding box center [389, 379] width 250 height 39
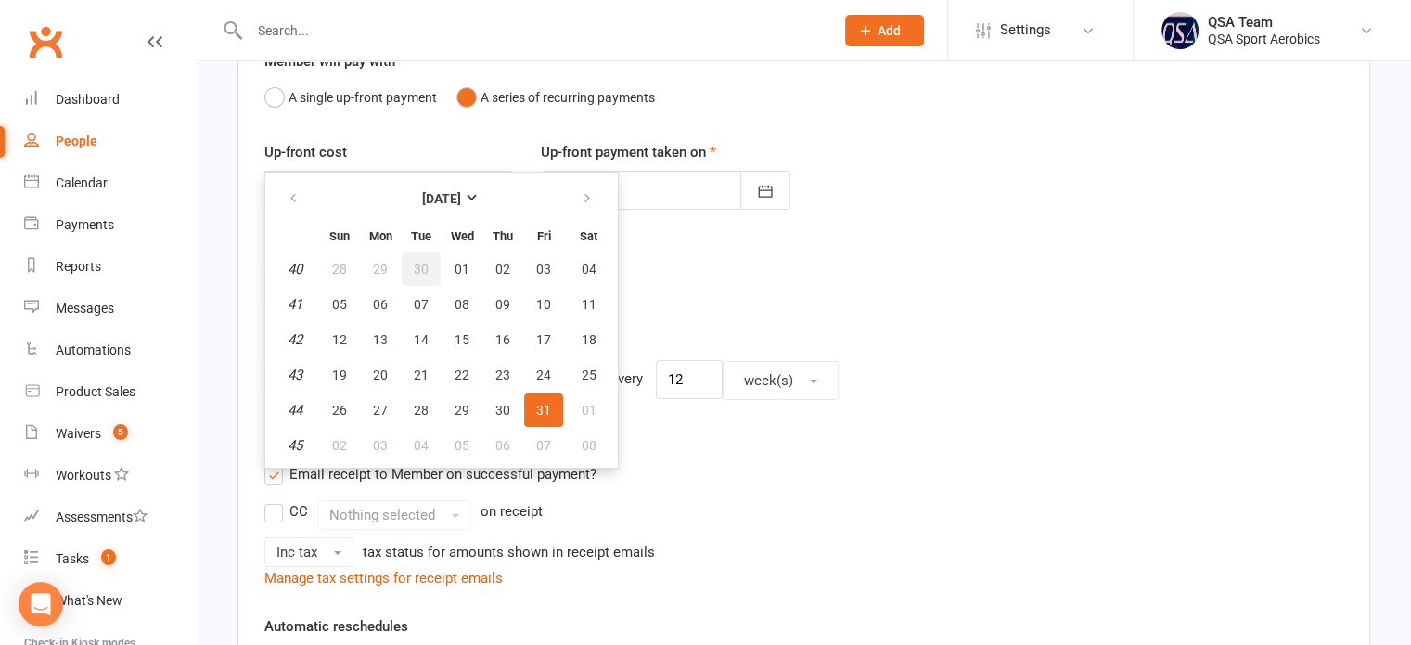
click at [407, 268] on button "30" at bounding box center [421, 268] width 39 height 33
type input "[DATE]"
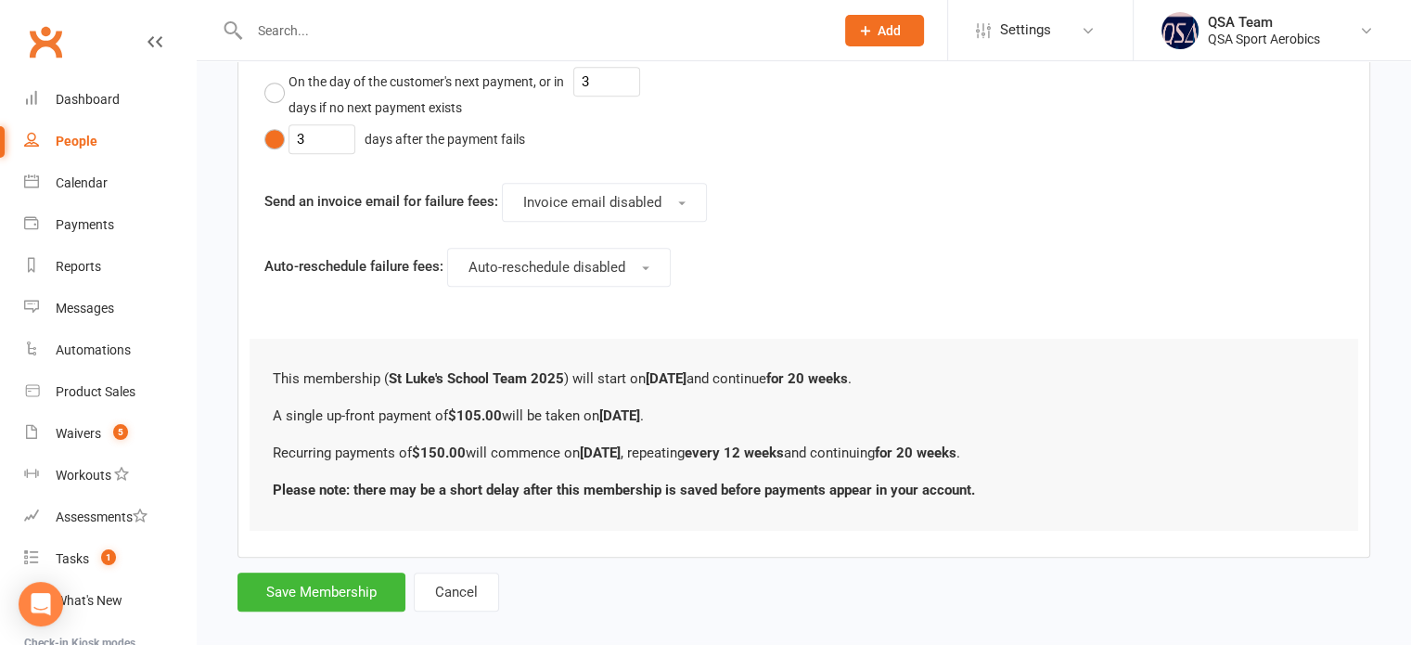
scroll to position [1101, 0]
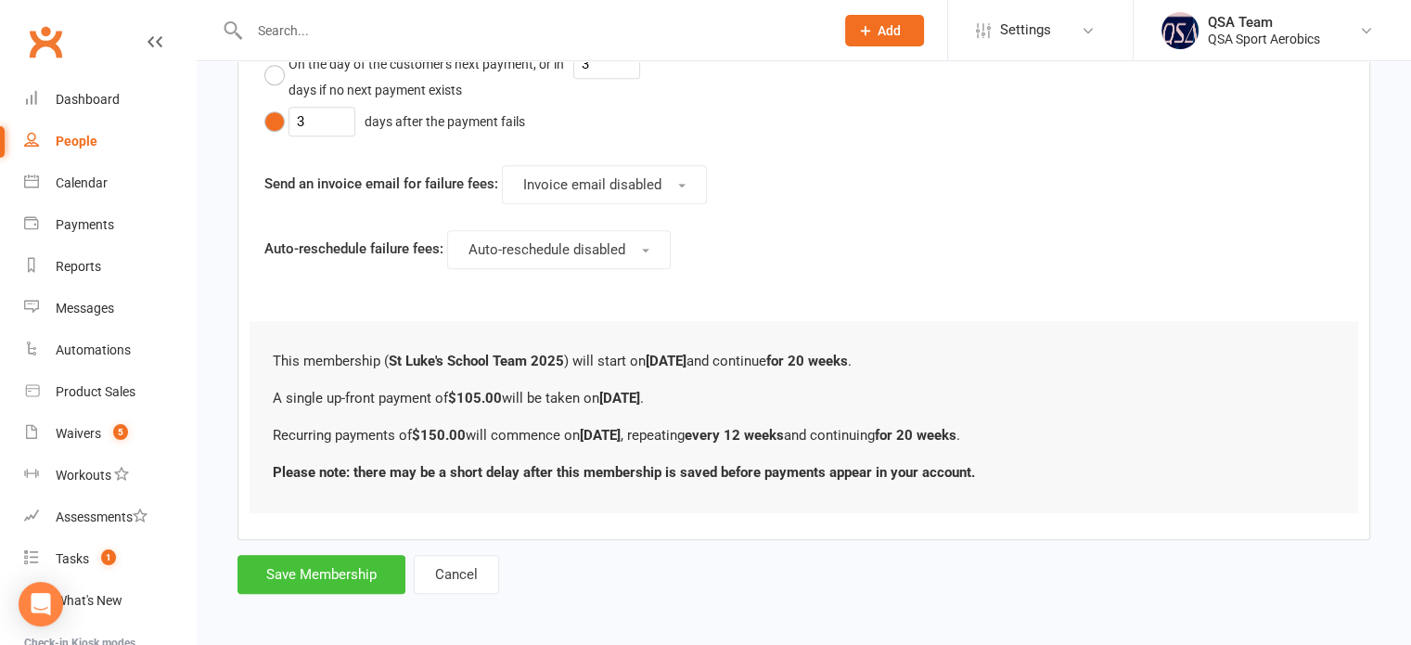
click at [323, 567] on button "Save Membership" at bounding box center [321, 574] width 168 height 39
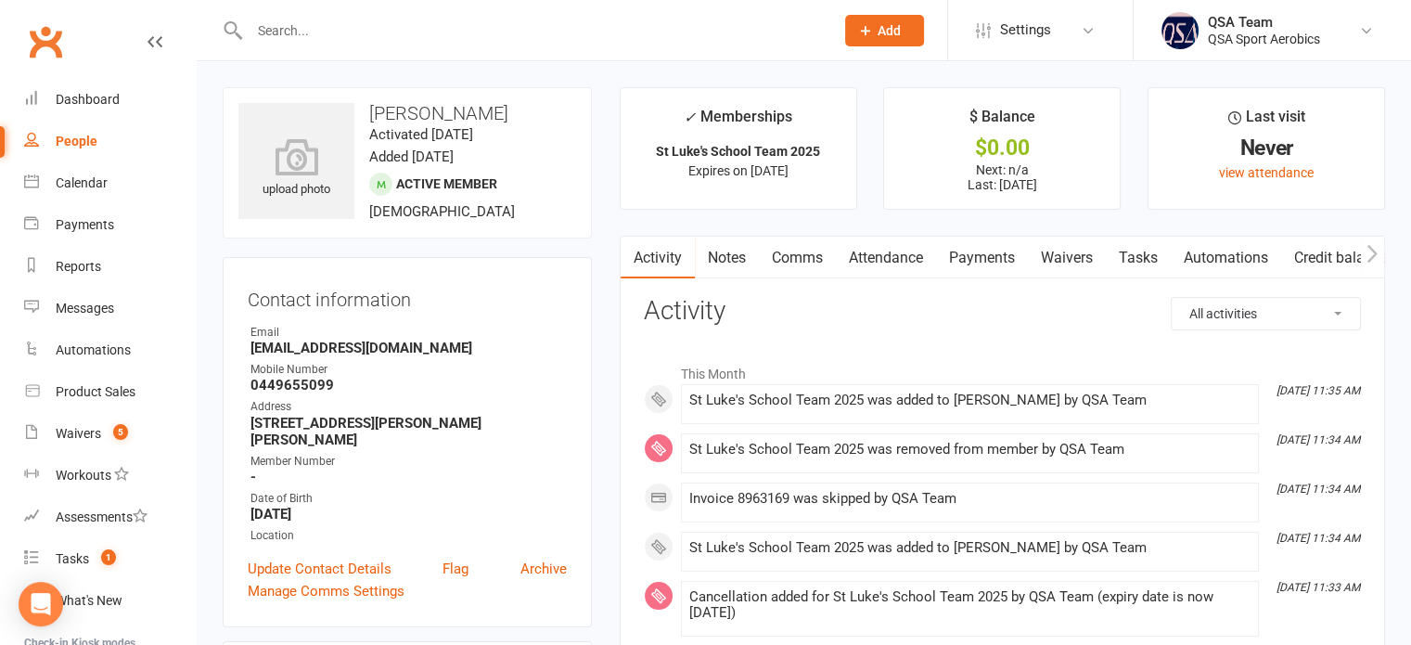
click at [993, 261] on link "Payments" at bounding box center [982, 258] width 92 height 43
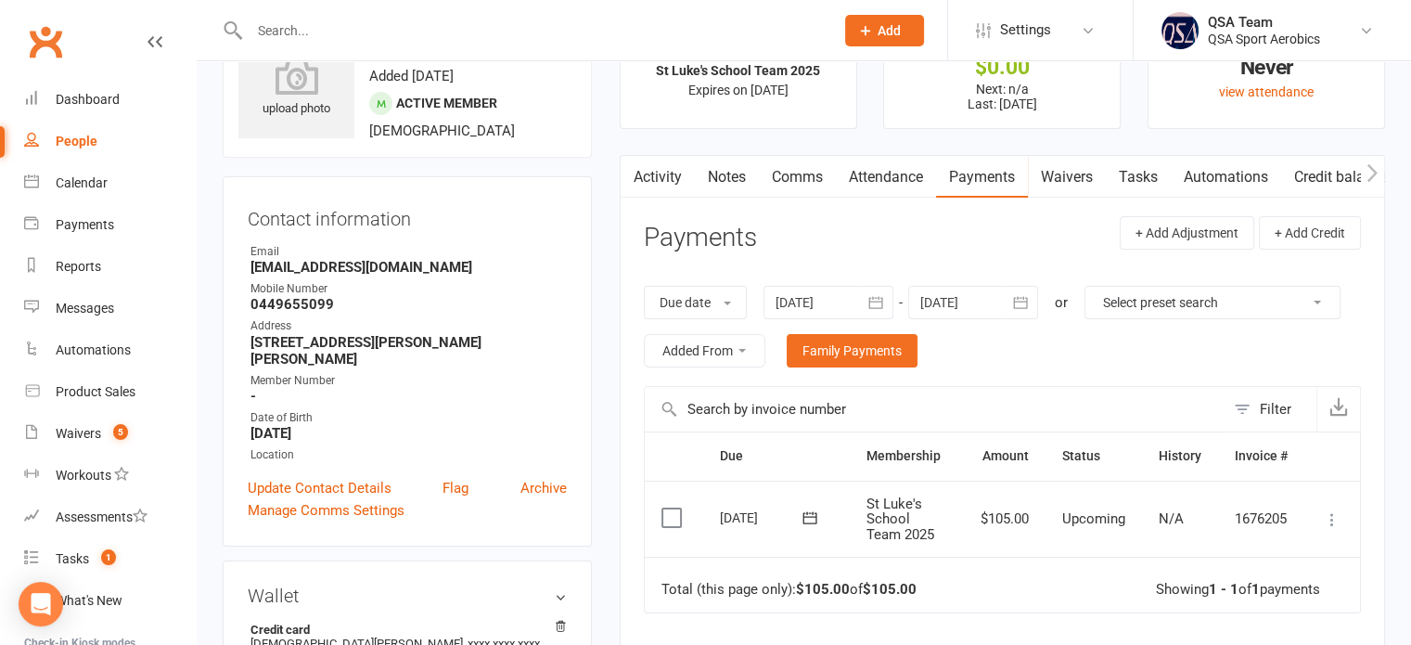
scroll to position [186, 0]
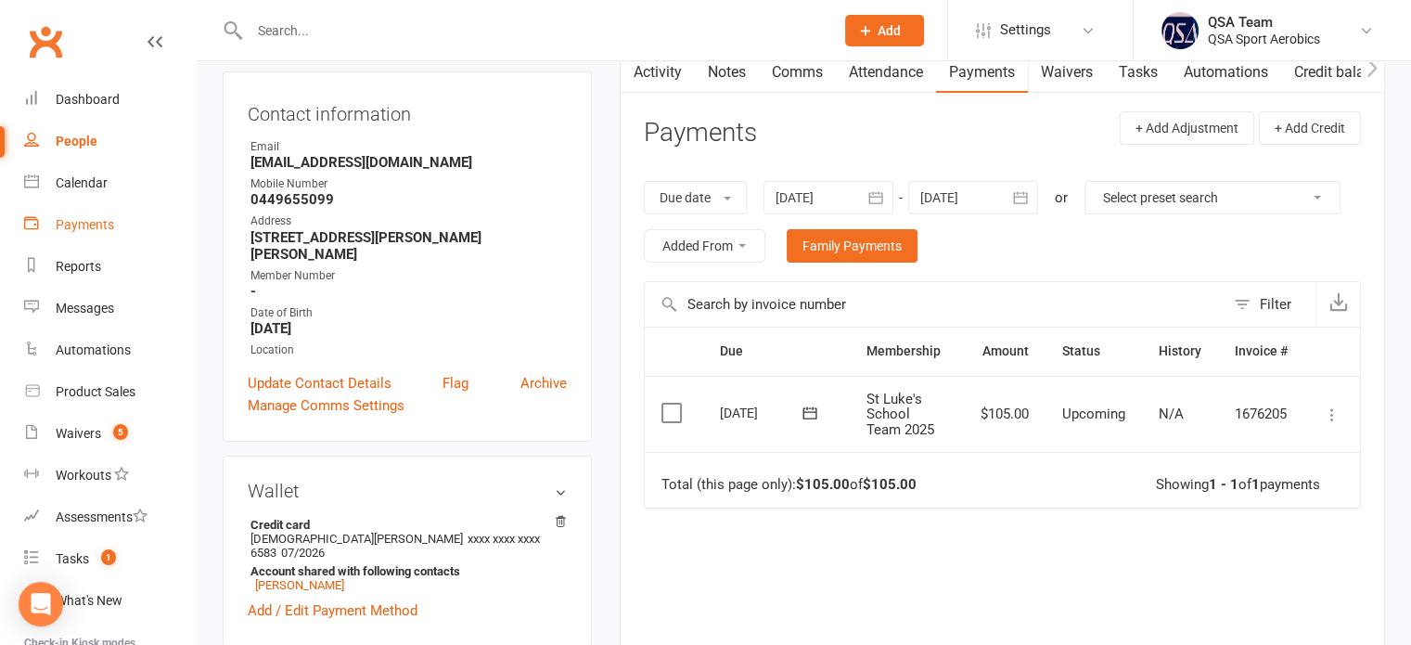
click at [114, 214] on link "Payments" at bounding box center [110, 225] width 172 height 42
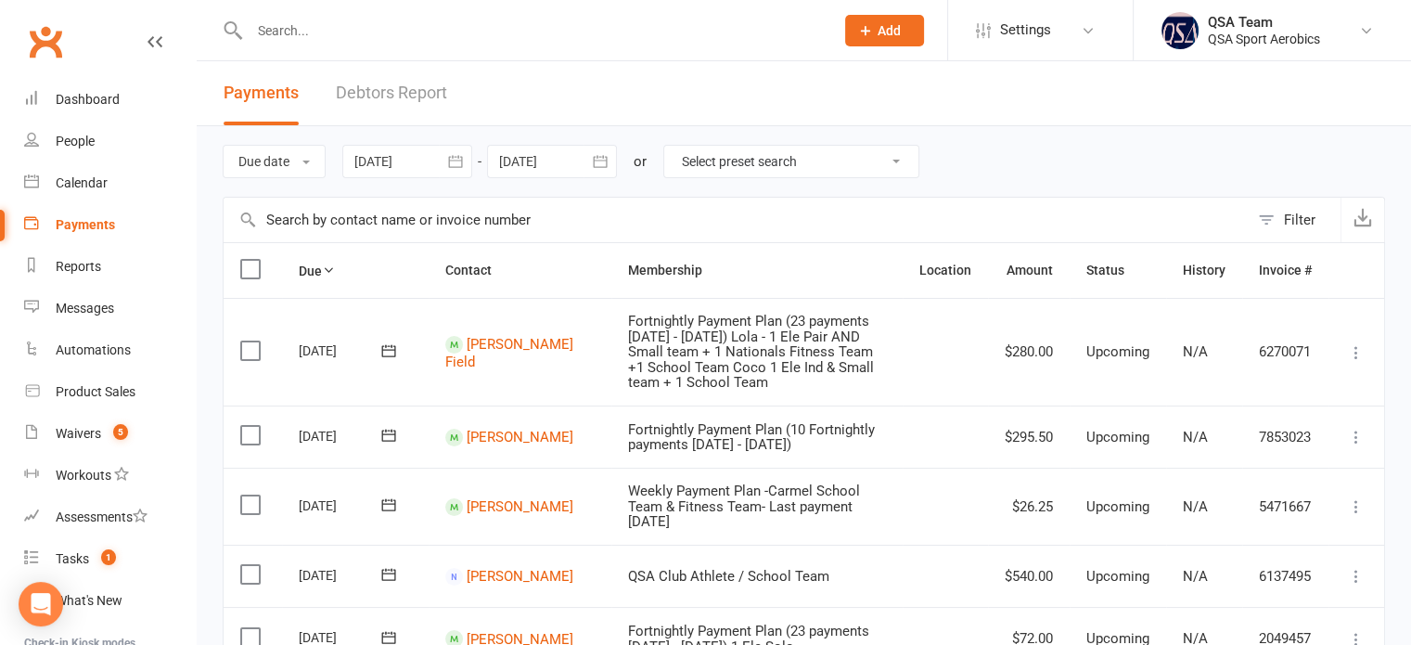
click at [386, 96] on link "Debtors Report" at bounding box center [391, 93] width 111 height 64
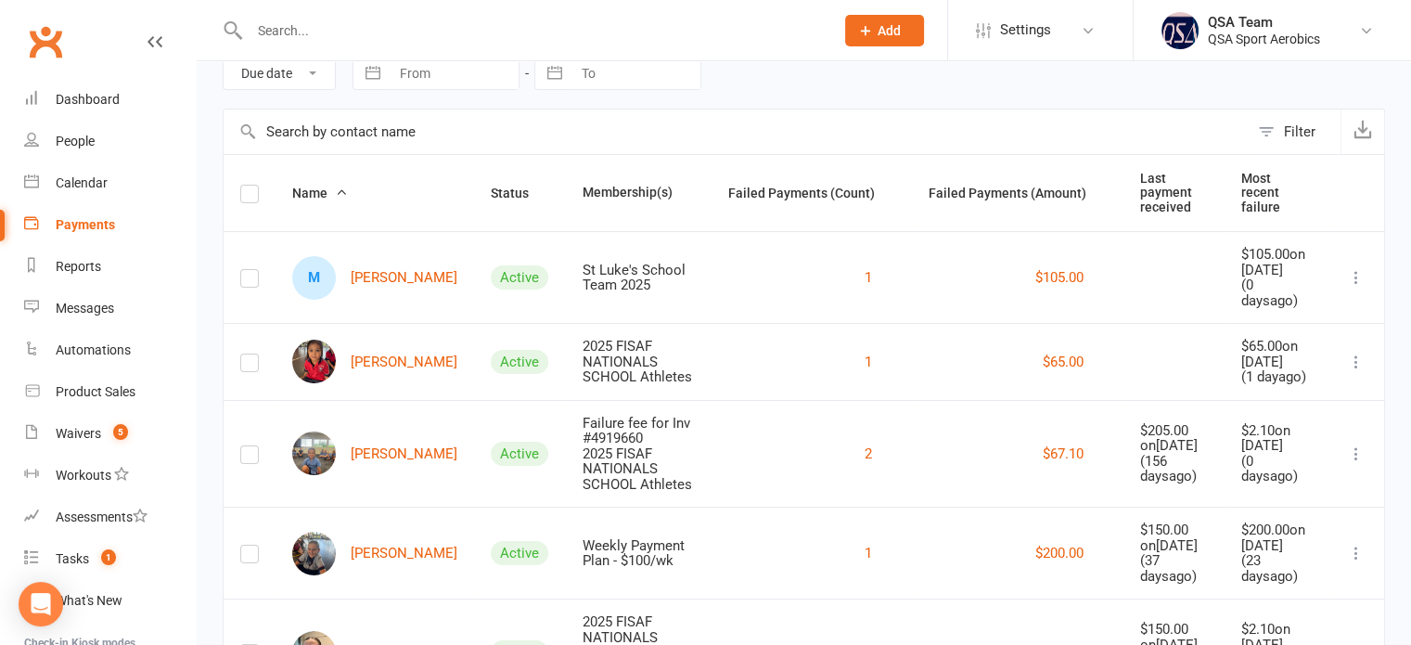
scroll to position [93, 0]
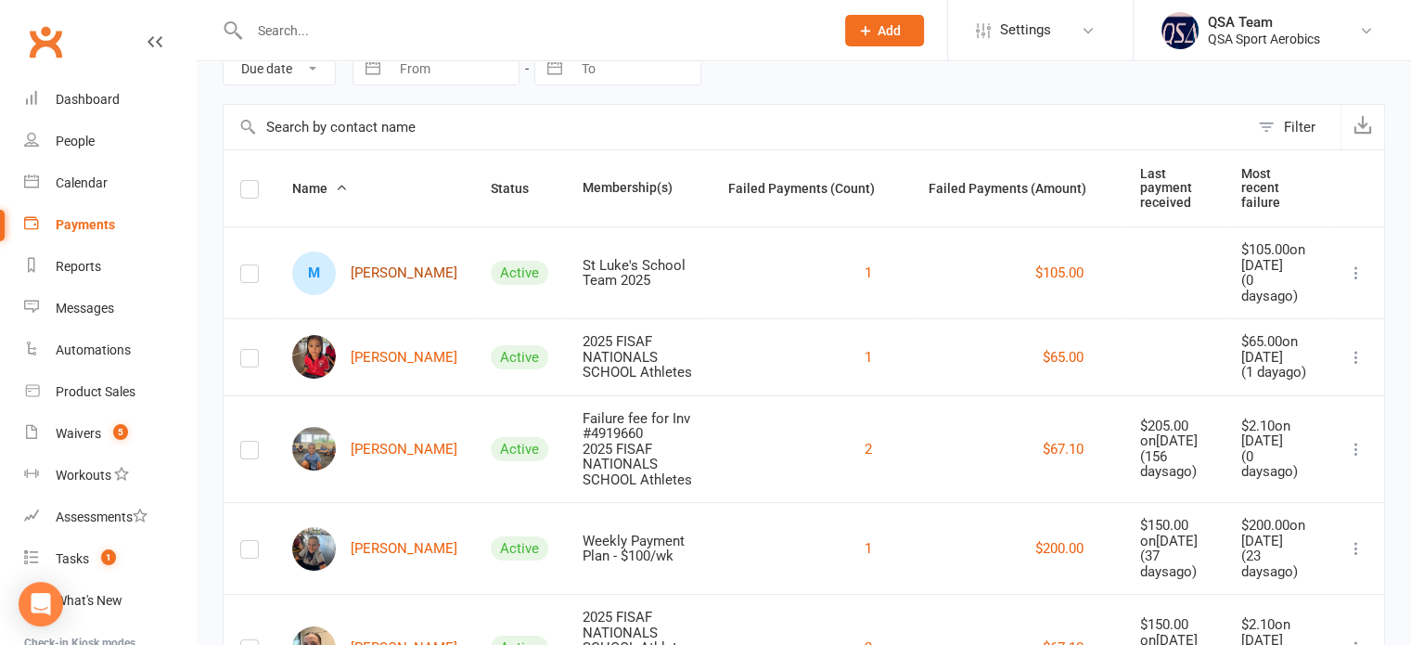
click at [383, 266] on link "M [PERSON_NAME]" at bounding box center [374, 273] width 165 height 44
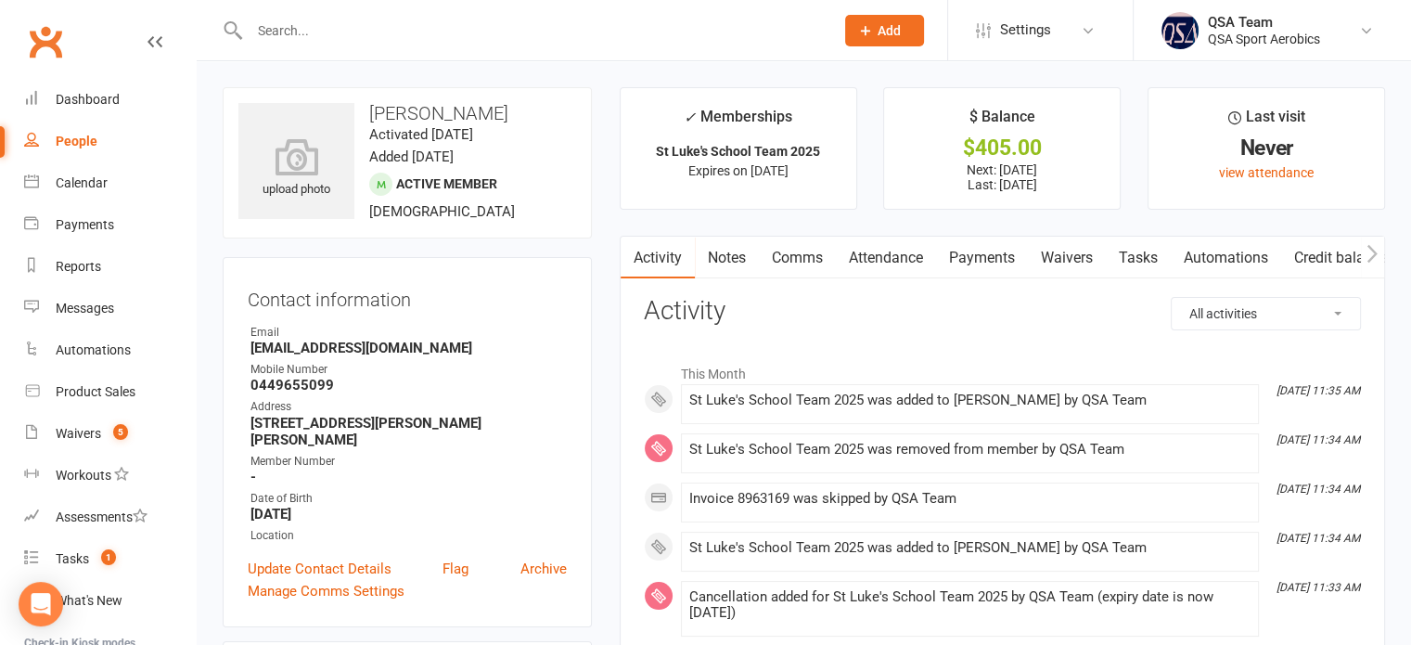
click at [1009, 259] on link "Payments" at bounding box center [982, 258] width 92 height 43
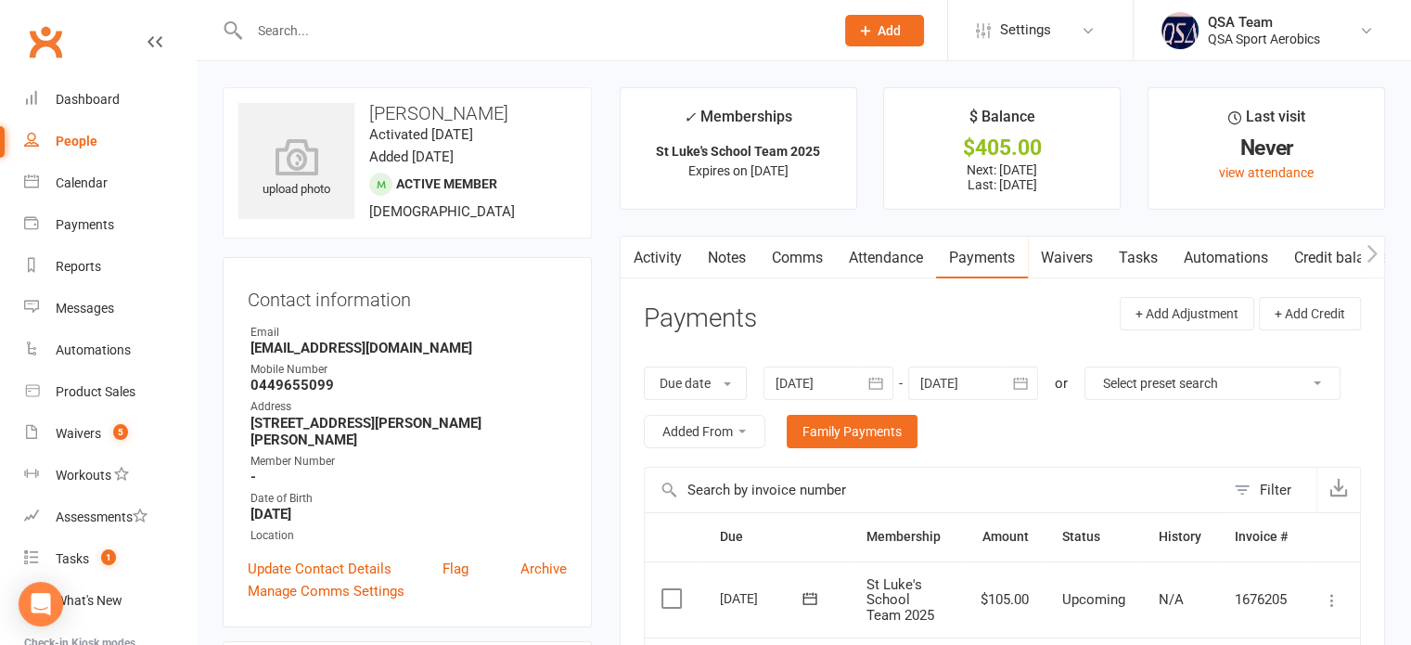
click at [853, 385] on div at bounding box center [828, 382] width 130 height 33
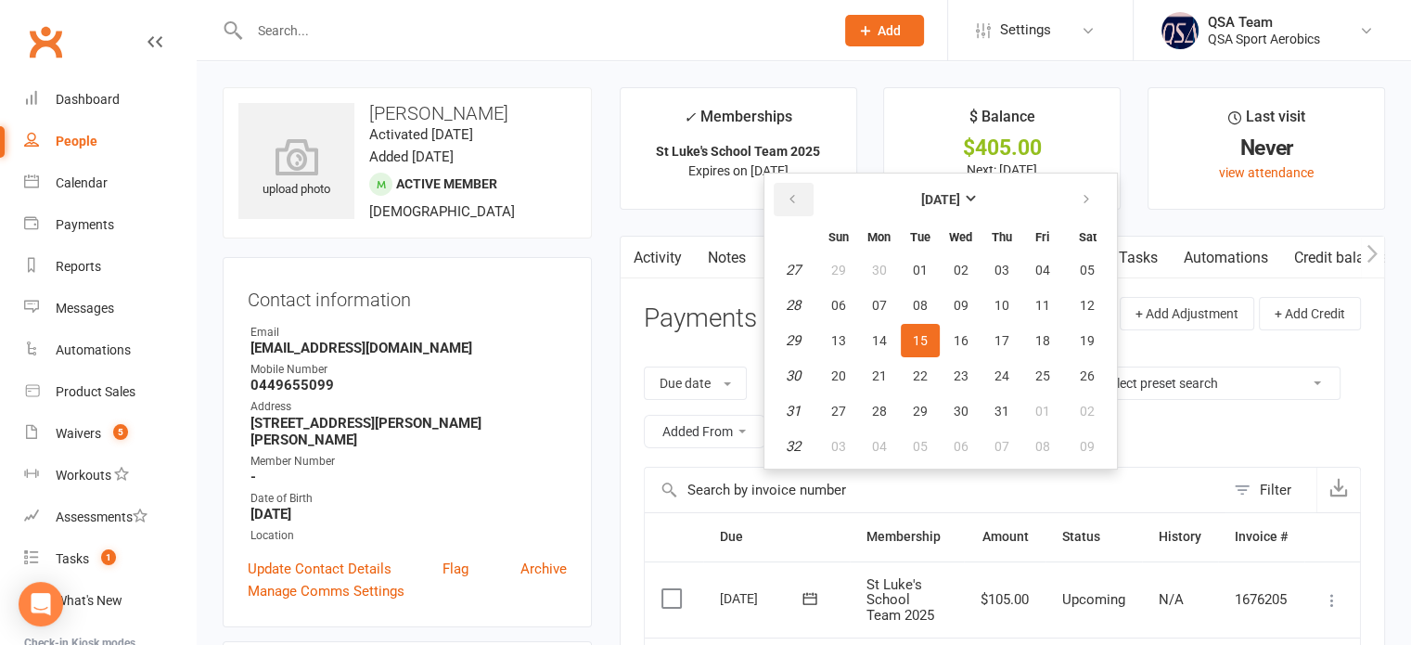
click at [795, 205] on icon "button" at bounding box center [792, 199] width 13 height 15
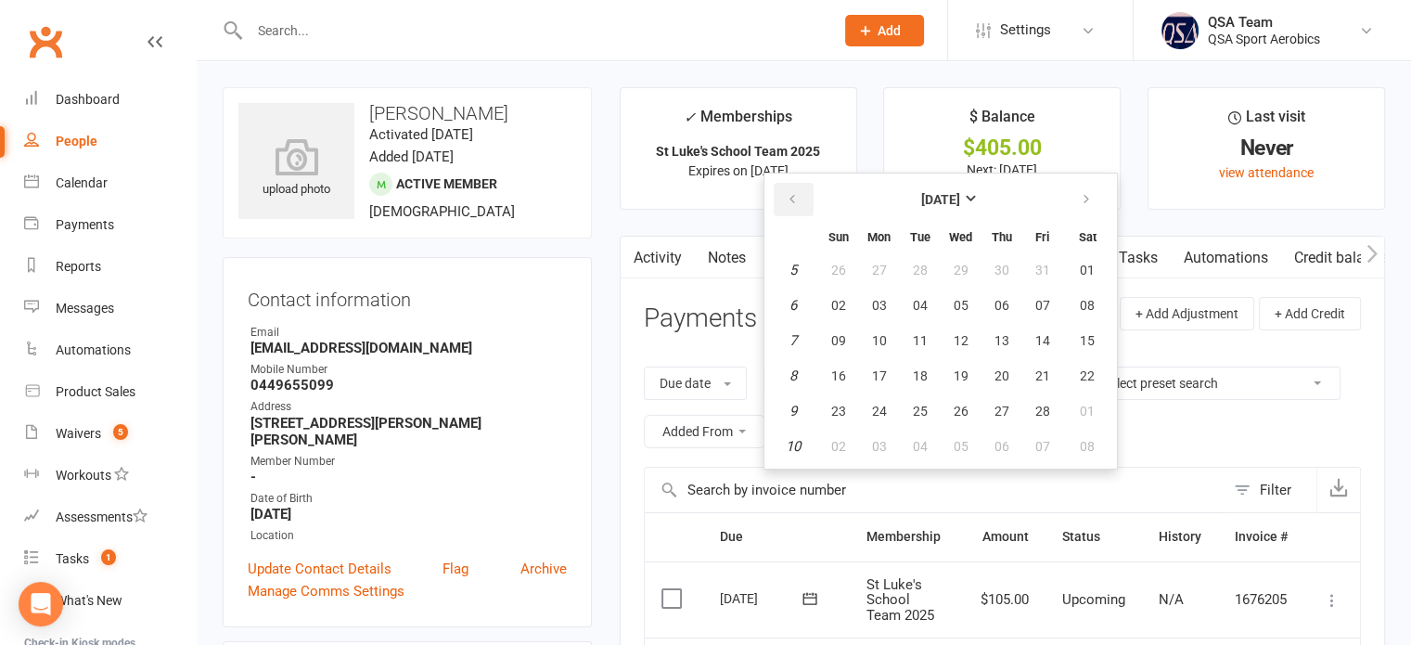
click at [795, 205] on icon "button" at bounding box center [792, 199] width 13 height 15
click at [841, 298] on span "05" at bounding box center [838, 305] width 15 height 15
type input "[DATE]"
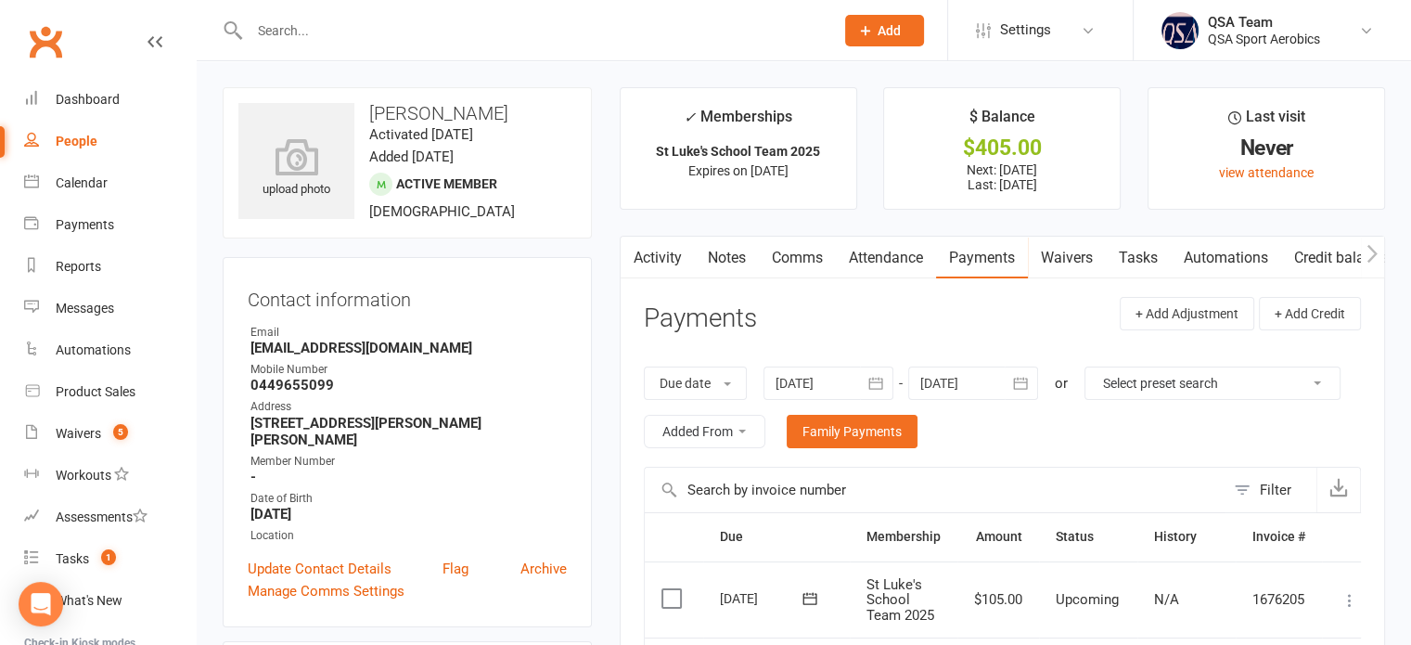
scroll to position [278, 0]
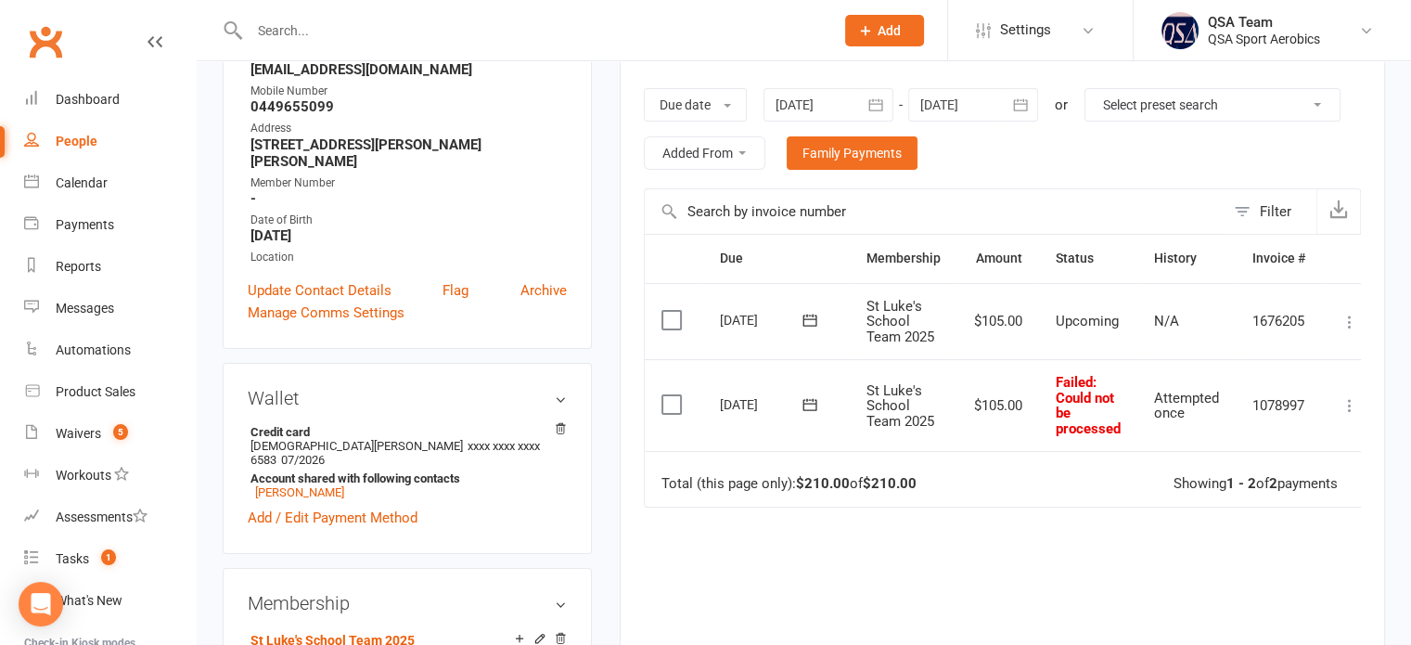
click at [669, 405] on label at bounding box center [673, 404] width 25 height 19
click at [669, 395] on input "checkbox" at bounding box center [667, 395] width 12 height 0
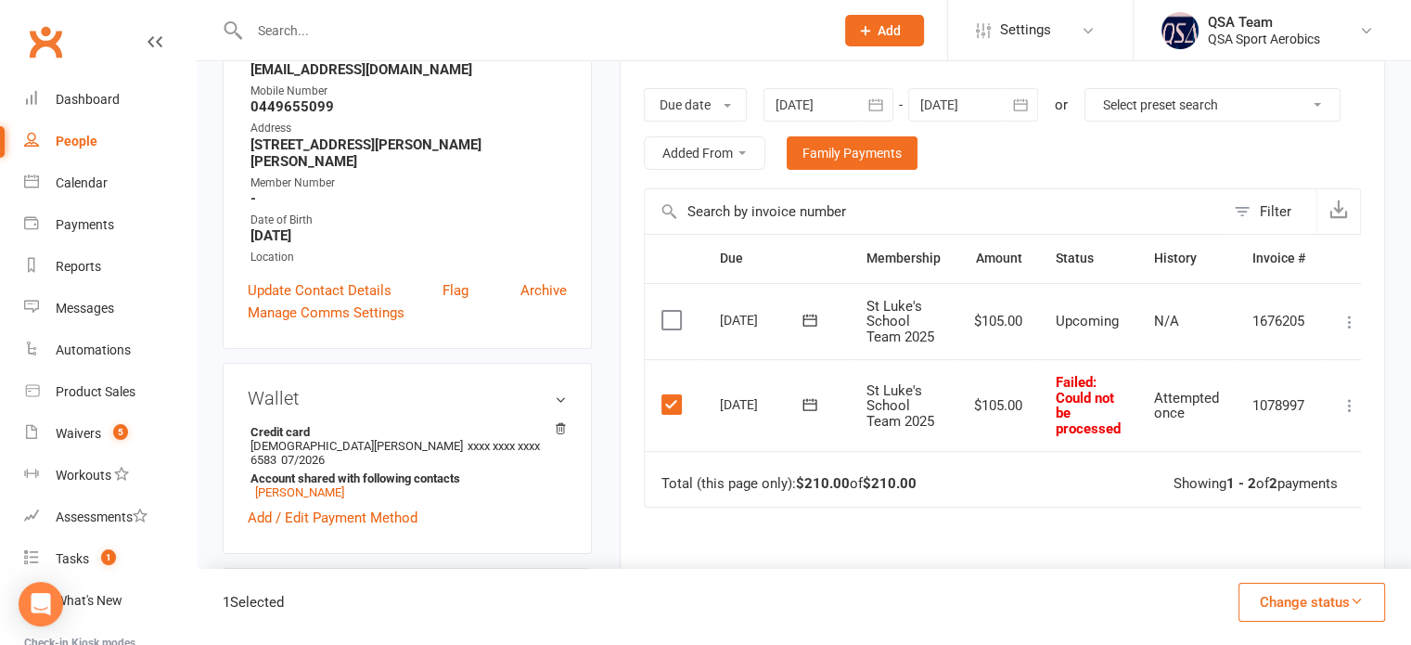
click at [1299, 595] on button "Change status" at bounding box center [1311, 602] width 147 height 39
click at [1283, 535] on link "Skipped" at bounding box center [1292, 551] width 184 height 37
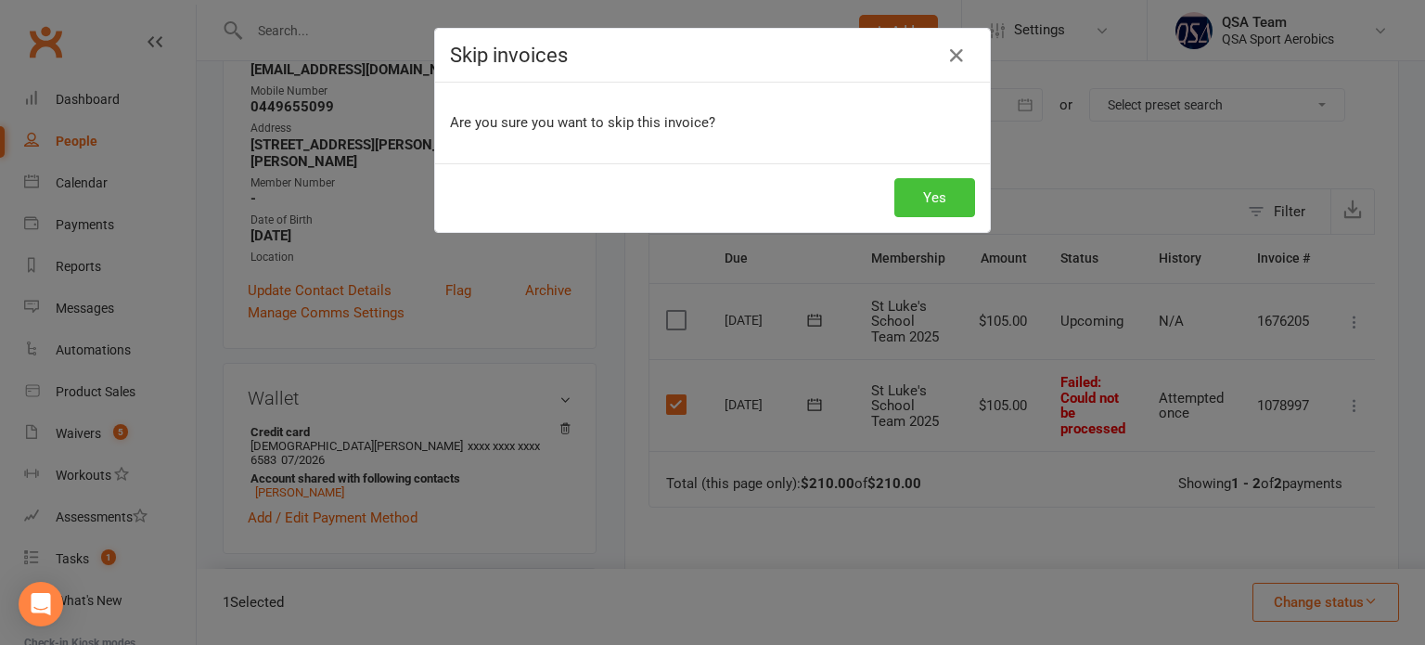
click at [924, 204] on button "Yes" at bounding box center [934, 197] width 81 height 39
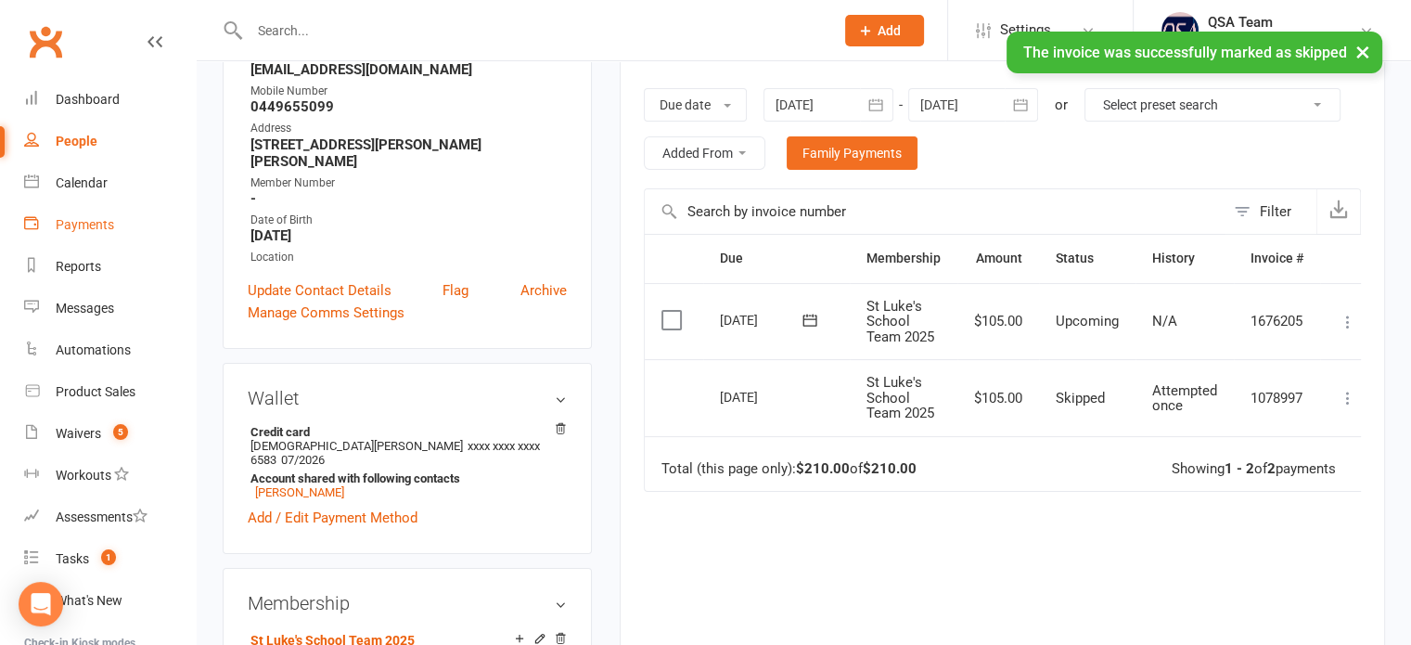
click at [88, 225] on div "Payments" at bounding box center [85, 224] width 58 height 15
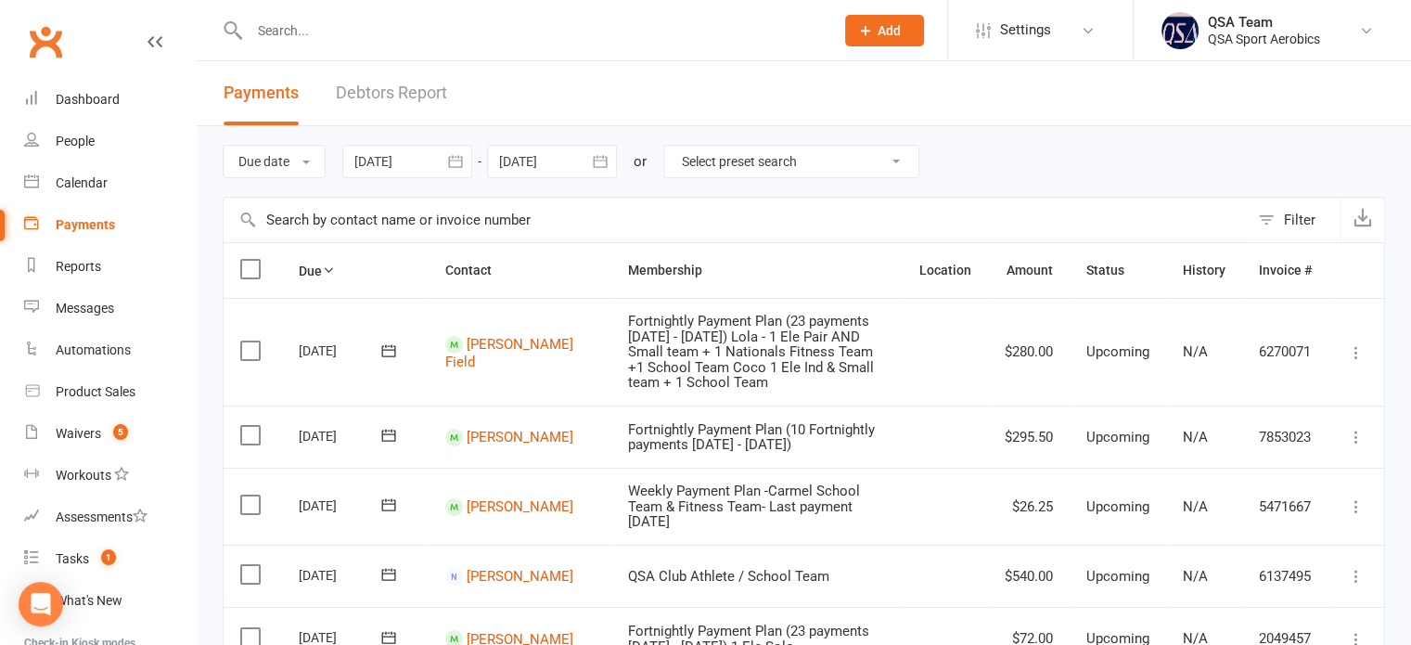
click at [377, 86] on link "Debtors Report" at bounding box center [391, 93] width 111 height 64
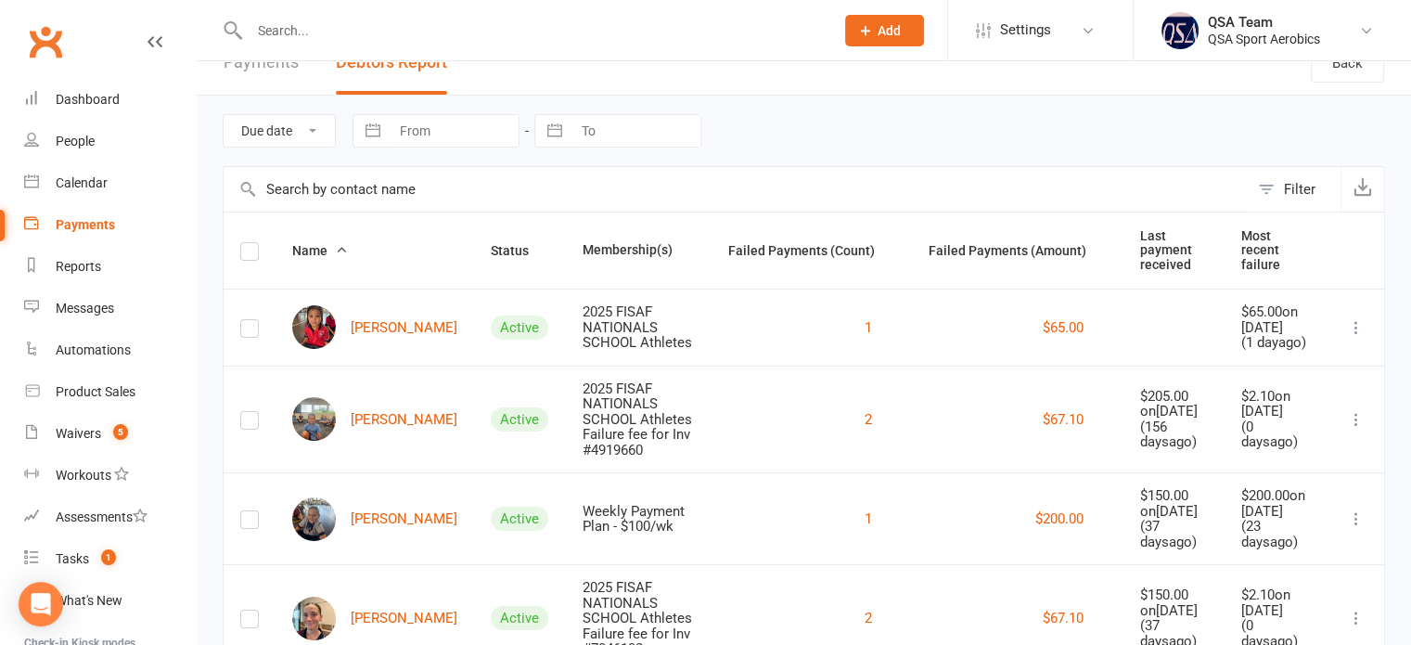
scroll to position [109, 0]
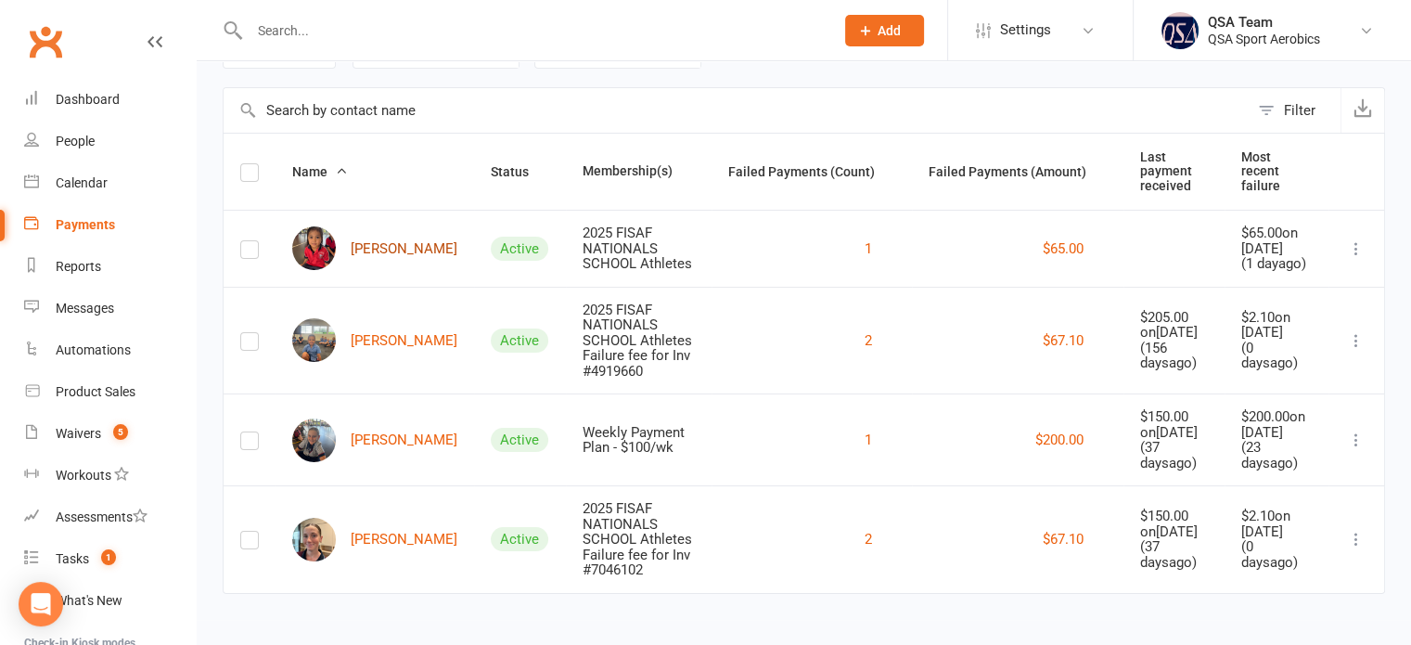
click at [367, 248] on link "[PERSON_NAME]" at bounding box center [374, 248] width 165 height 44
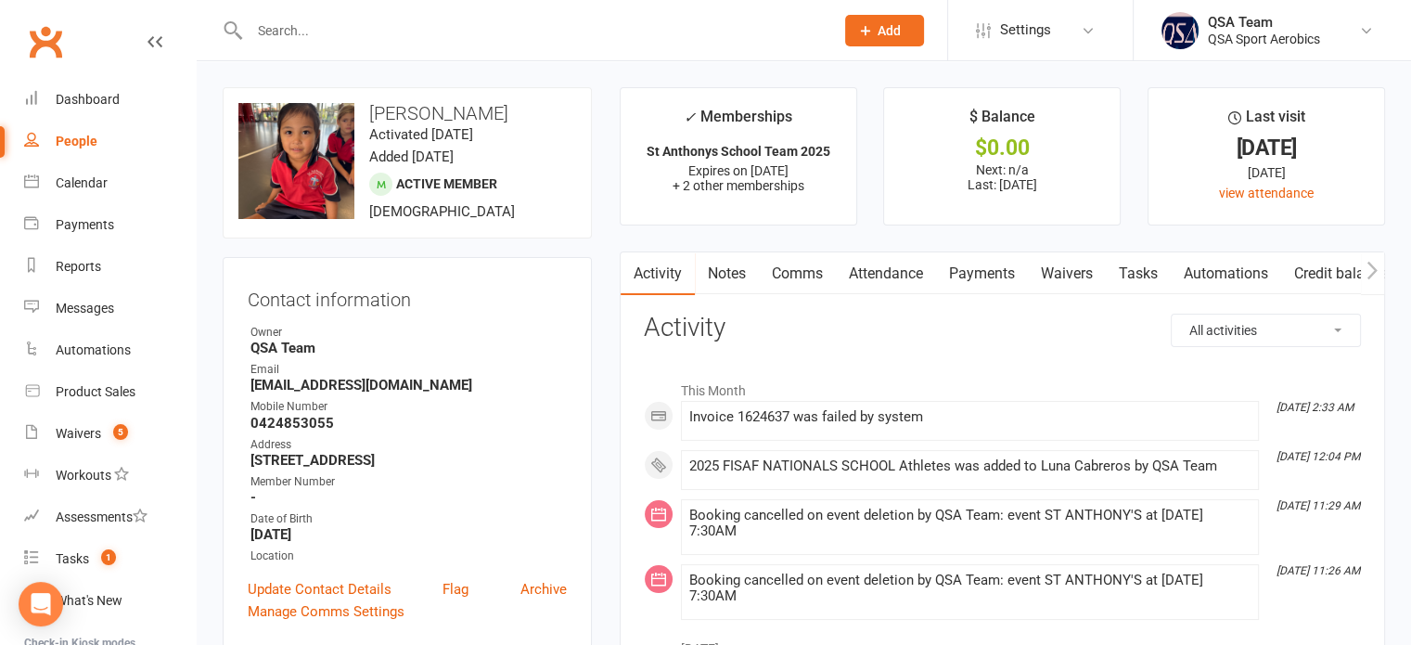
click at [1000, 255] on link "Payments" at bounding box center [982, 273] width 92 height 43
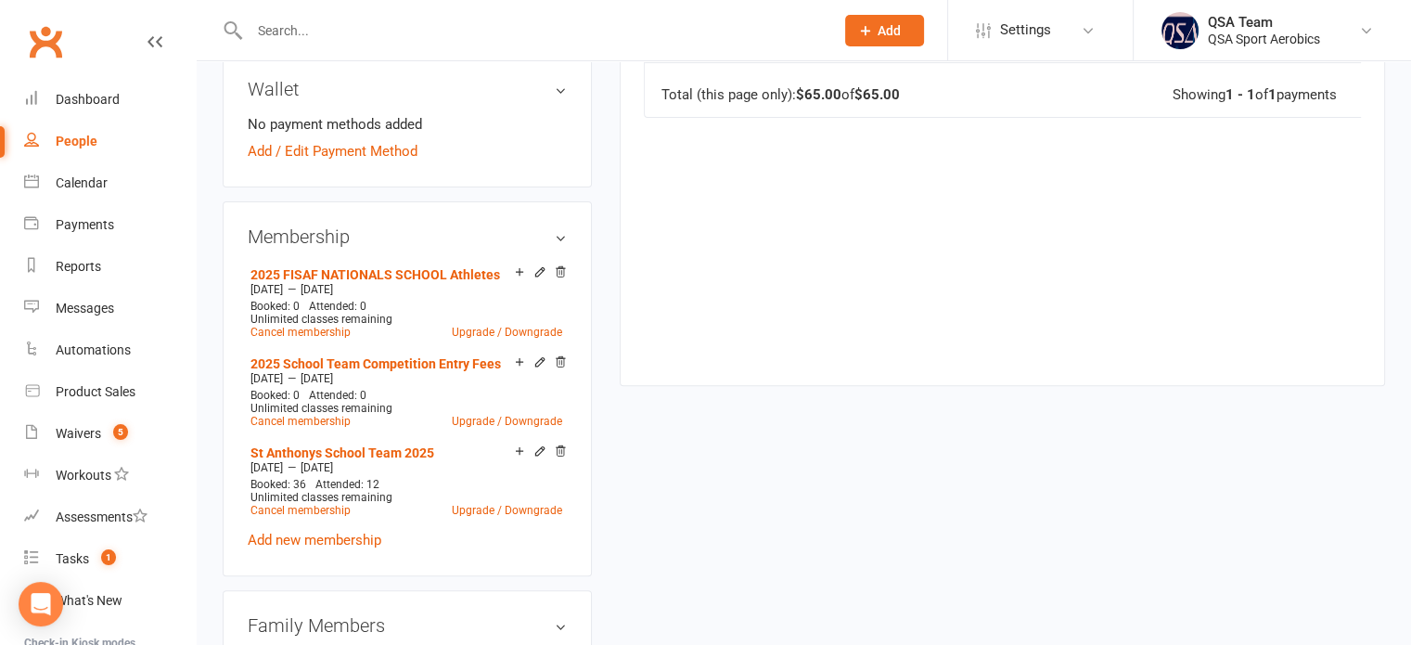
scroll to position [649, 0]
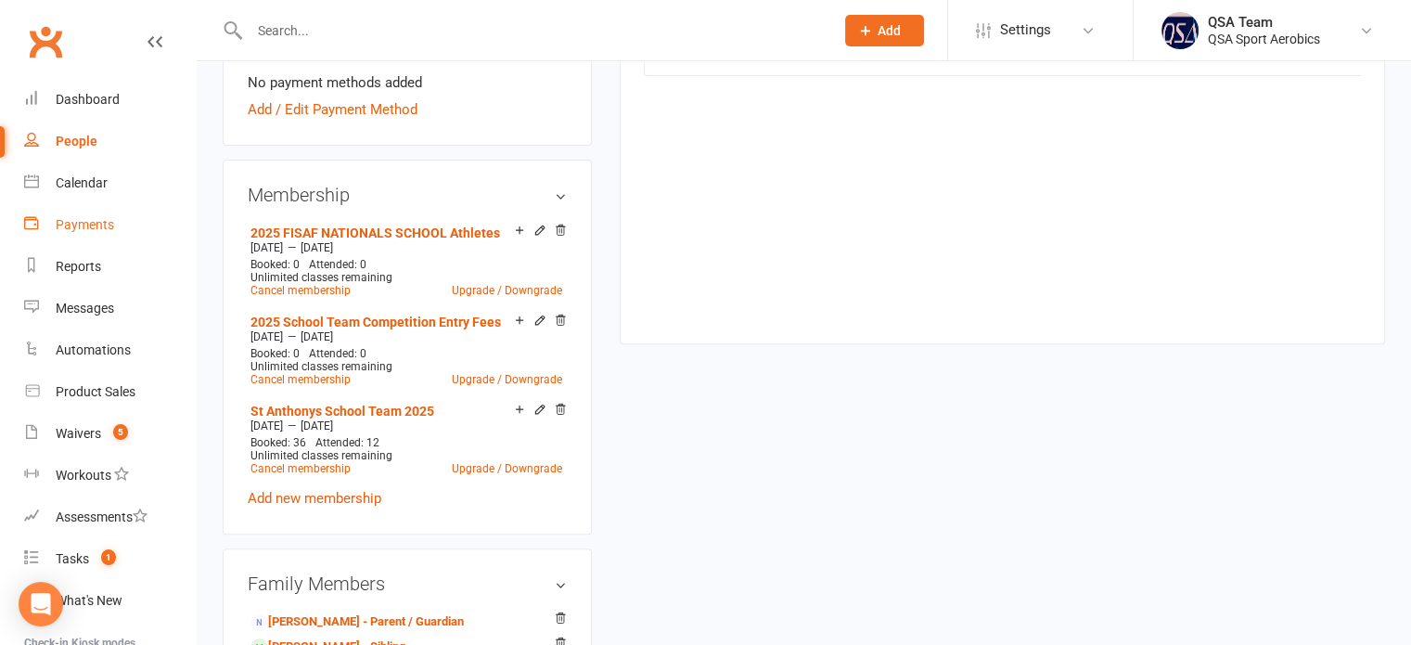
drag, startPoint x: 93, startPoint y: 225, endPoint x: 162, endPoint y: 196, distance: 75.6
click at [93, 224] on div "Payments" at bounding box center [85, 224] width 58 height 15
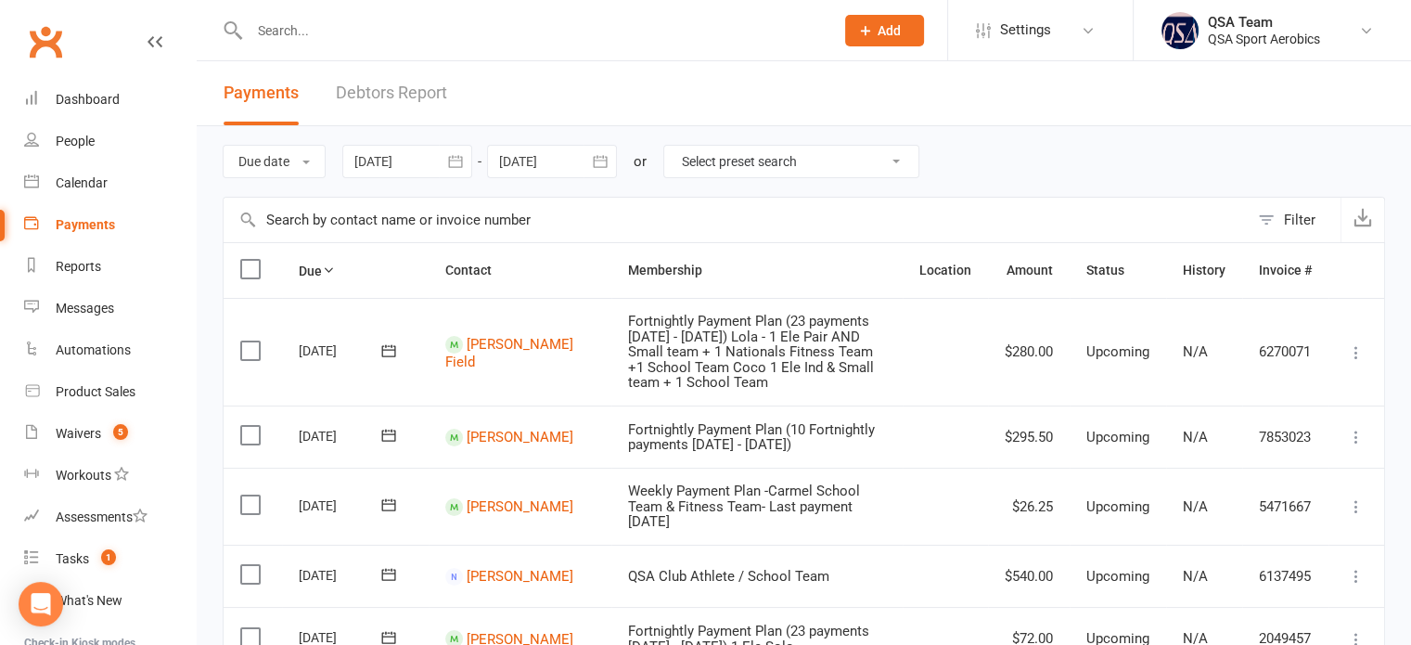
click at [400, 94] on link "Debtors Report" at bounding box center [391, 93] width 111 height 64
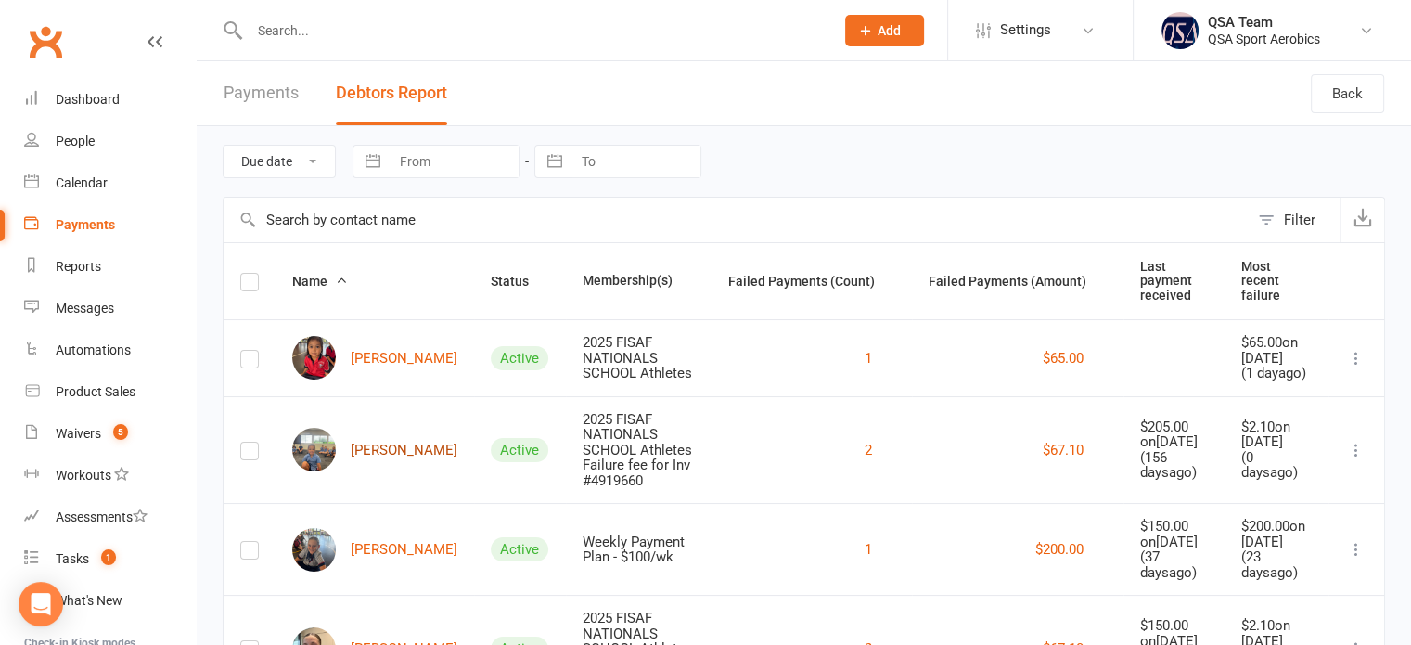
click at [390, 443] on link "[PERSON_NAME]" at bounding box center [374, 450] width 165 height 44
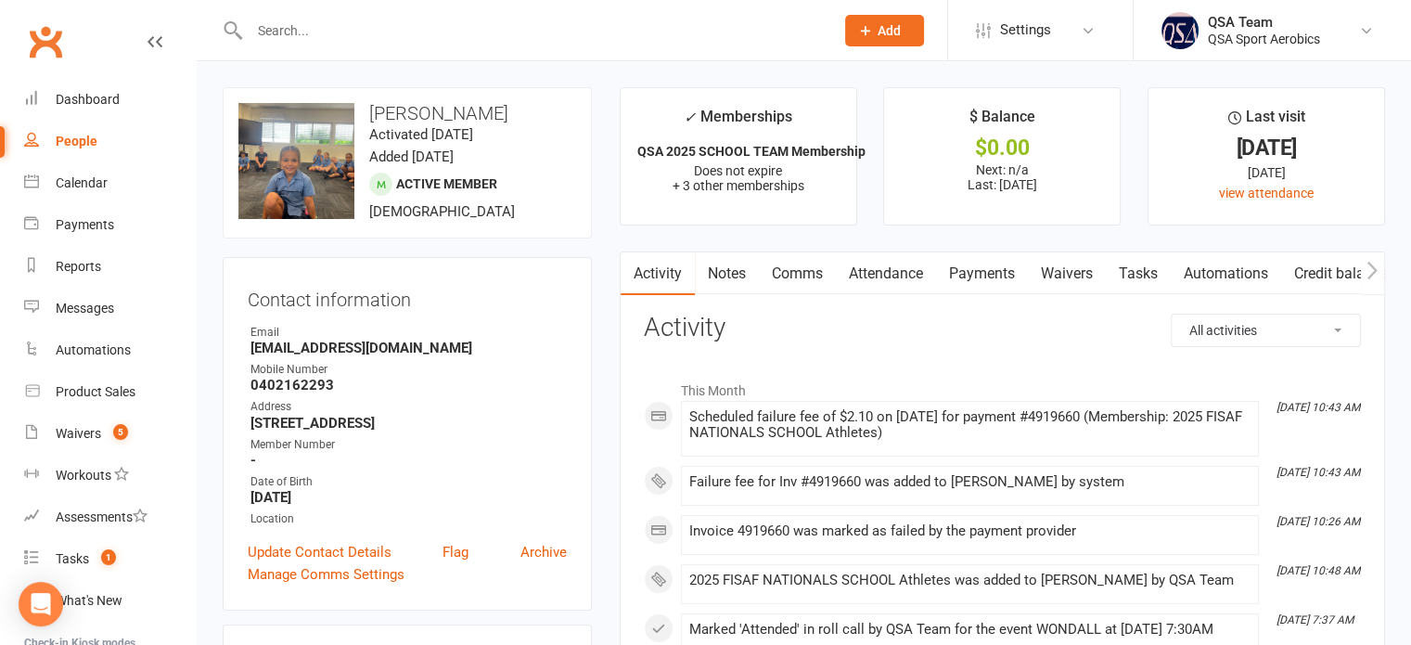
click at [997, 266] on link "Payments" at bounding box center [982, 273] width 92 height 43
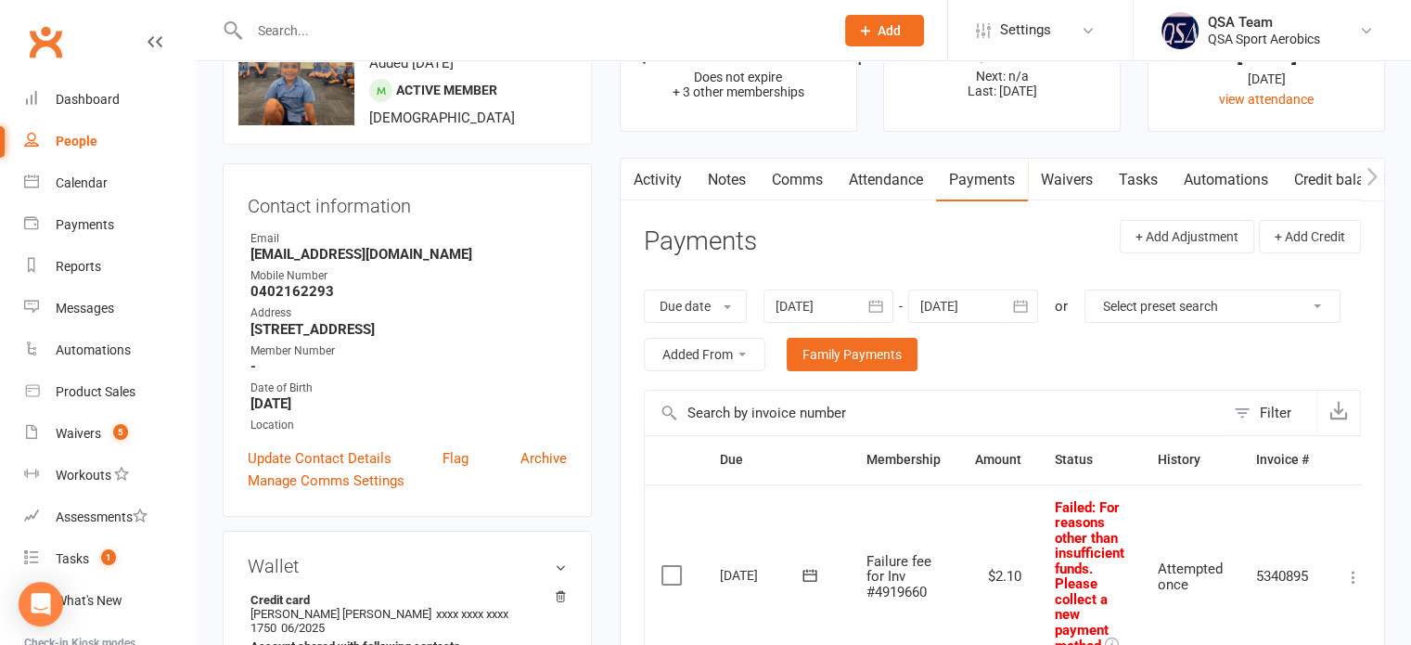
scroll to position [93, 0]
click at [845, 300] on div at bounding box center [828, 306] width 130 height 33
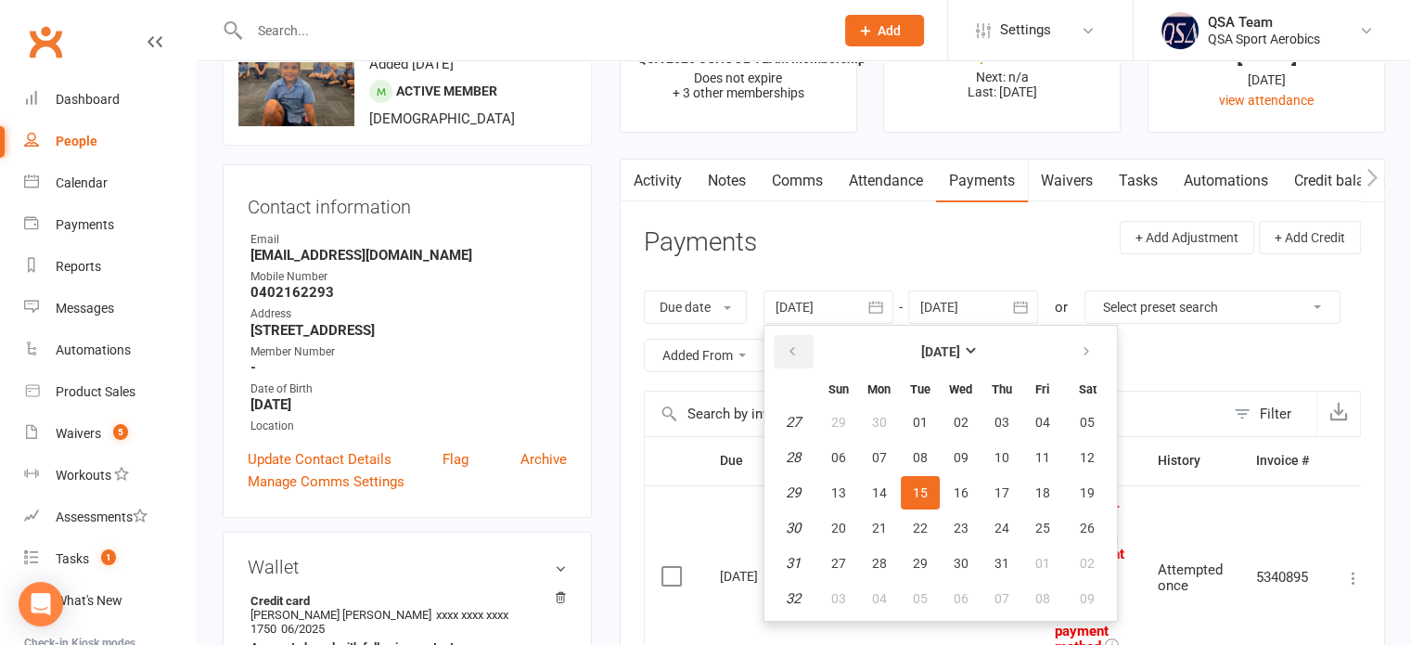
click at [797, 347] on icon "button" at bounding box center [792, 351] width 13 height 15
click at [839, 441] on button "04" at bounding box center [838, 457] width 39 height 33
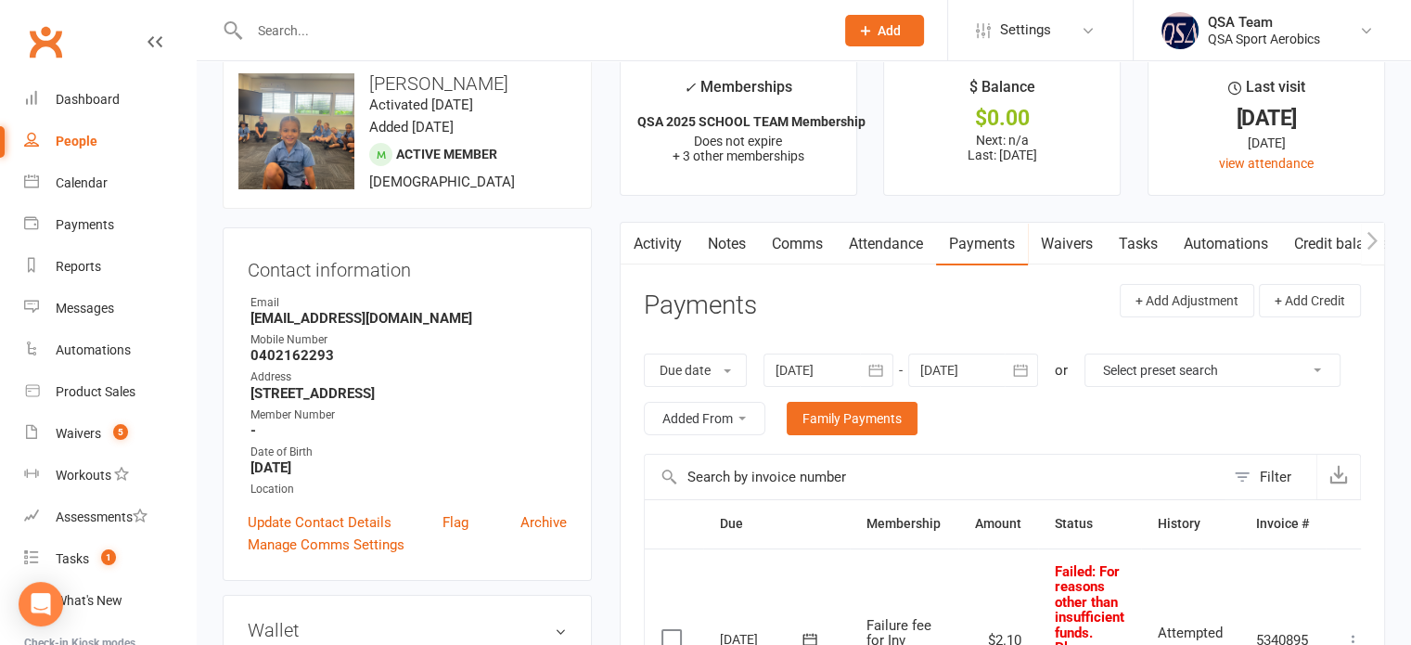
scroll to position [0, 0]
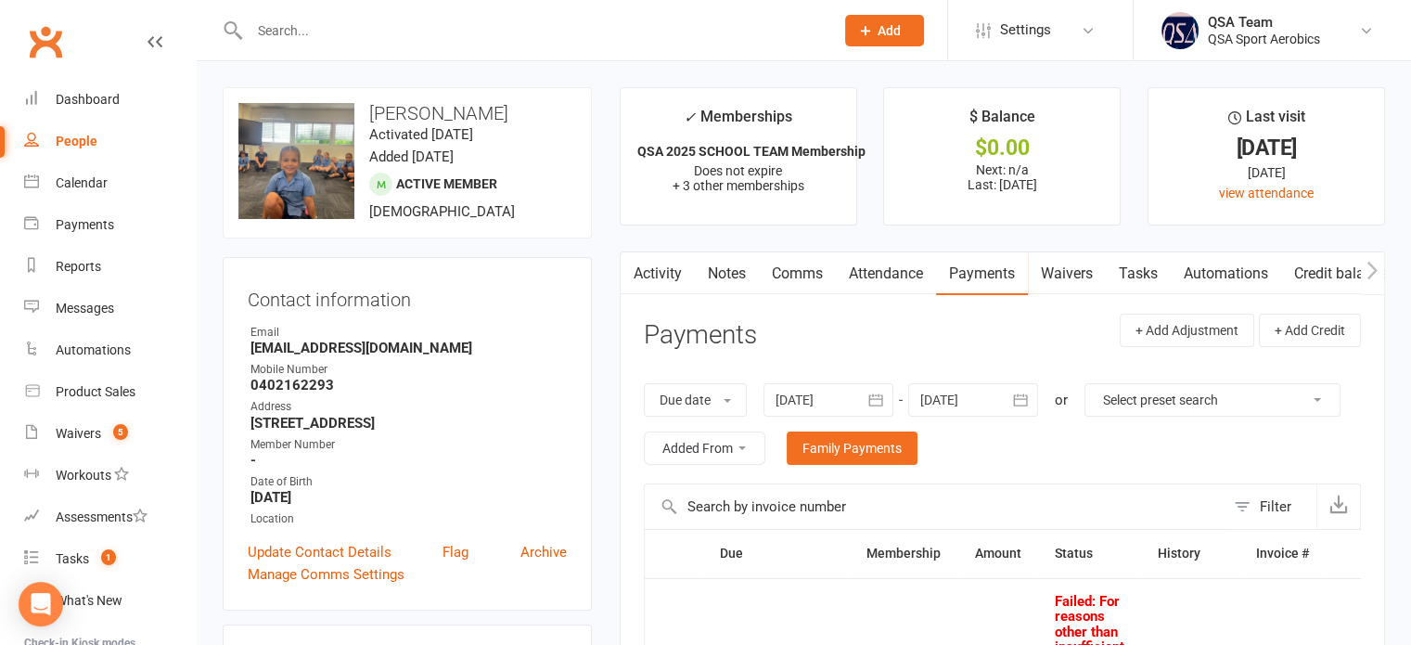
click at [857, 404] on div at bounding box center [828, 399] width 130 height 33
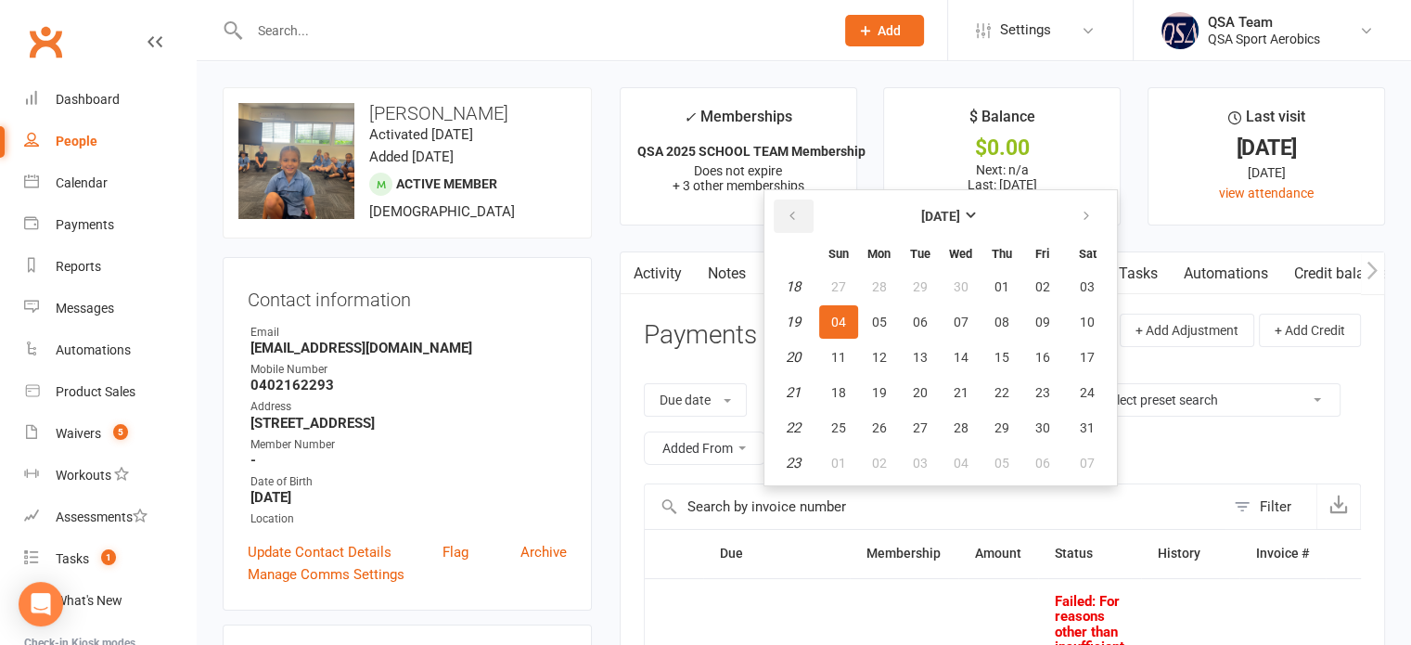
click at [789, 220] on icon "button" at bounding box center [792, 216] width 13 height 15
click at [838, 316] on span "02" at bounding box center [838, 321] width 15 height 15
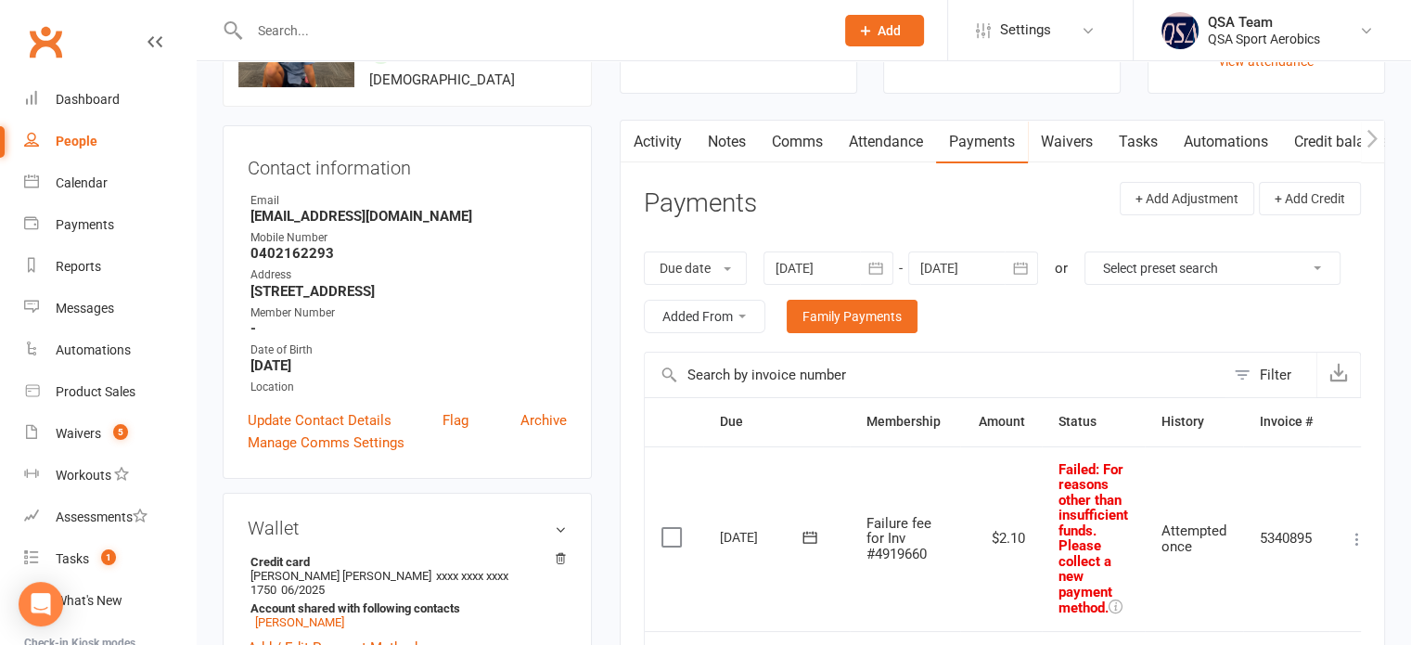
scroll to position [81, 0]
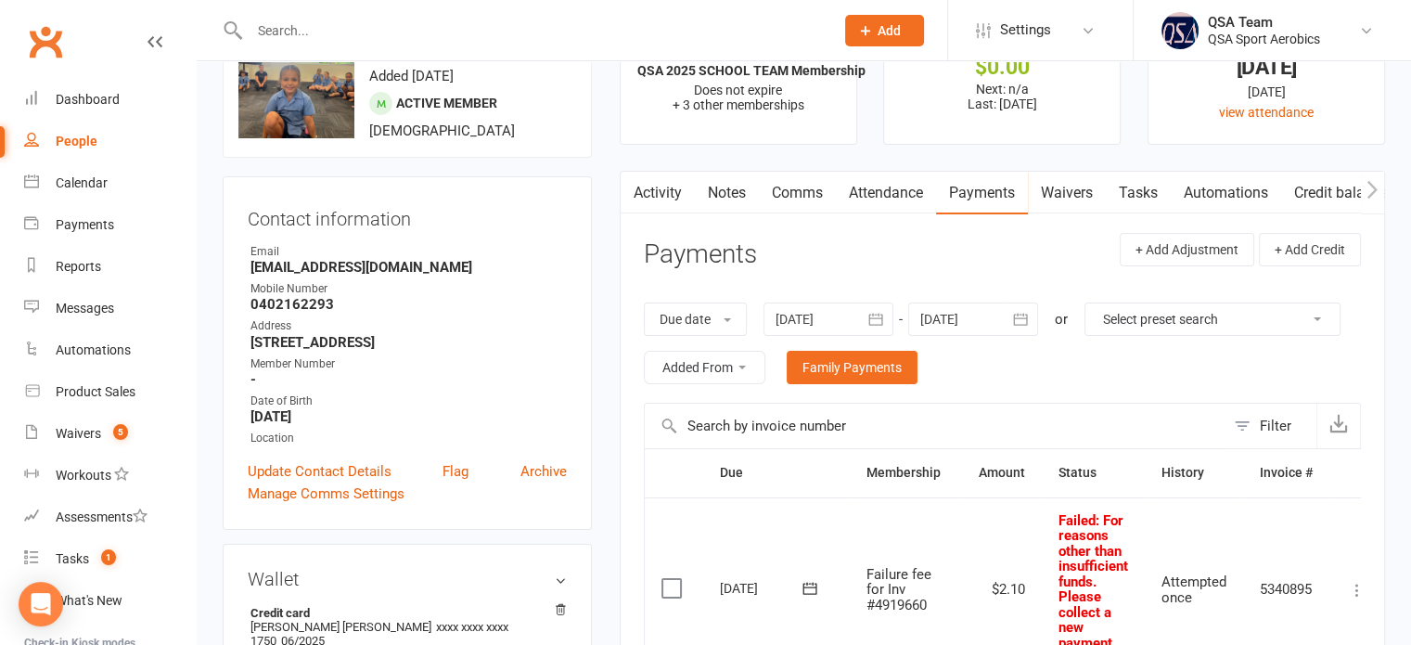
click at [831, 322] on div at bounding box center [828, 318] width 130 height 33
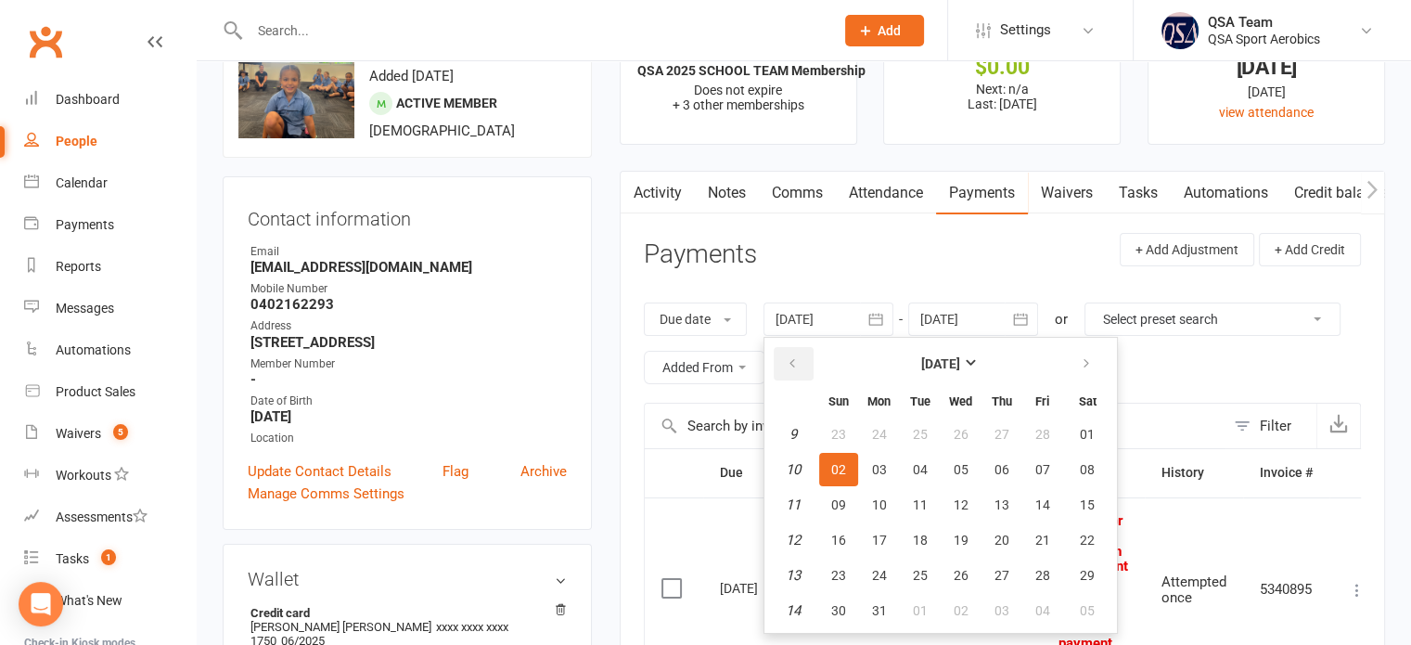
click at [798, 358] on icon "button" at bounding box center [792, 363] width 13 height 15
click at [839, 462] on span "05" at bounding box center [838, 469] width 15 height 15
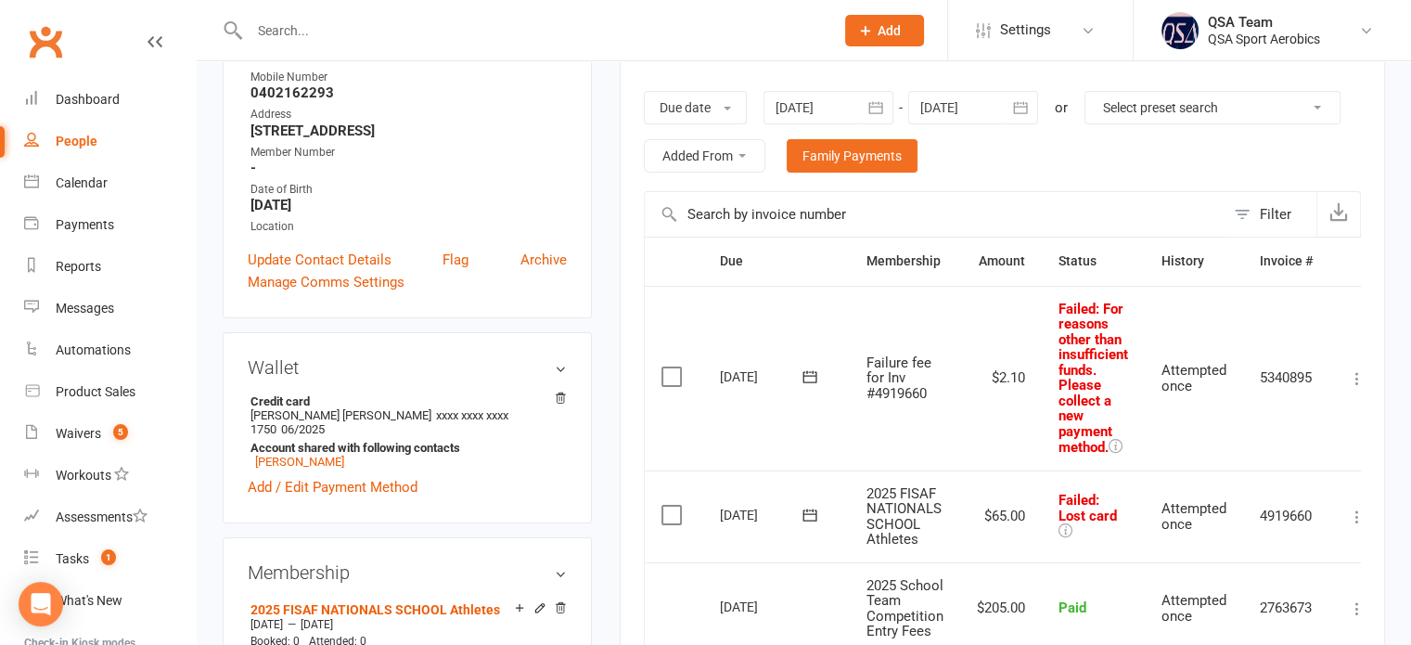
scroll to position [0, 0]
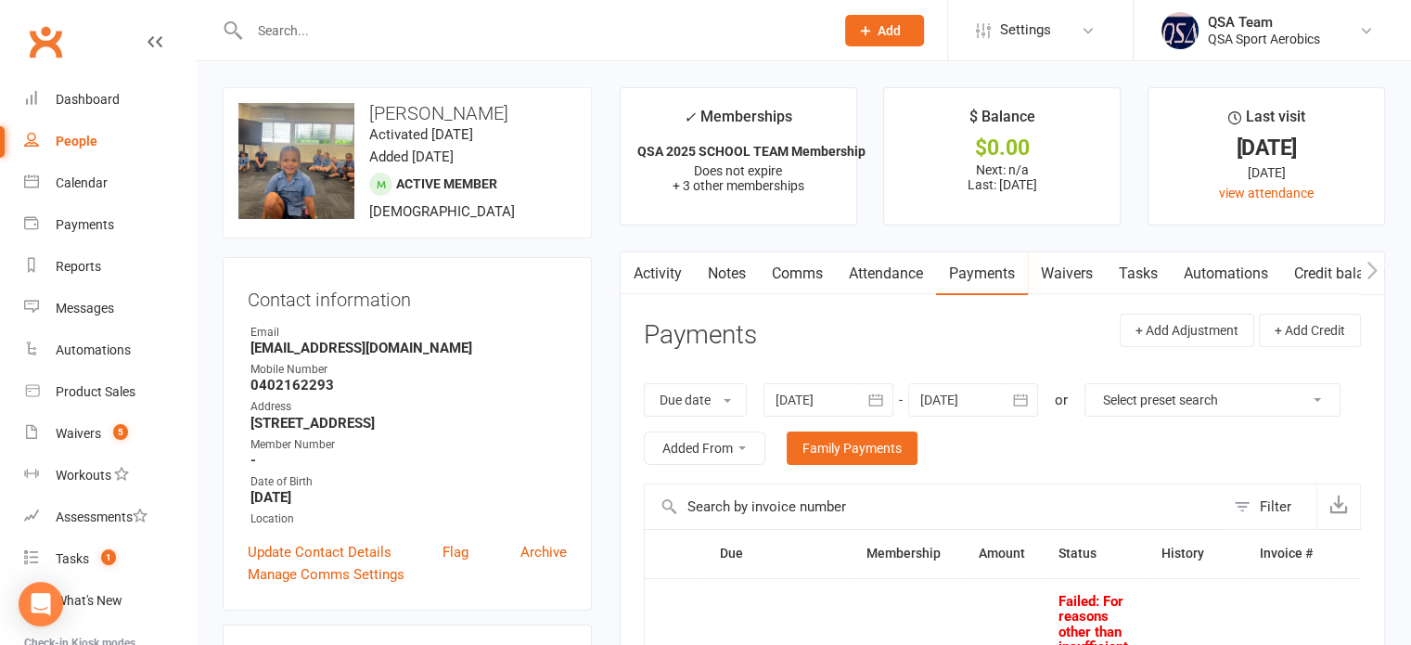
click at [809, 385] on div at bounding box center [828, 399] width 130 height 33
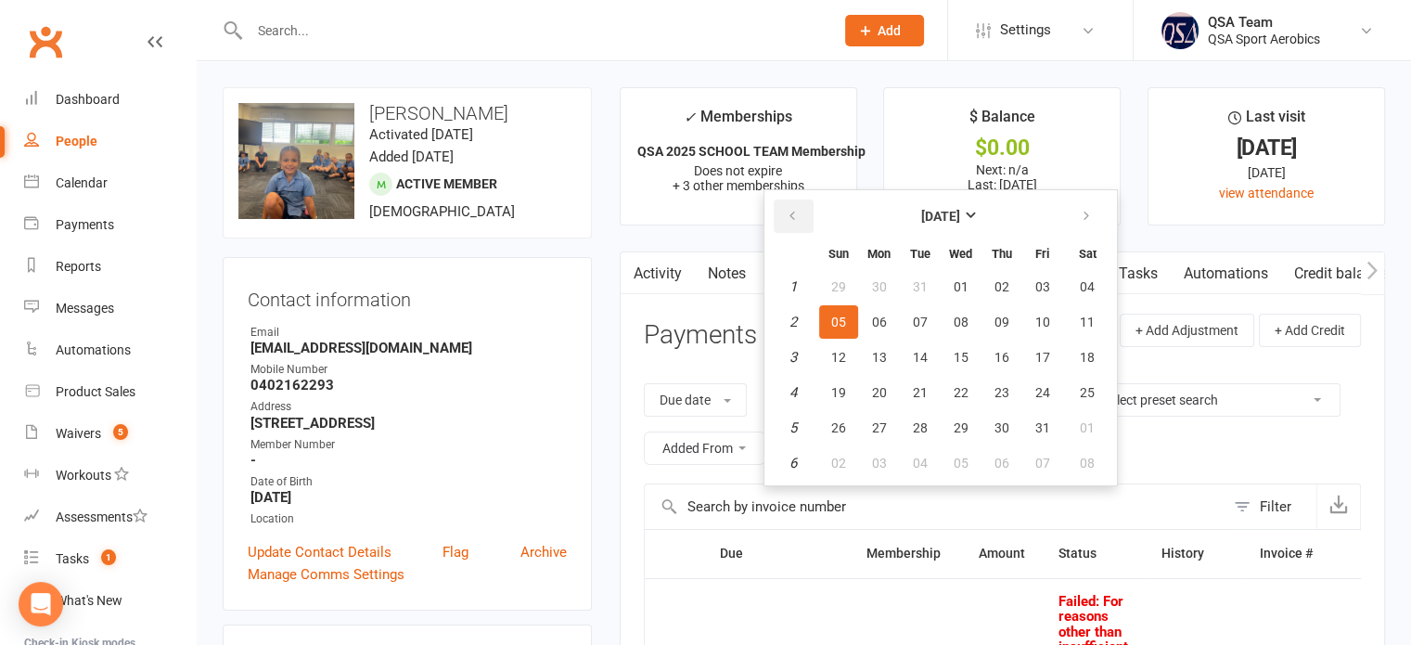
click at [789, 213] on icon "button" at bounding box center [792, 216] width 13 height 15
click at [839, 340] on button "13" at bounding box center [838, 356] width 39 height 33
type input "13 Oct 2024"
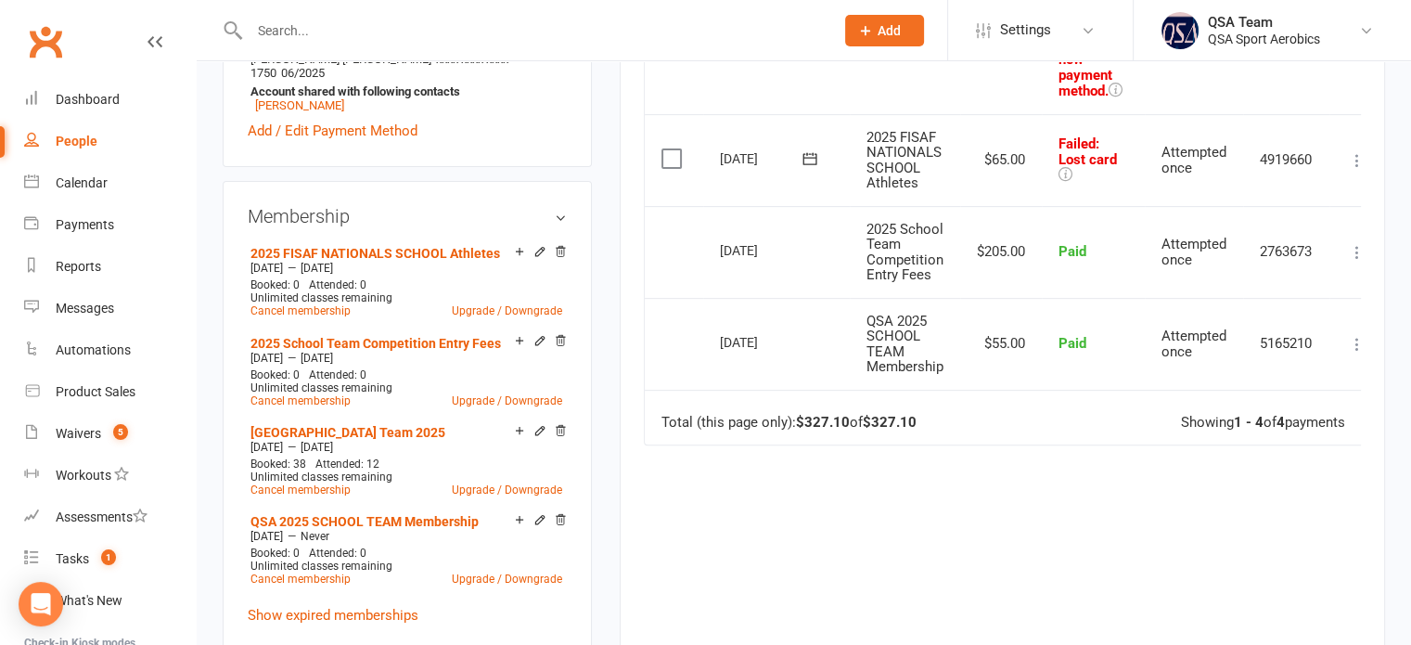
scroll to position [649, 0]
